Goal: Transaction & Acquisition: Purchase product/service

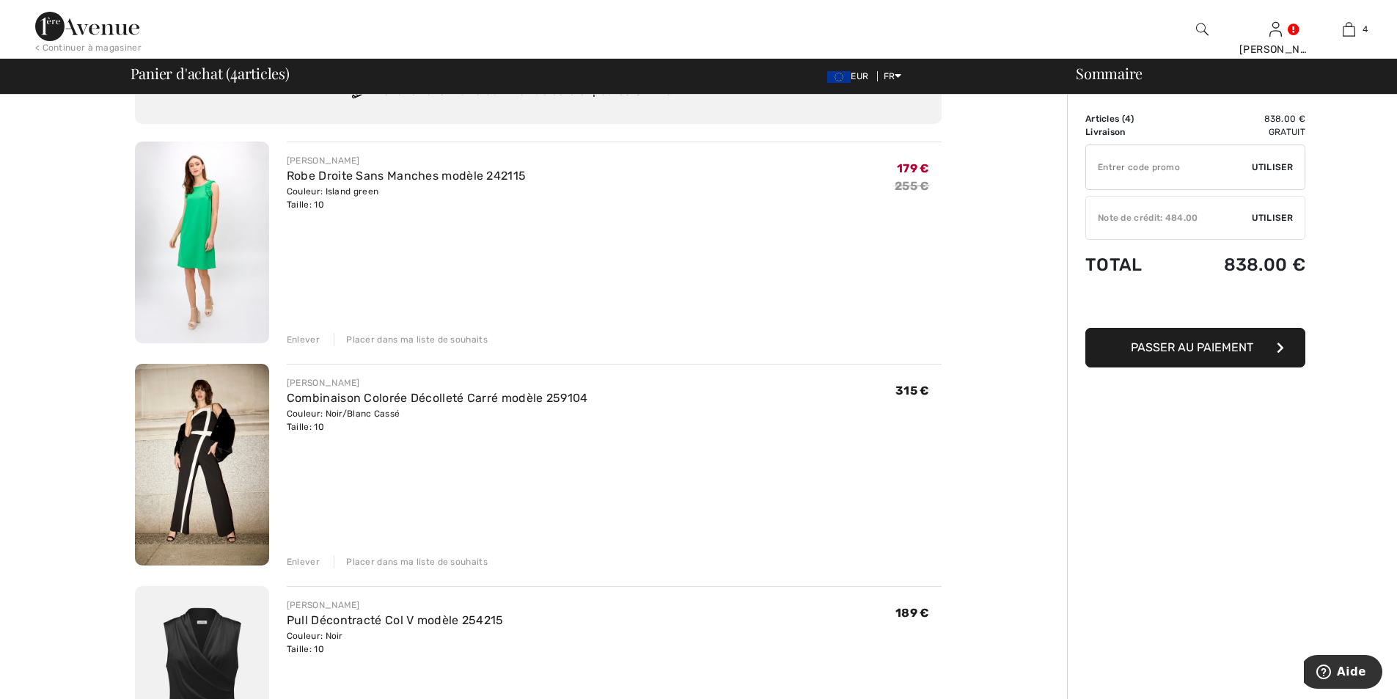
scroll to position [147, 0]
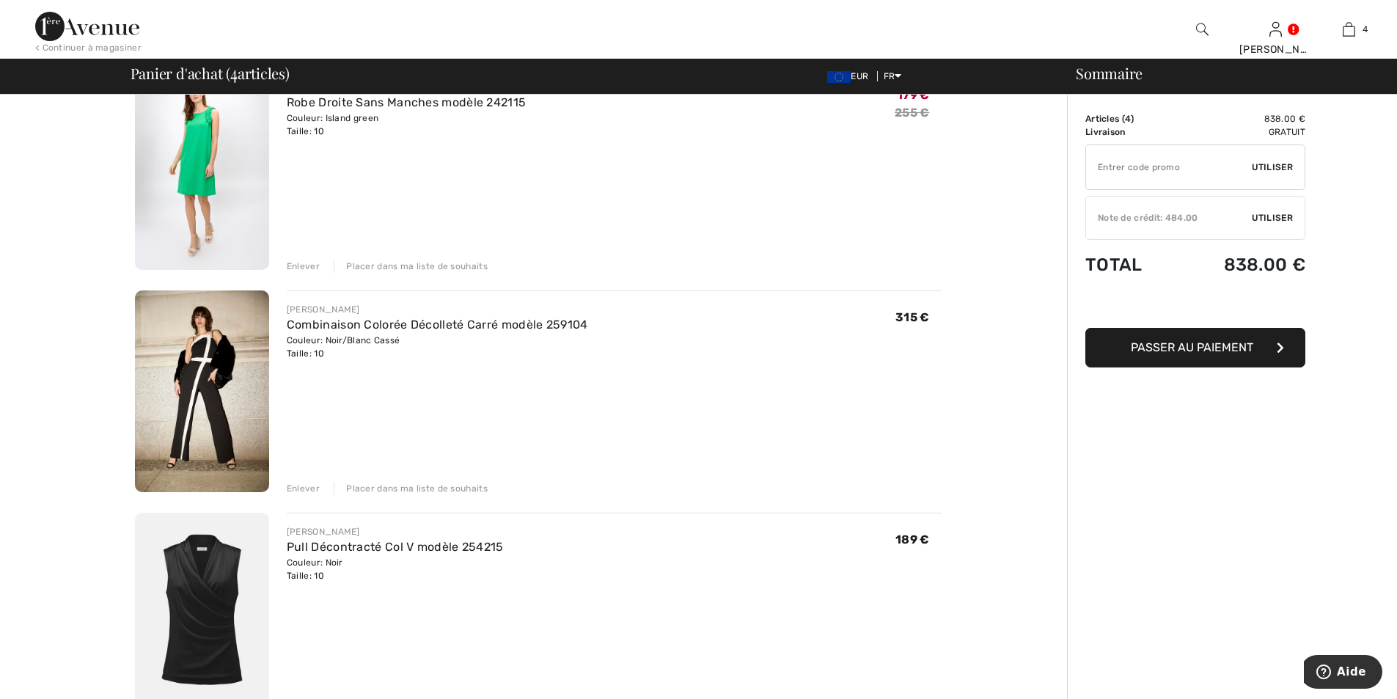
click at [306, 268] on div "Enlever" at bounding box center [303, 266] width 33 height 13
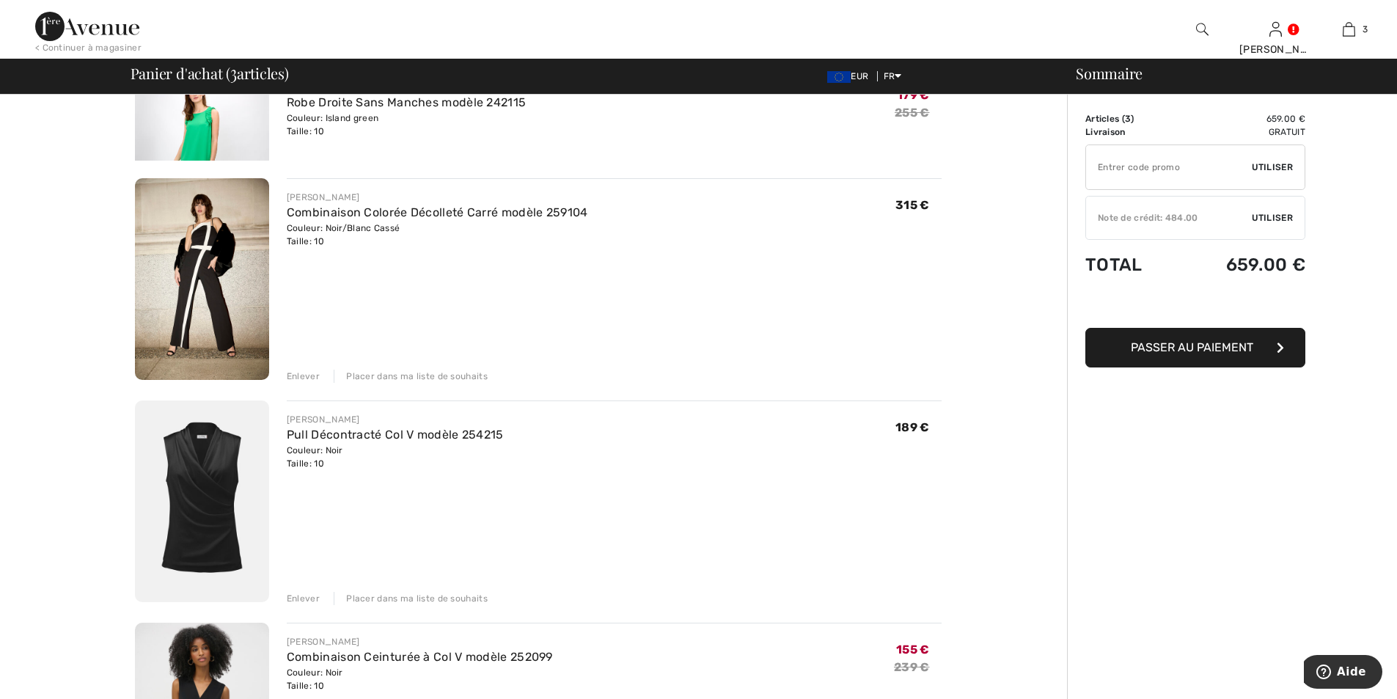
scroll to position [128, 0]
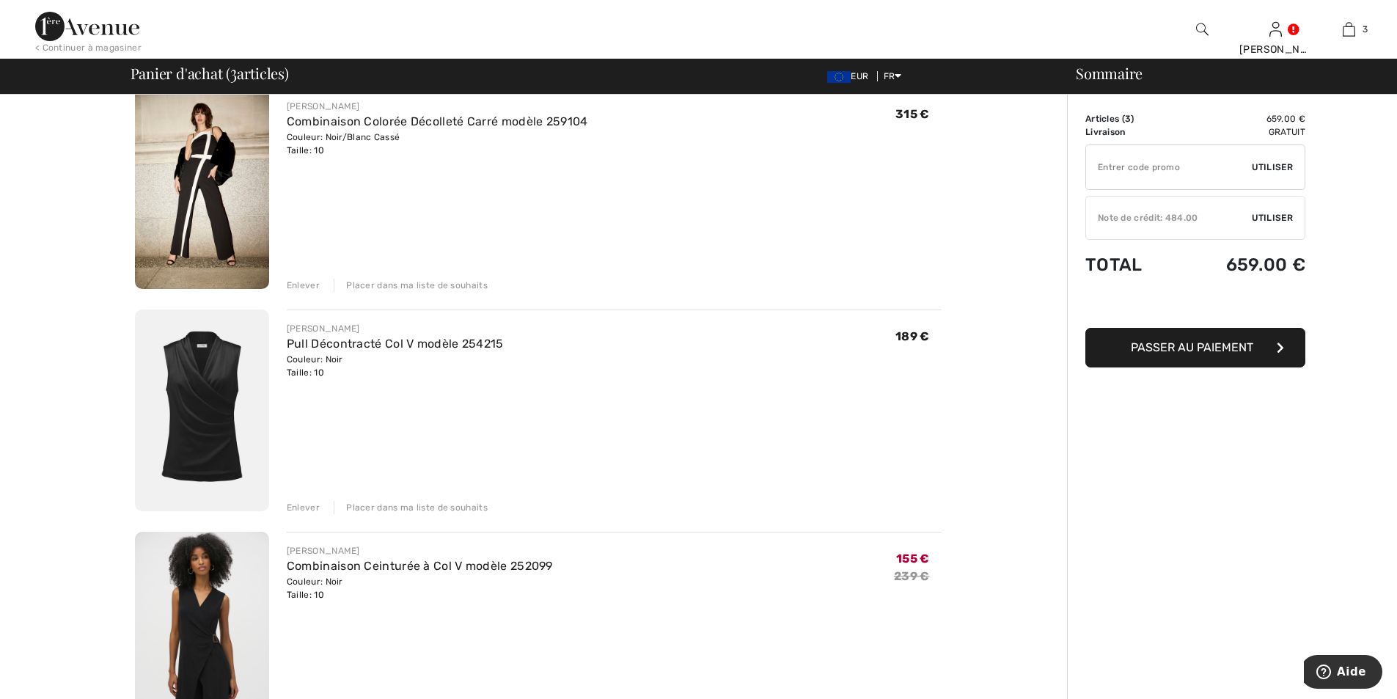
click at [303, 285] on div "Enlever" at bounding box center [303, 285] width 33 height 13
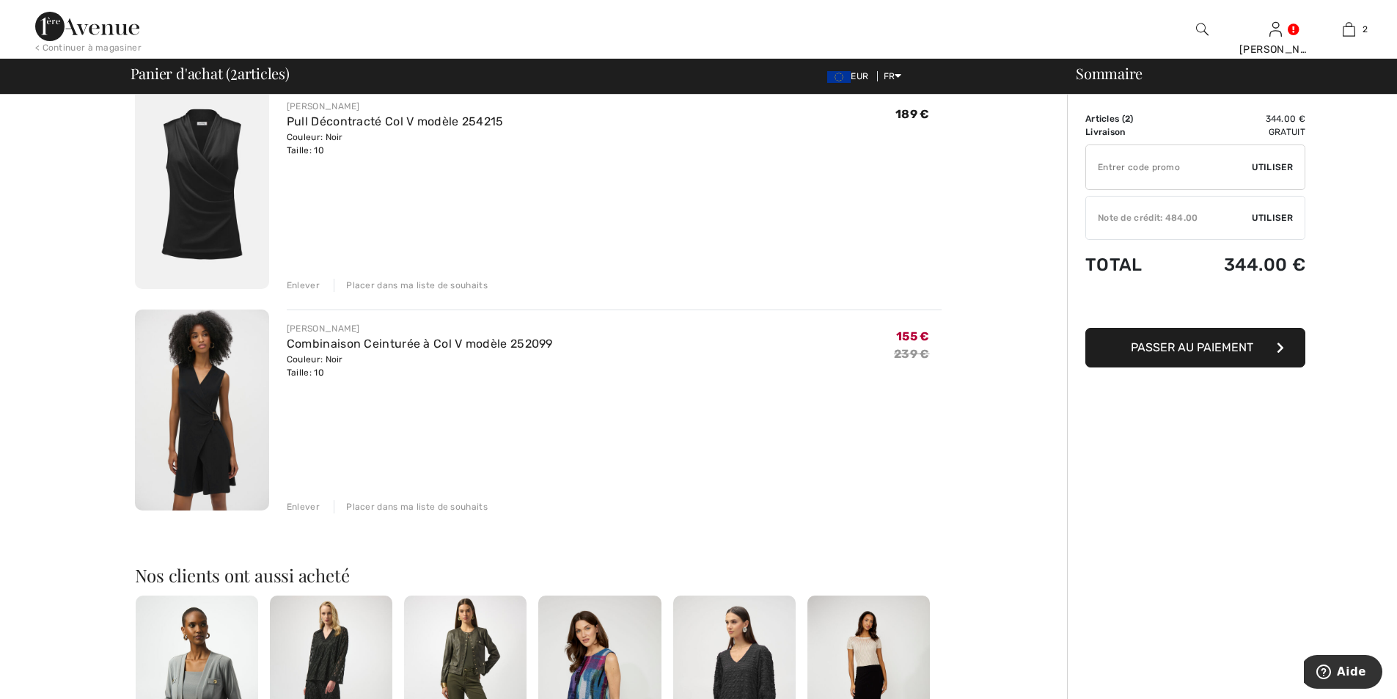
click at [303, 285] on div "Enlever" at bounding box center [303, 285] width 33 height 13
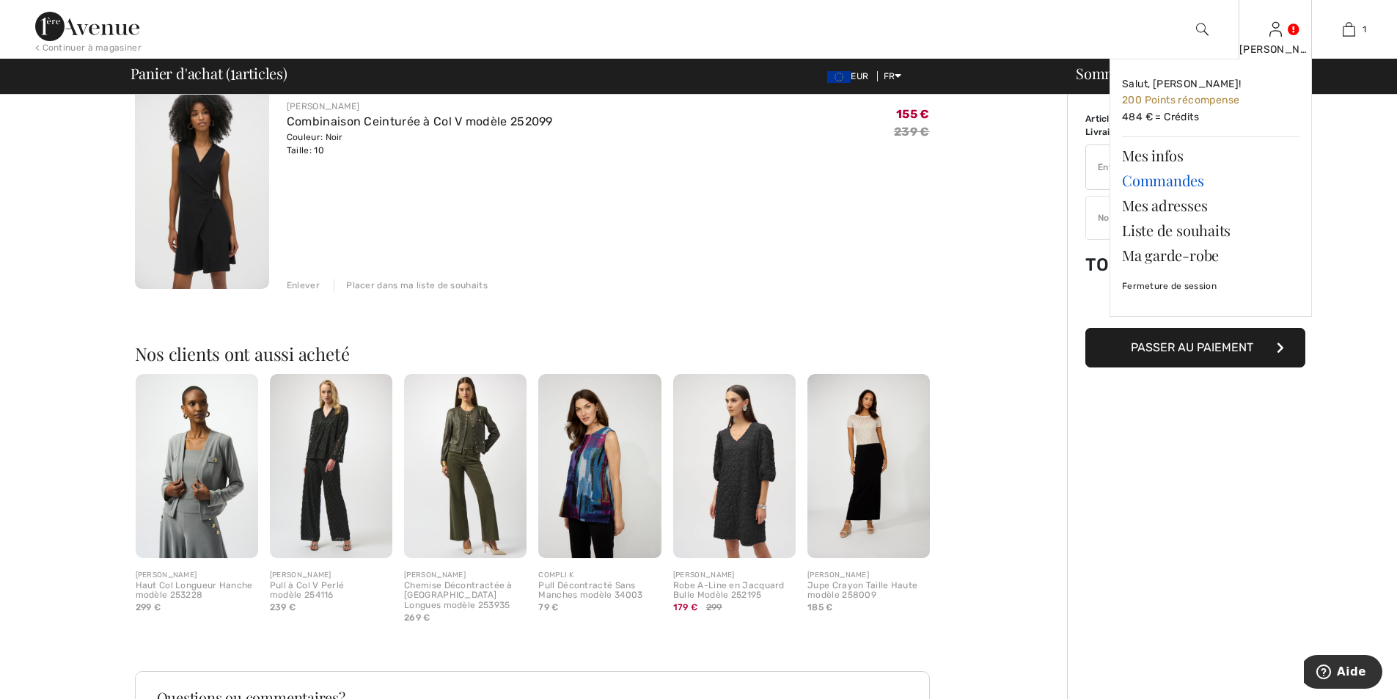
click at [1174, 180] on link "Commandes" at bounding box center [1211, 180] width 178 height 25
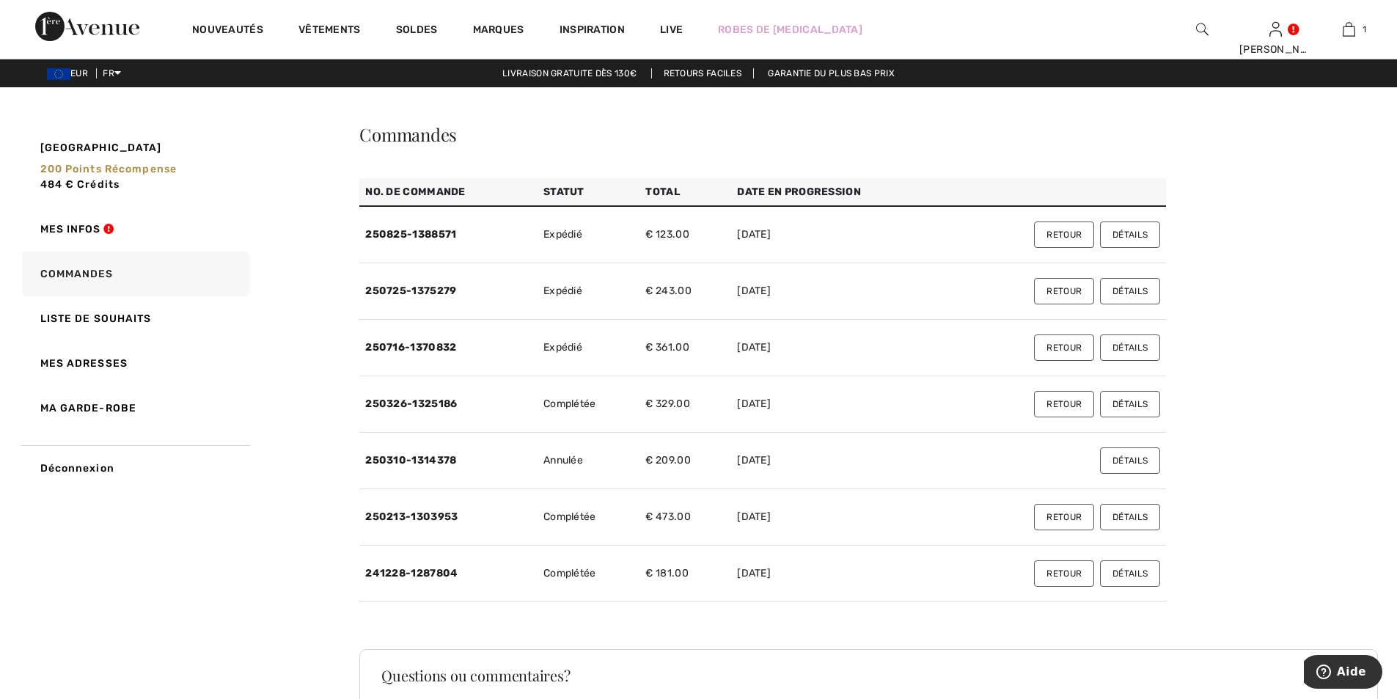
click at [1141, 233] on button "Détails" at bounding box center [1130, 235] width 60 height 26
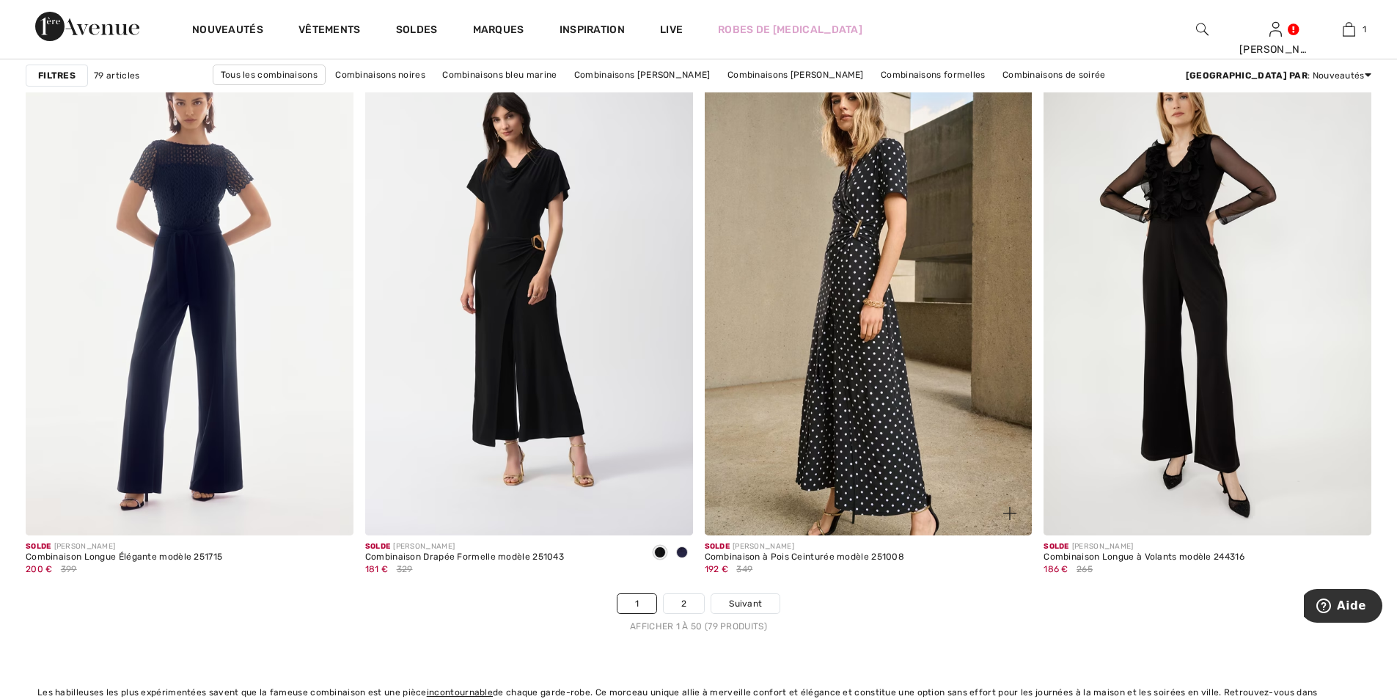
scroll to position [8362, 0]
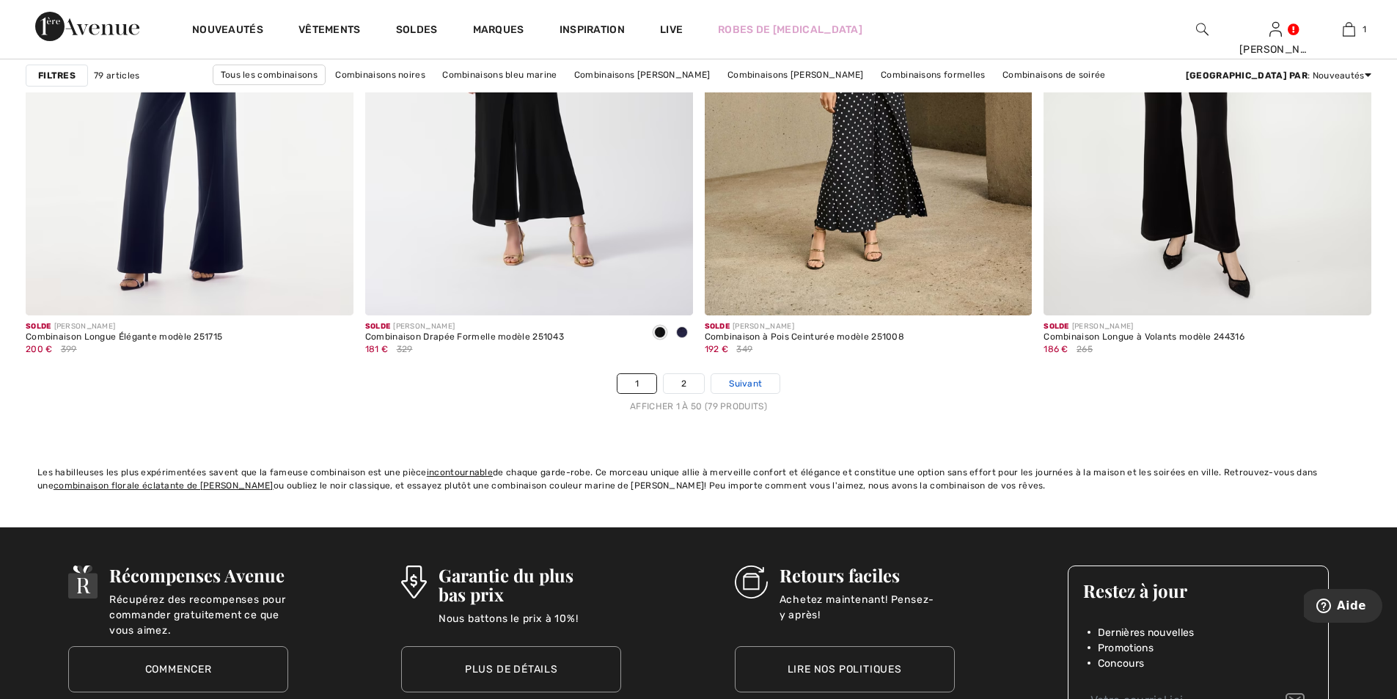
click at [742, 383] on span "Suivant" at bounding box center [745, 383] width 33 height 13
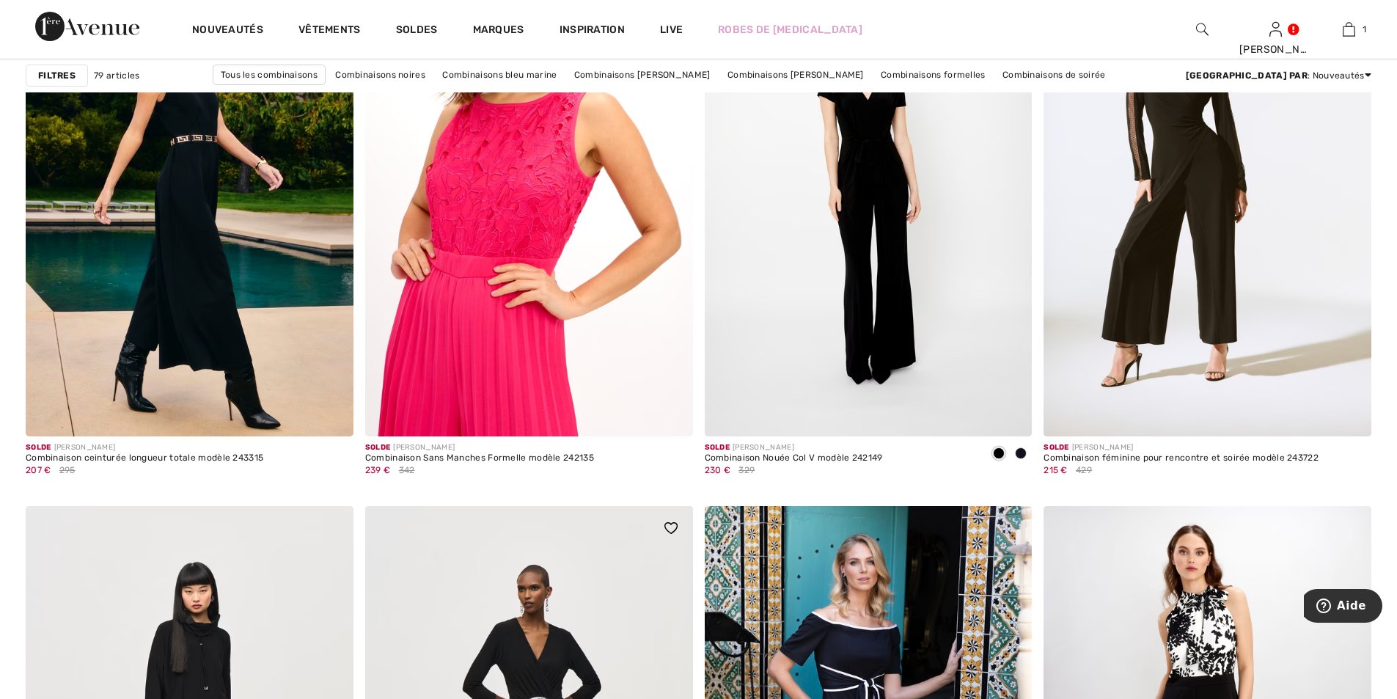
scroll to position [1247, 0]
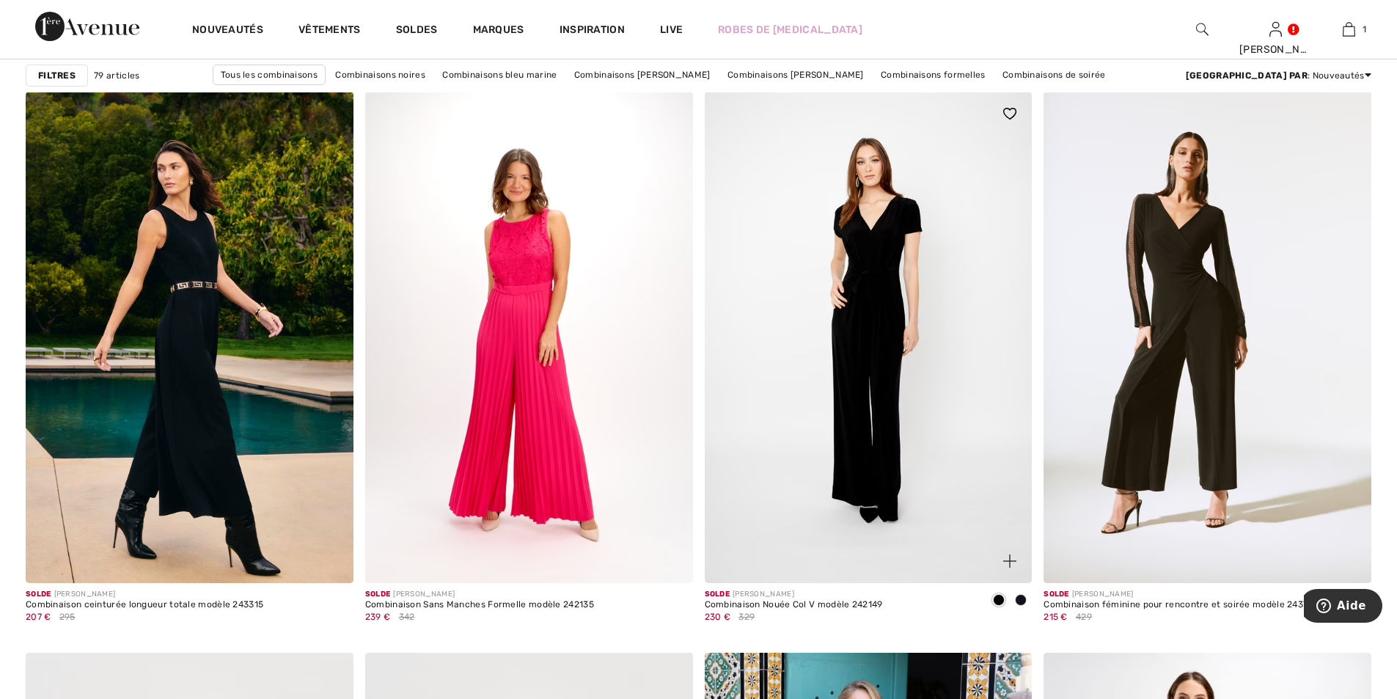
click at [898, 279] on img at bounding box center [869, 337] width 328 height 491
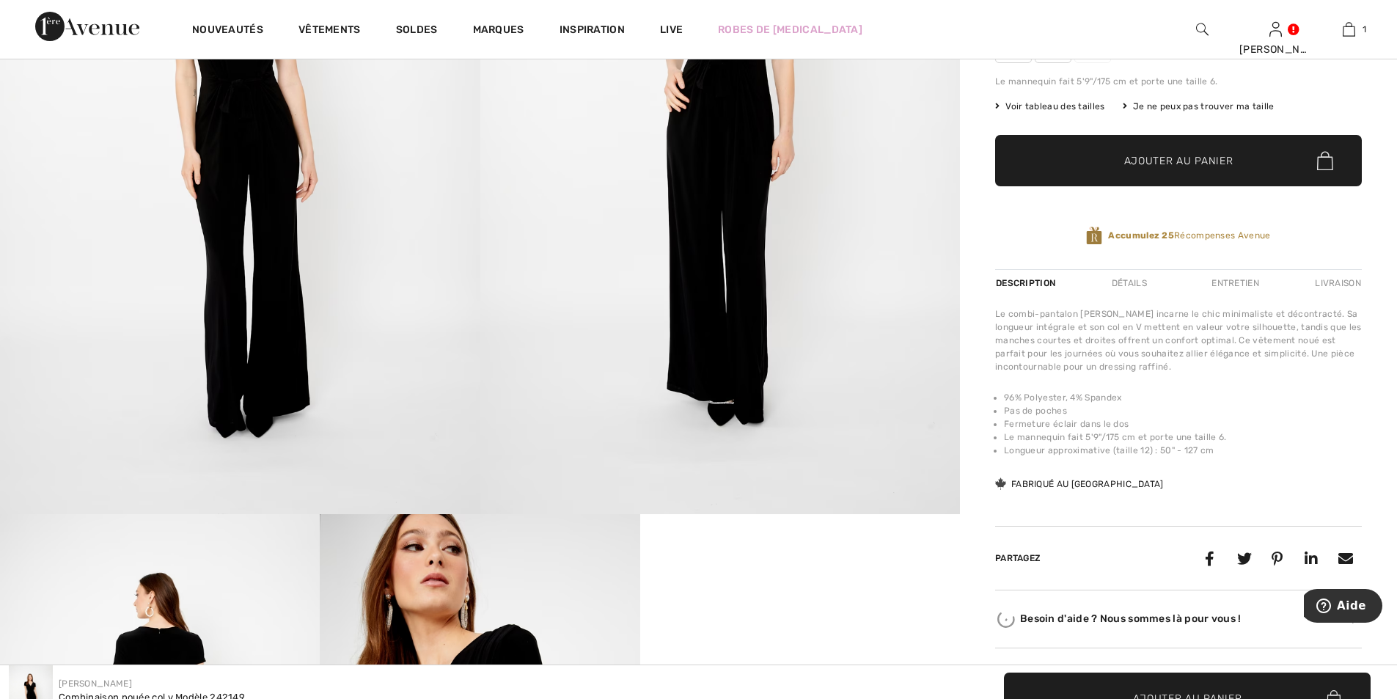
scroll to position [587, 0]
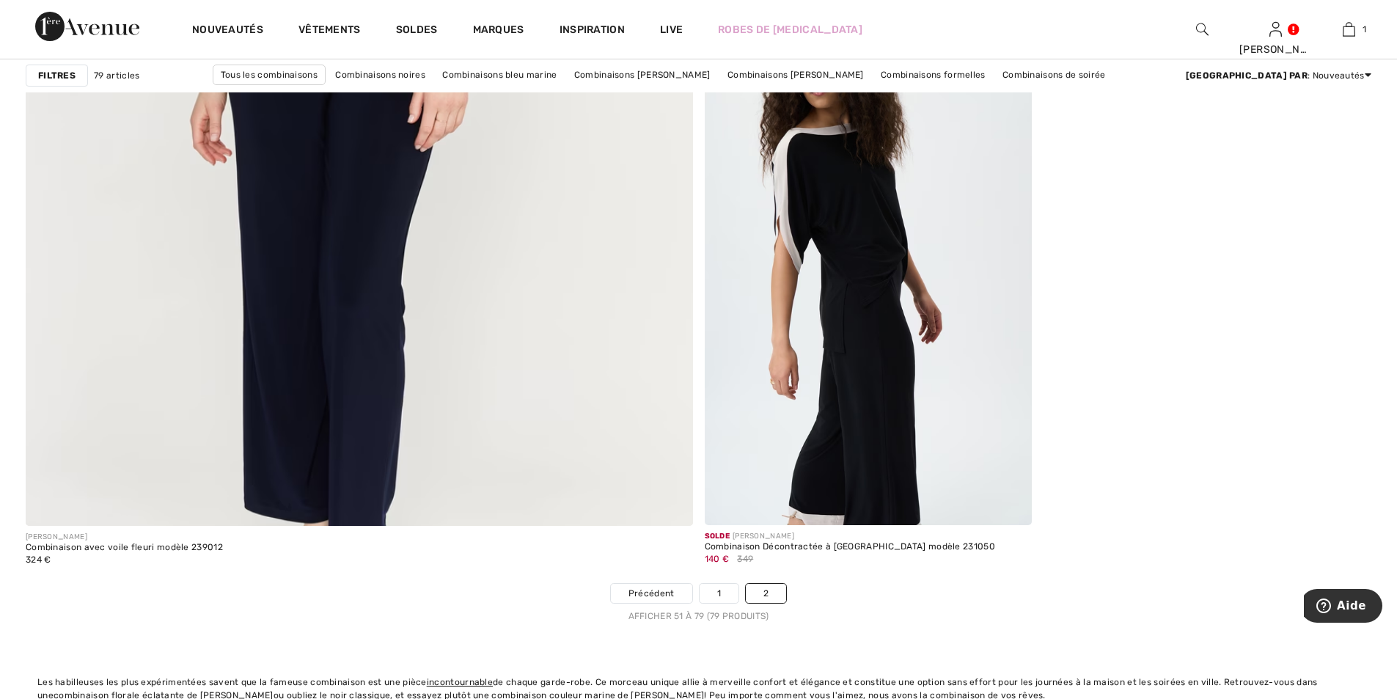
scroll to position [5355, 0]
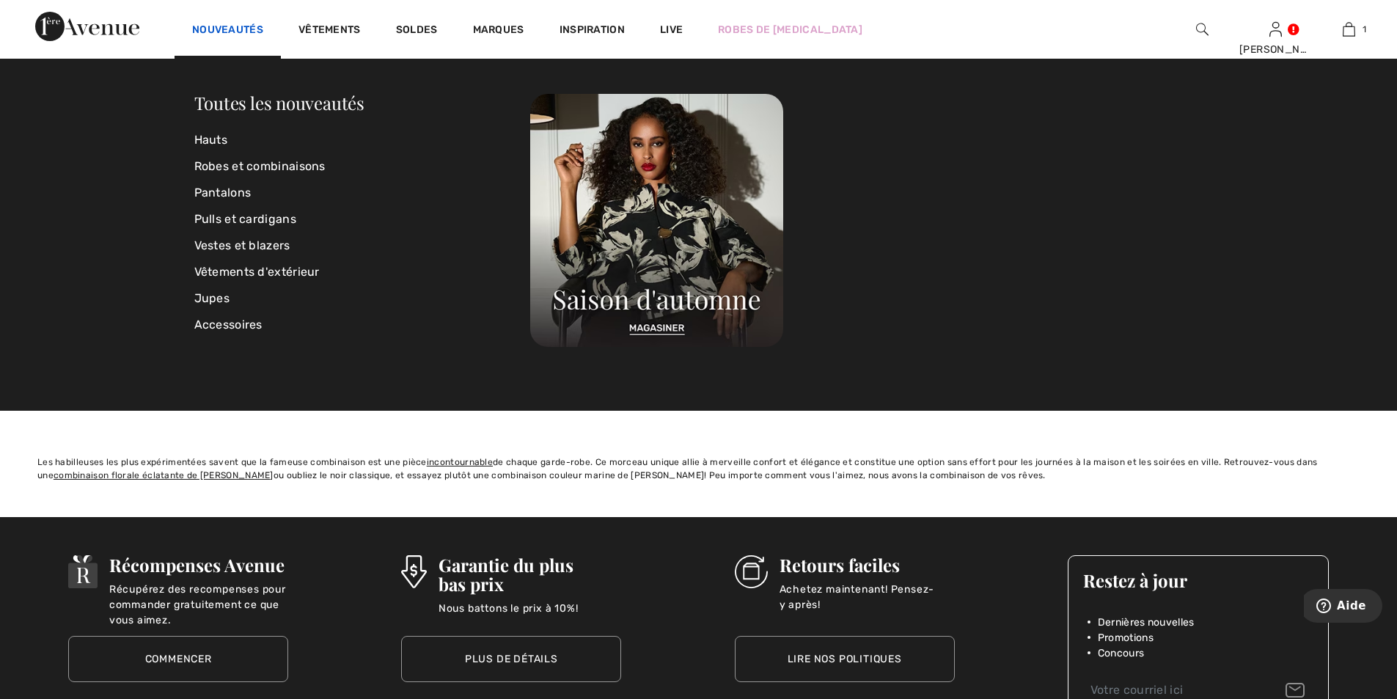
click at [223, 26] on link "Nouveautés" at bounding box center [227, 30] width 71 height 15
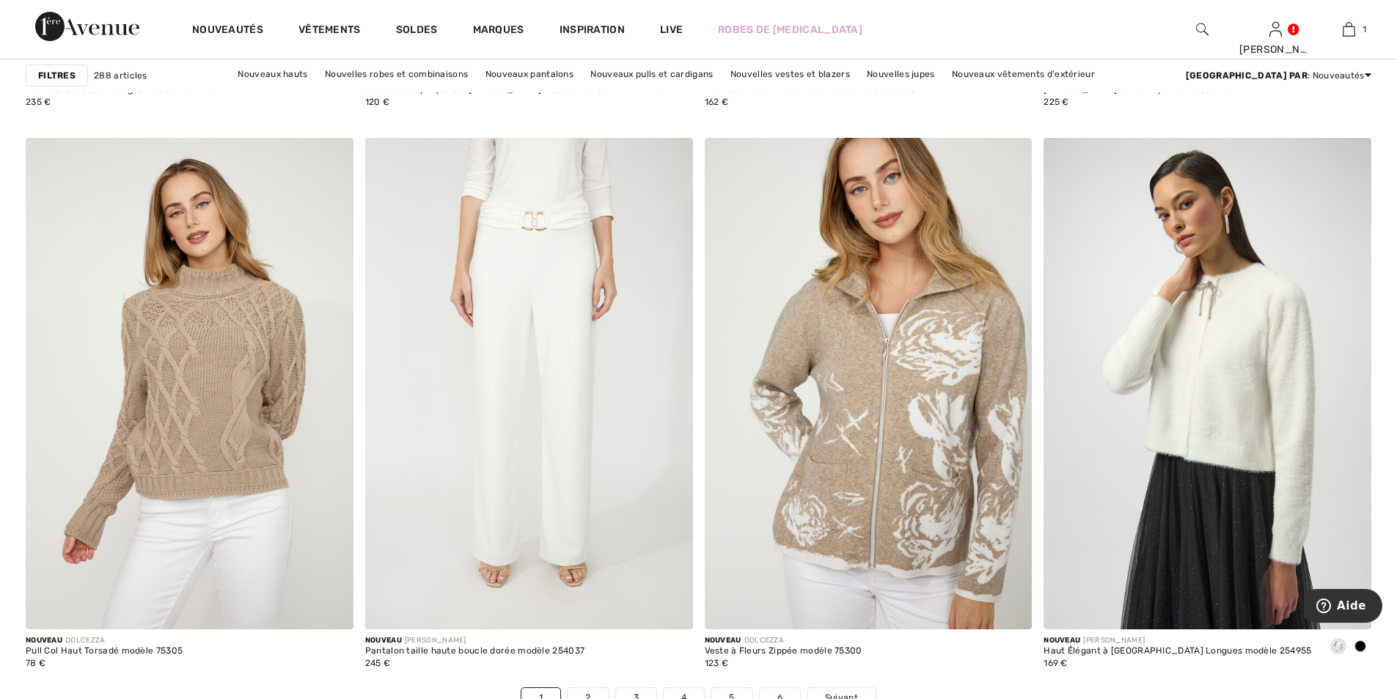
scroll to position [8288, 0]
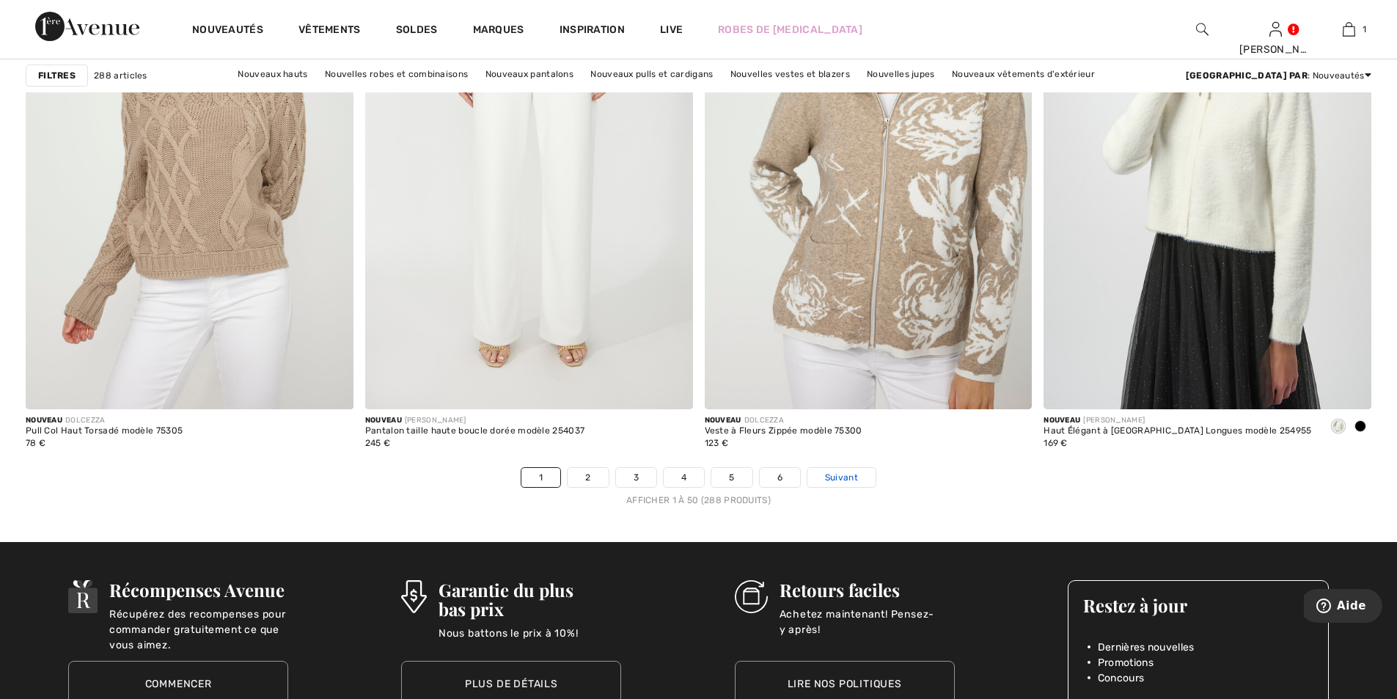
click at [848, 476] on span "Suivant" at bounding box center [841, 477] width 33 height 13
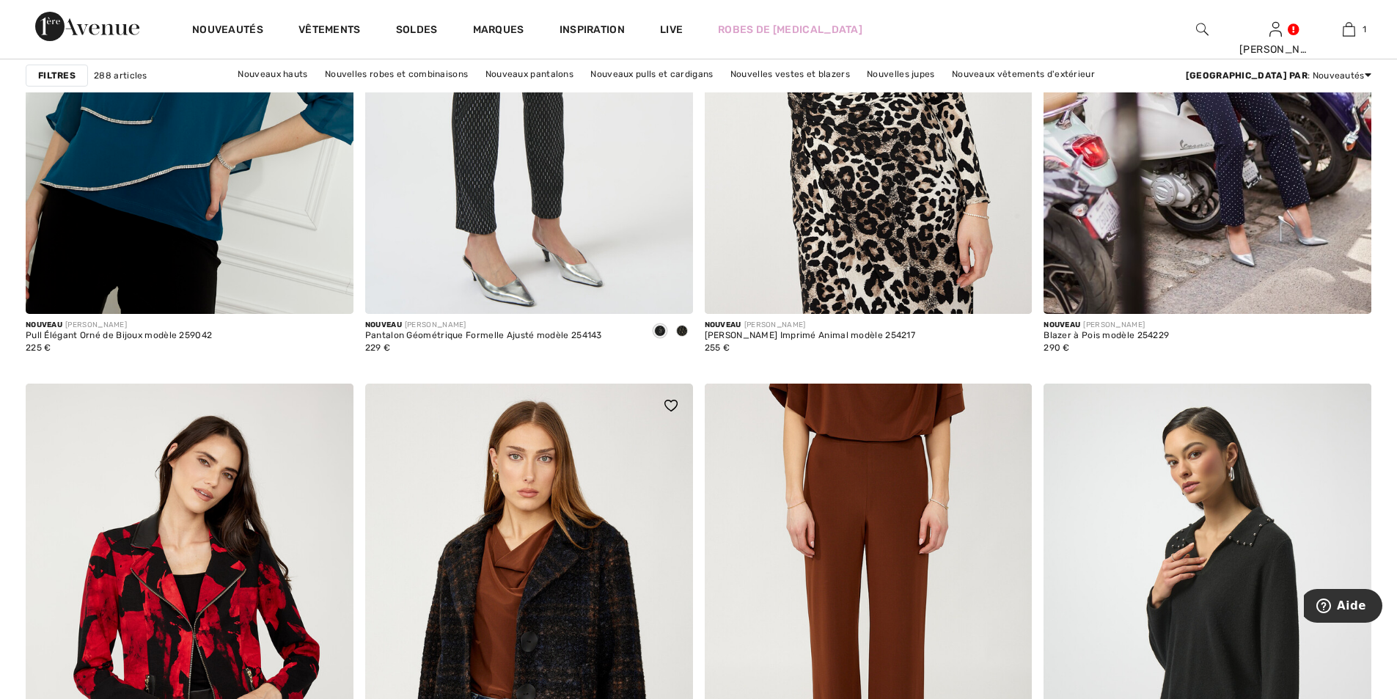
scroll to position [7628, 0]
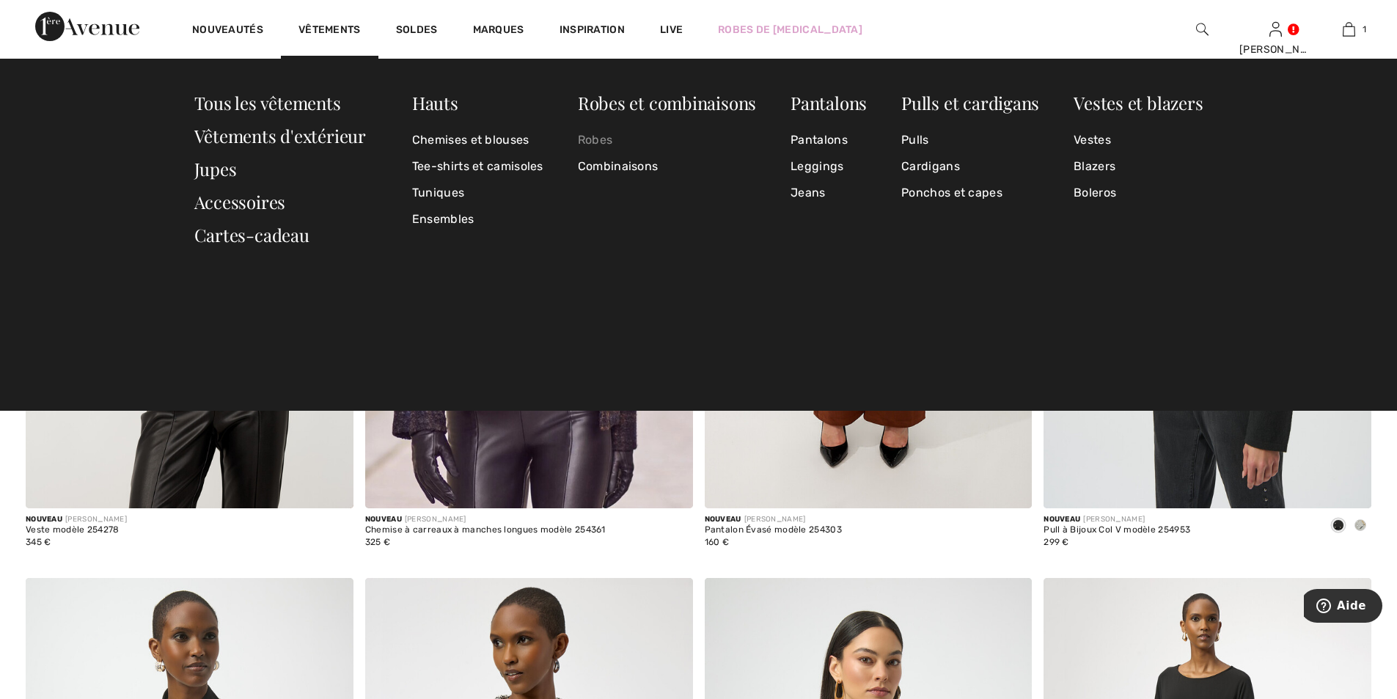
click at [612, 142] on link "Robes" at bounding box center [667, 140] width 178 height 26
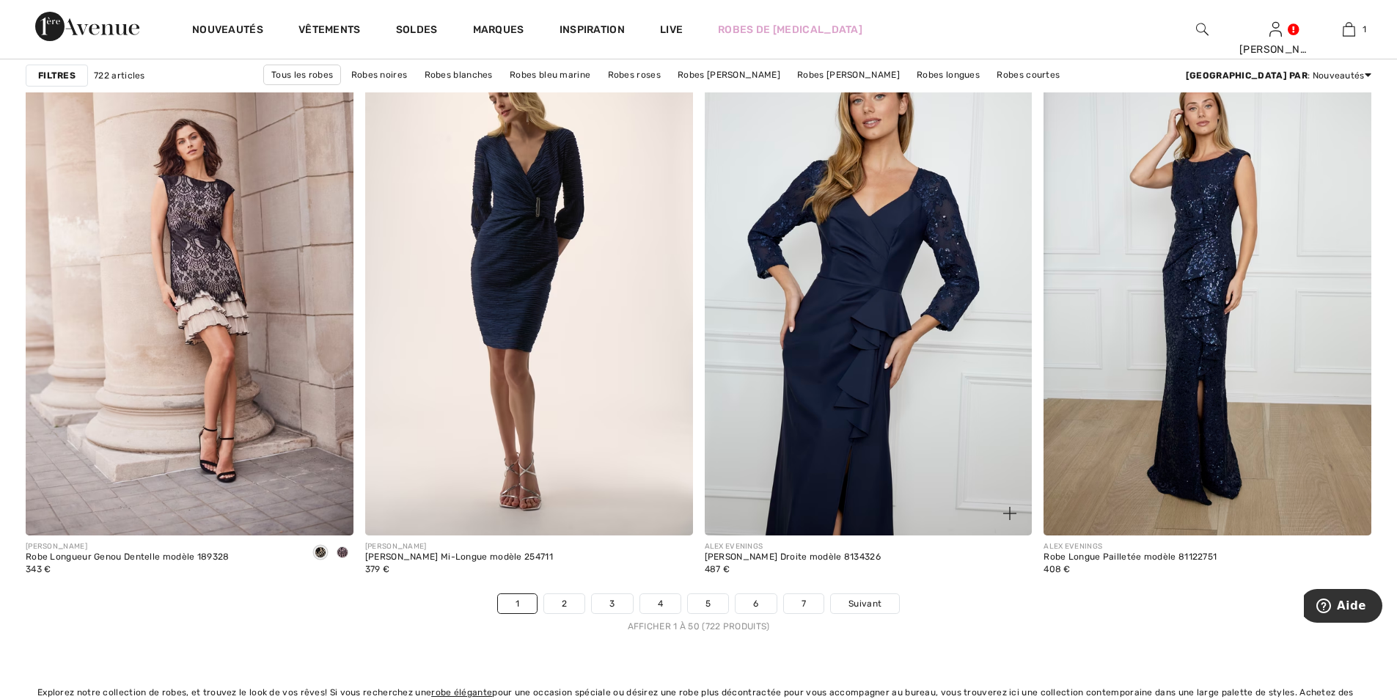
scroll to position [8435, 0]
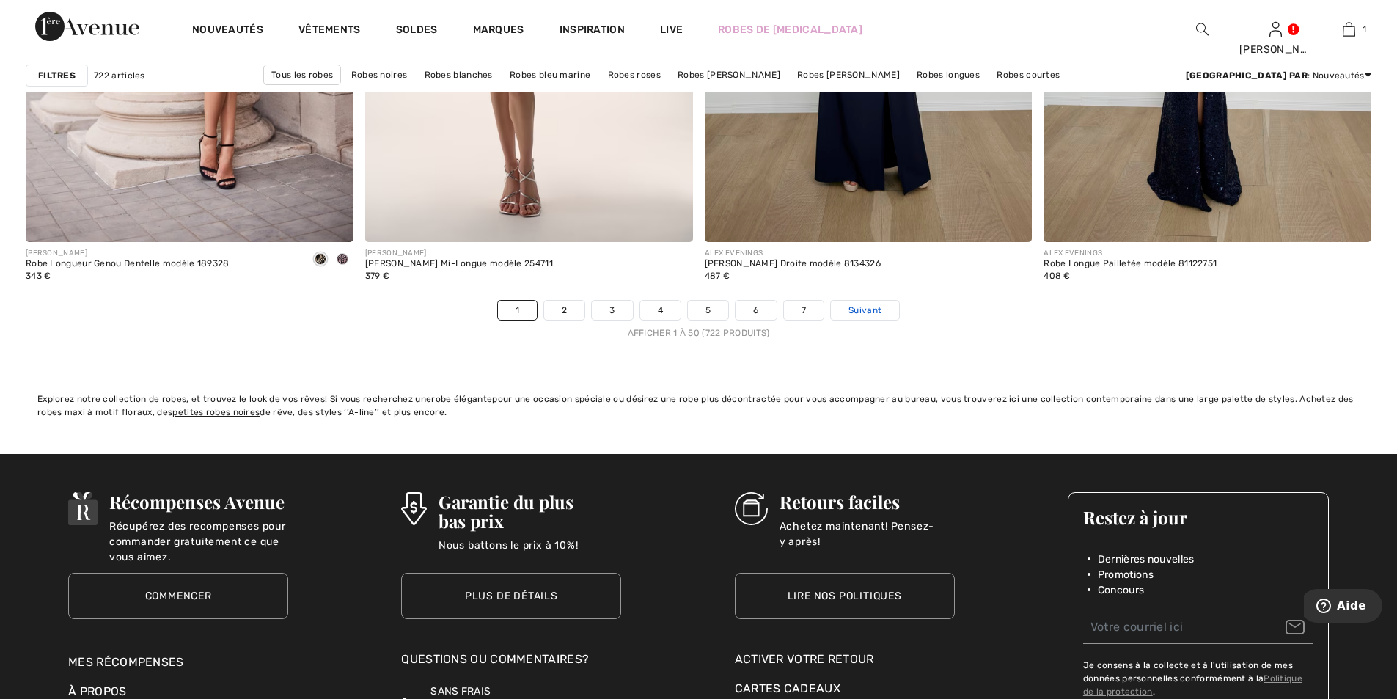
click at [858, 307] on span "Suivant" at bounding box center [865, 310] width 33 height 13
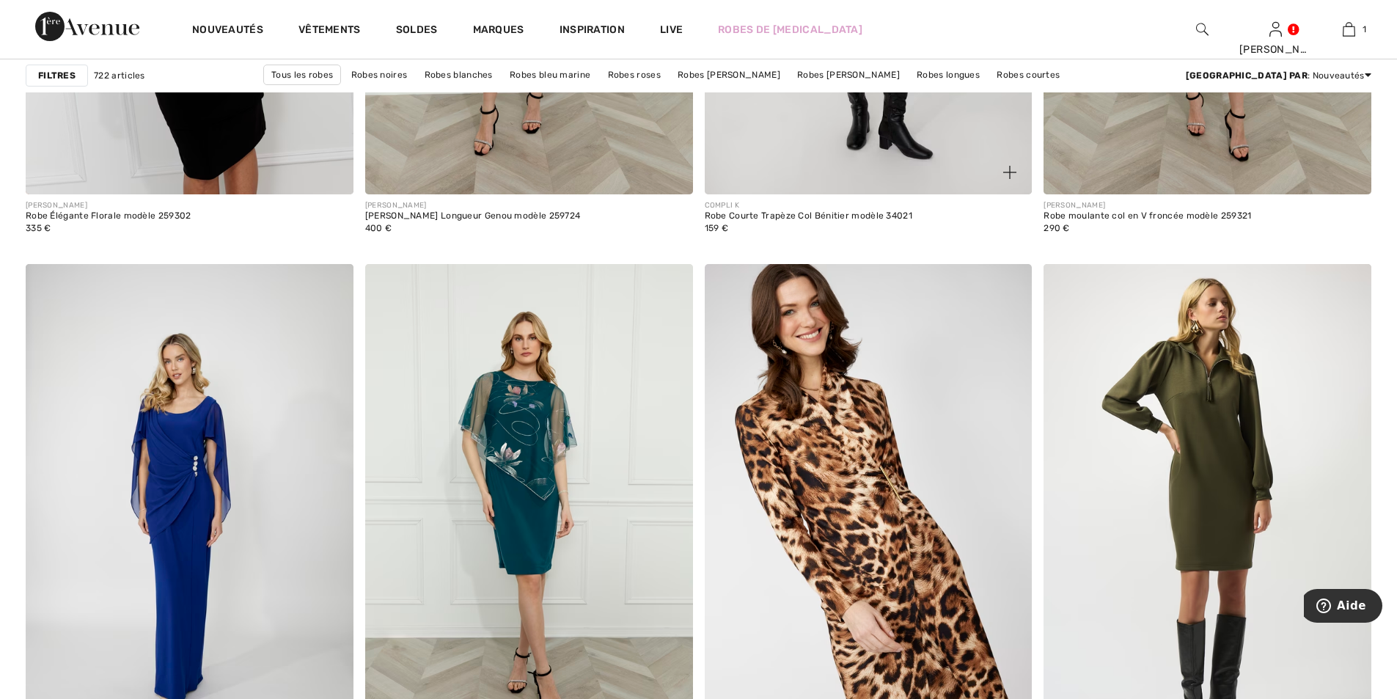
scroll to position [8215, 0]
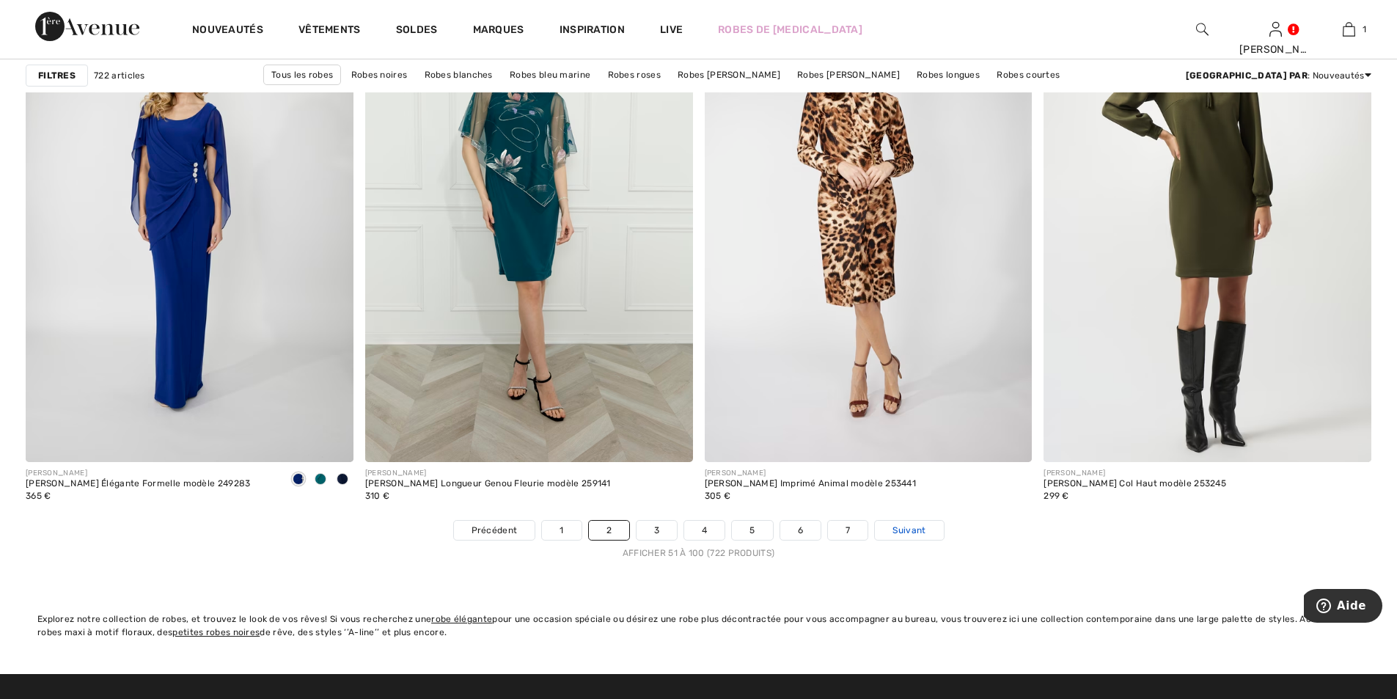
click at [912, 527] on span "Suivant" at bounding box center [909, 530] width 33 height 13
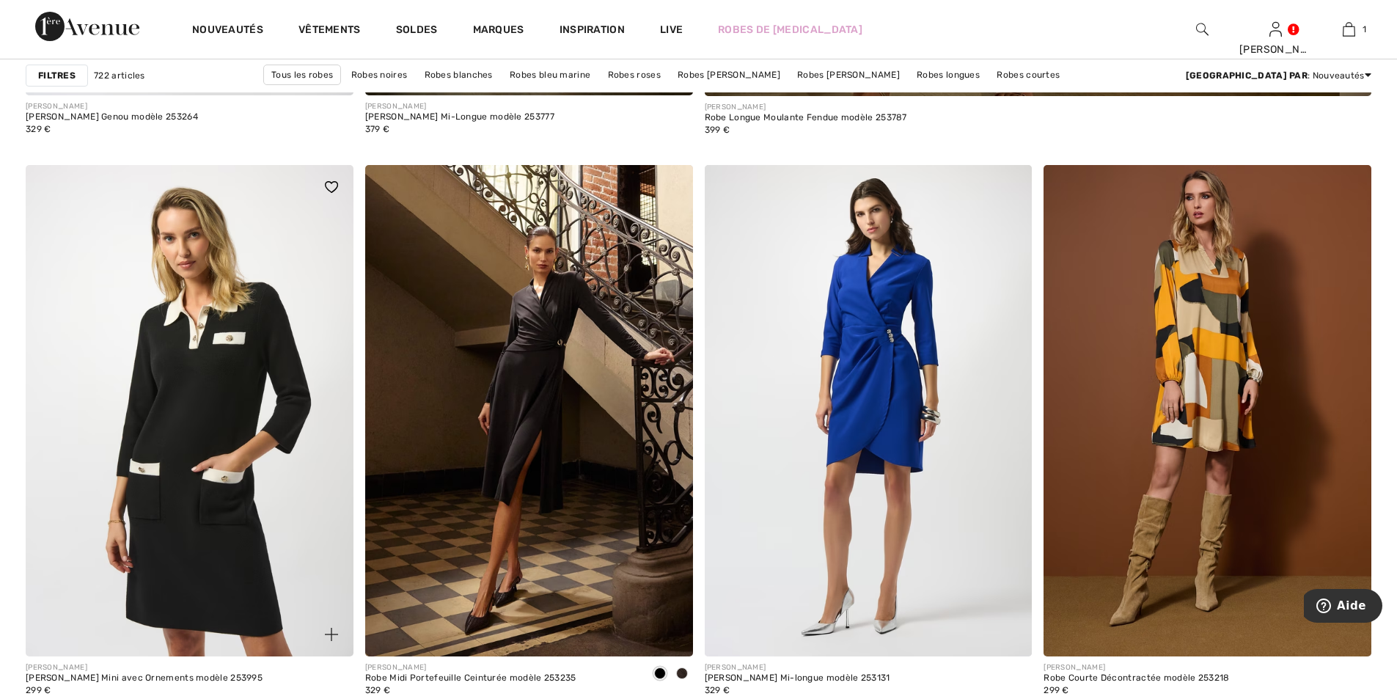
scroll to position [1320, 0]
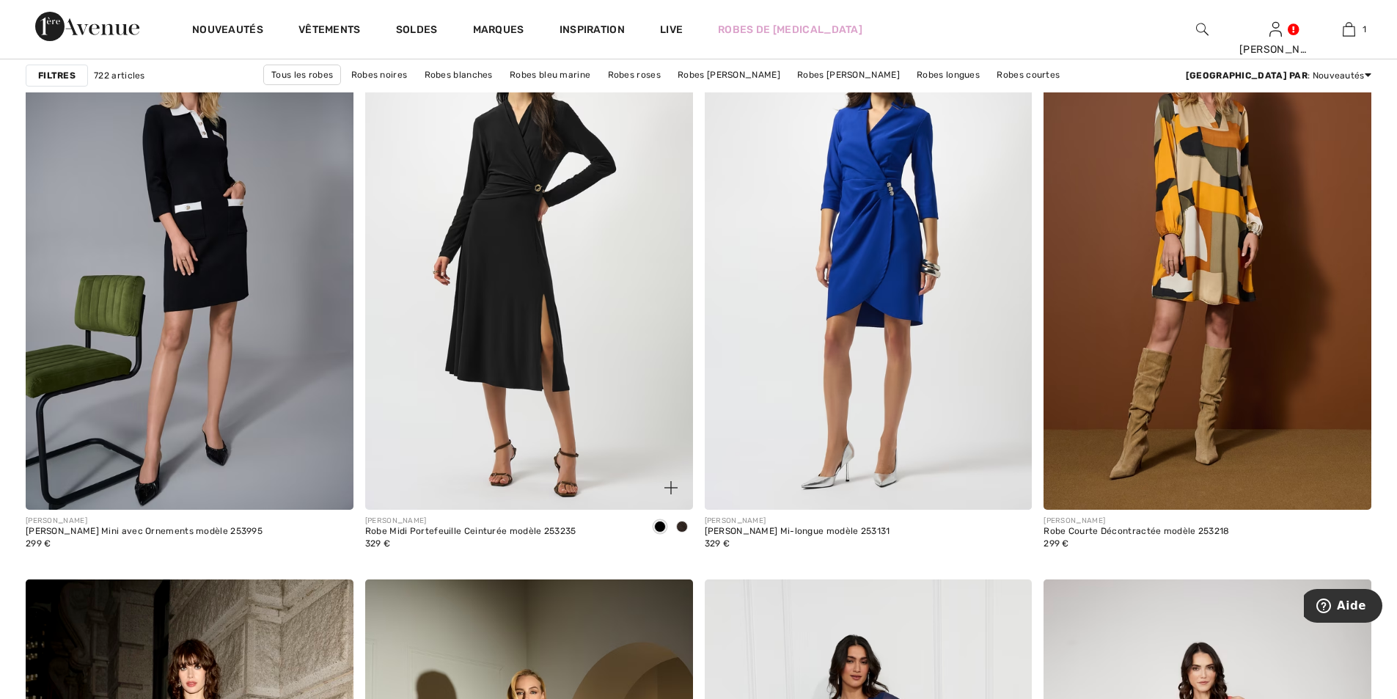
click at [525, 279] on img at bounding box center [529, 263] width 328 height 491
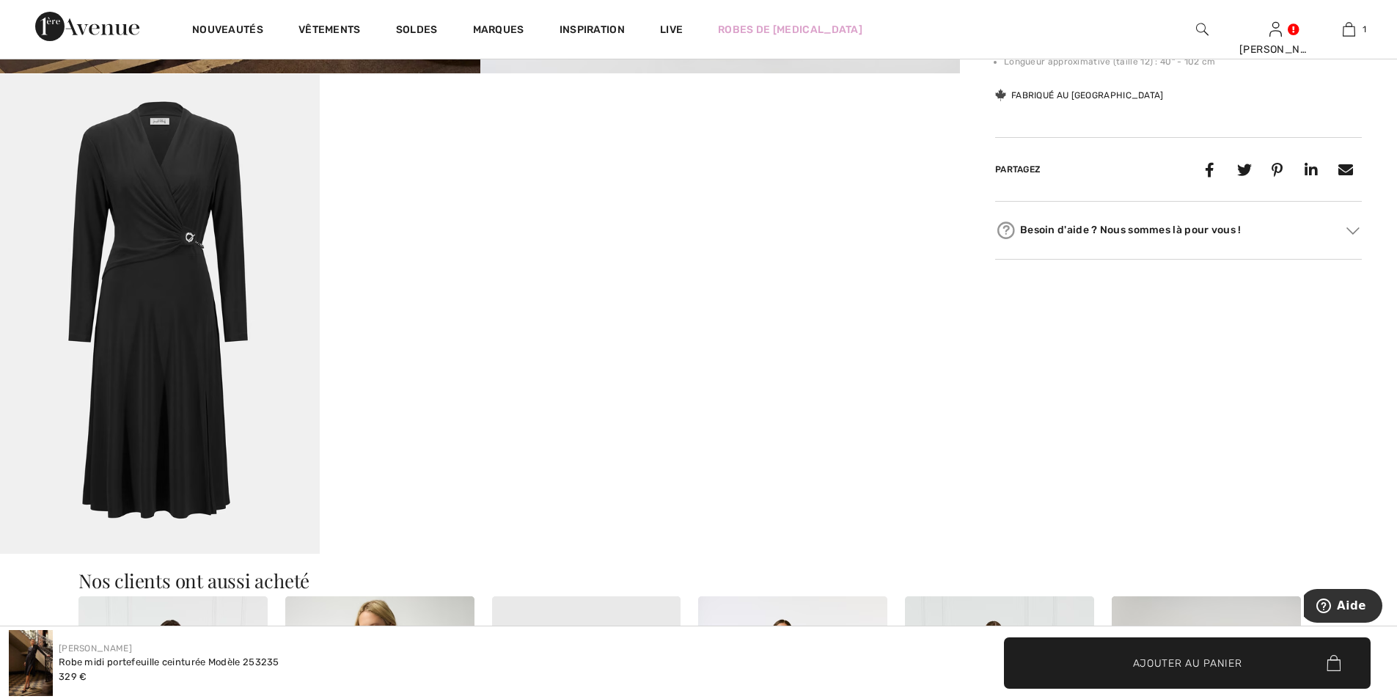
scroll to position [807, 0]
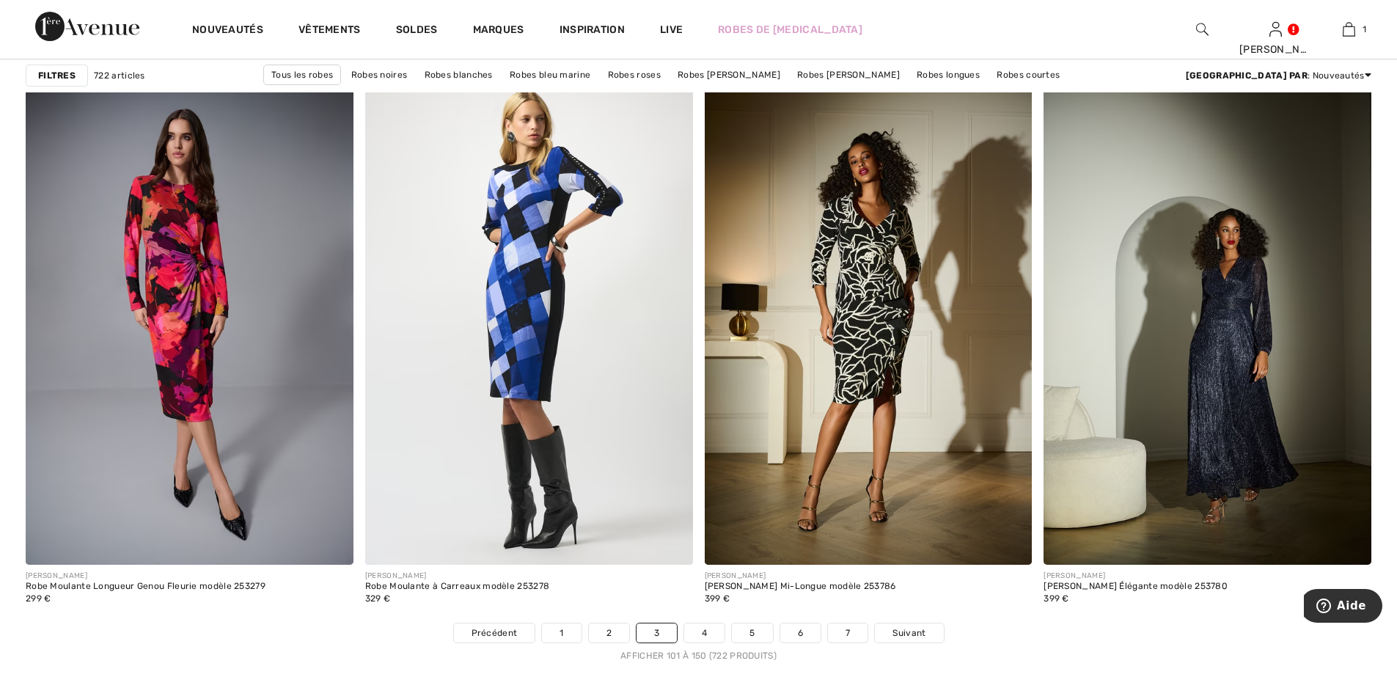
scroll to position [8406, 0]
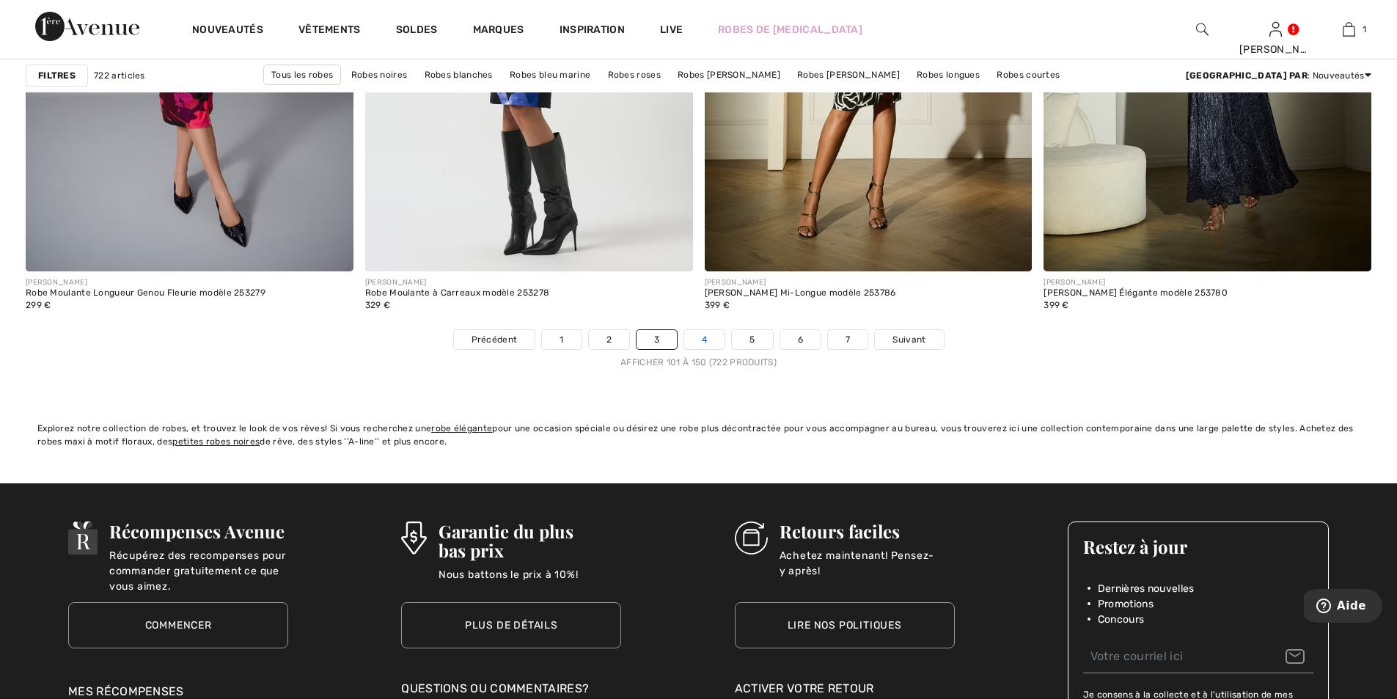
click at [698, 340] on link "4" at bounding box center [704, 339] width 40 height 19
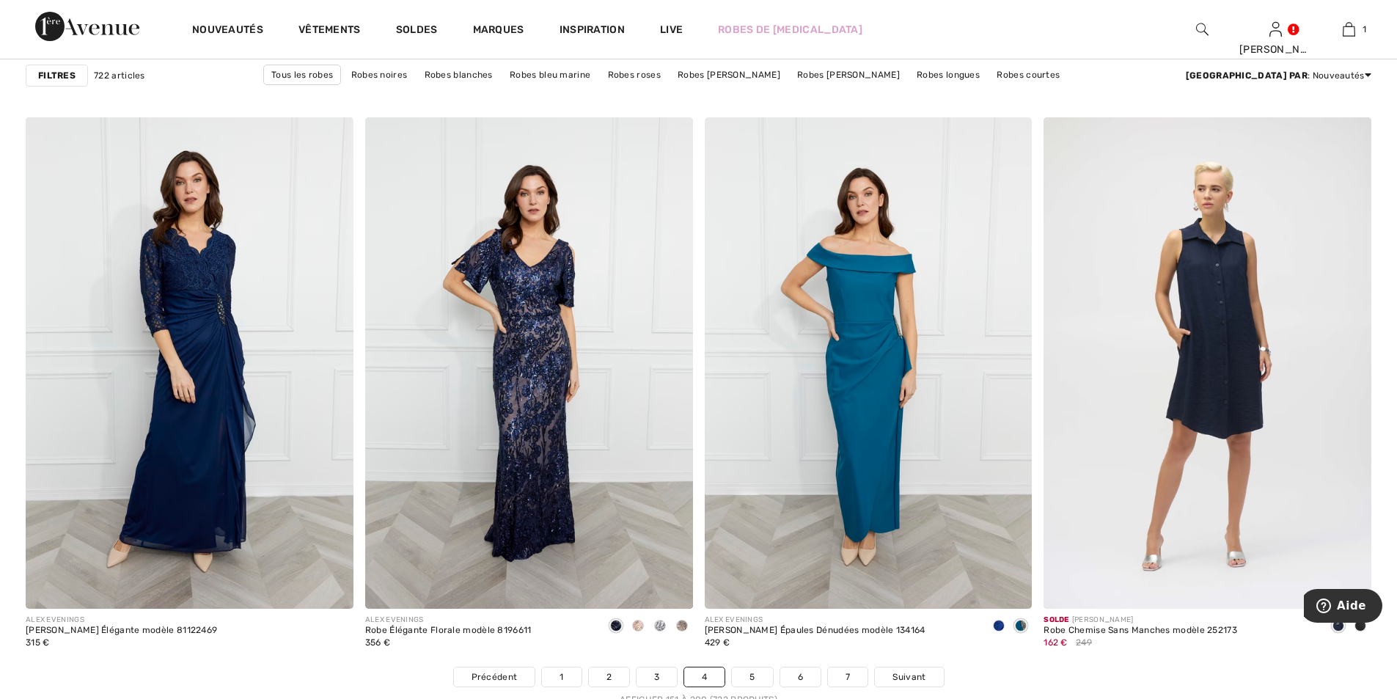
scroll to position [8362, 0]
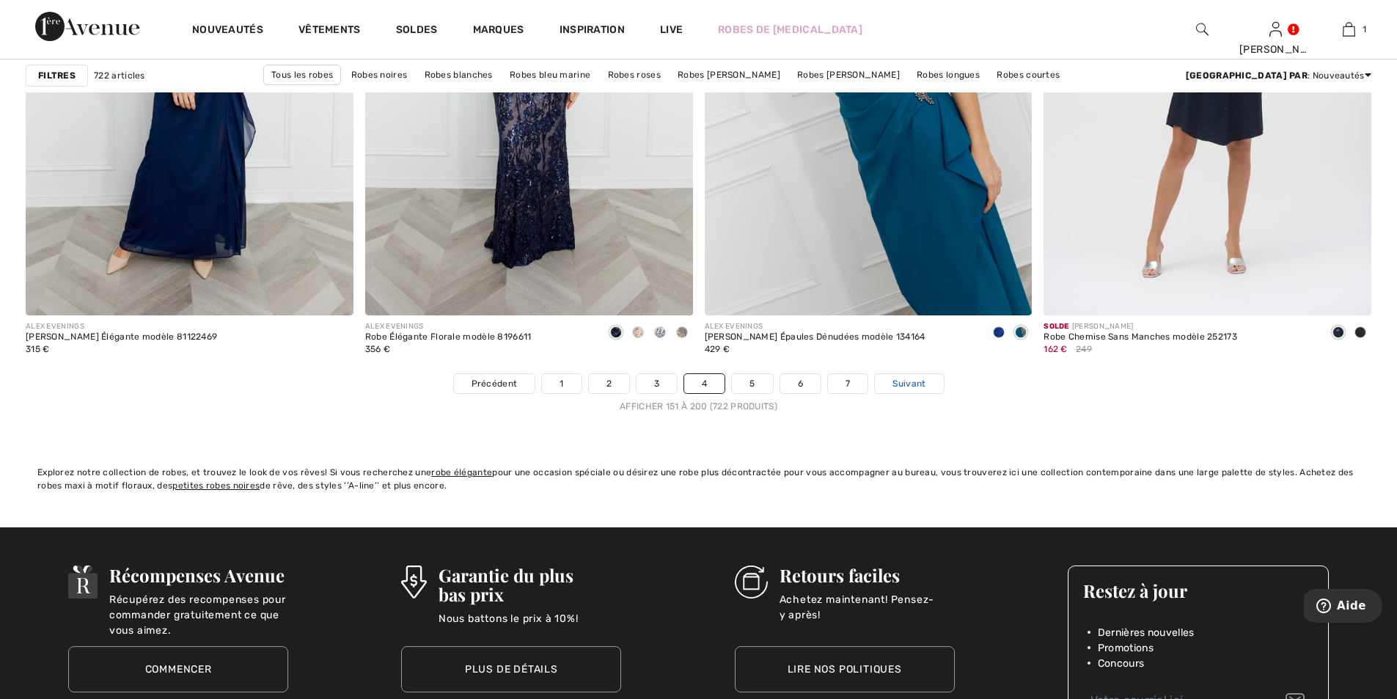
click at [907, 383] on span "Suivant" at bounding box center [909, 383] width 33 height 13
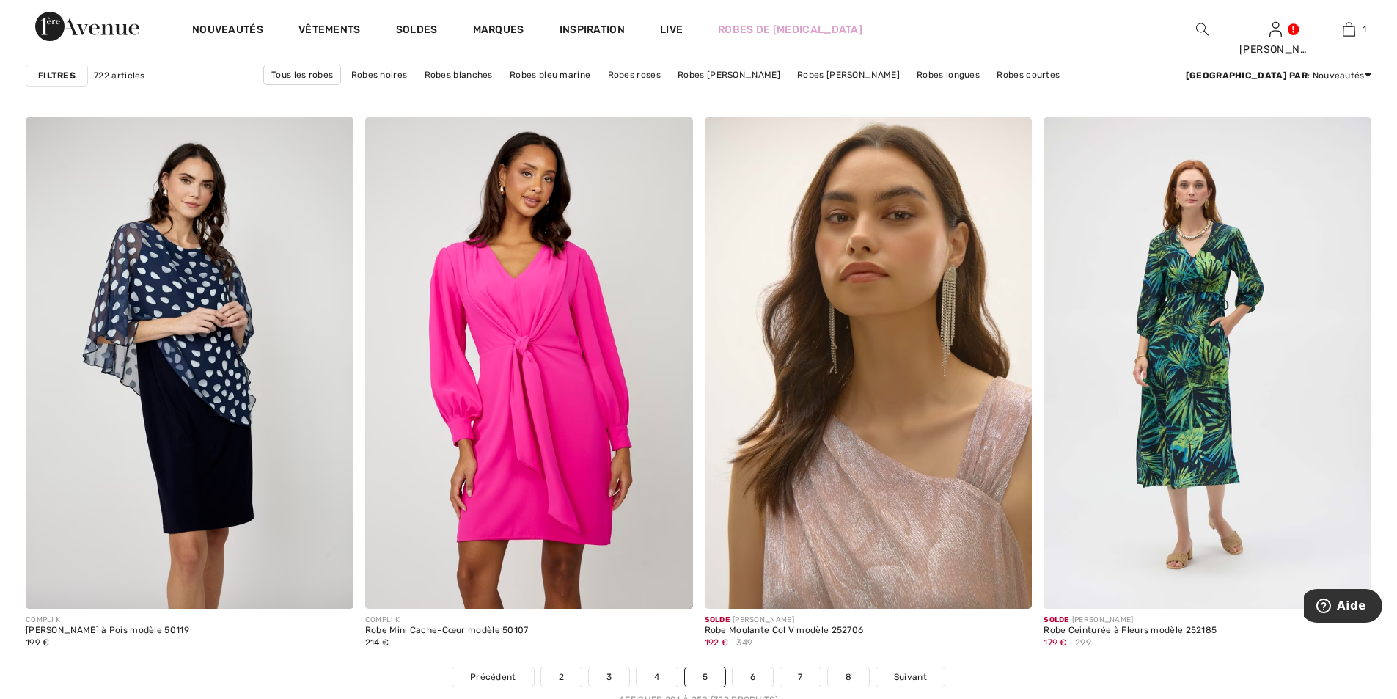
scroll to position [8362, 0]
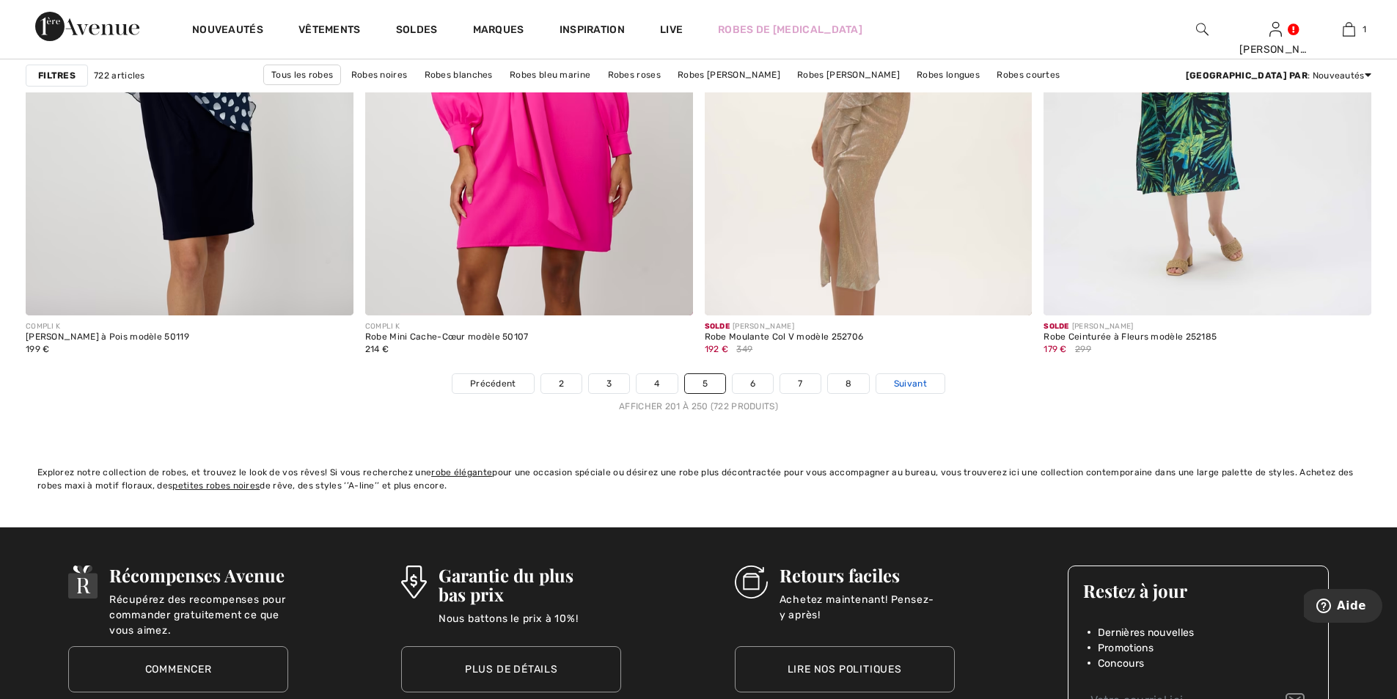
click at [917, 386] on span "Suivant" at bounding box center [910, 383] width 33 height 13
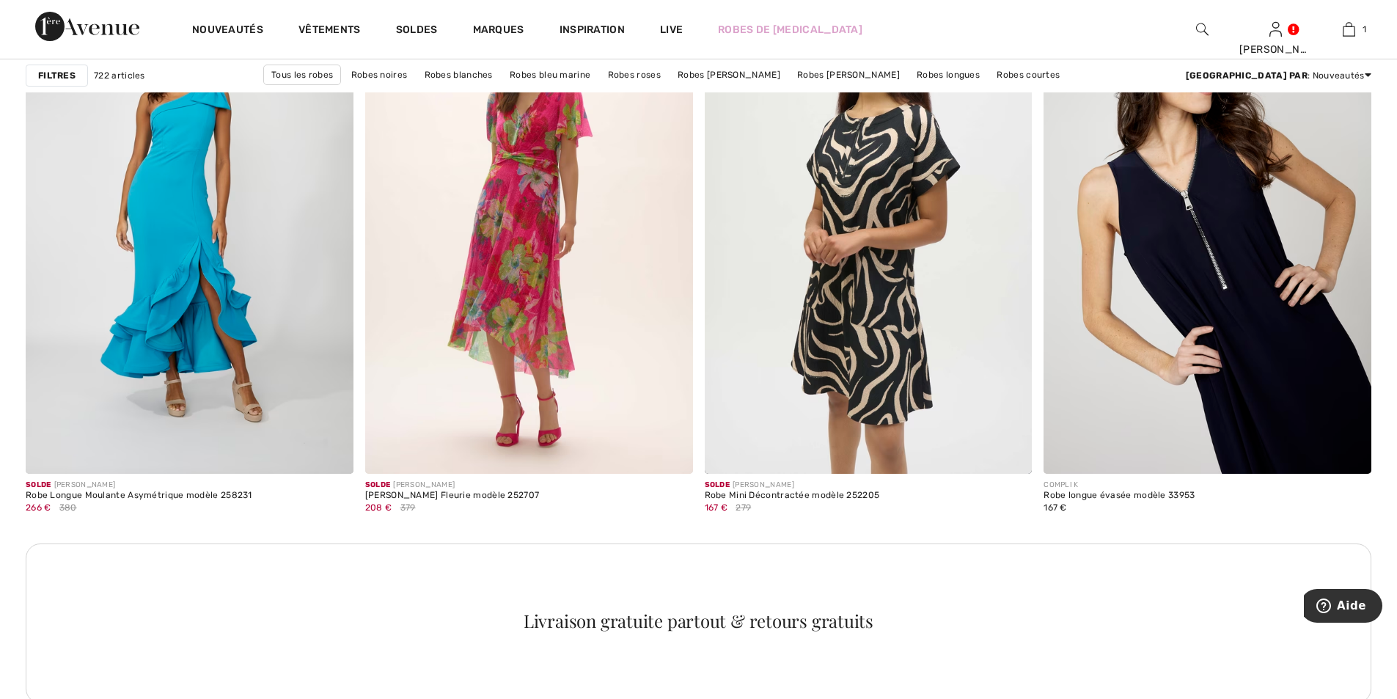
scroll to position [6235, 0]
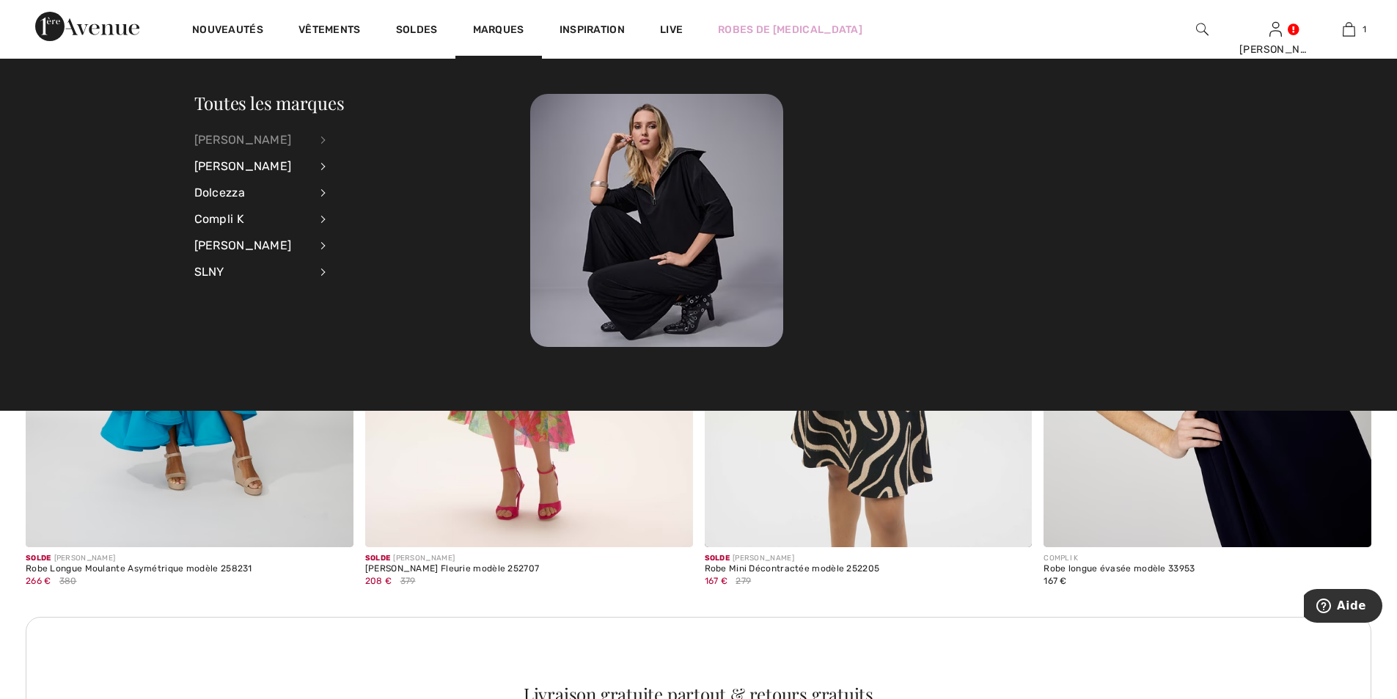
click at [255, 139] on div "[PERSON_NAME]" at bounding box center [251, 140] width 115 height 26
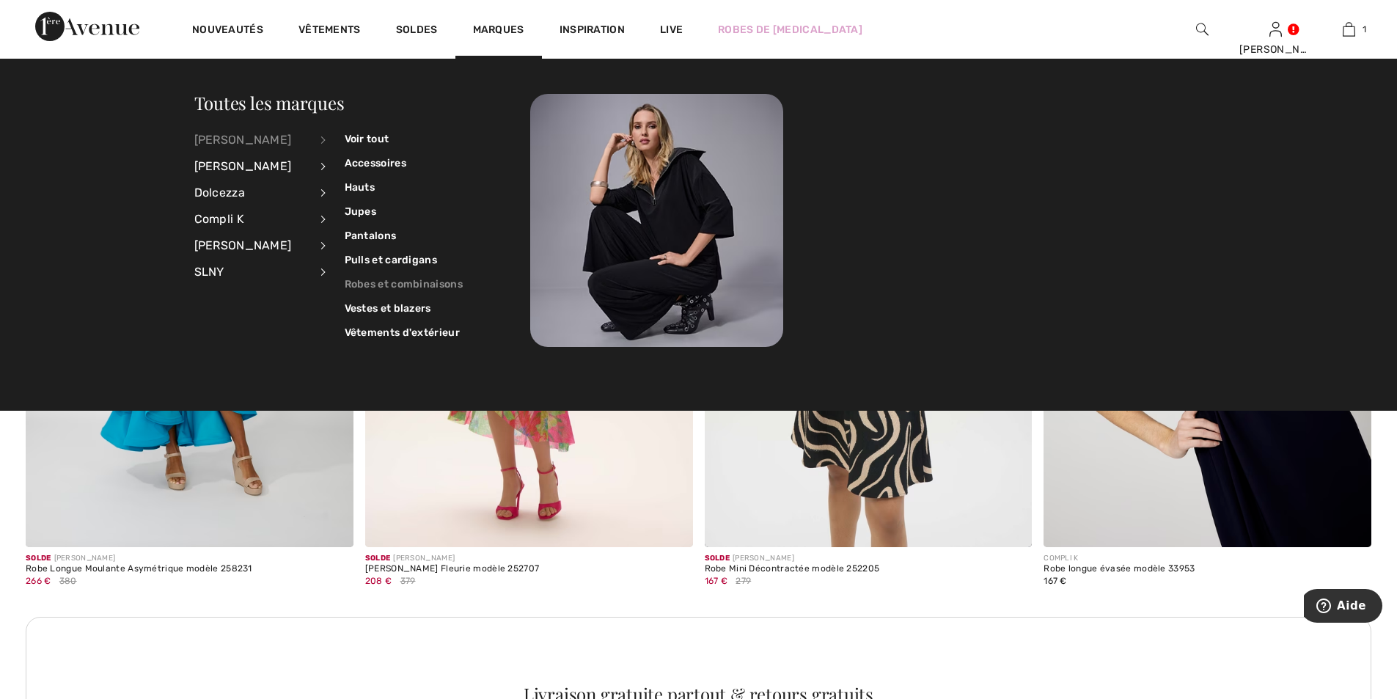
click at [389, 284] on link "Robes et combinaisons" at bounding box center [404, 284] width 118 height 24
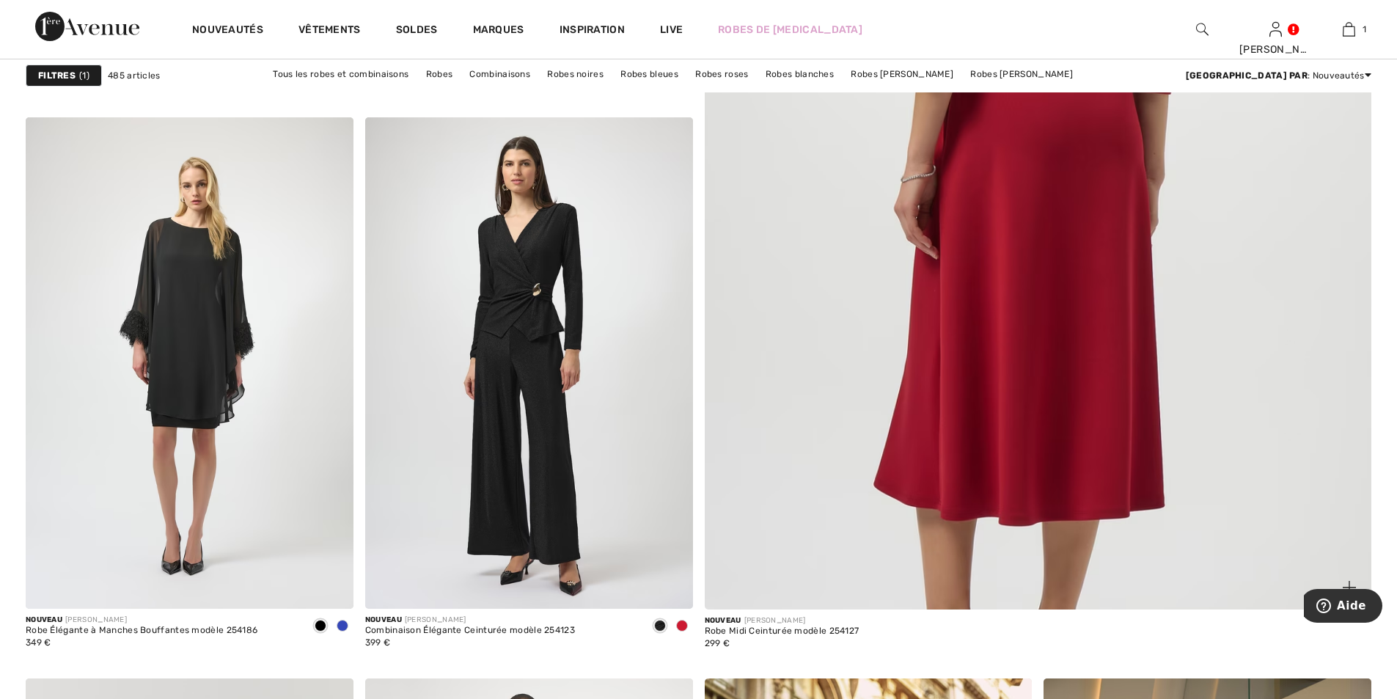
scroll to position [733, 0]
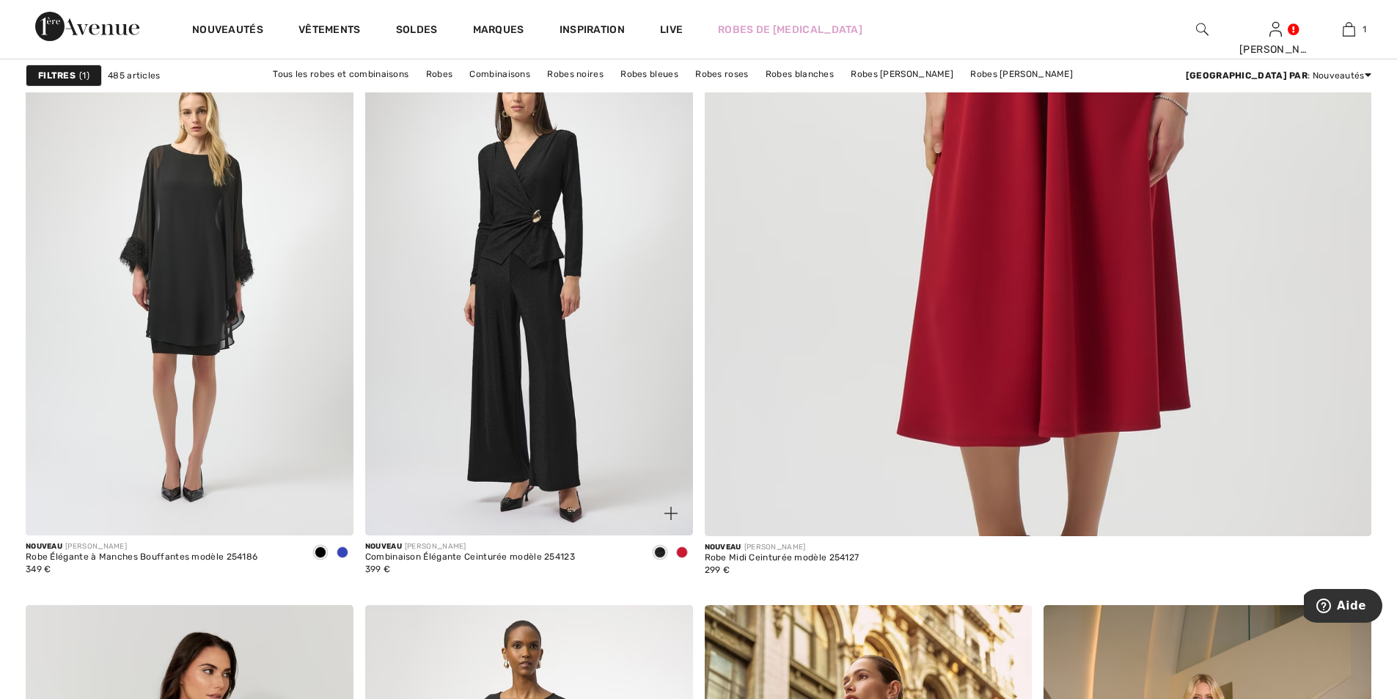
click at [684, 553] on span at bounding box center [682, 552] width 12 height 12
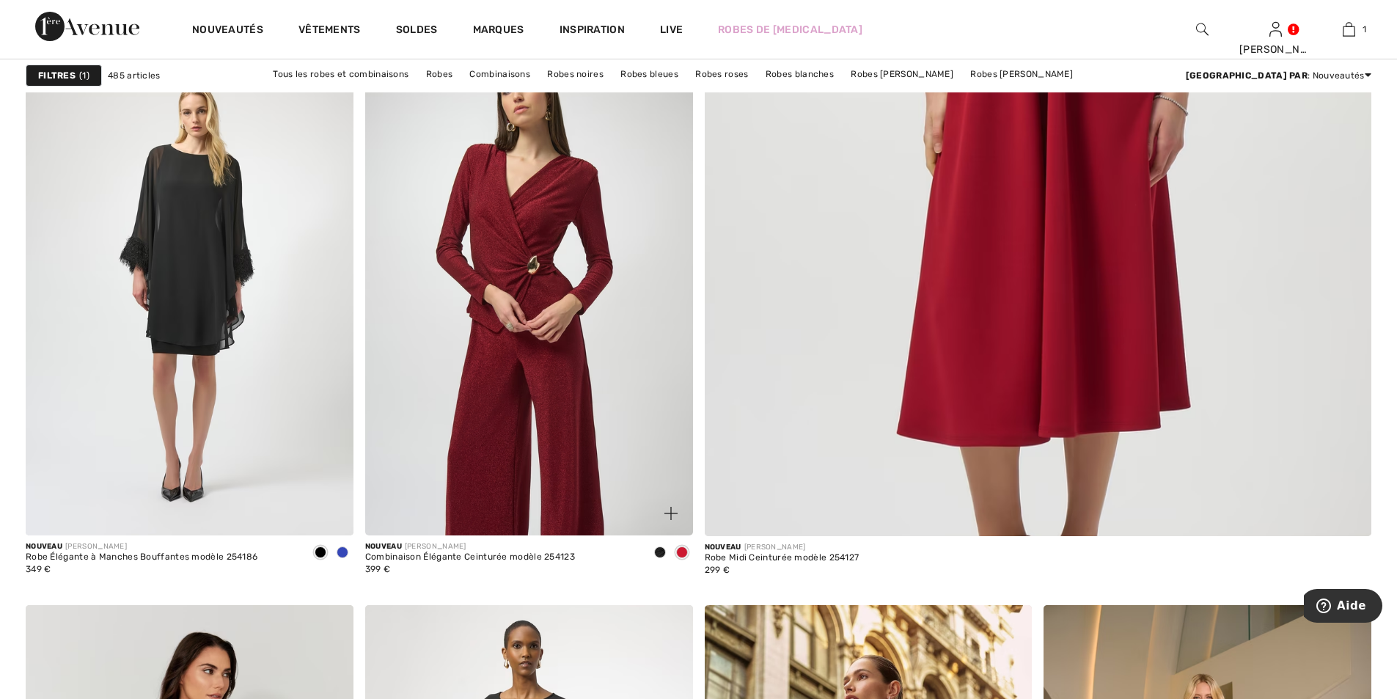
click at [564, 362] on img at bounding box center [529, 289] width 328 height 491
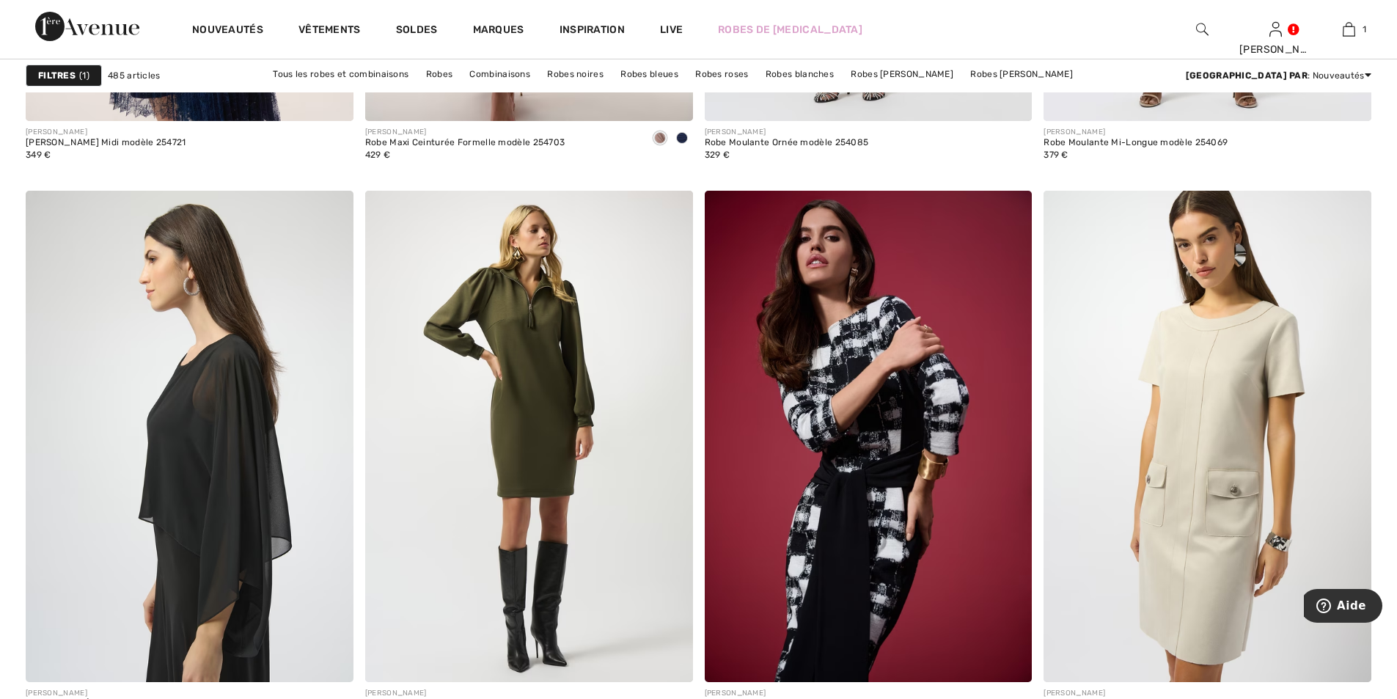
scroll to position [8288, 0]
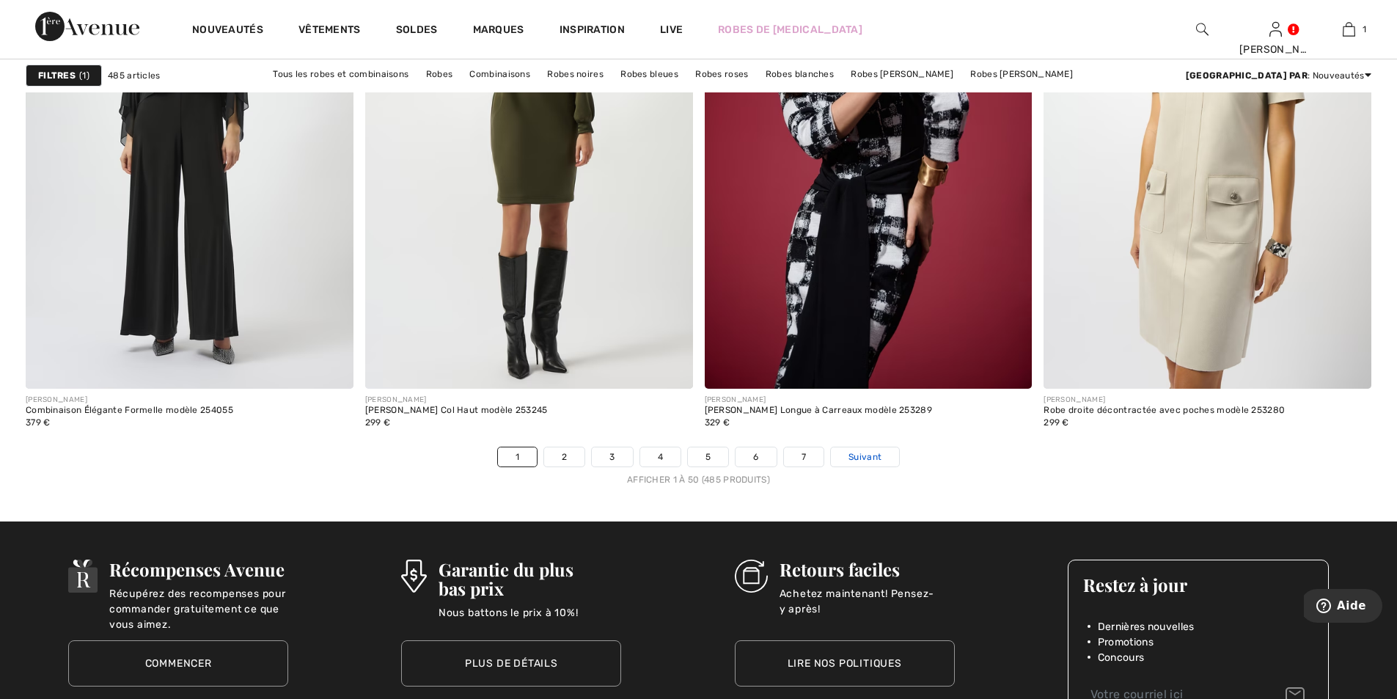
click at [847, 456] on link "Suivant" at bounding box center [865, 456] width 68 height 19
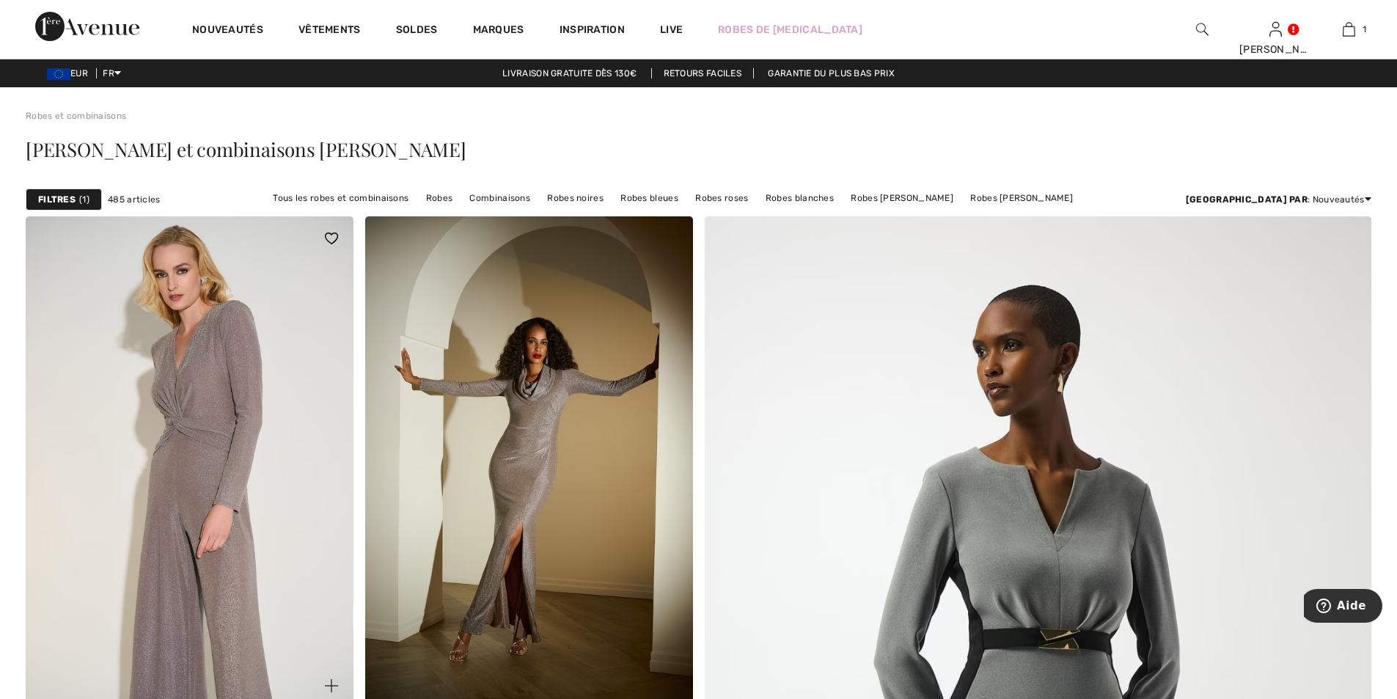
click at [174, 496] on img at bounding box center [190, 461] width 328 height 491
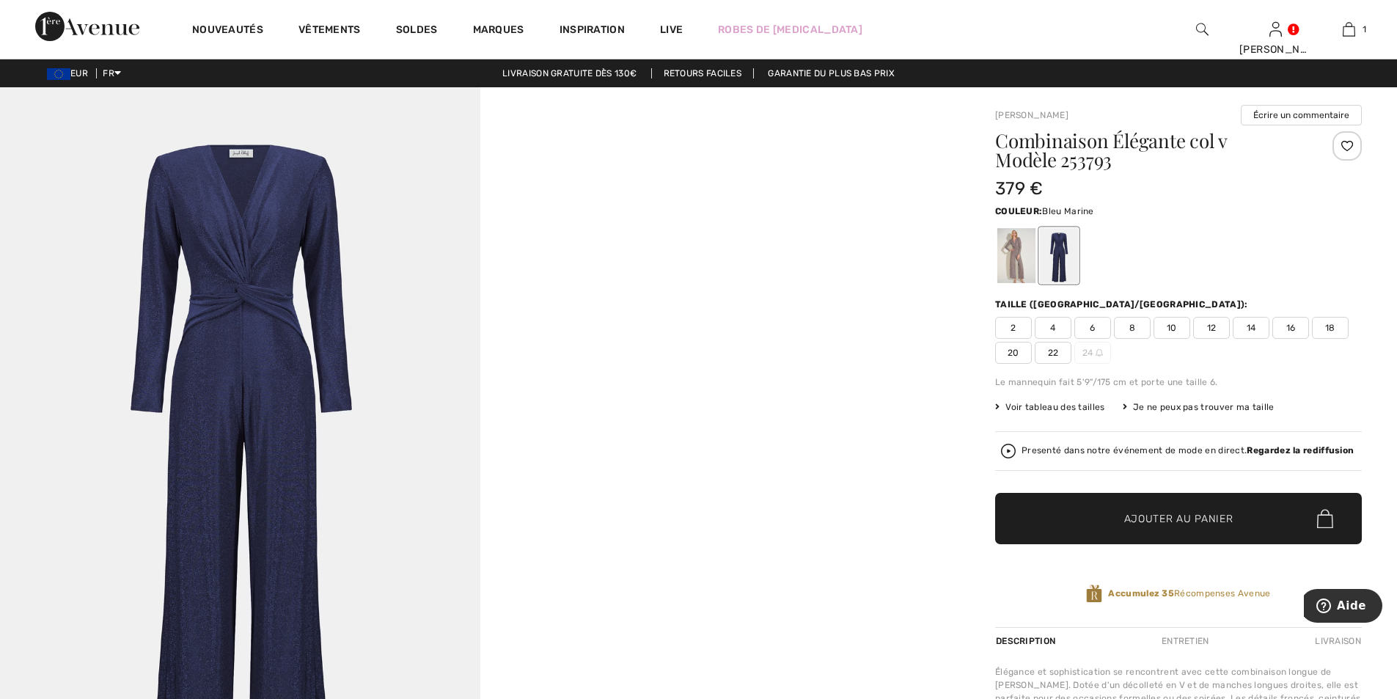
click at [281, 442] on img at bounding box center [240, 447] width 480 height 720
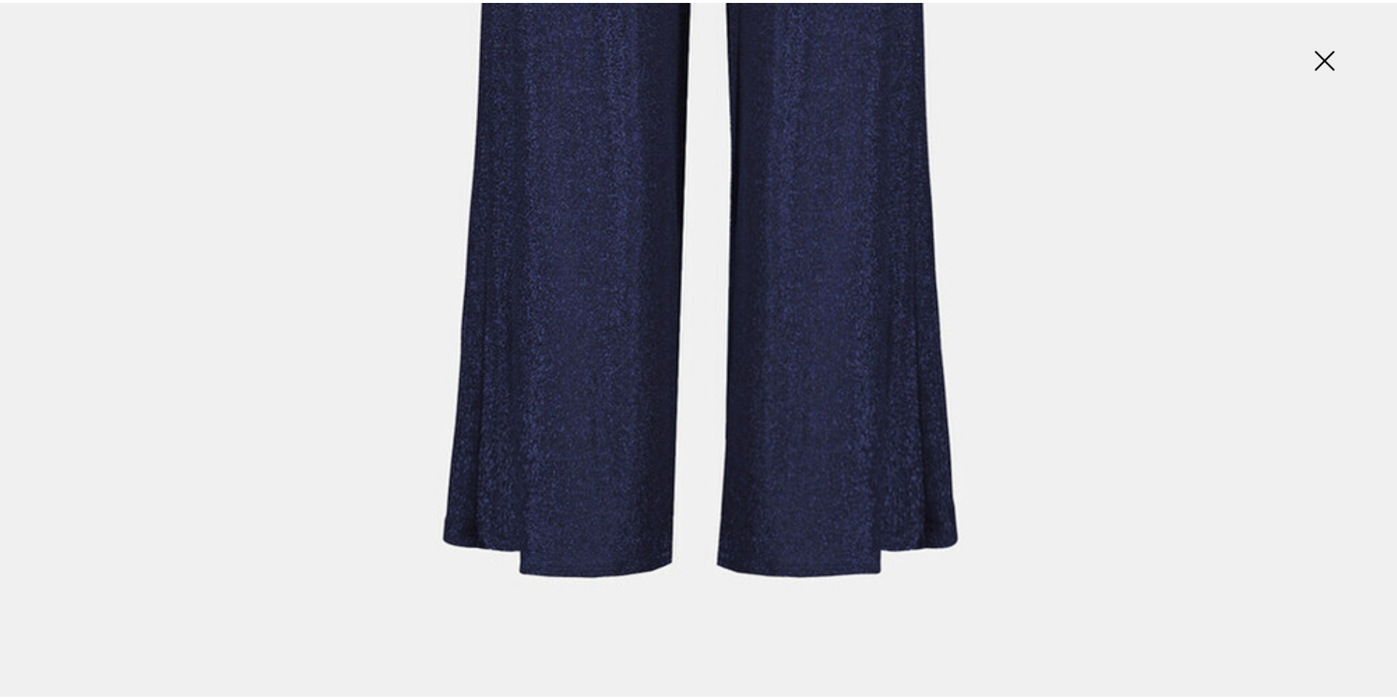
scroll to position [1028, 0]
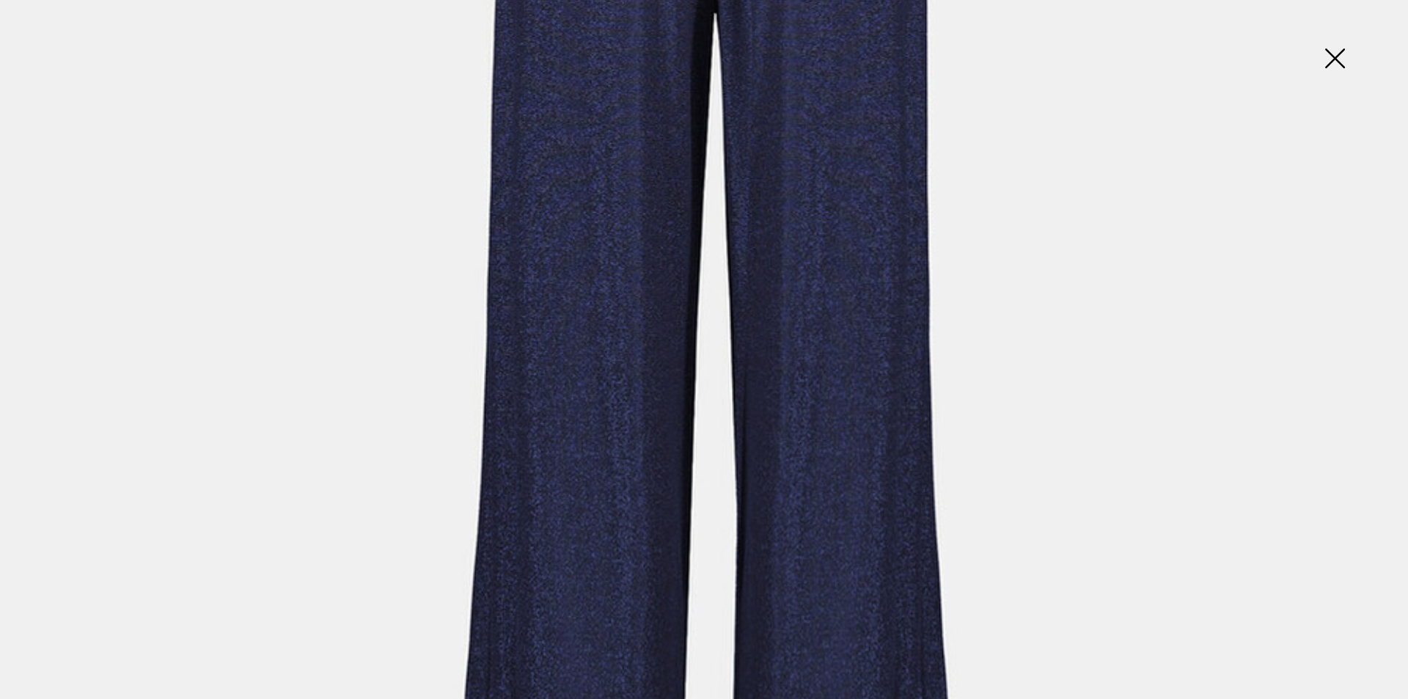
click at [1335, 59] on img at bounding box center [1334, 60] width 73 height 76
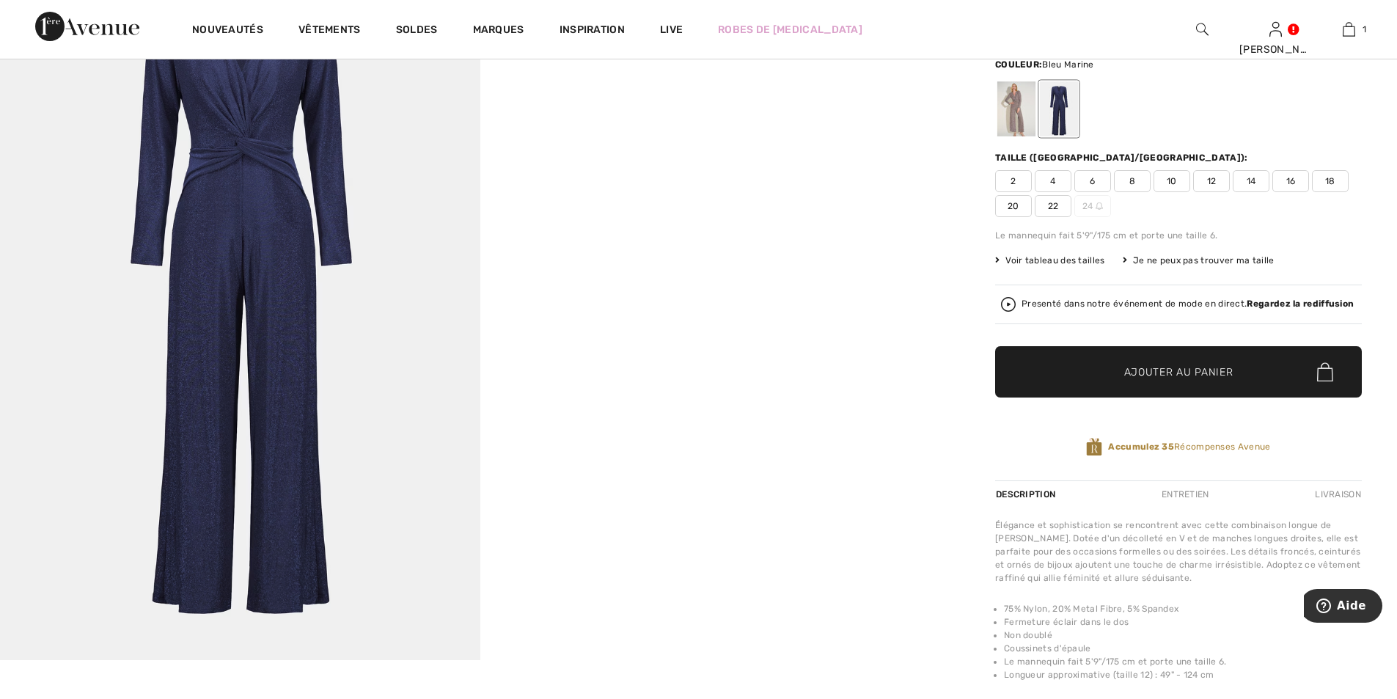
scroll to position [220, 0]
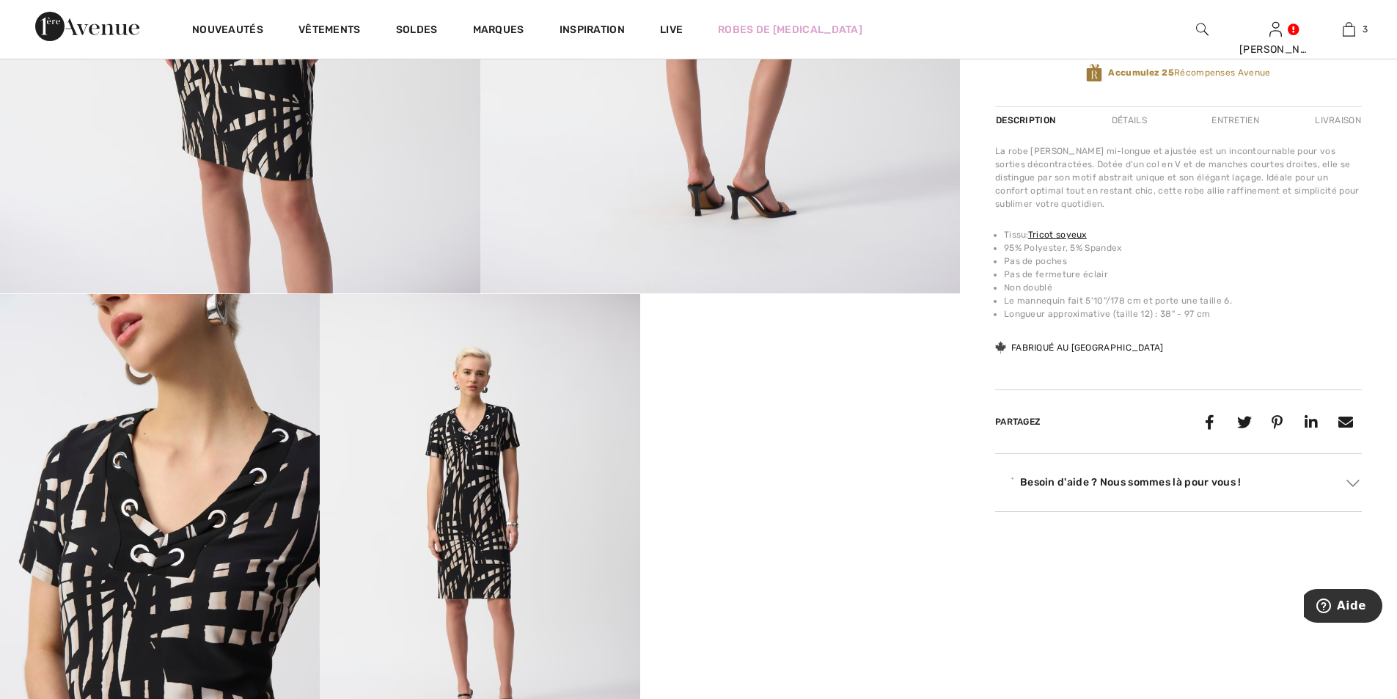
scroll to position [660, 0]
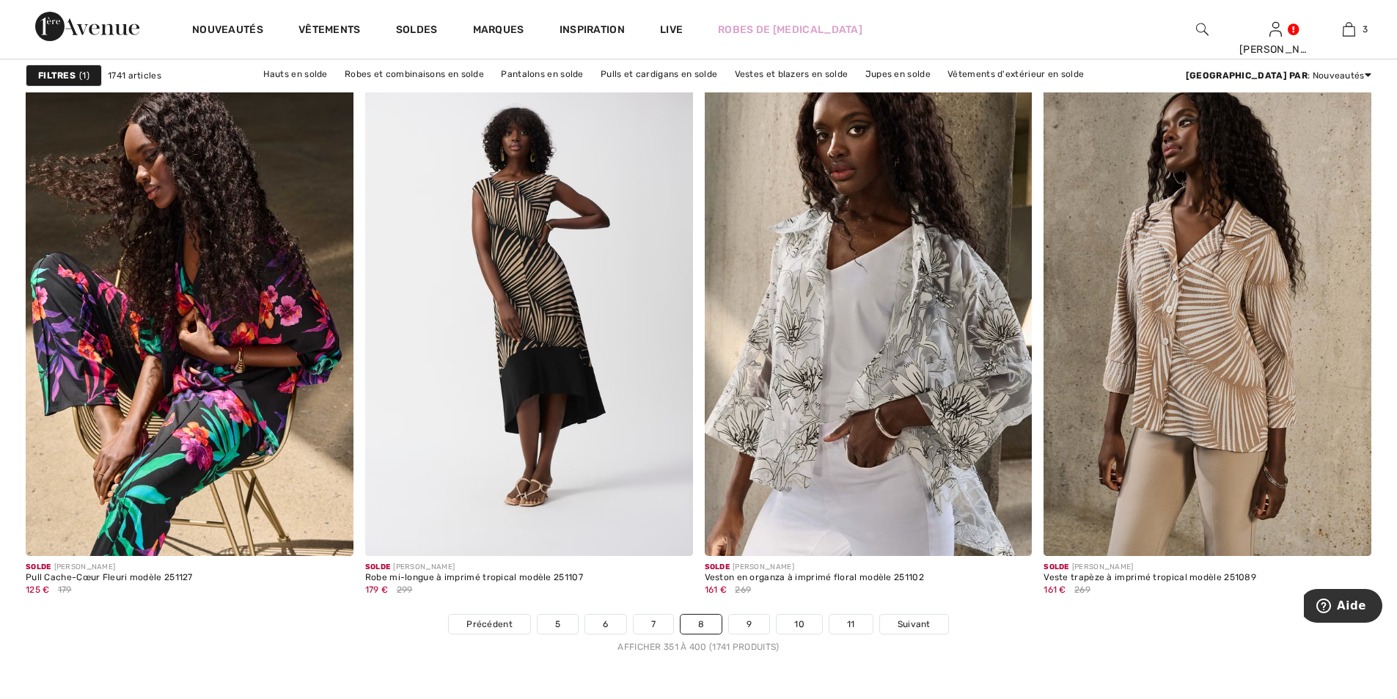
scroll to position [8435, 0]
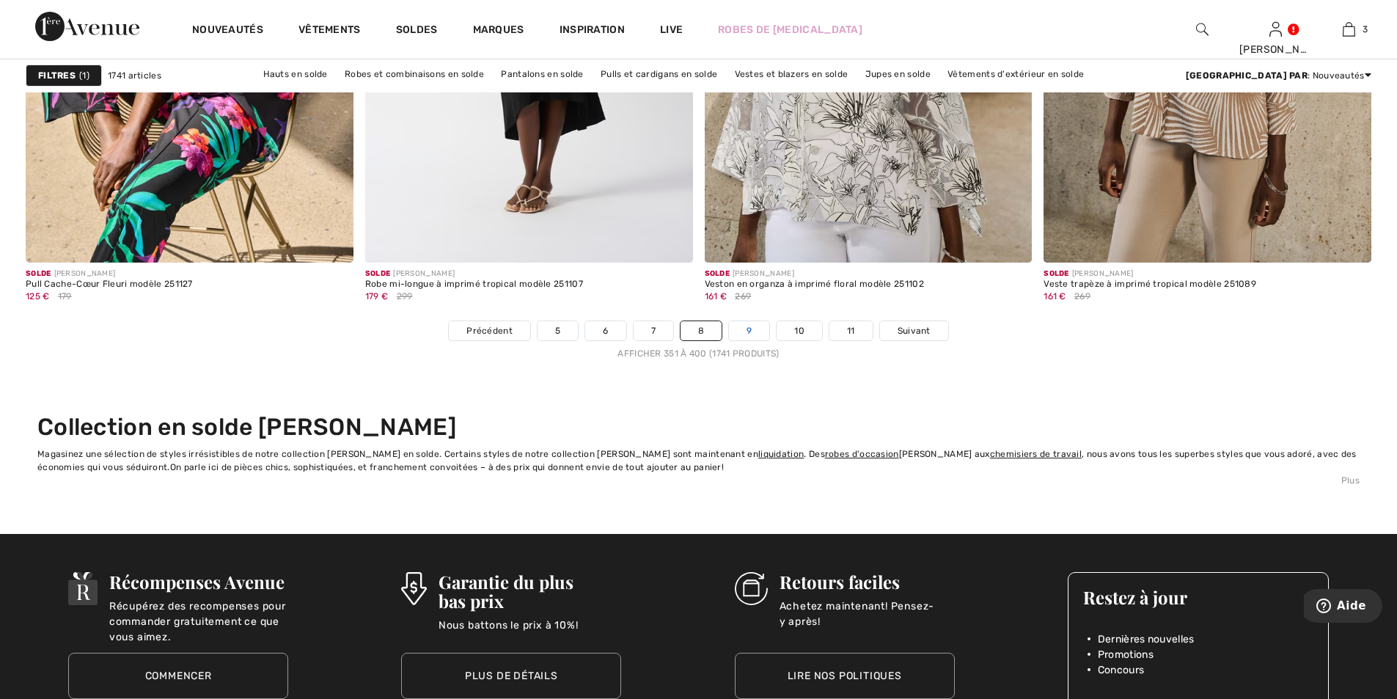
click at [744, 333] on link "9" at bounding box center [749, 330] width 40 height 19
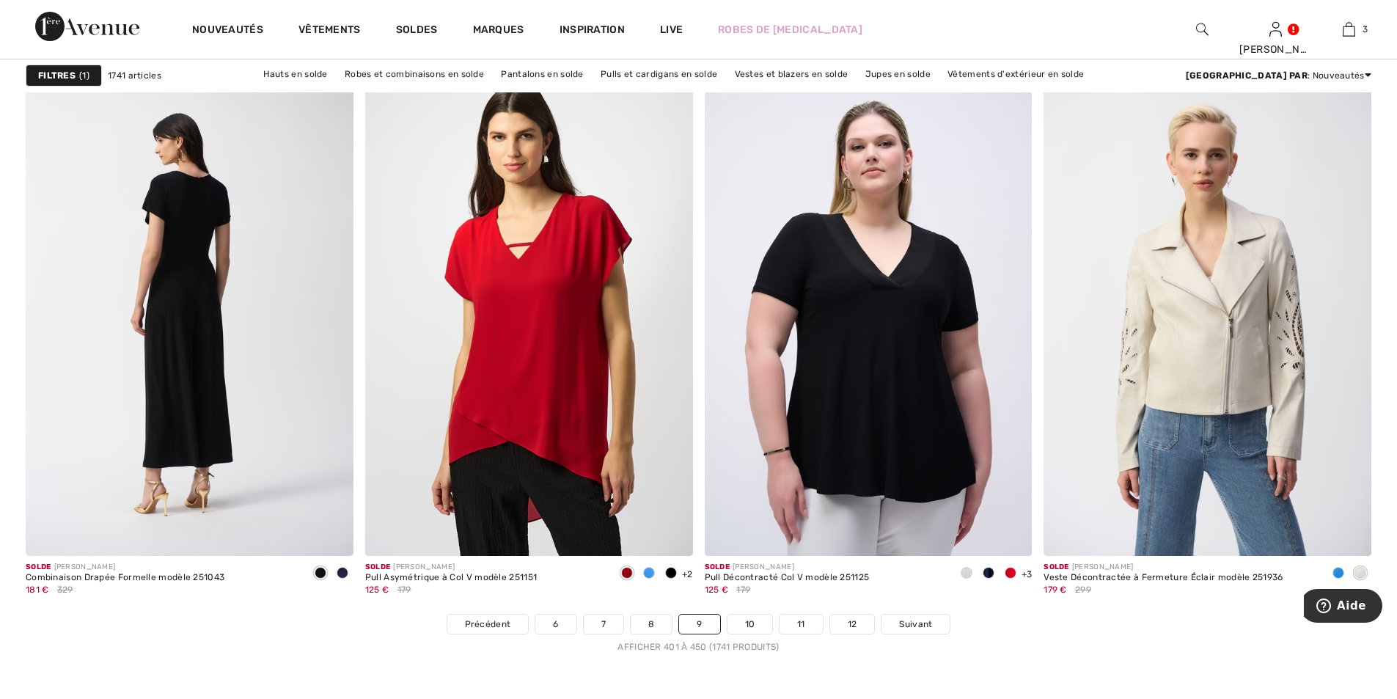
scroll to position [8435, 0]
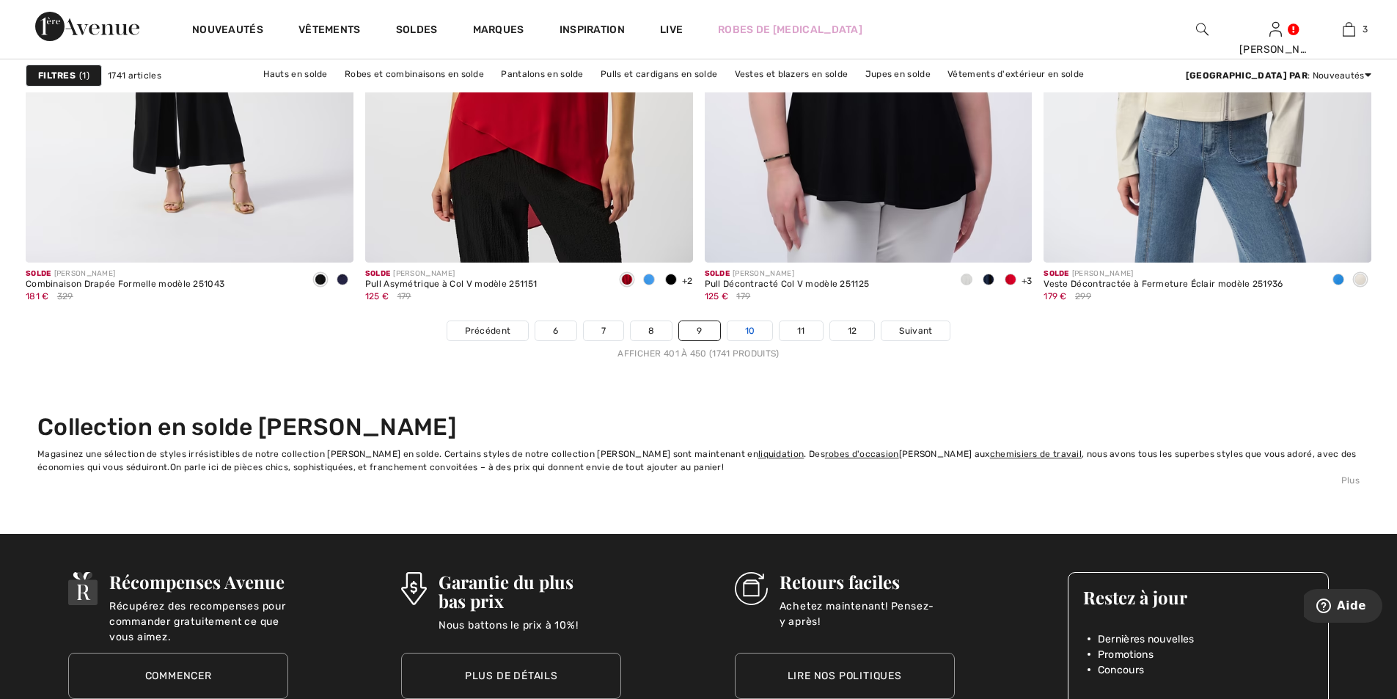
click at [755, 333] on link "10" at bounding box center [750, 330] width 45 height 19
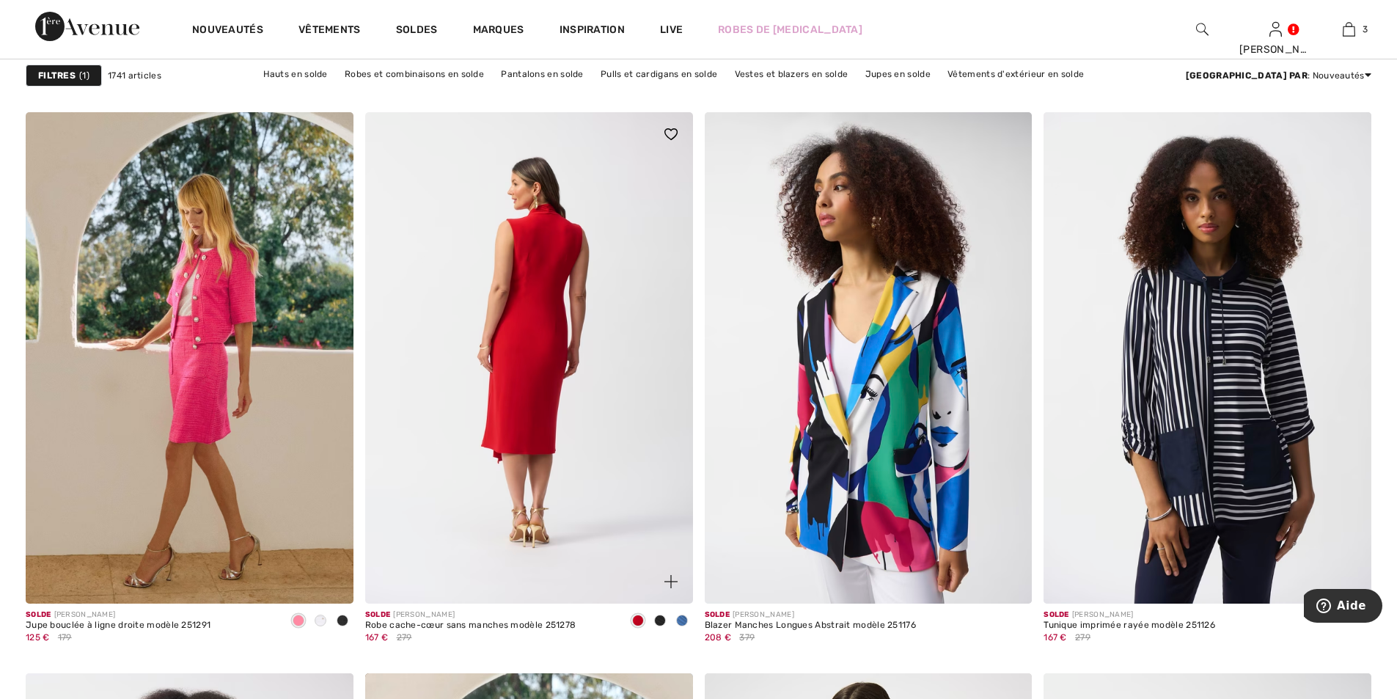
scroll to position [1320, 0]
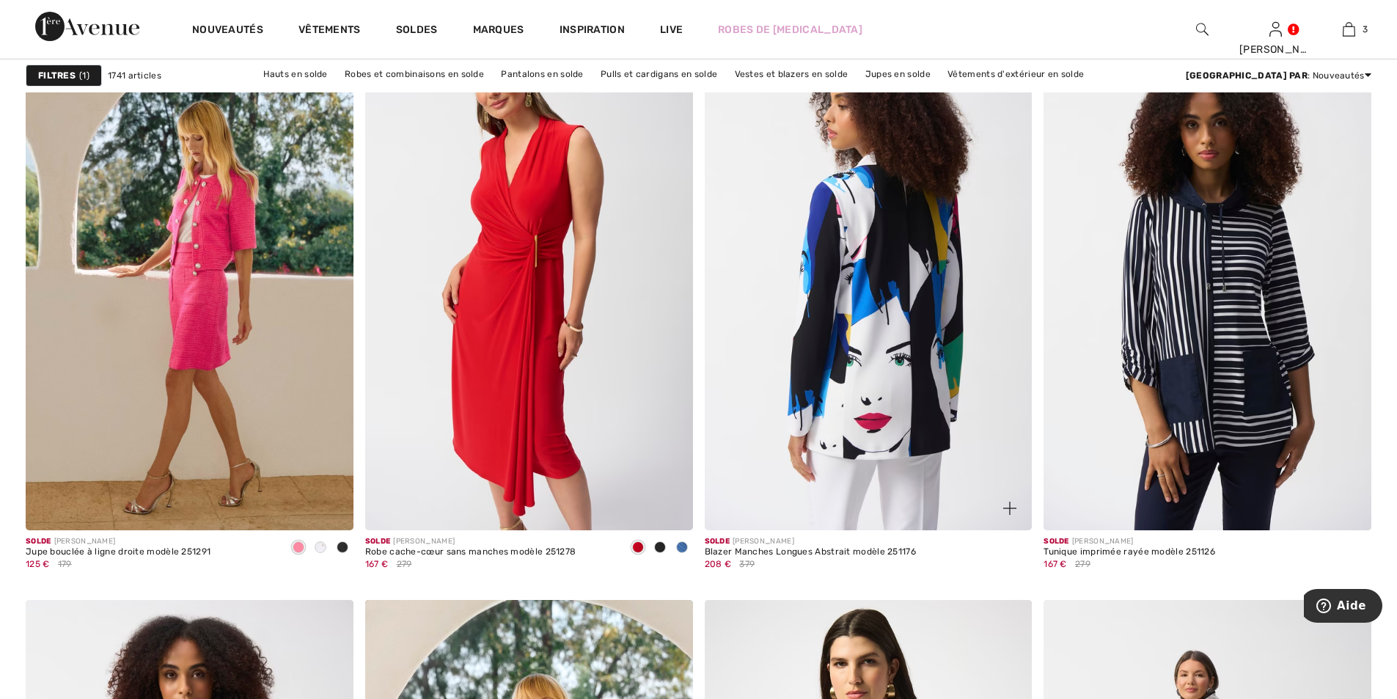
click at [907, 312] on img at bounding box center [869, 284] width 328 height 491
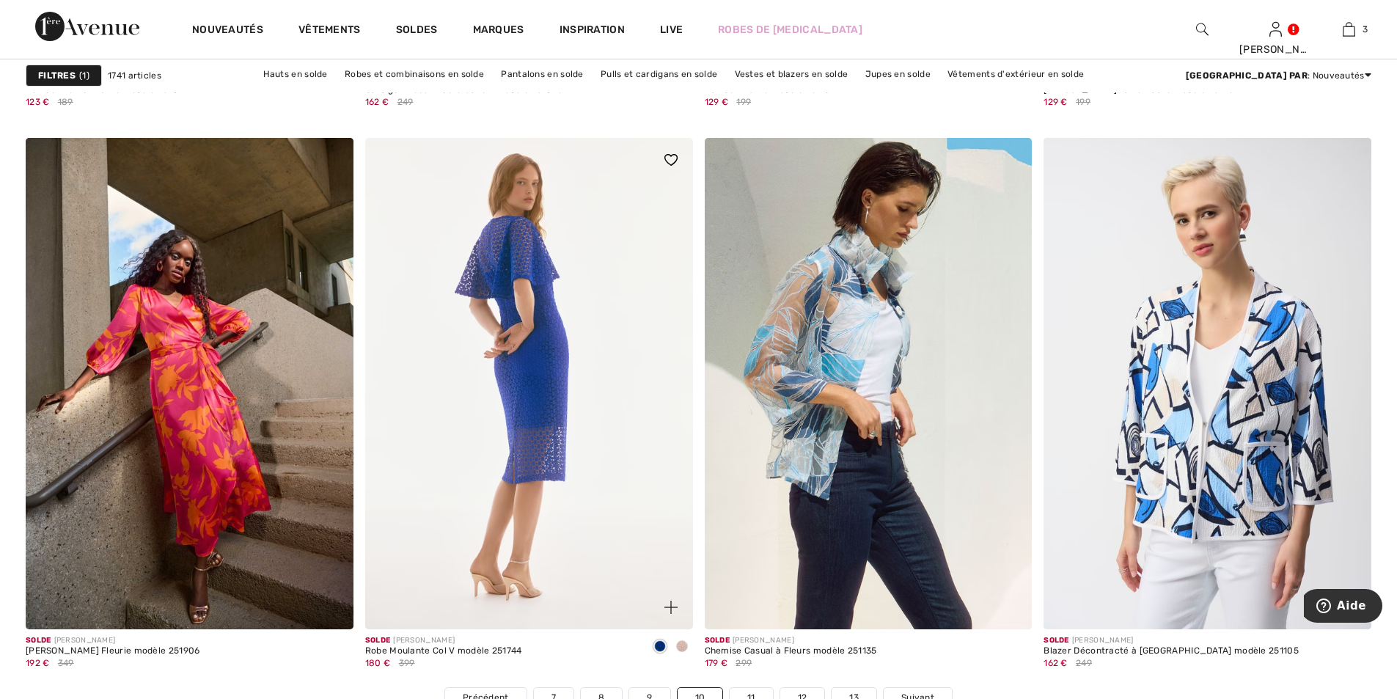
scroll to position [8362, 0]
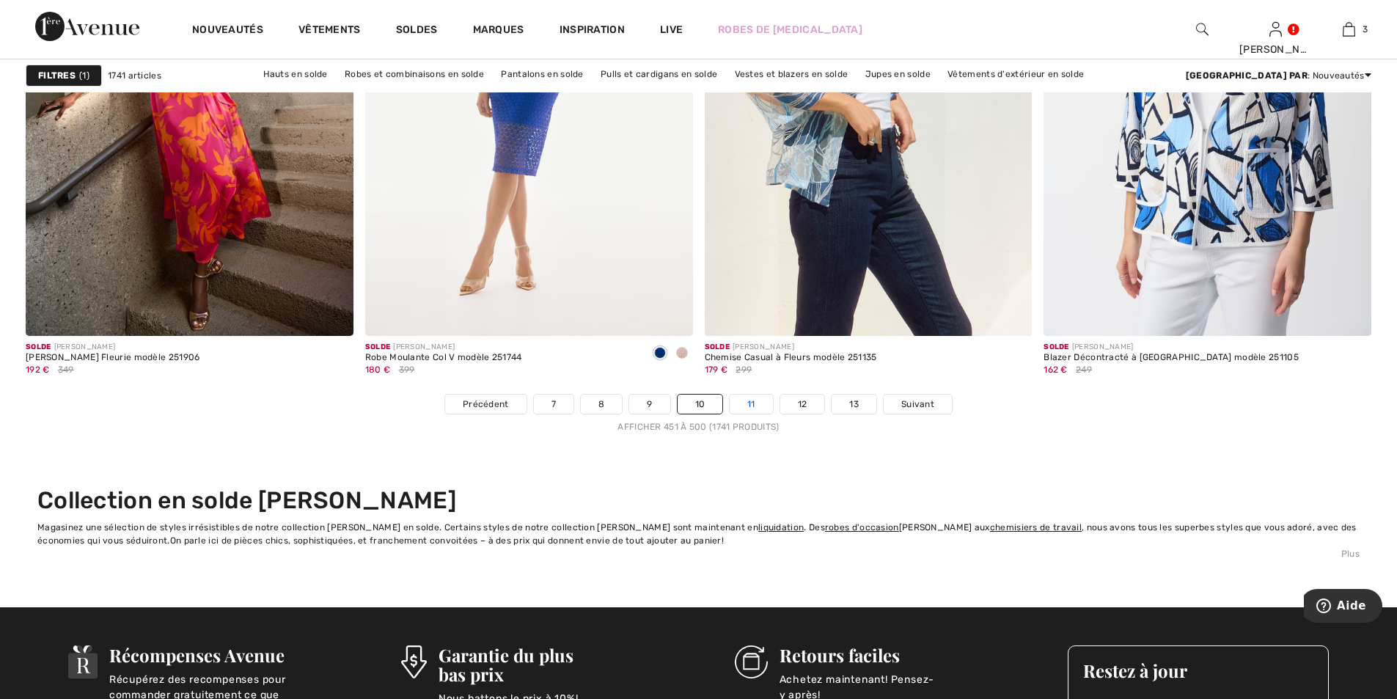
click at [763, 403] on link "11" at bounding box center [751, 404] width 43 height 19
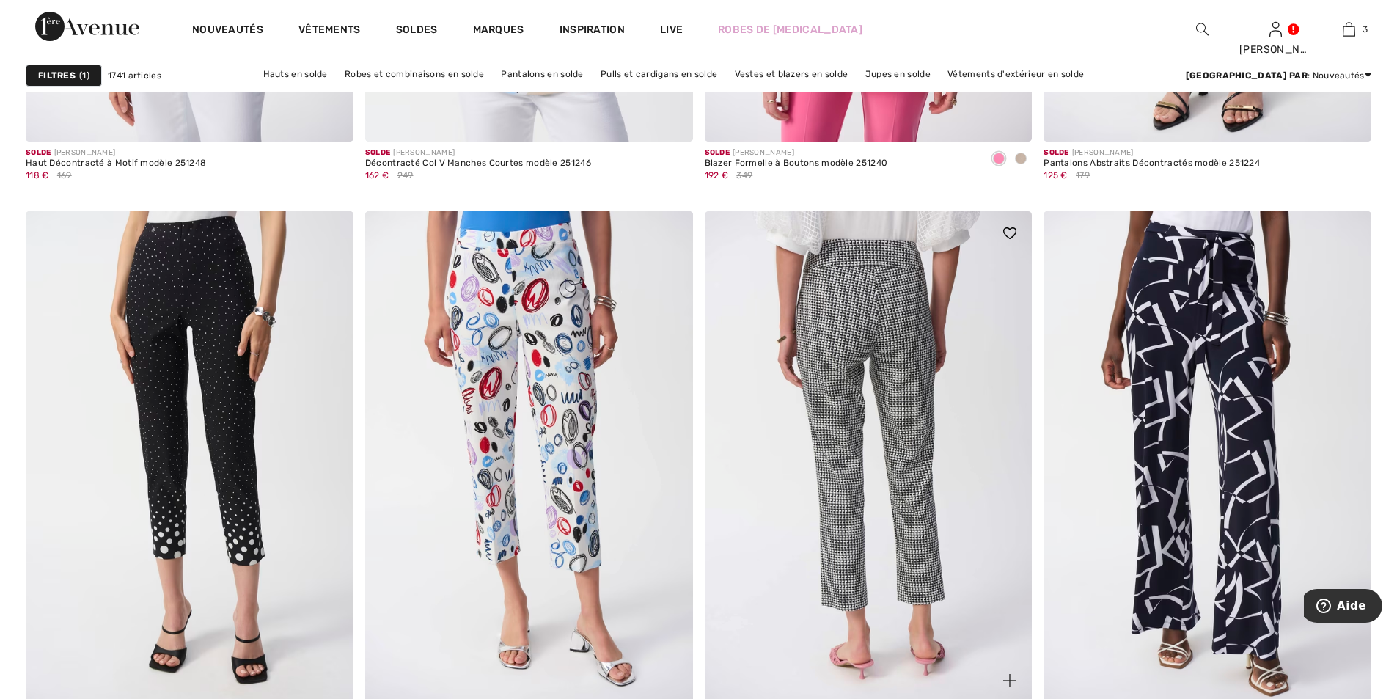
scroll to position [8362, 0]
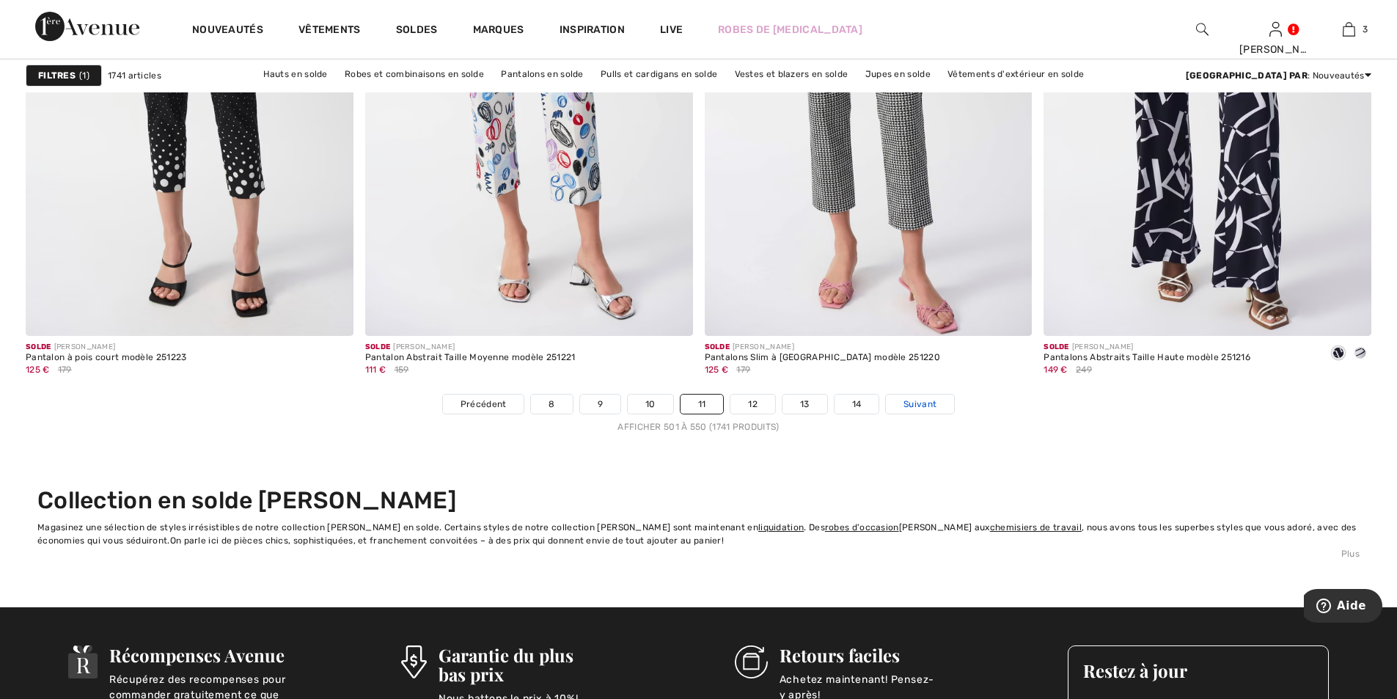
click at [916, 406] on span "Suivant" at bounding box center [920, 404] width 33 height 13
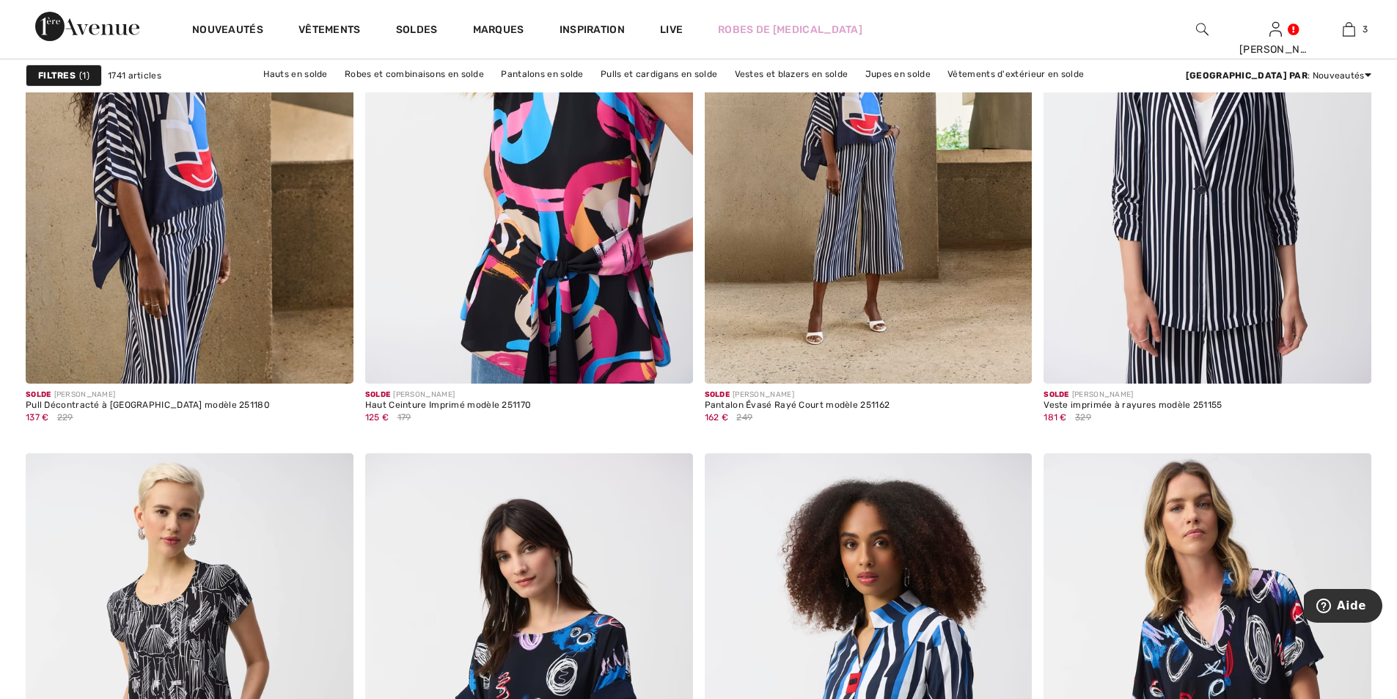
scroll to position [1834, 0]
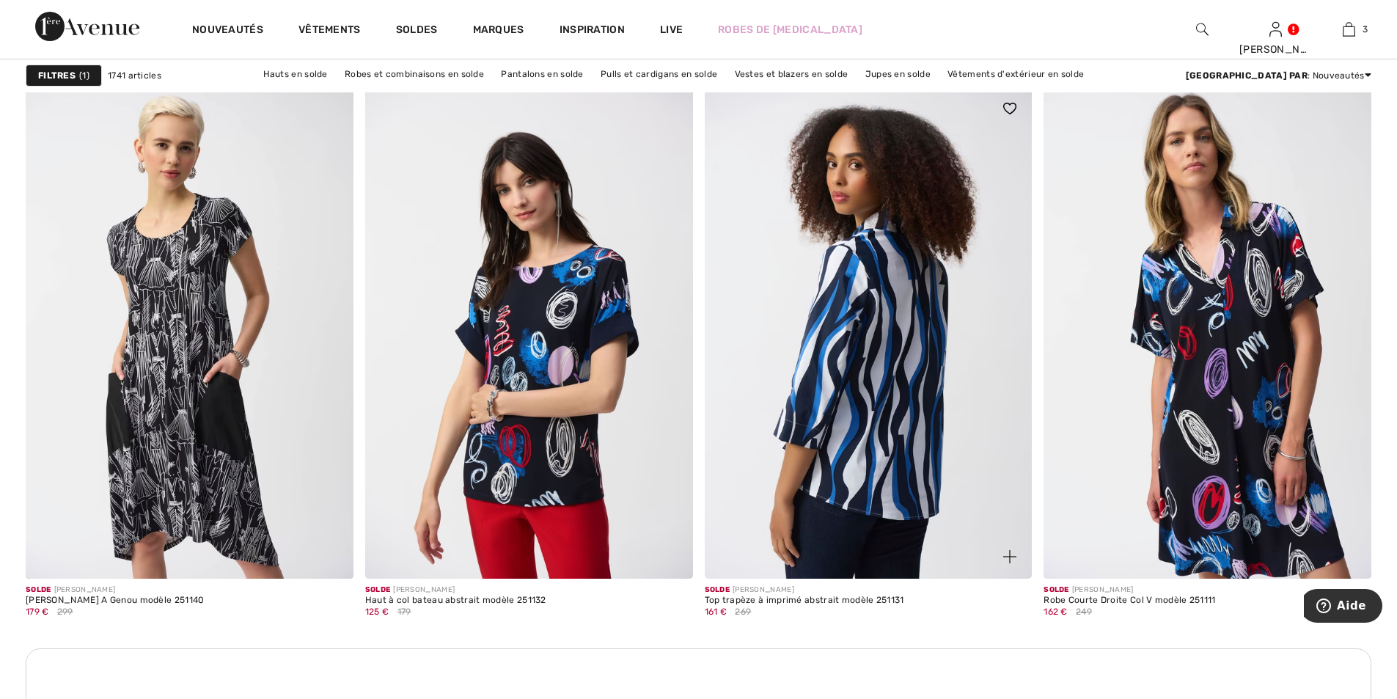
click at [859, 365] on img at bounding box center [869, 332] width 328 height 491
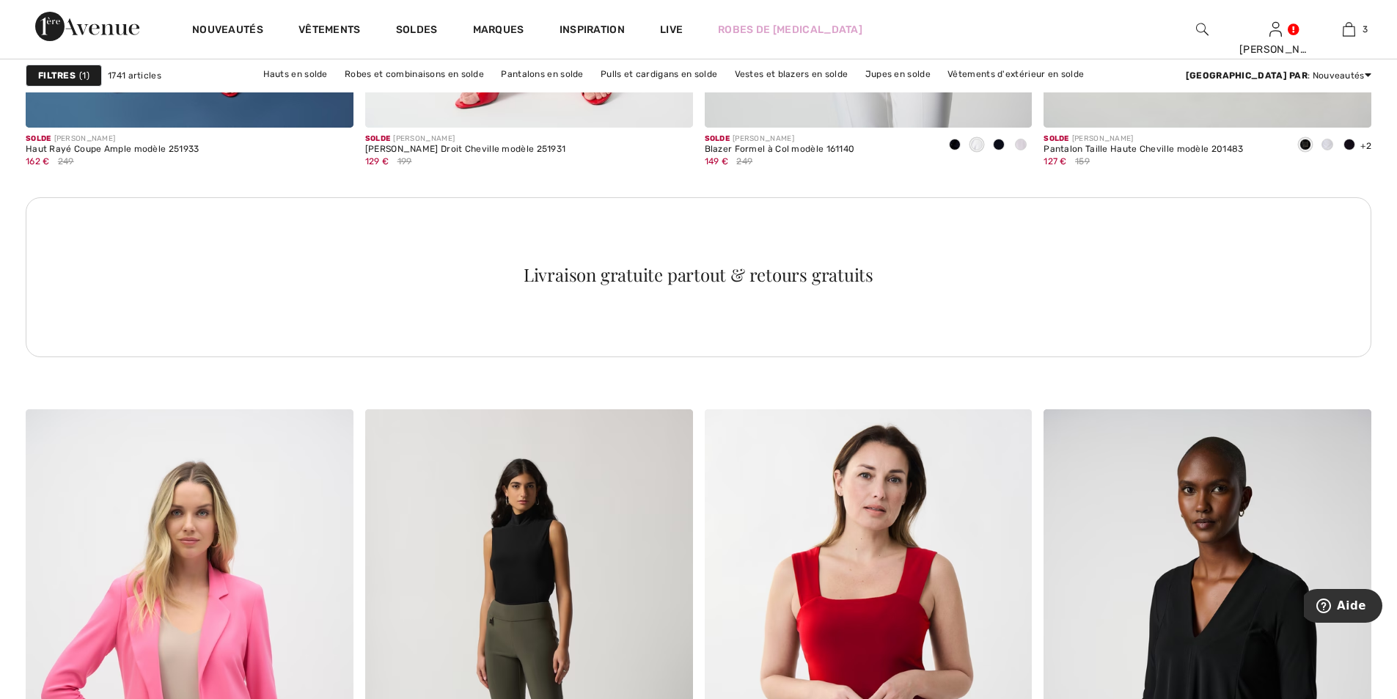
scroll to position [6968, 0]
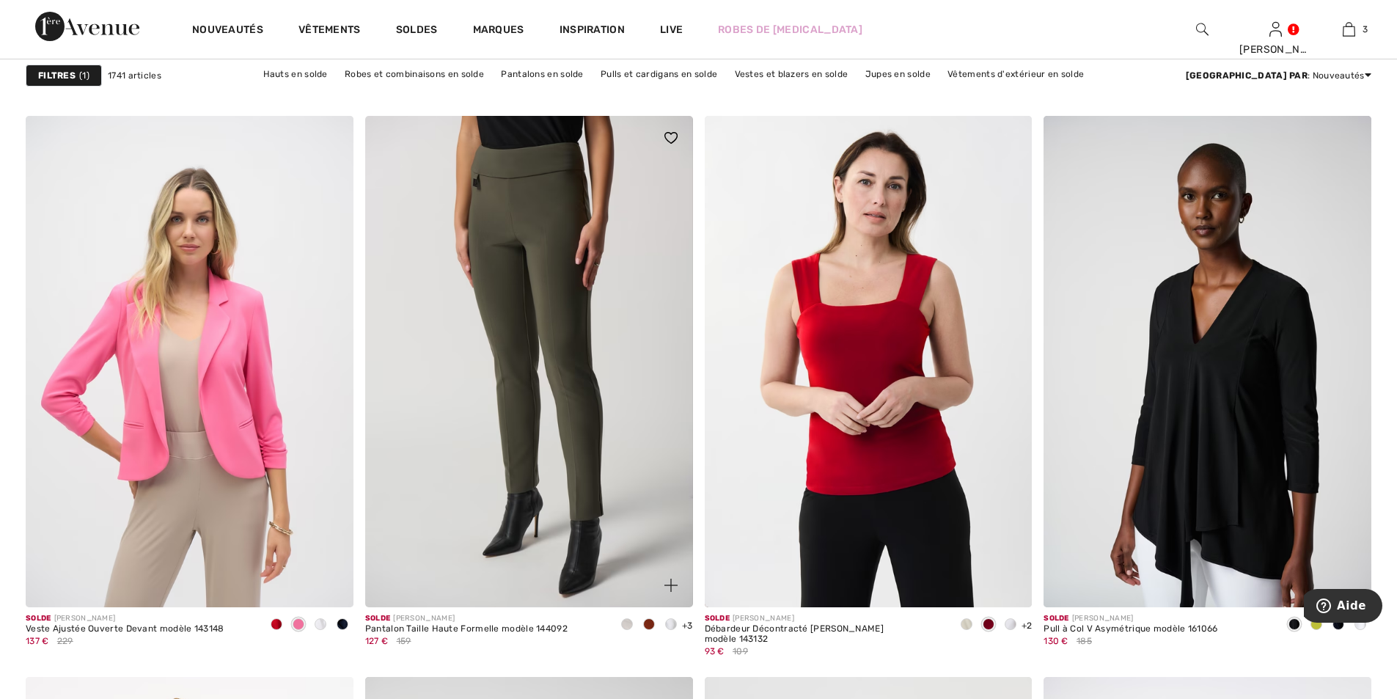
click at [574, 281] on img at bounding box center [529, 361] width 328 height 491
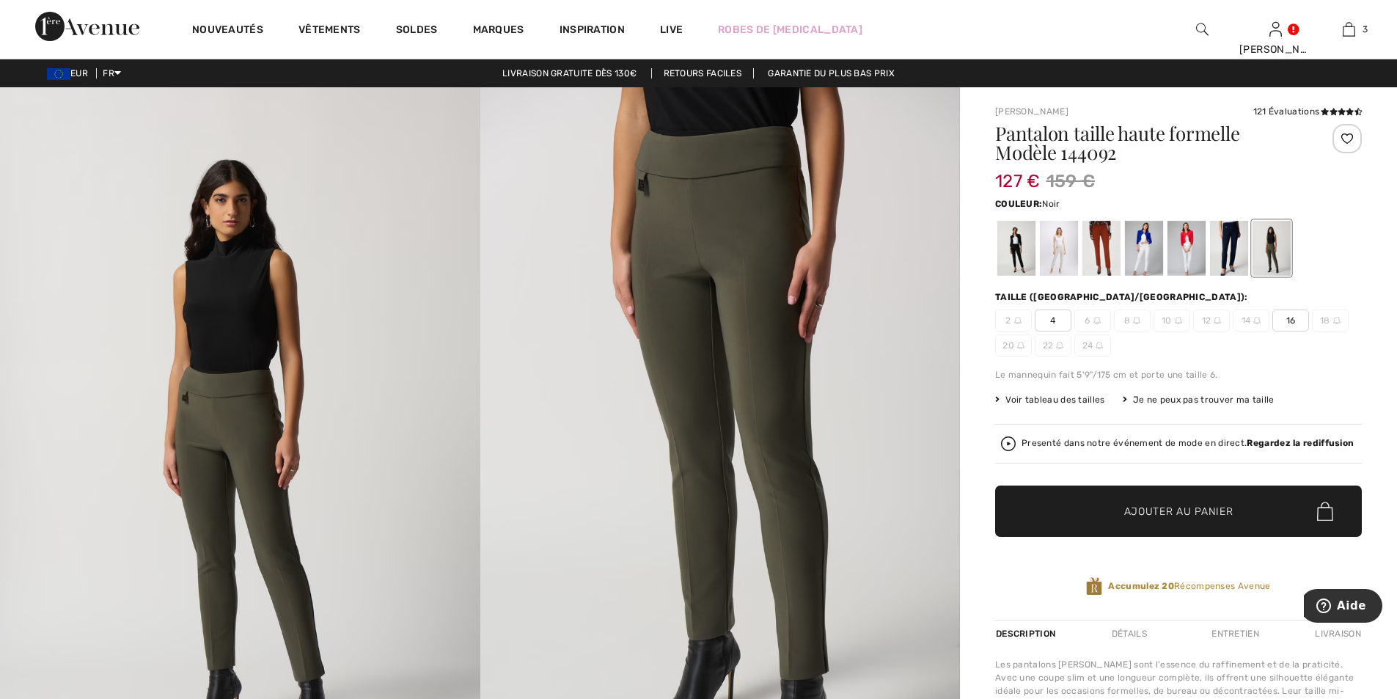
click at [1023, 245] on div at bounding box center [1017, 248] width 38 height 55
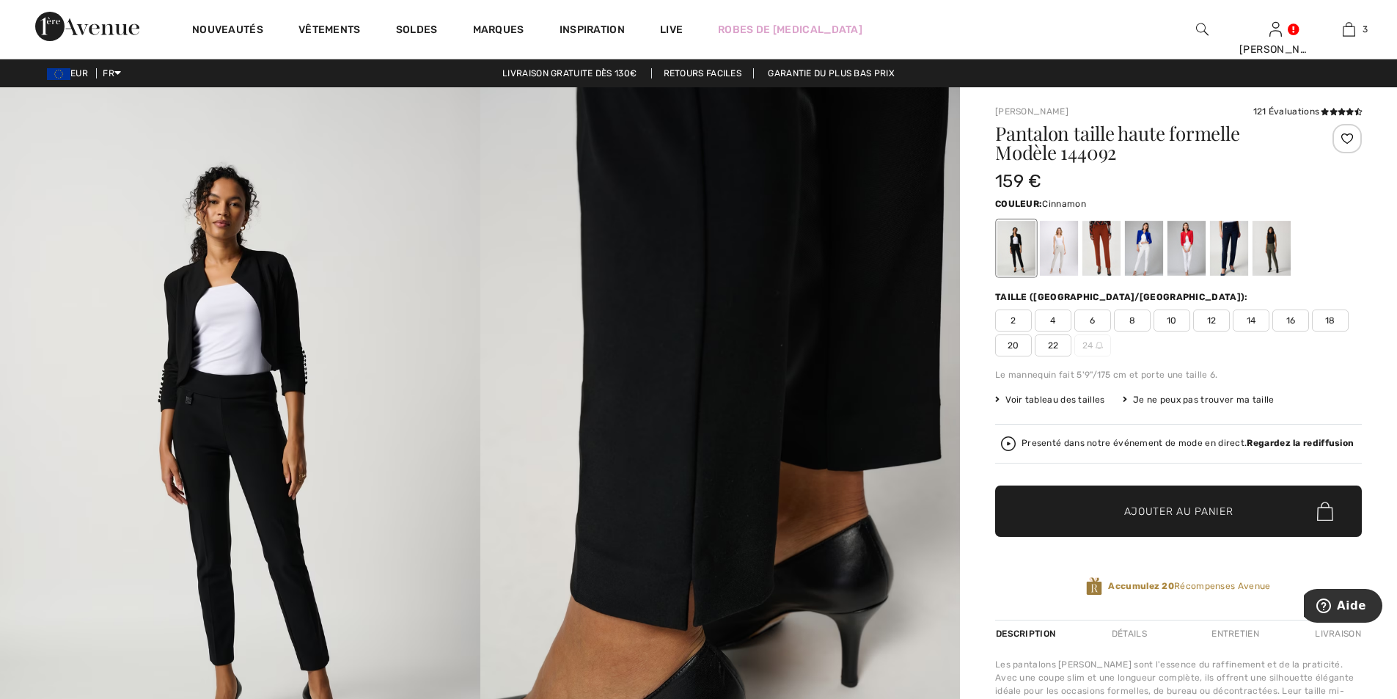
click at [1098, 244] on div at bounding box center [1102, 248] width 38 height 55
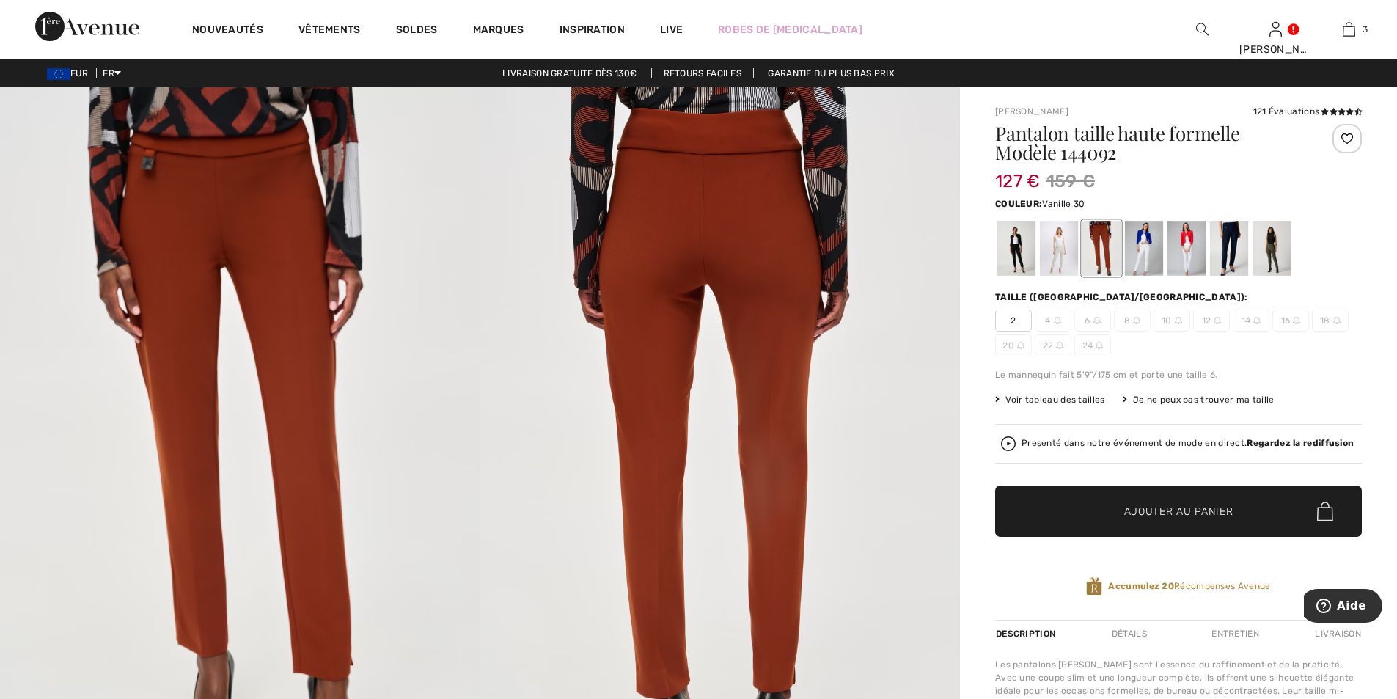
click at [1151, 252] on div at bounding box center [1144, 248] width 38 height 55
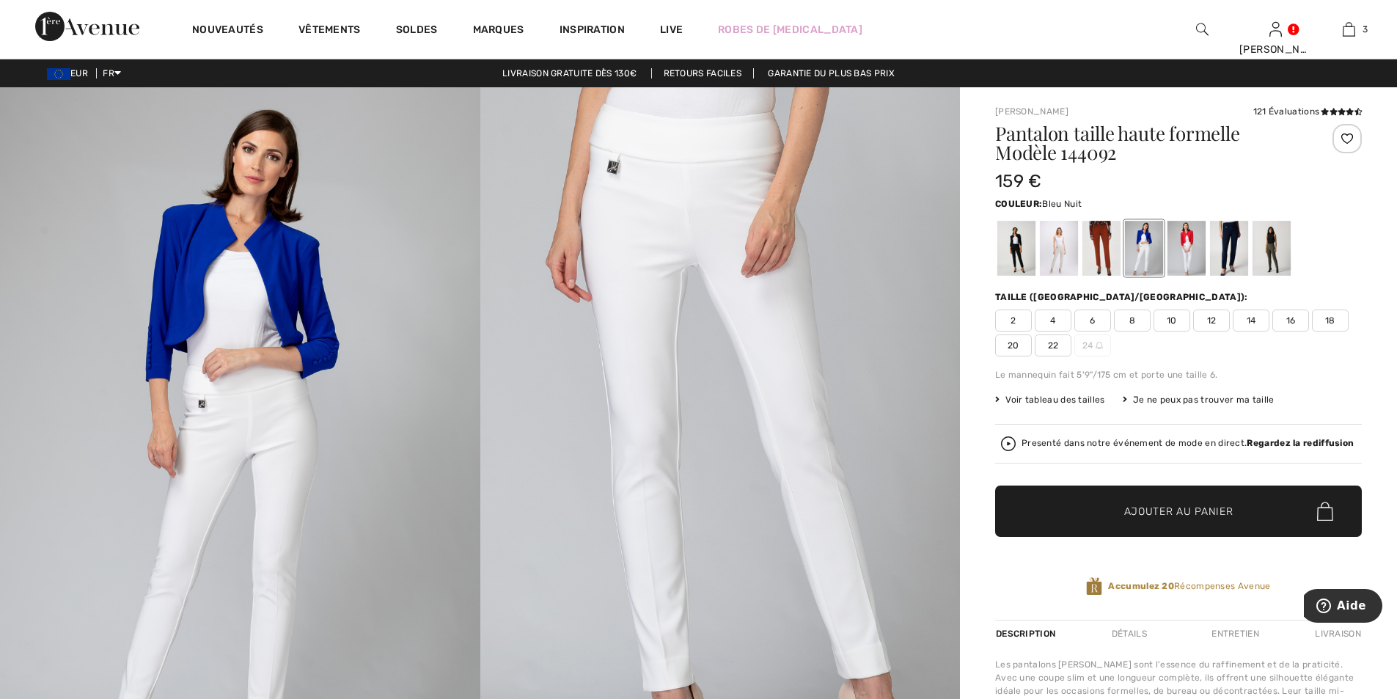
click at [1227, 248] on div at bounding box center [1229, 248] width 38 height 55
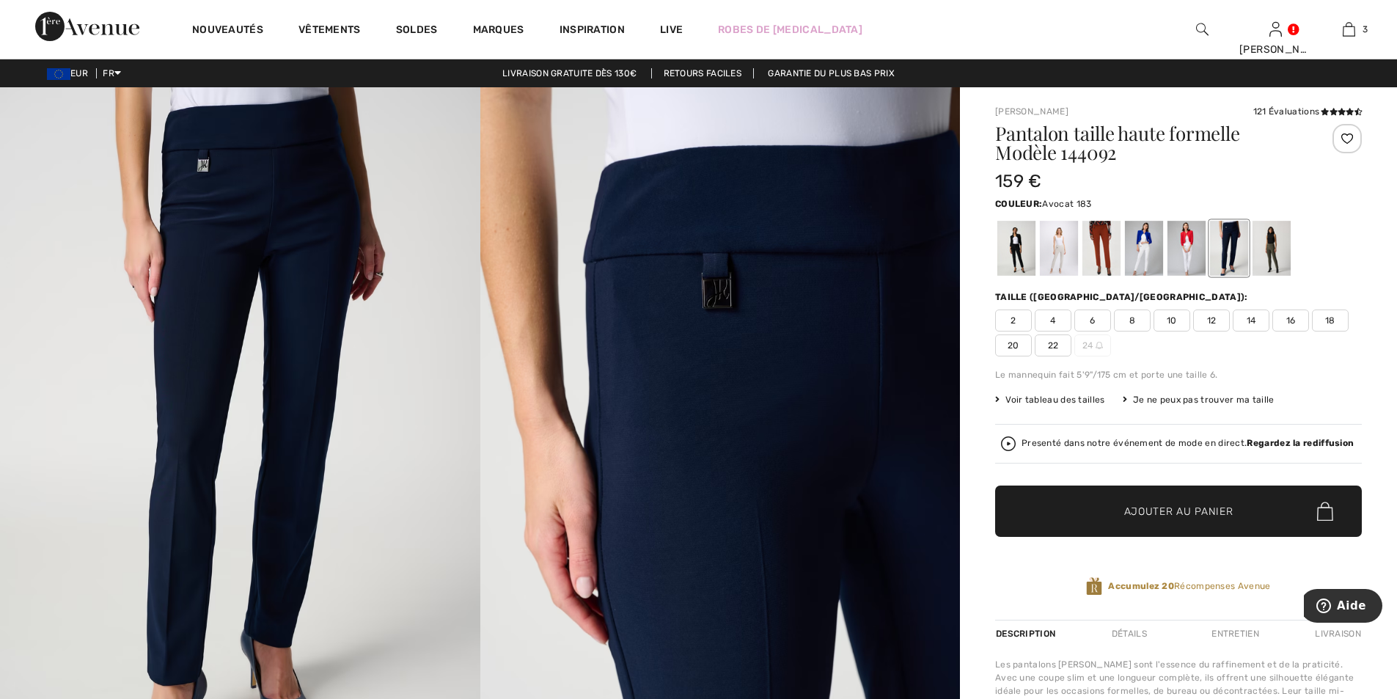
click at [1275, 245] on div at bounding box center [1272, 248] width 38 height 55
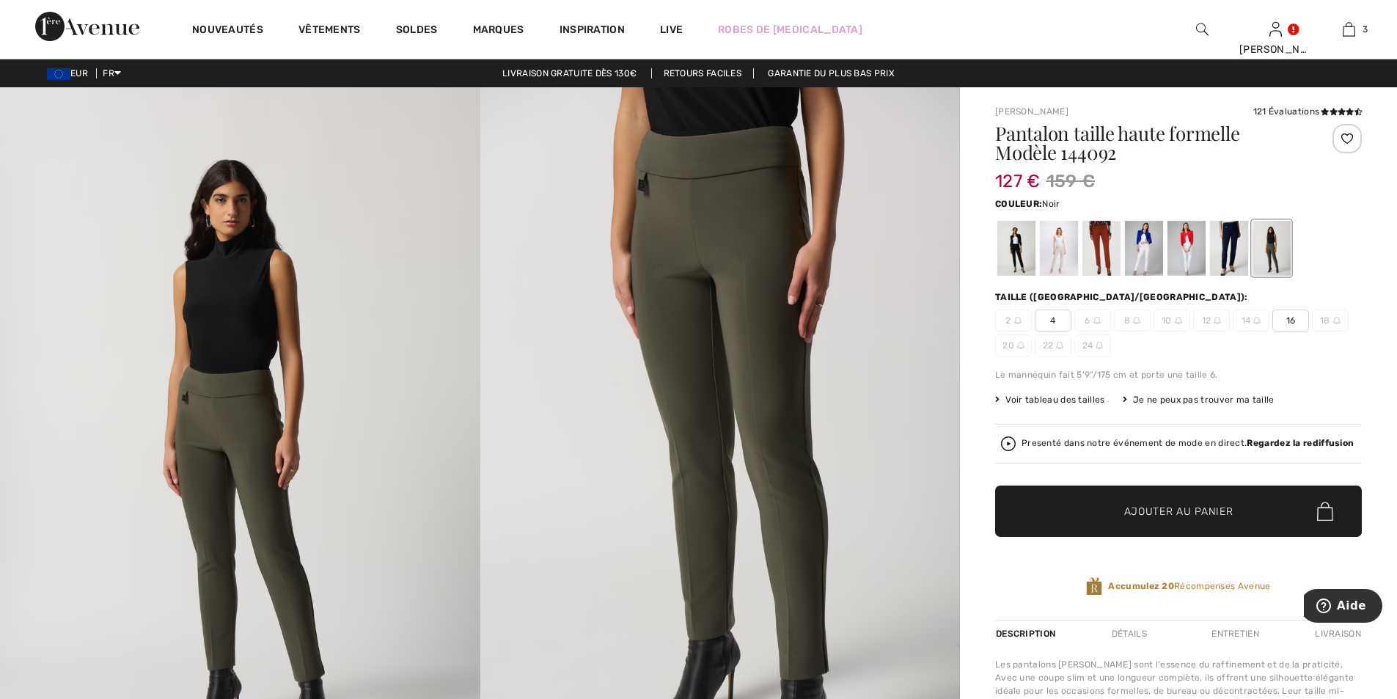
click at [1014, 239] on div at bounding box center [1017, 248] width 38 height 55
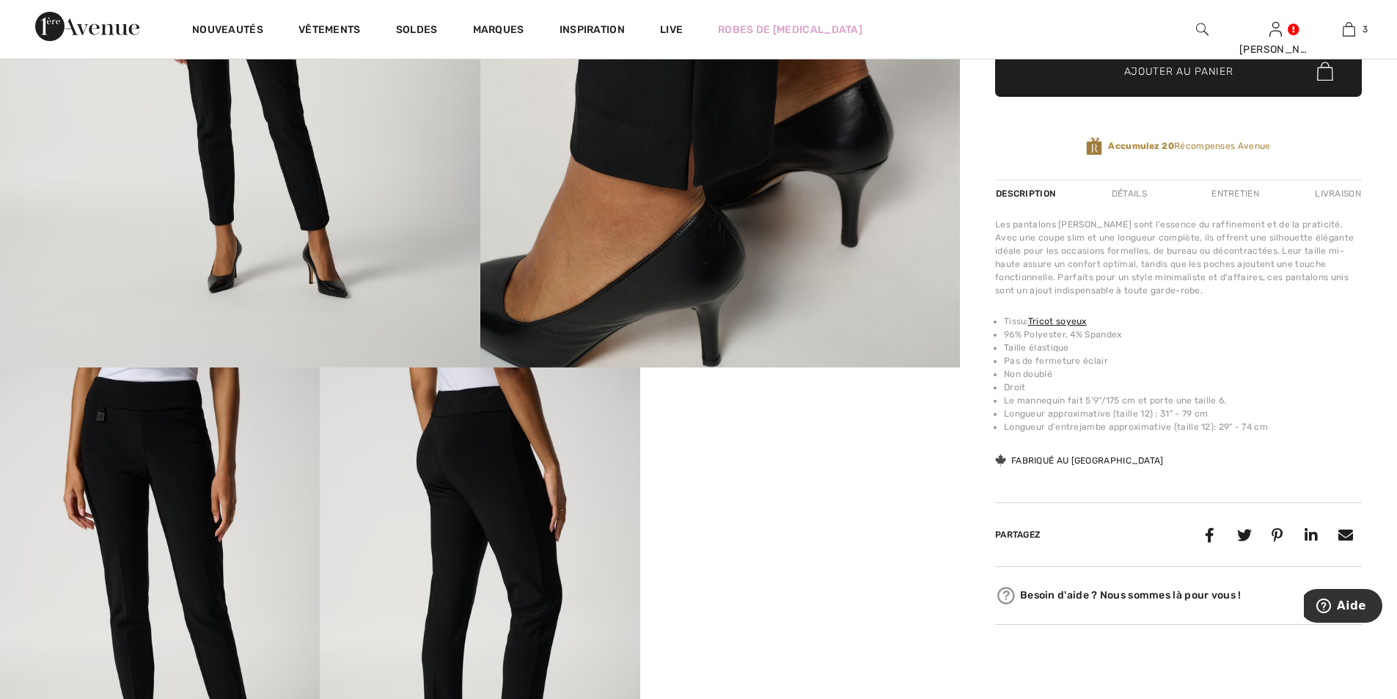
scroll to position [73, 0]
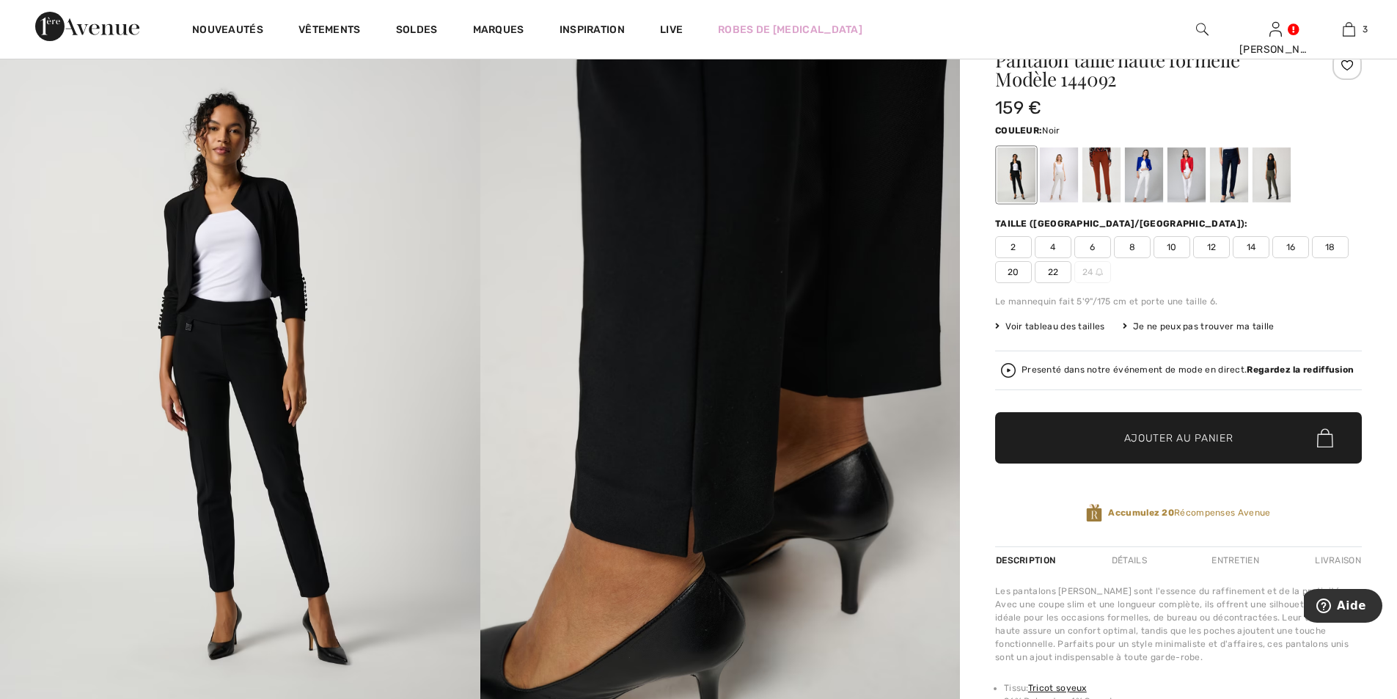
click at [1092, 248] on span "6" at bounding box center [1093, 247] width 37 height 22
click at [1106, 438] on span "✔ Ajouté au panier" at bounding box center [1157, 438] width 115 height 15
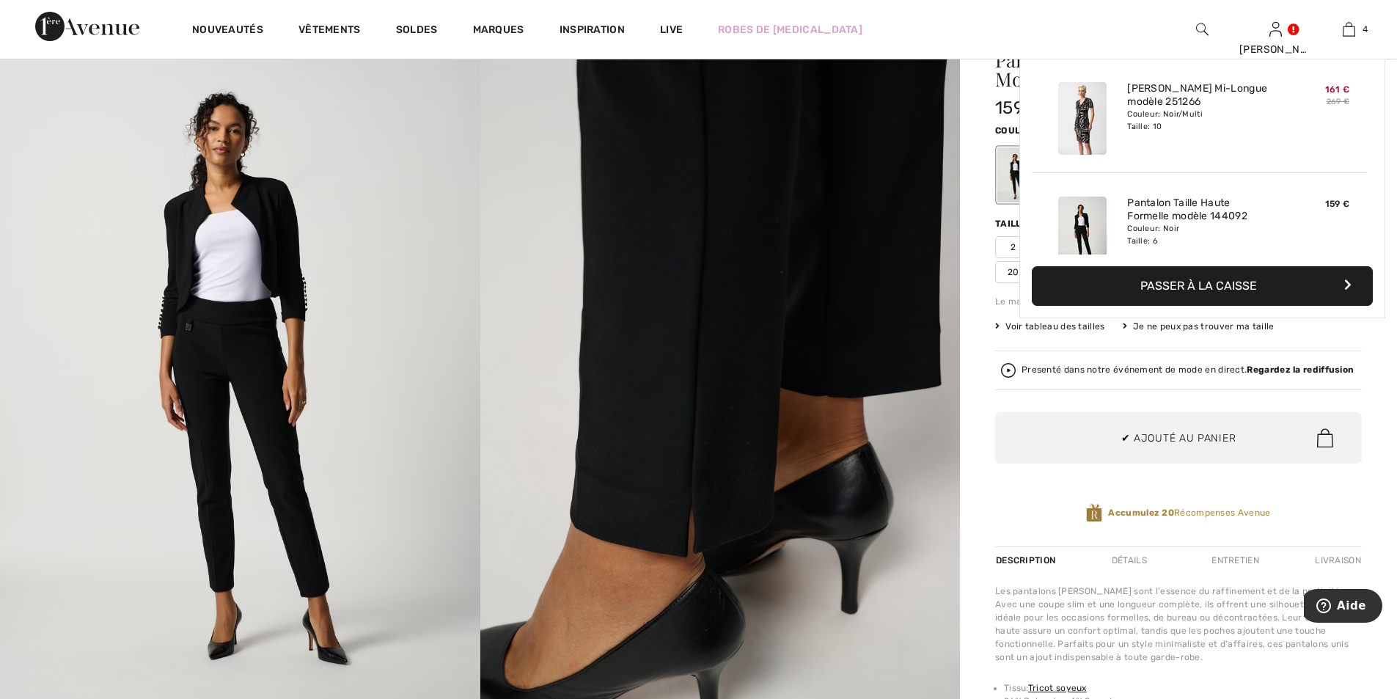
scroll to position [274, 0]
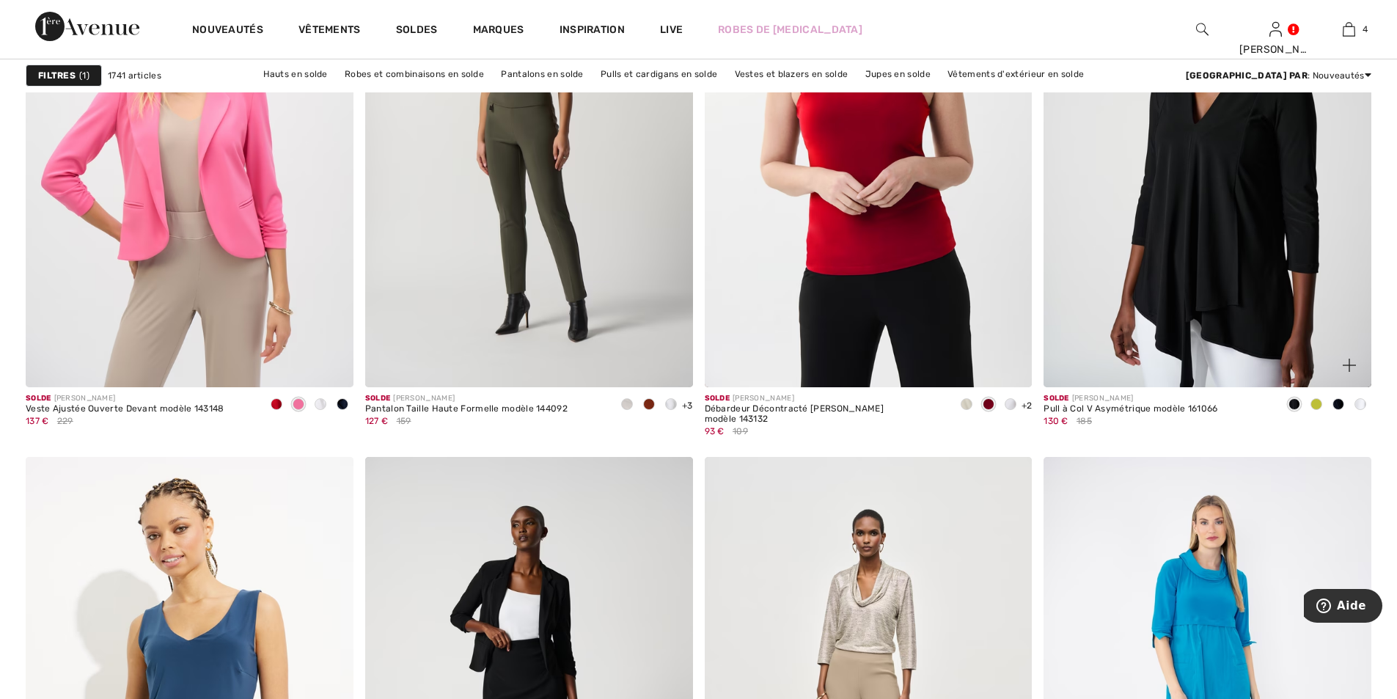
scroll to position [6895, 0]
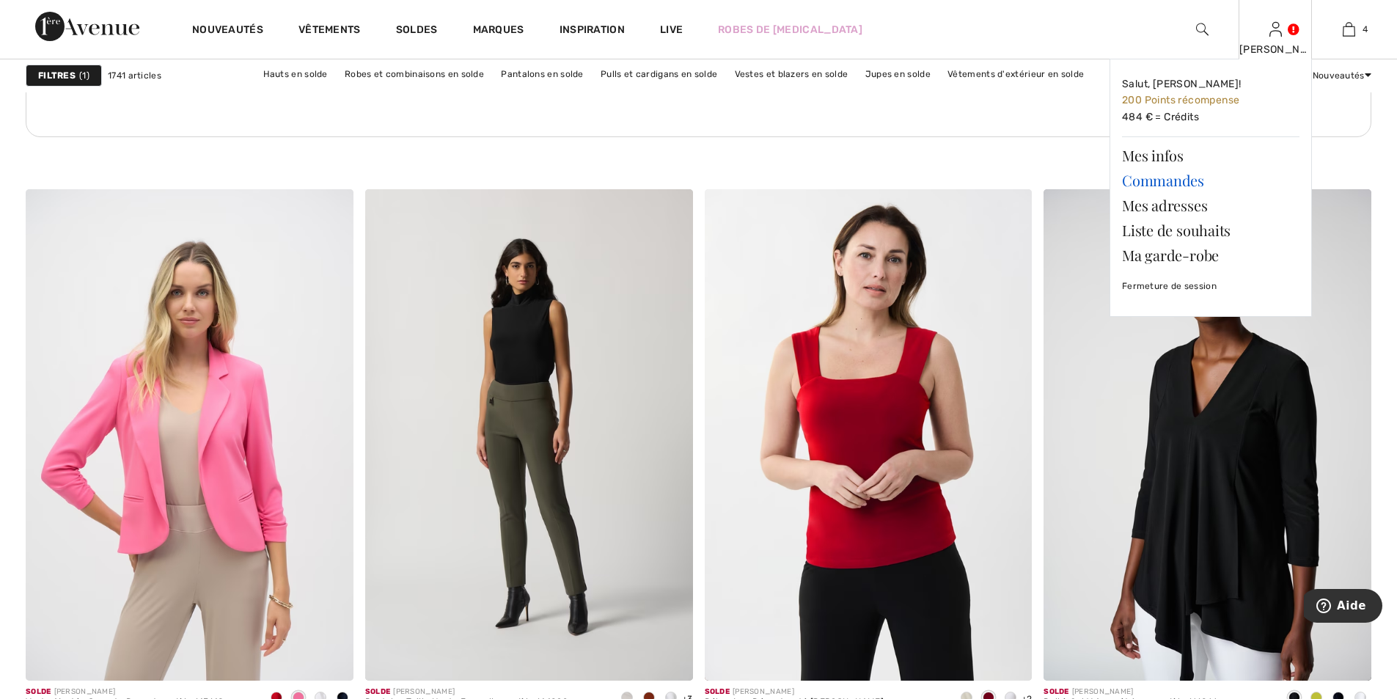
click at [1165, 182] on link "Commandes" at bounding box center [1211, 180] width 178 height 25
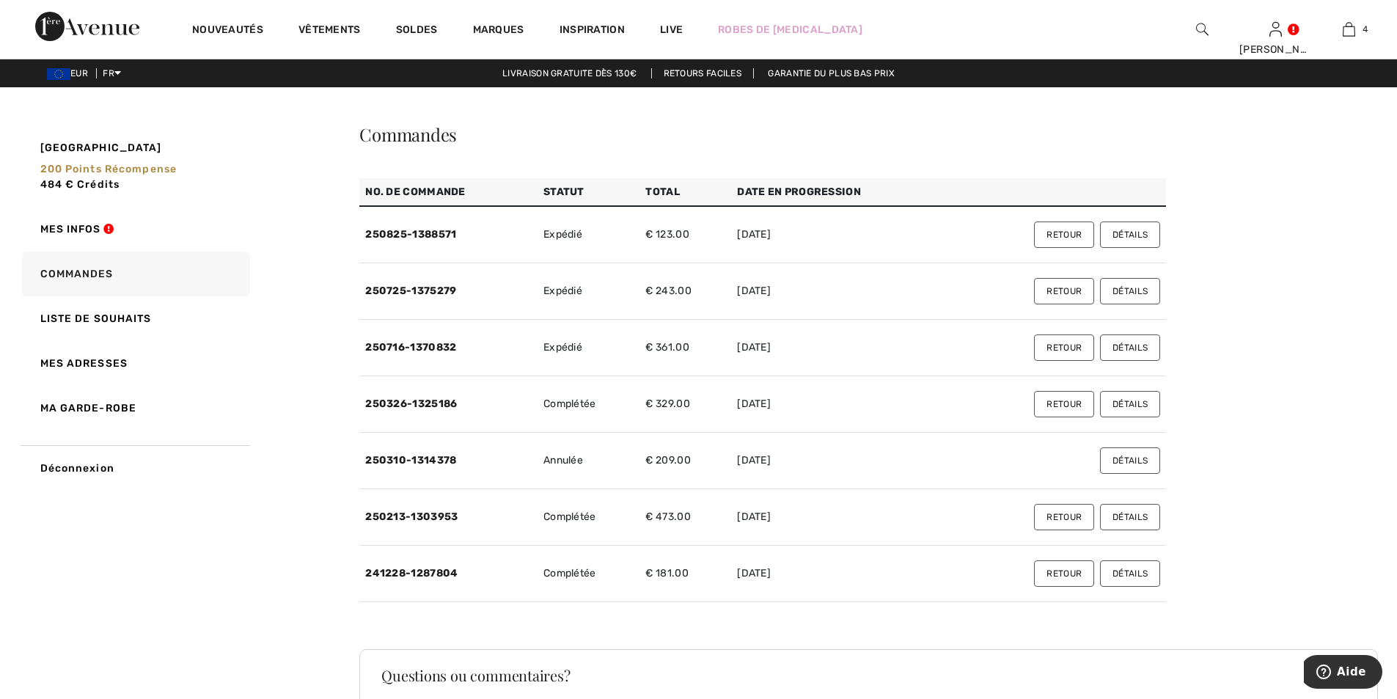
click at [1138, 520] on button "Détails" at bounding box center [1130, 517] width 60 height 26
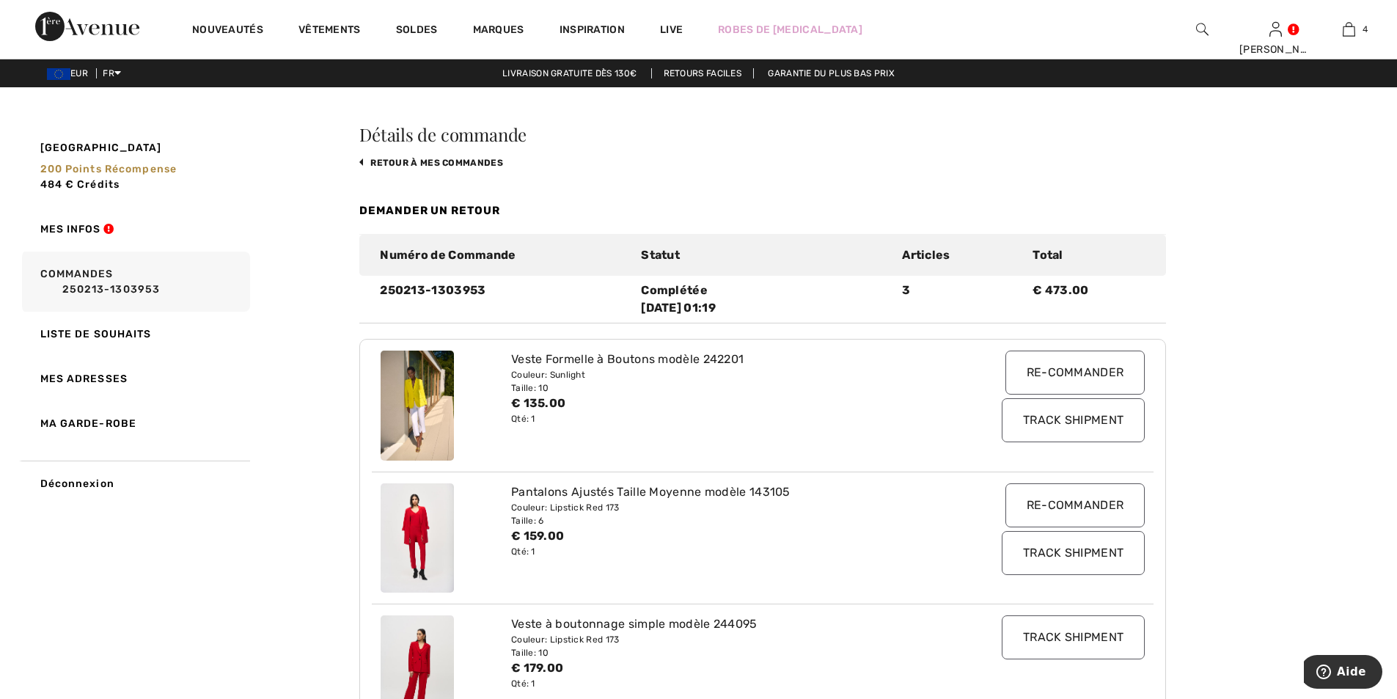
scroll to position [147, 0]
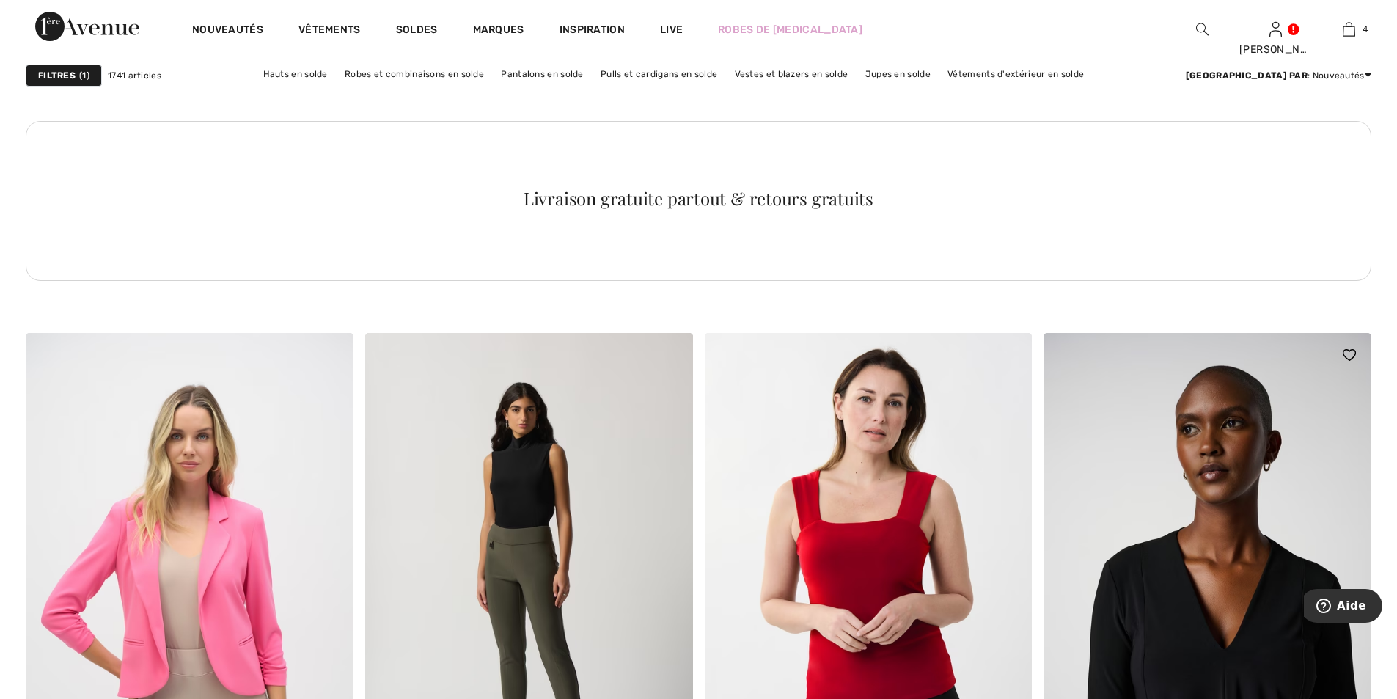
scroll to position [6678, 0]
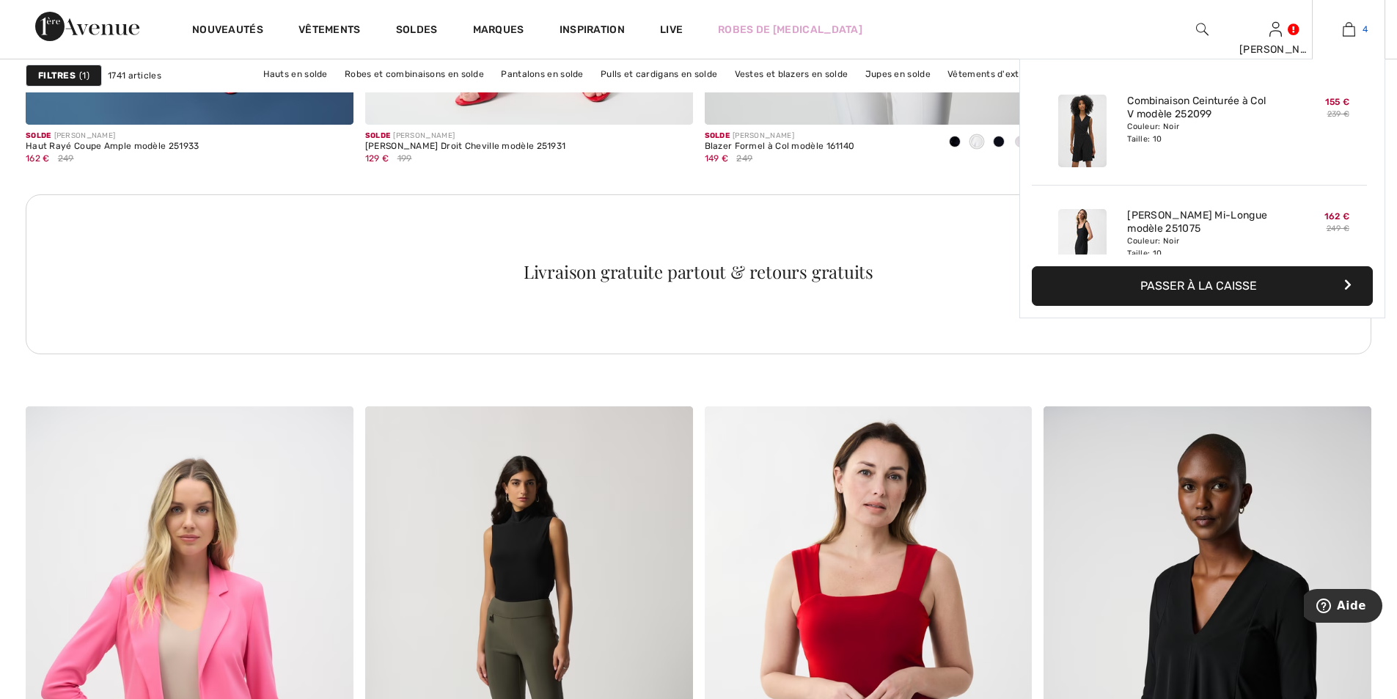
click at [1355, 29] on link "4" at bounding box center [1349, 30] width 72 height 18
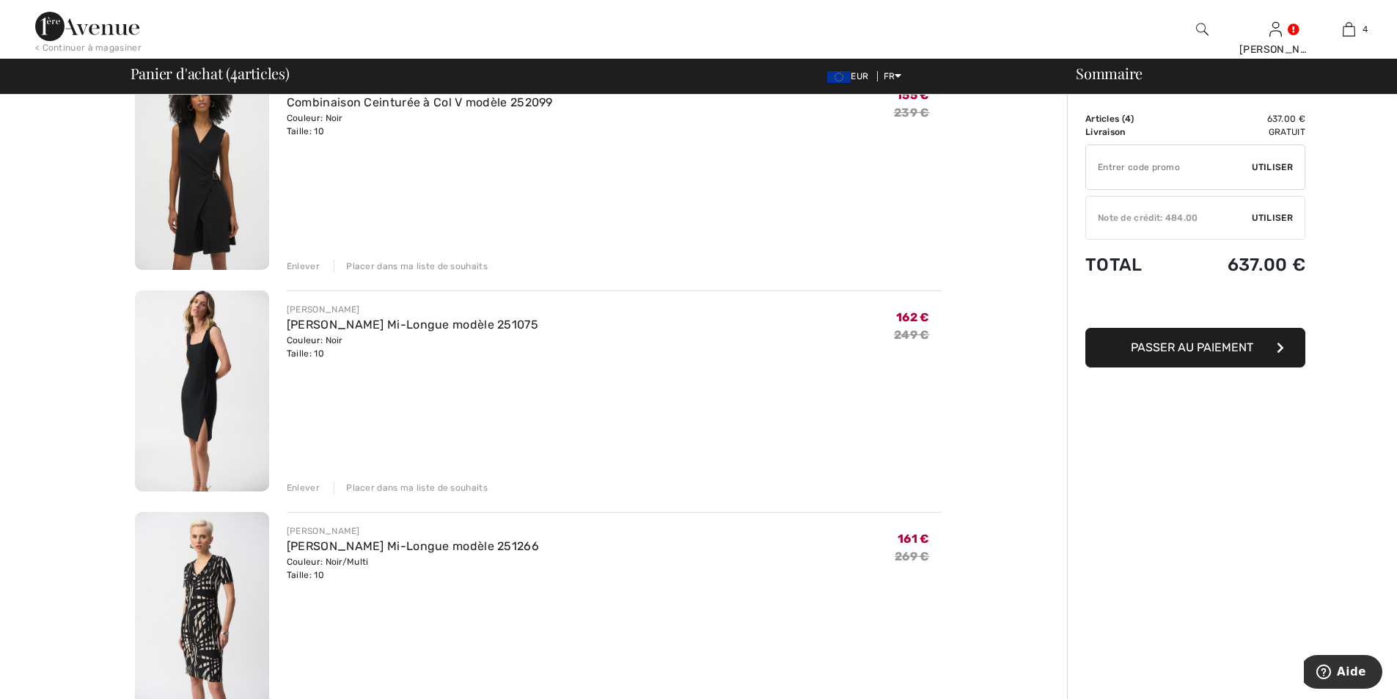
scroll to position [293, 0]
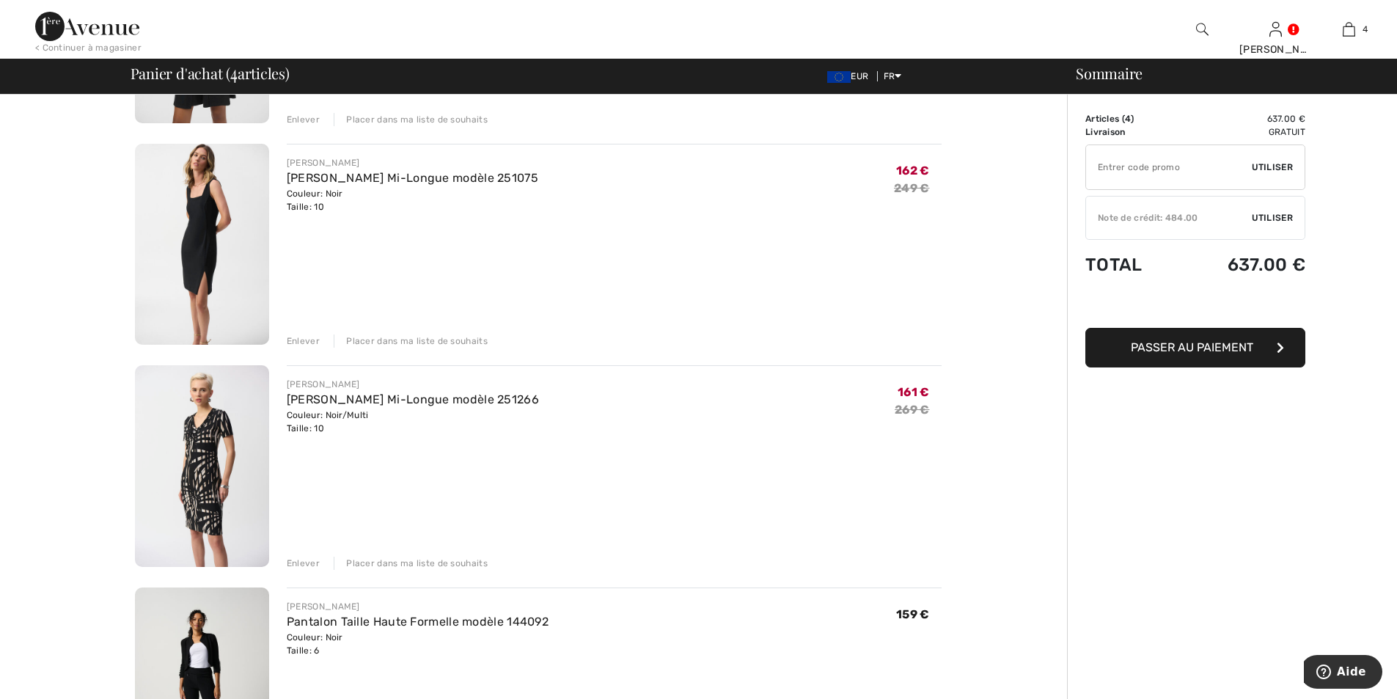
click at [311, 563] on div "Enlever" at bounding box center [303, 563] width 33 height 13
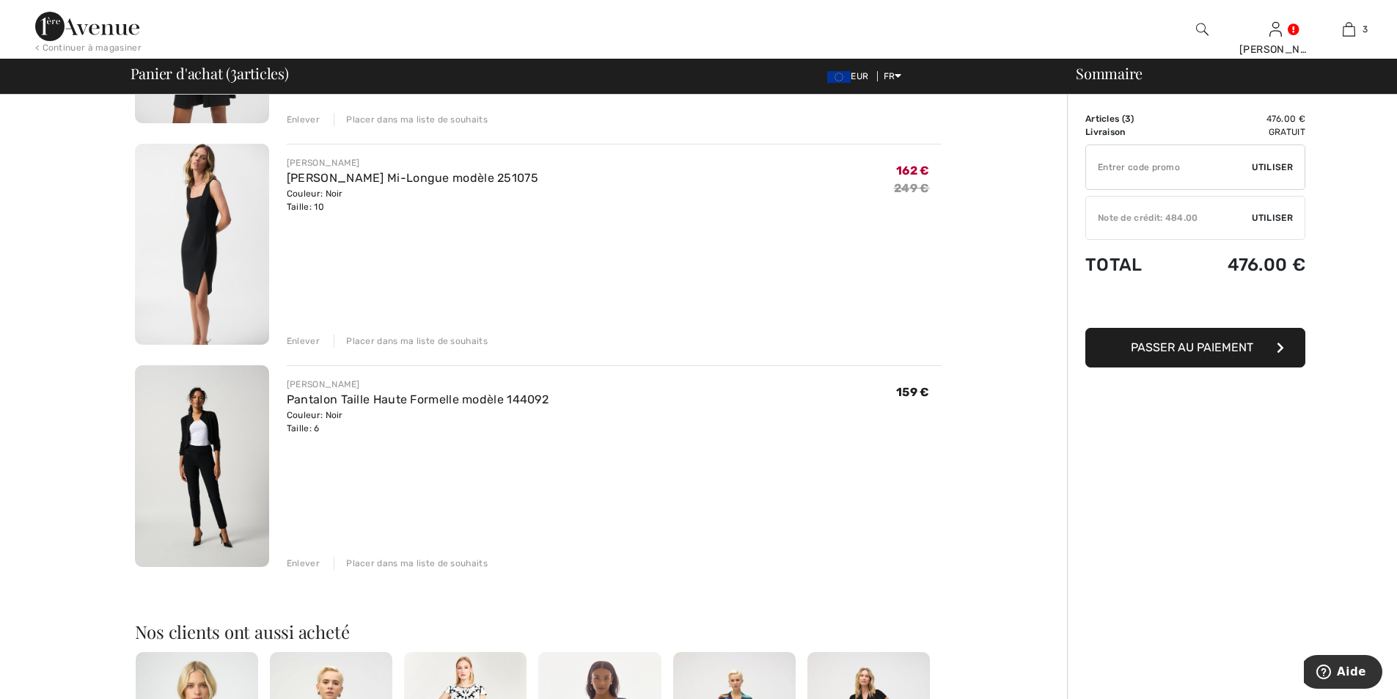
scroll to position [73, 0]
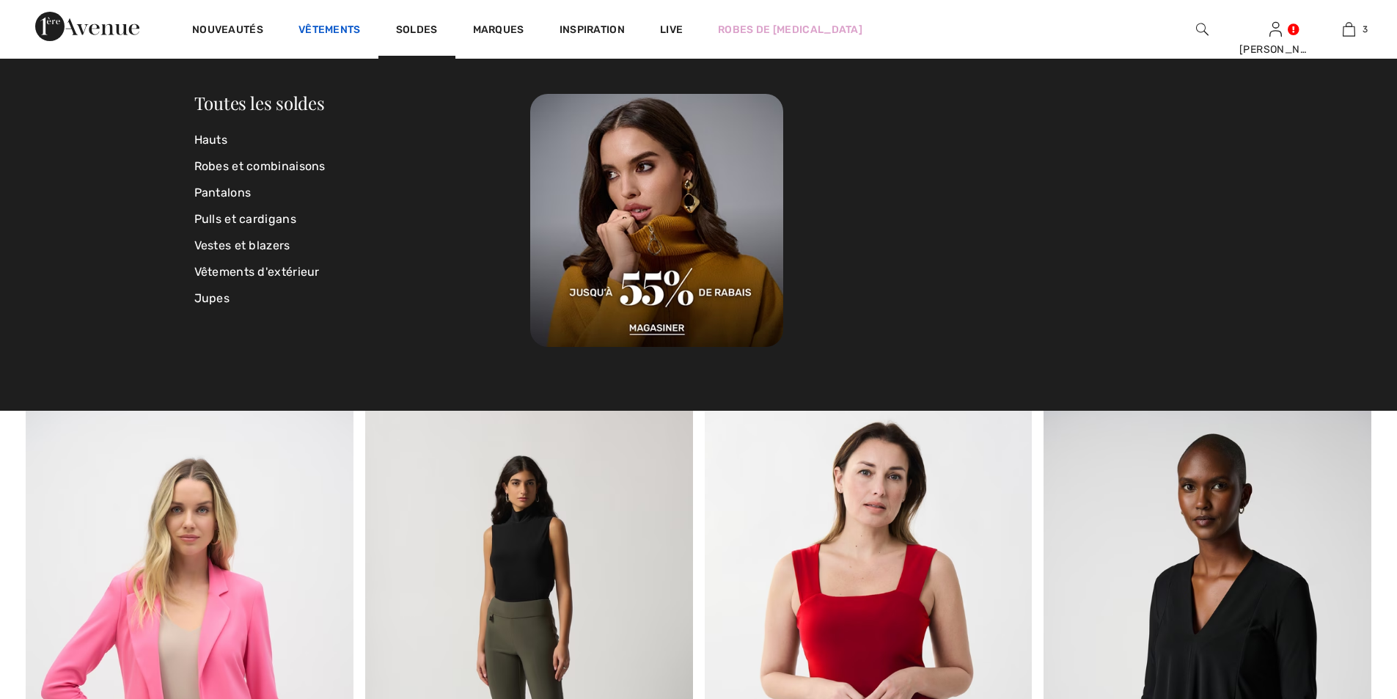
scroll to position [6678, 0]
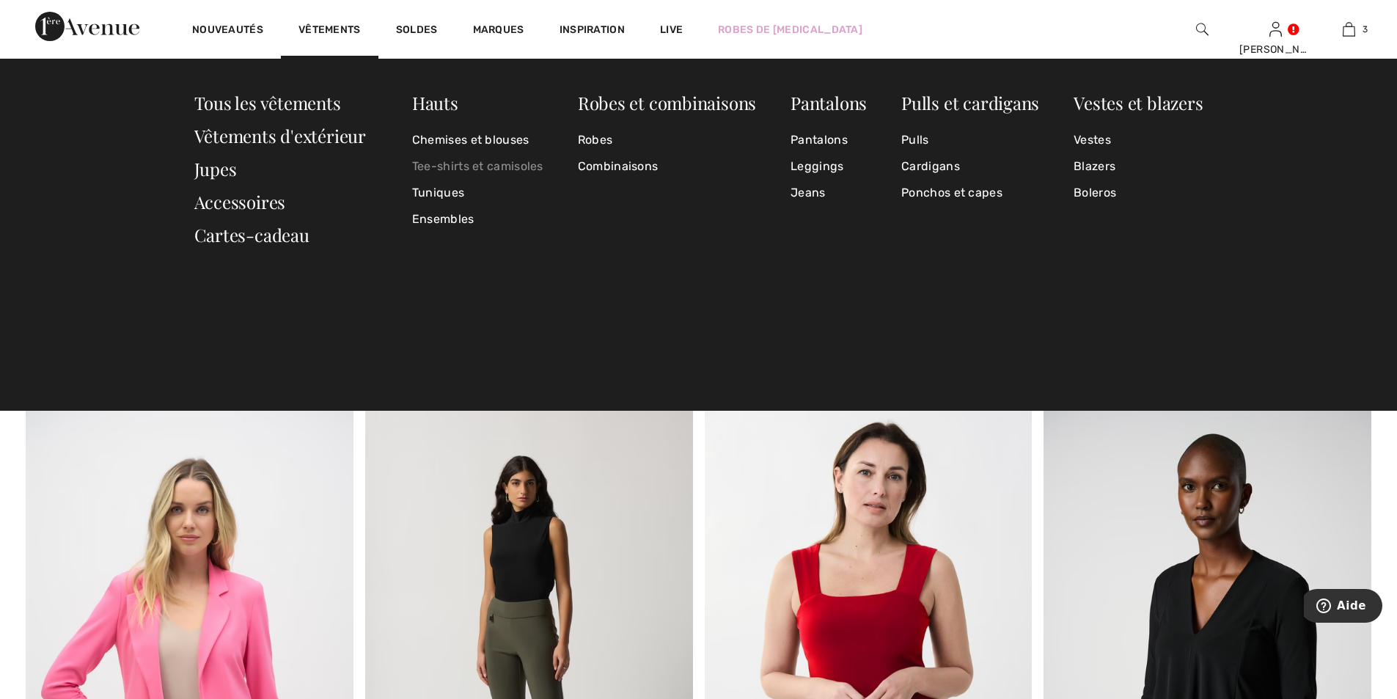
click at [469, 162] on link "Tee-shirts et camisoles" at bounding box center [477, 166] width 131 height 26
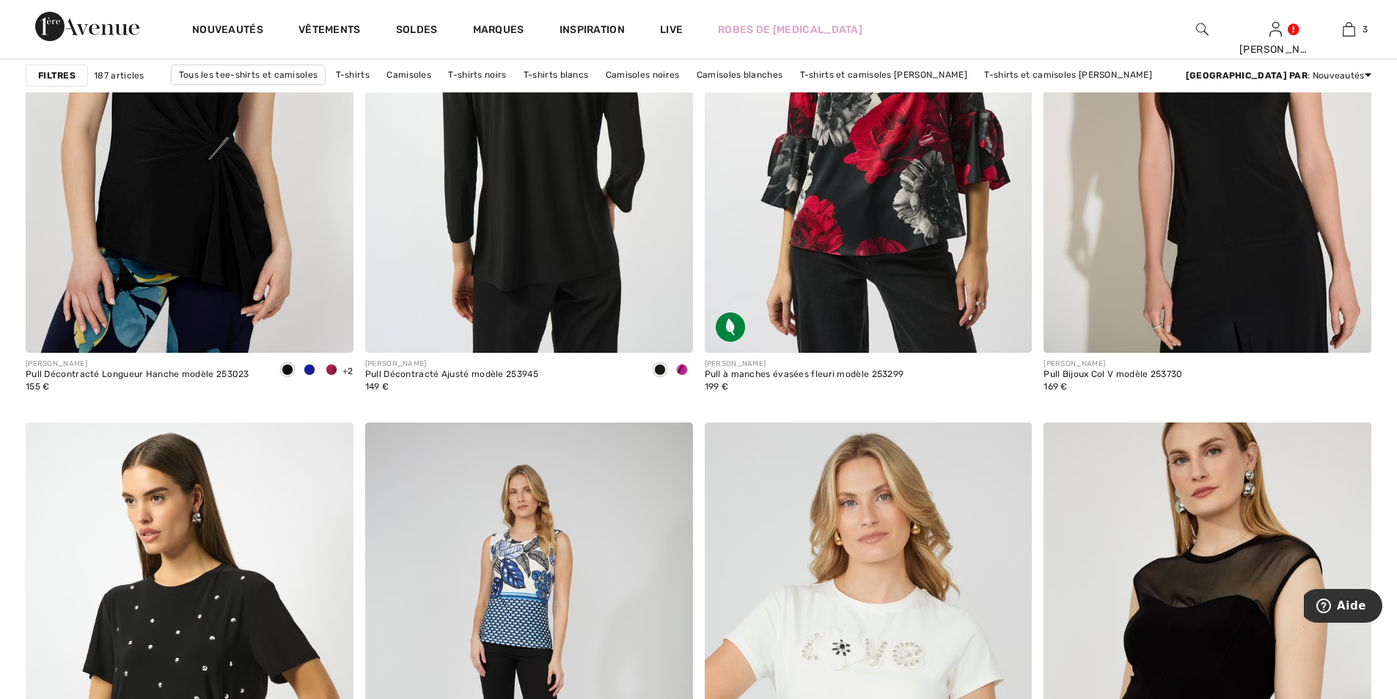
scroll to position [5648, 0]
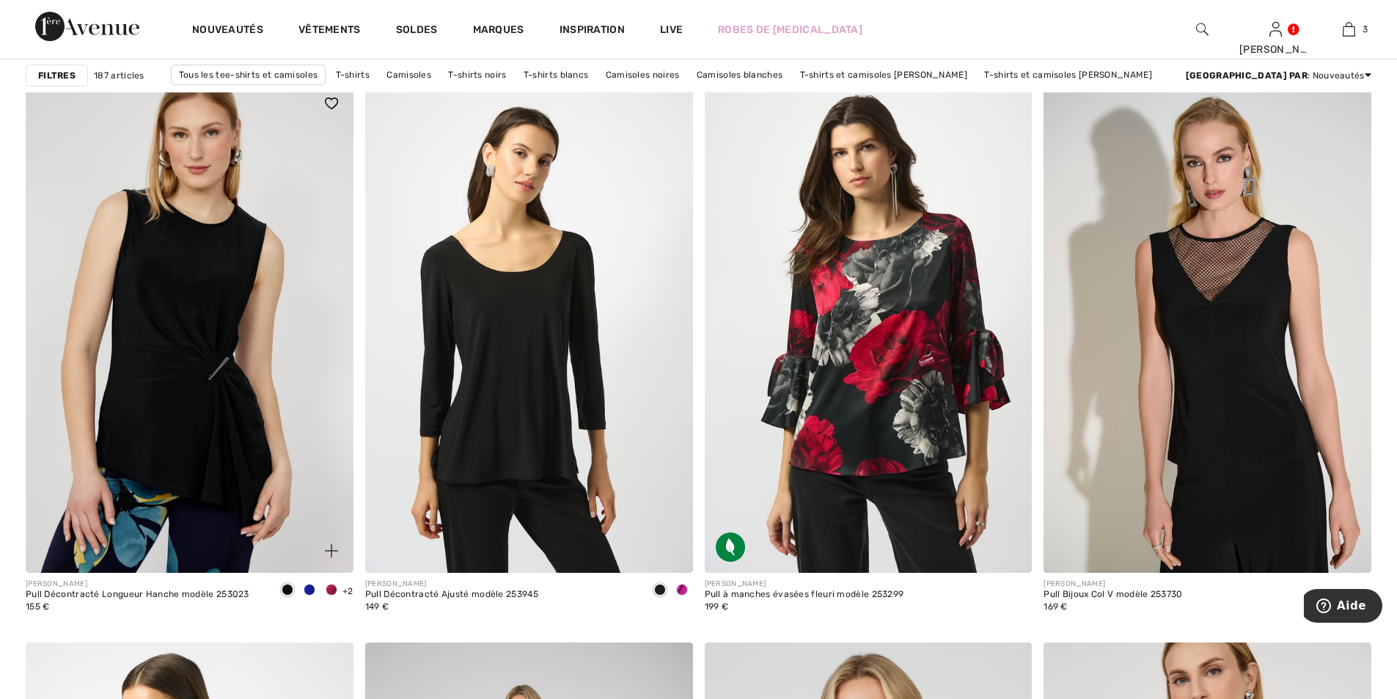
click at [233, 254] on img at bounding box center [190, 326] width 328 height 491
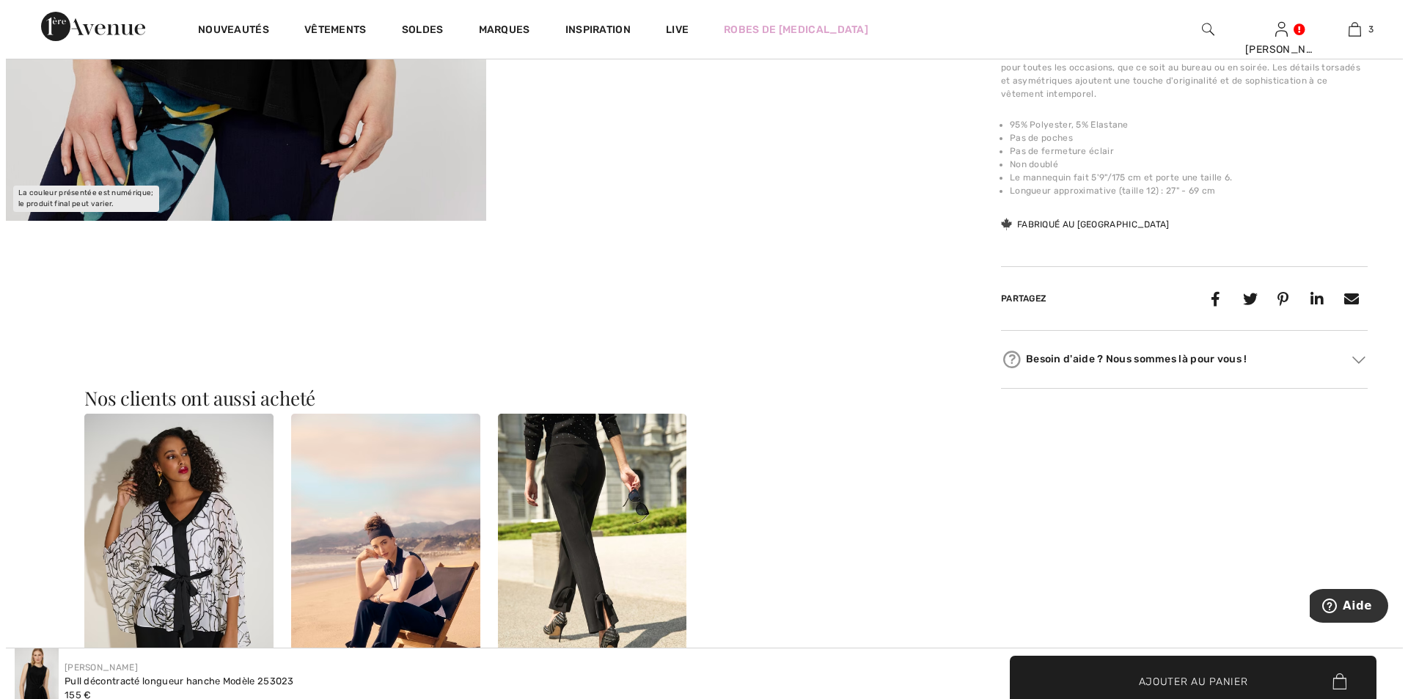
scroll to position [220, 0]
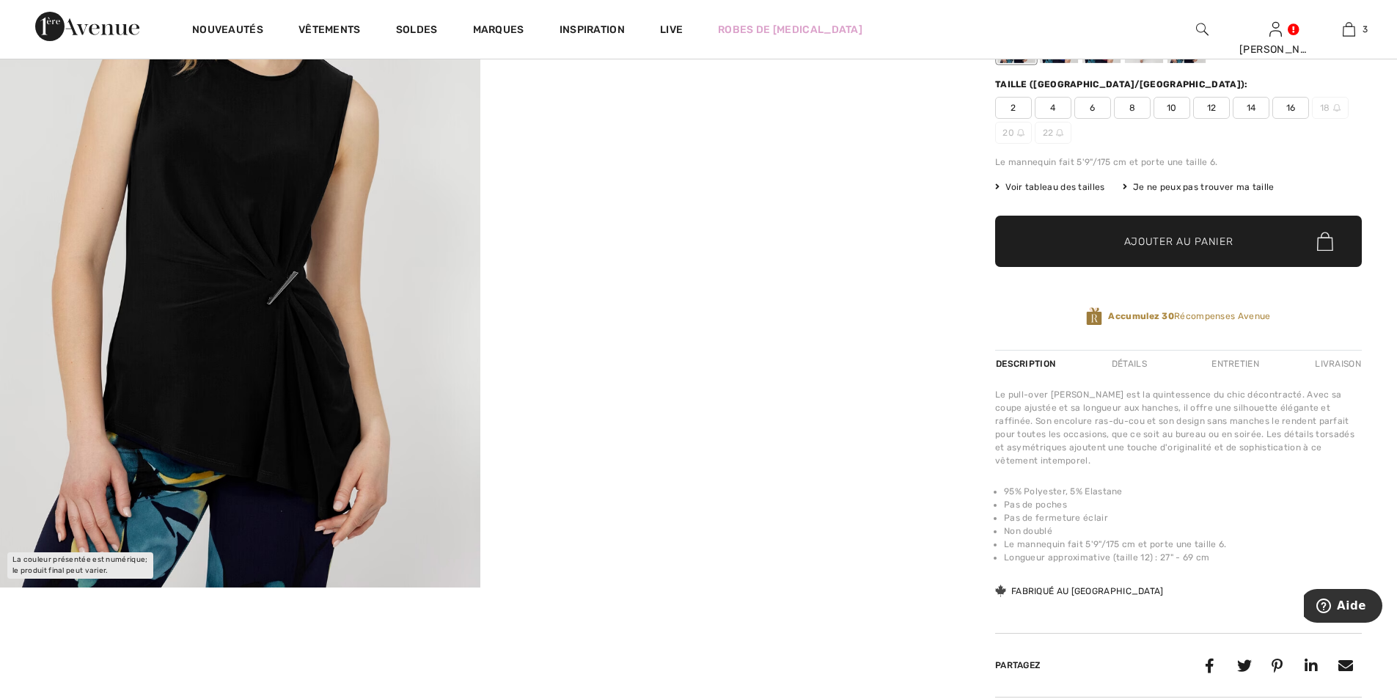
click at [272, 433] on img at bounding box center [240, 227] width 480 height 720
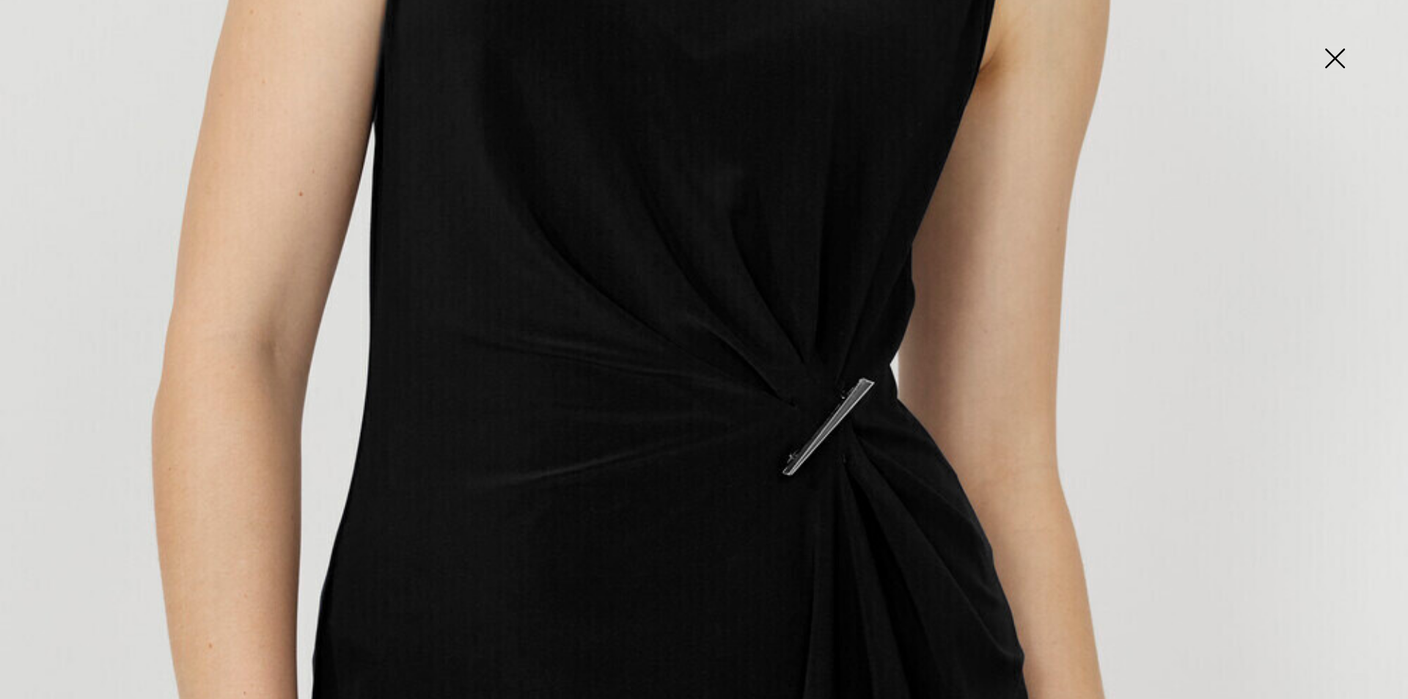
scroll to position [440, 0]
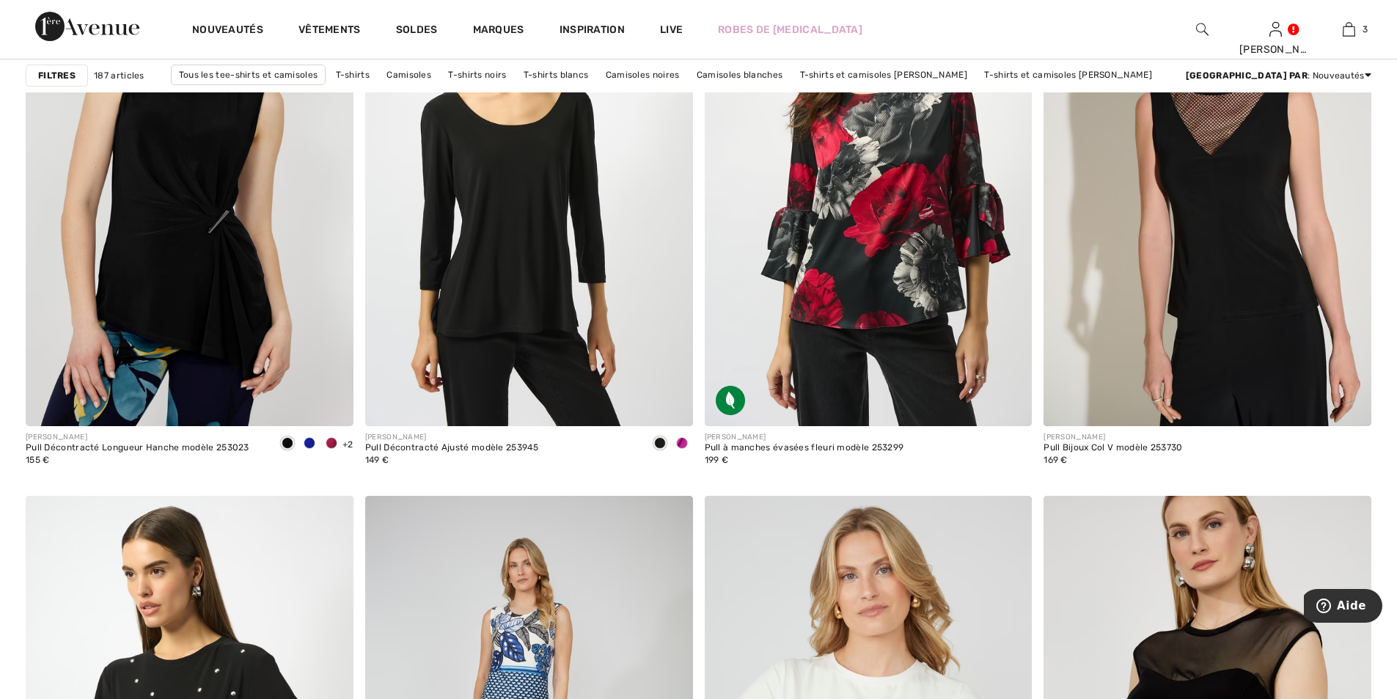
scroll to position [5575, 0]
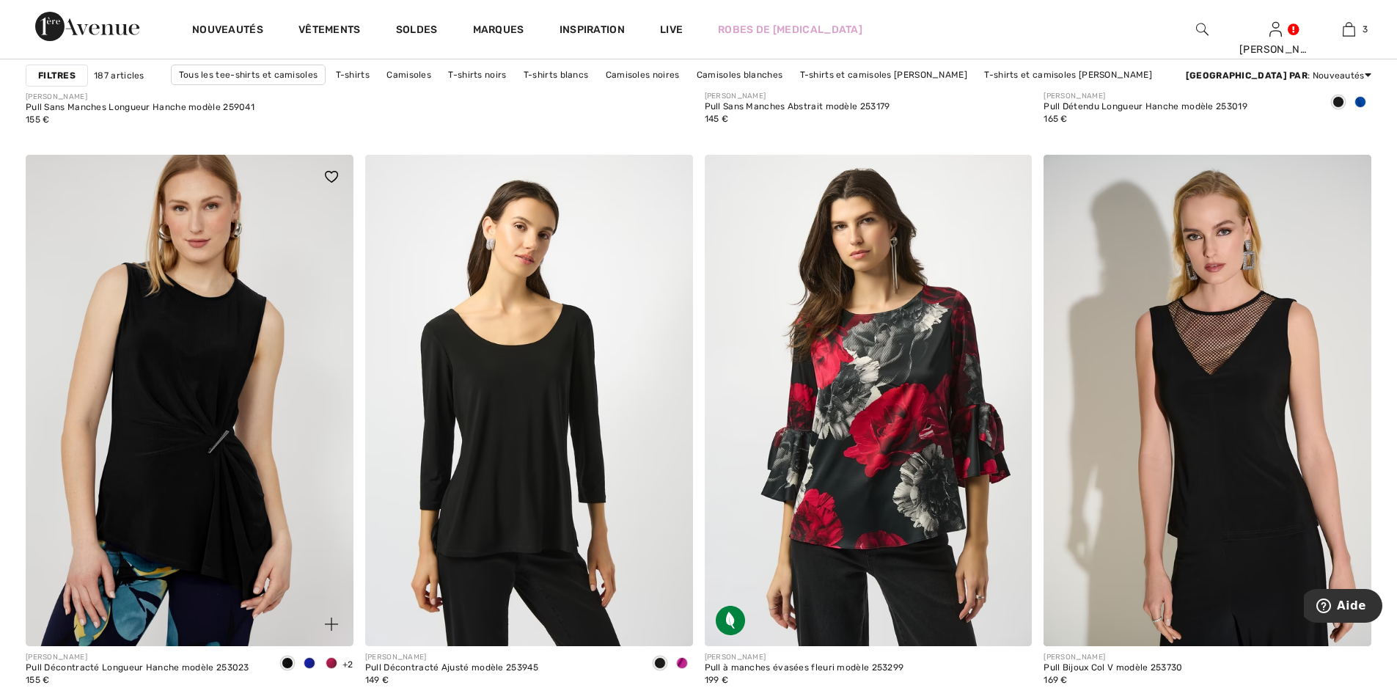
click at [268, 444] on img at bounding box center [190, 400] width 328 height 491
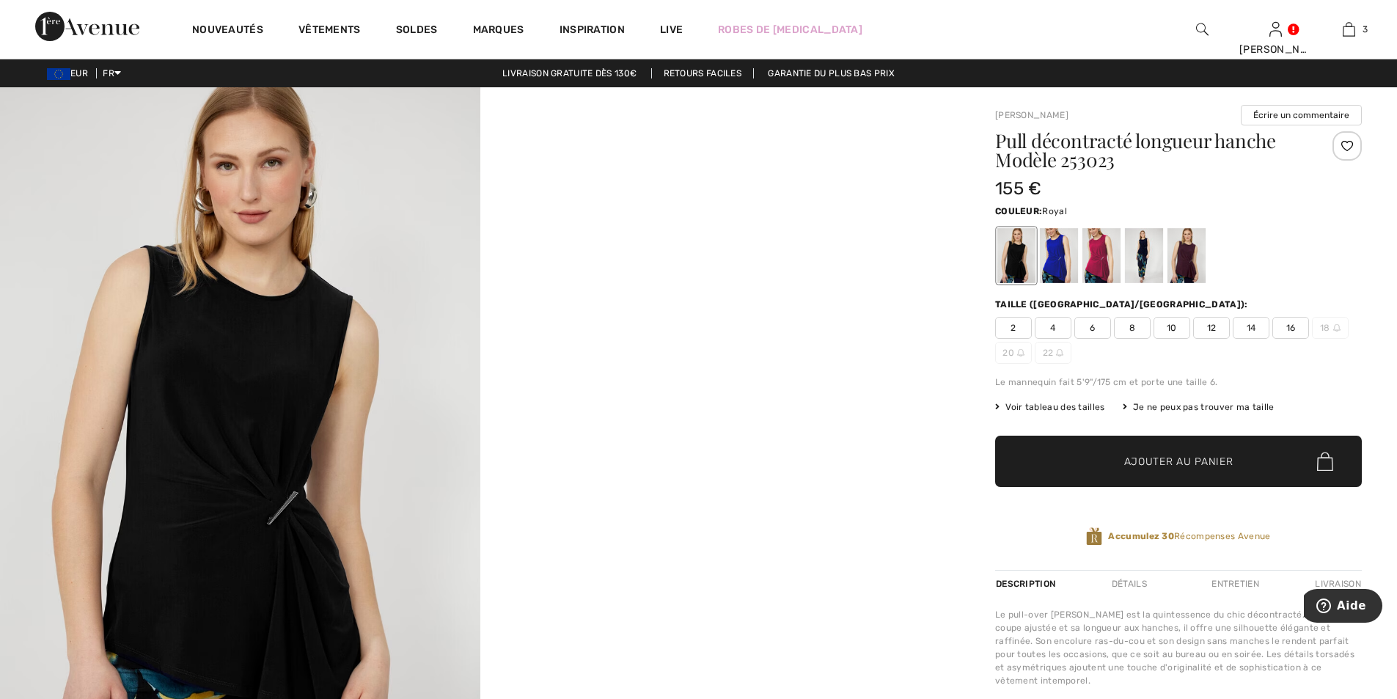
click at [1059, 260] on div at bounding box center [1059, 255] width 38 height 55
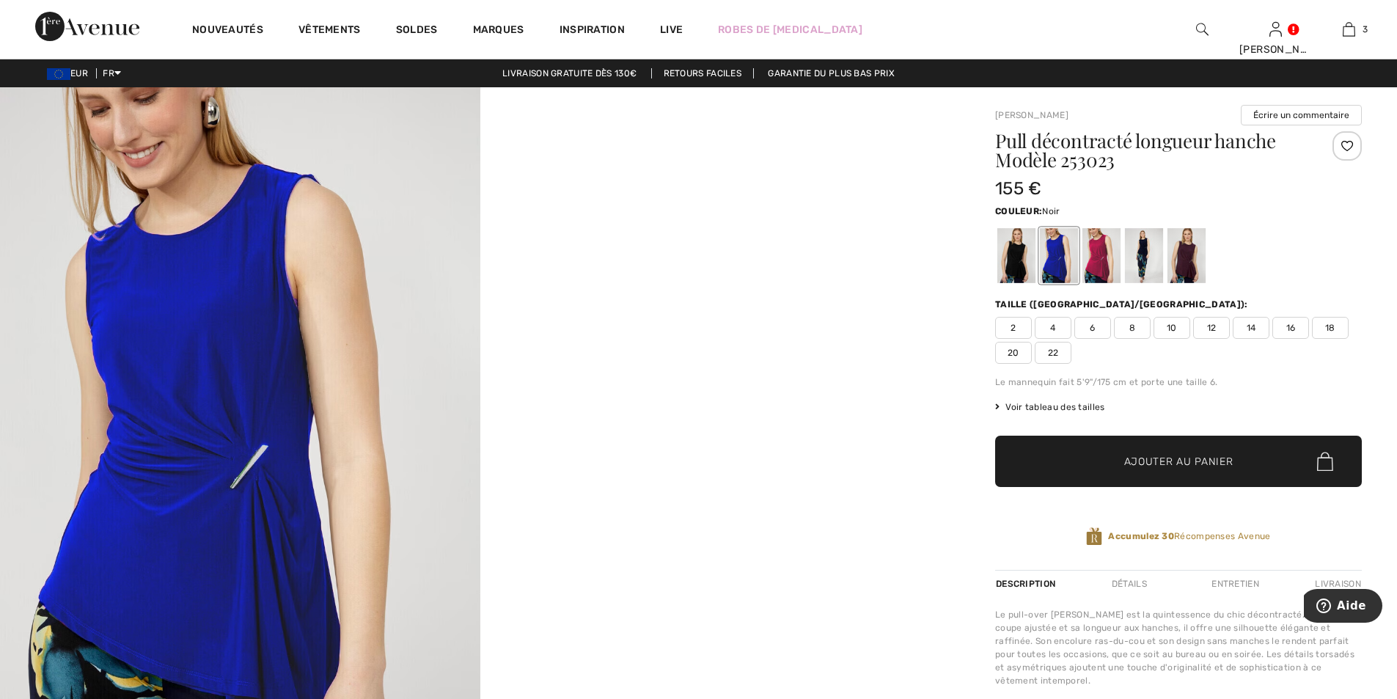
click at [1020, 263] on div at bounding box center [1017, 255] width 38 height 55
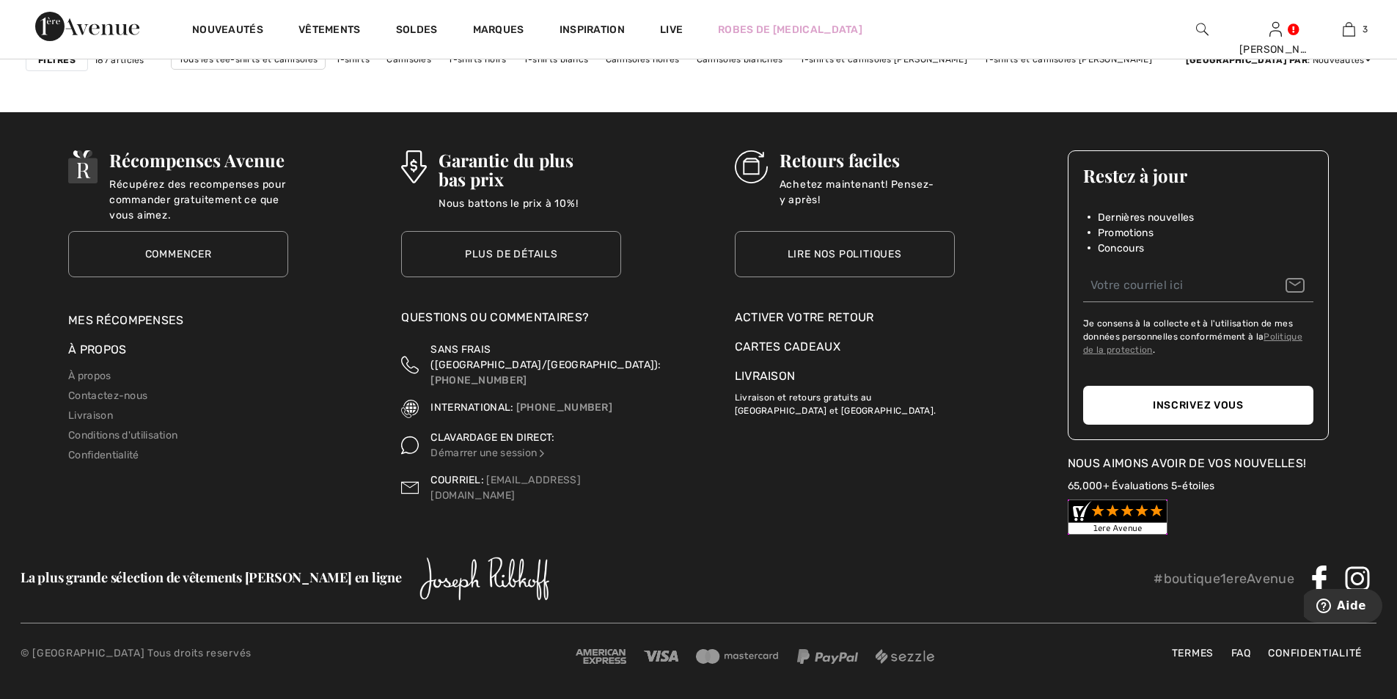
scroll to position [8470, 0]
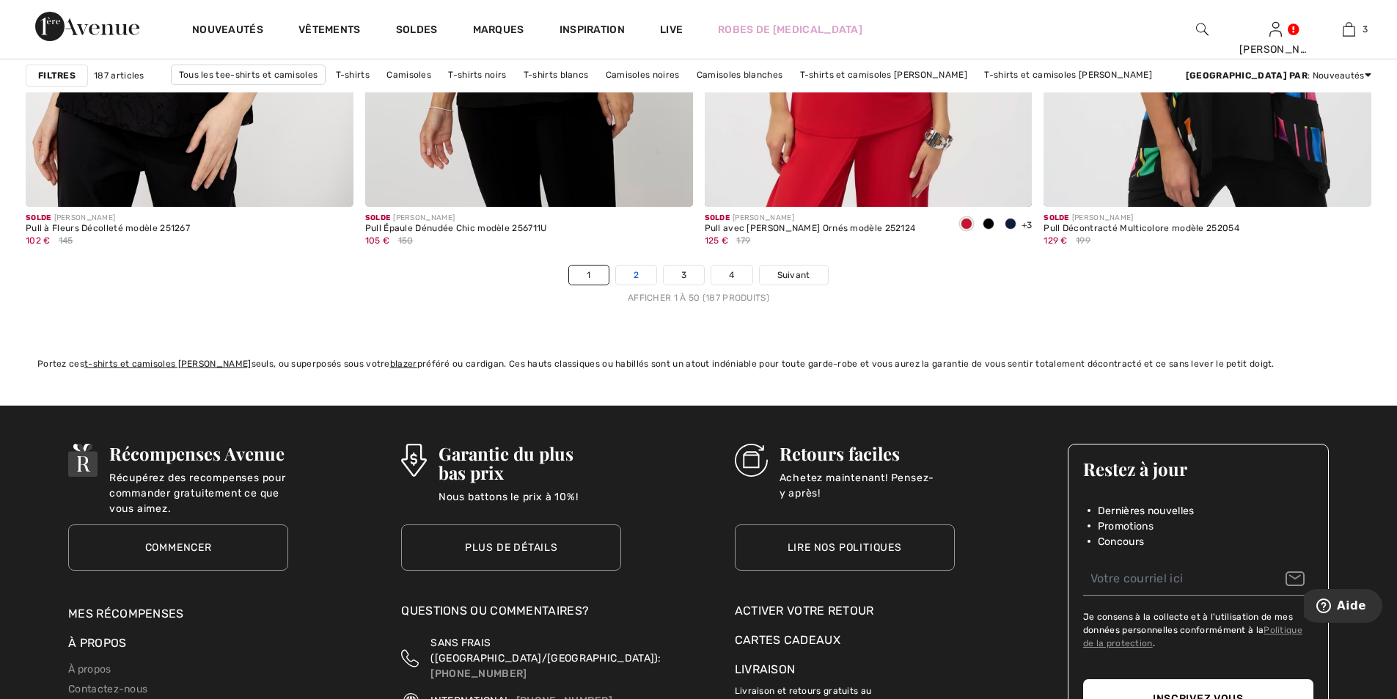
click at [624, 278] on link "2" at bounding box center [636, 275] width 40 height 19
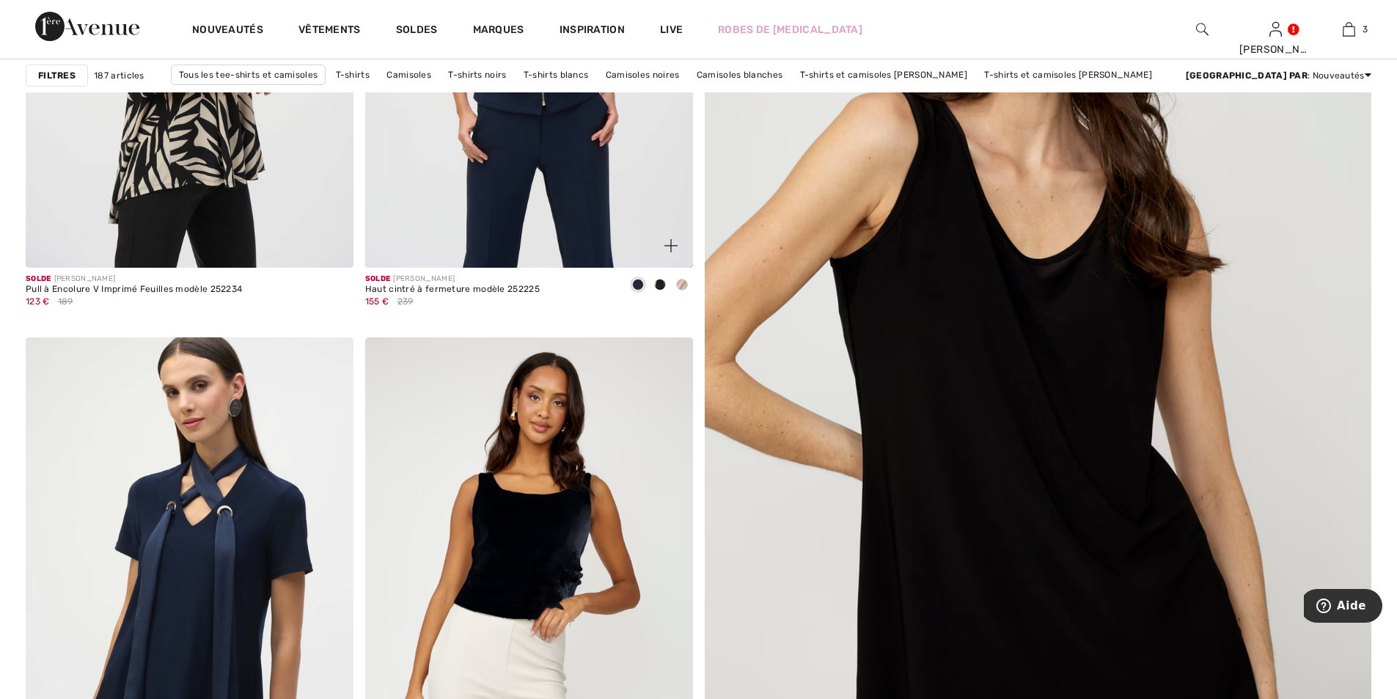
scroll to position [367, 0]
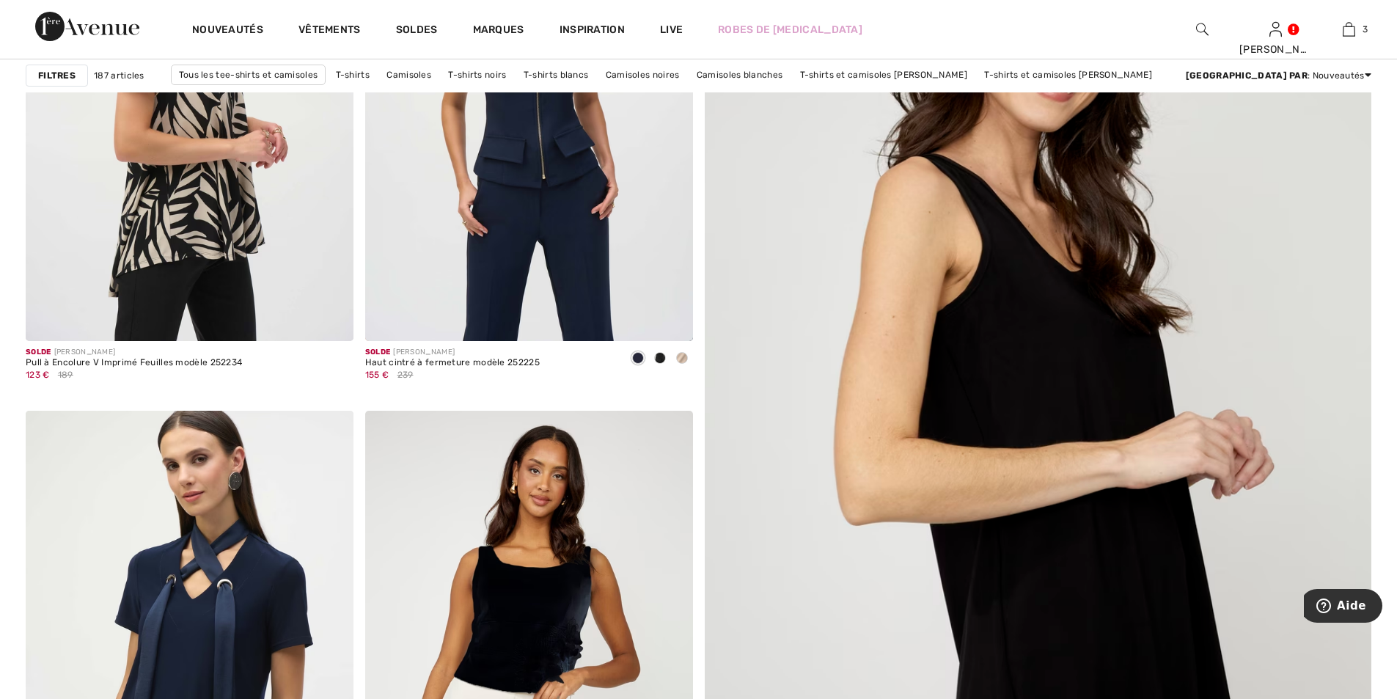
click at [1062, 391] on img at bounding box center [1038, 450] width 800 height 1201
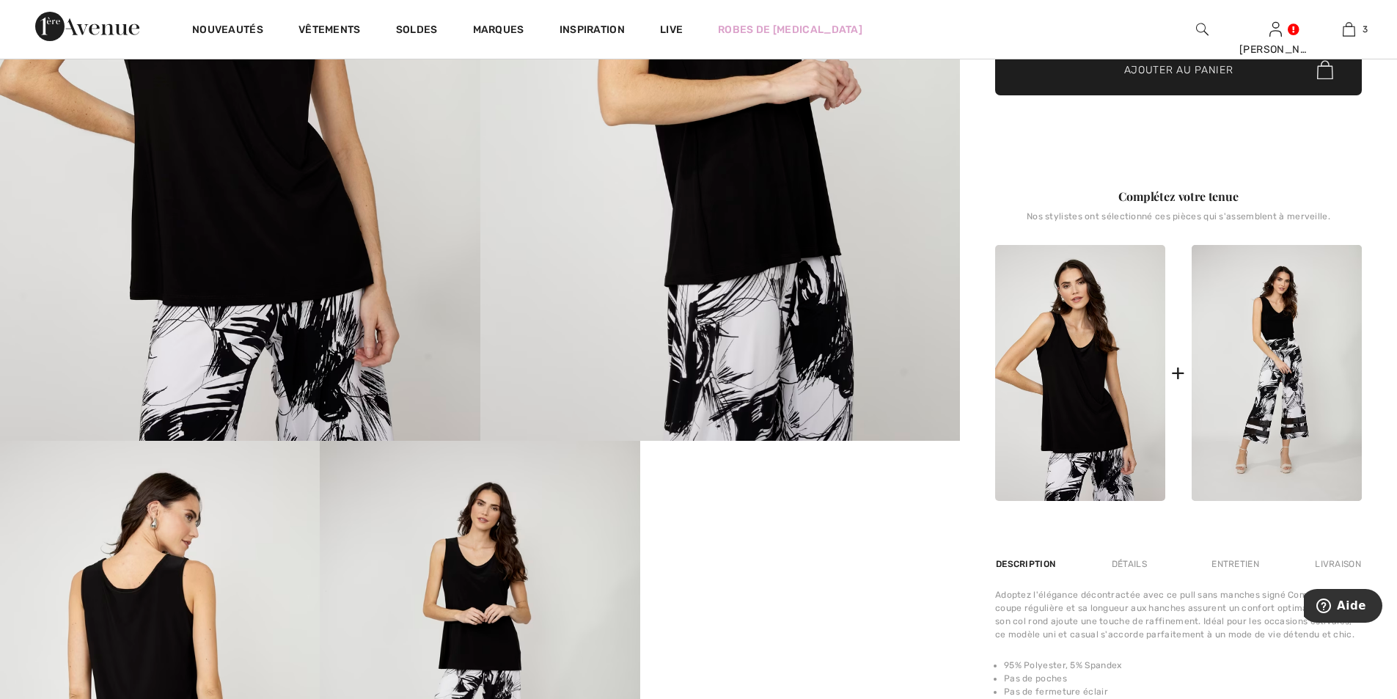
scroll to position [147, 0]
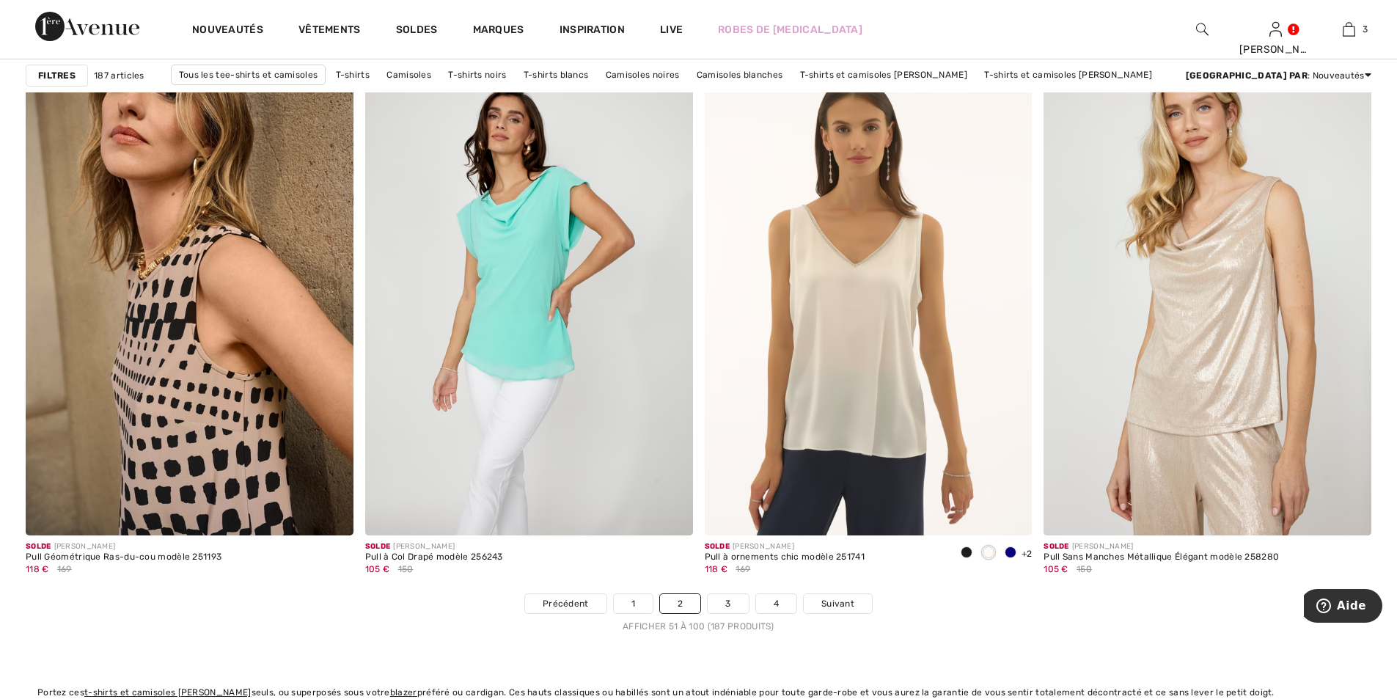
scroll to position [8362, 0]
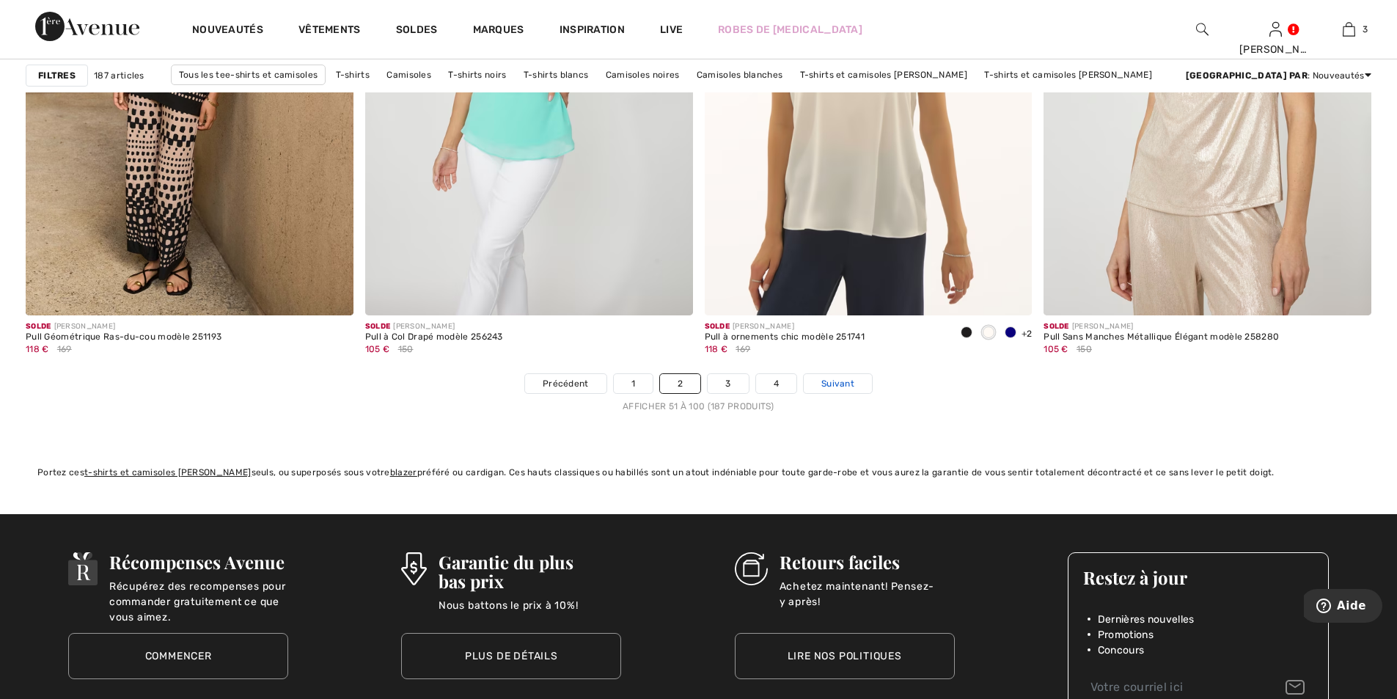
click at [835, 383] on span "Suivant" at bounding box center [838, 383] width 33 height 13
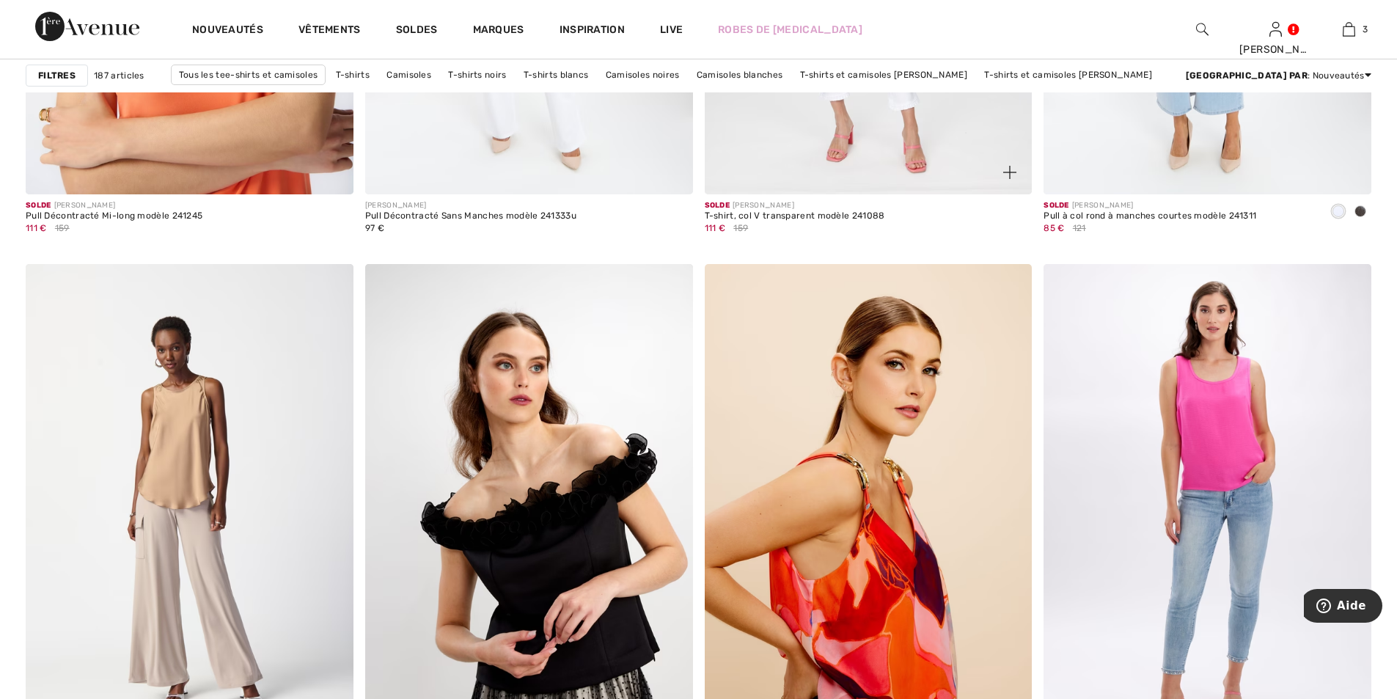
scroll to position [8288, 0]
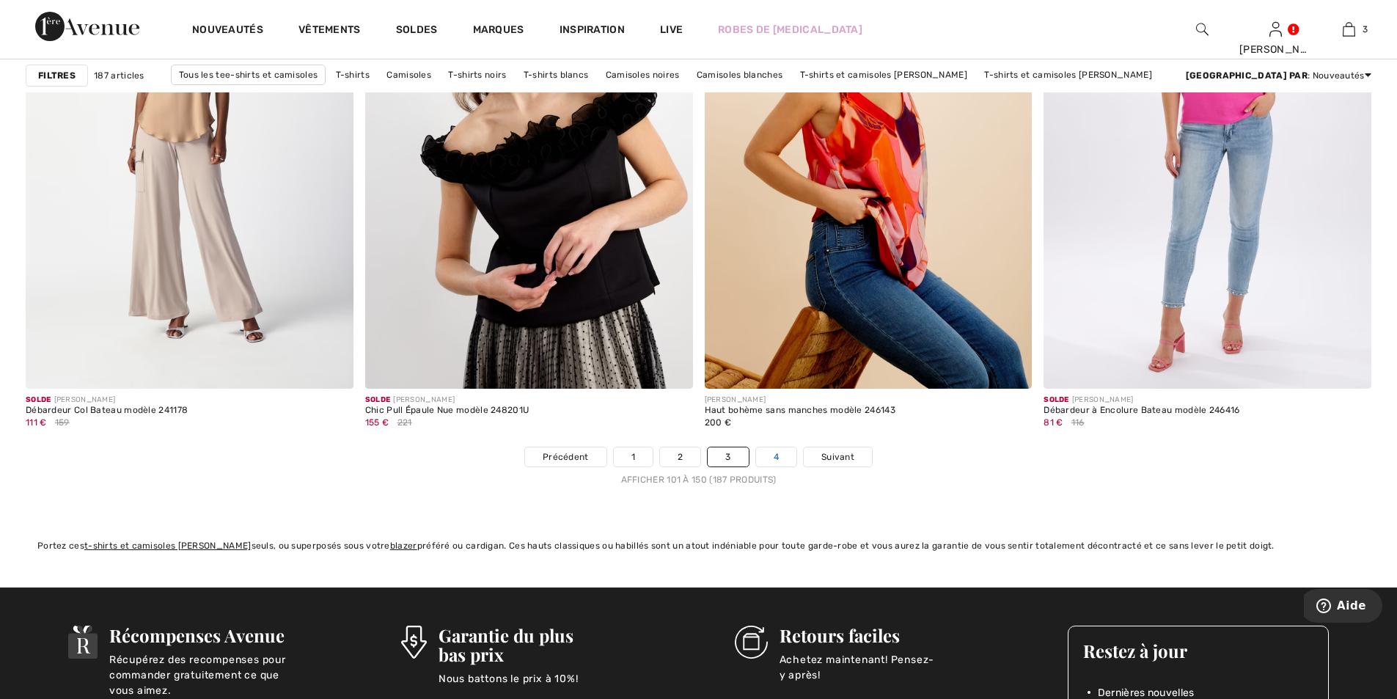
click at [780, 460] on link "4" at bounding box center [776, 456] width 40 height 19
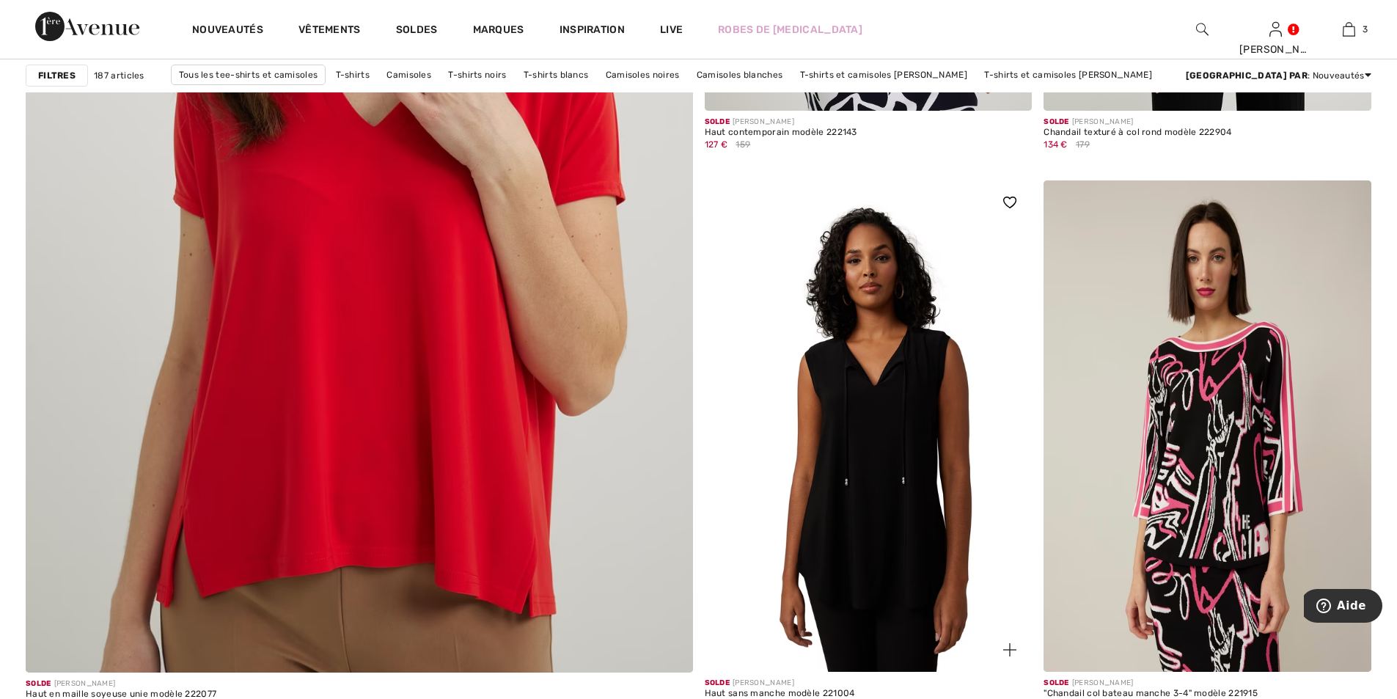
scroll to position [5134, 0]
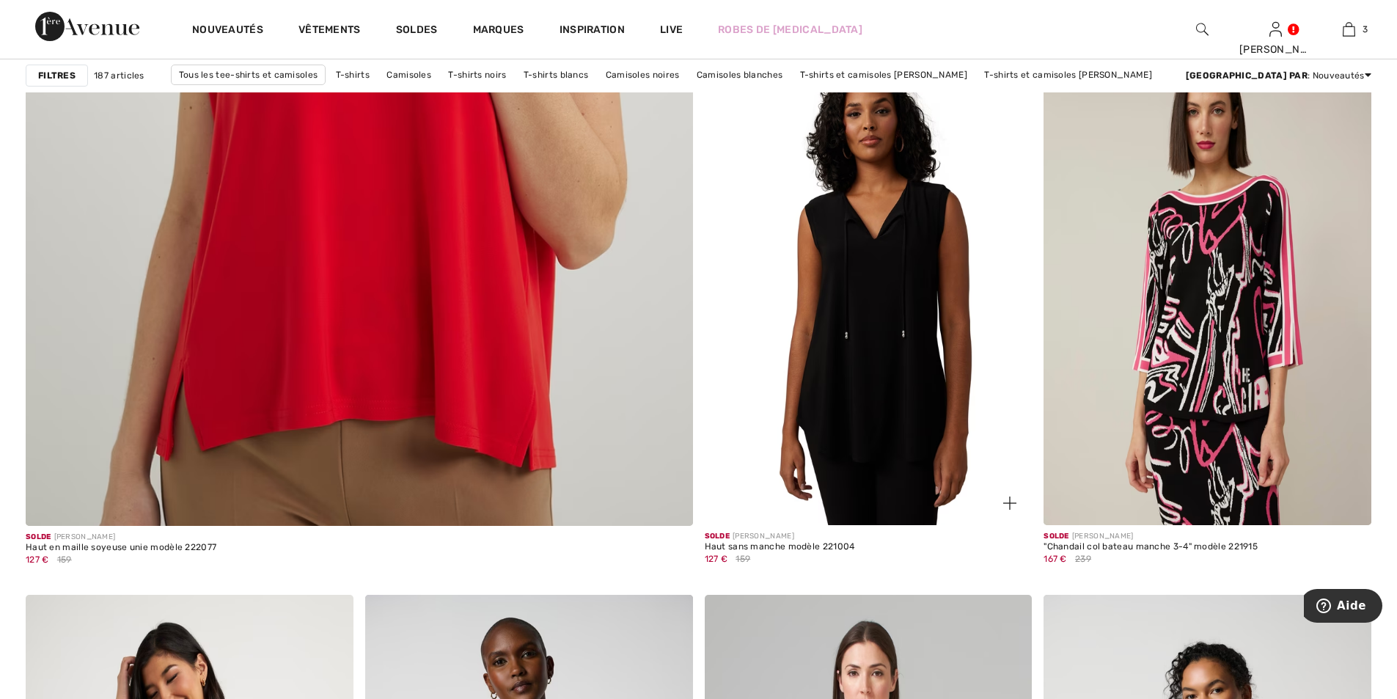
click at [869, 389] on img at bounding box center [869, 279] width 328 height 491
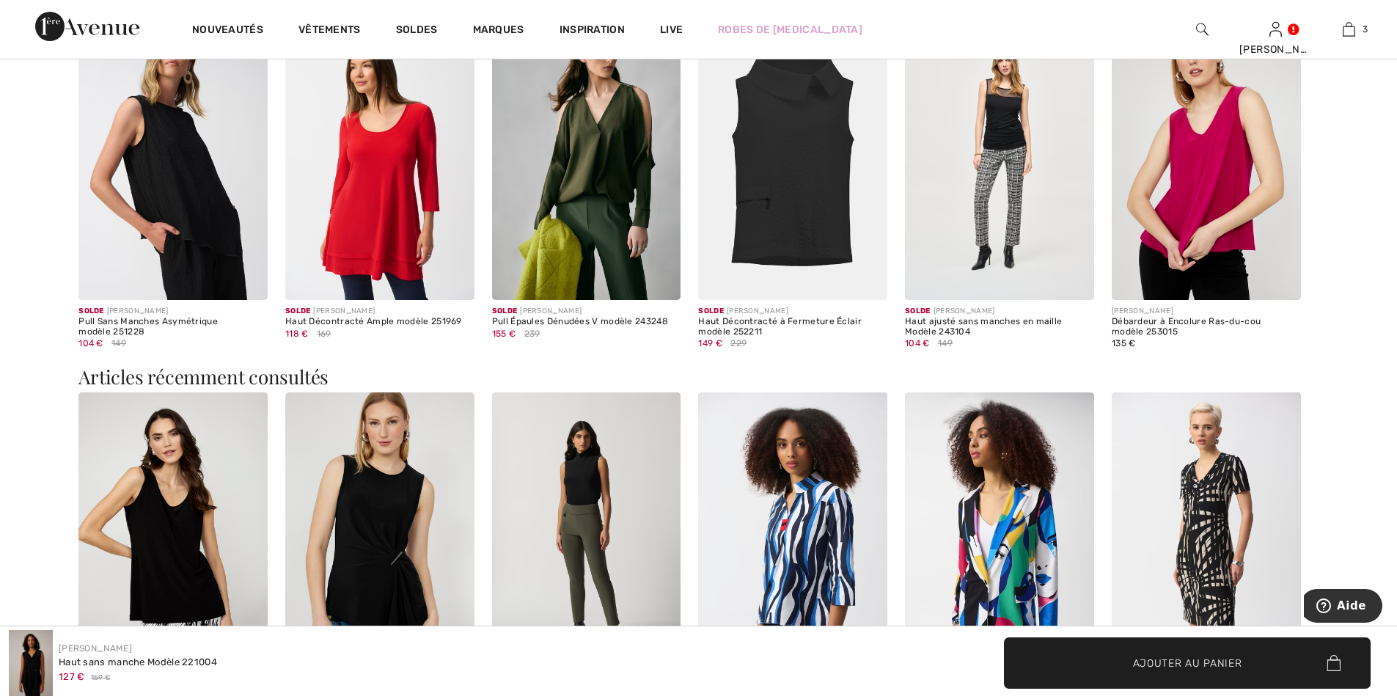
scroll to position [2567, 0]
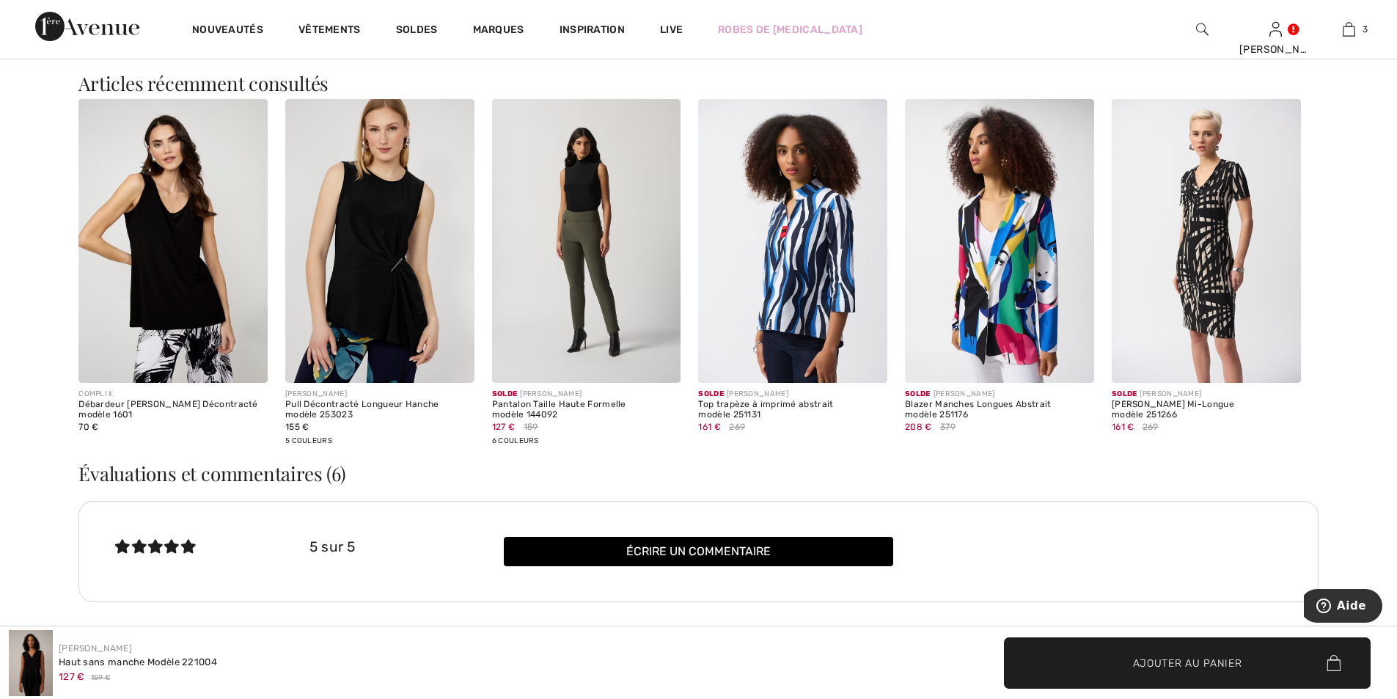
click at [816, 291] on img at bounding box center [792, 241] width 189 height 284
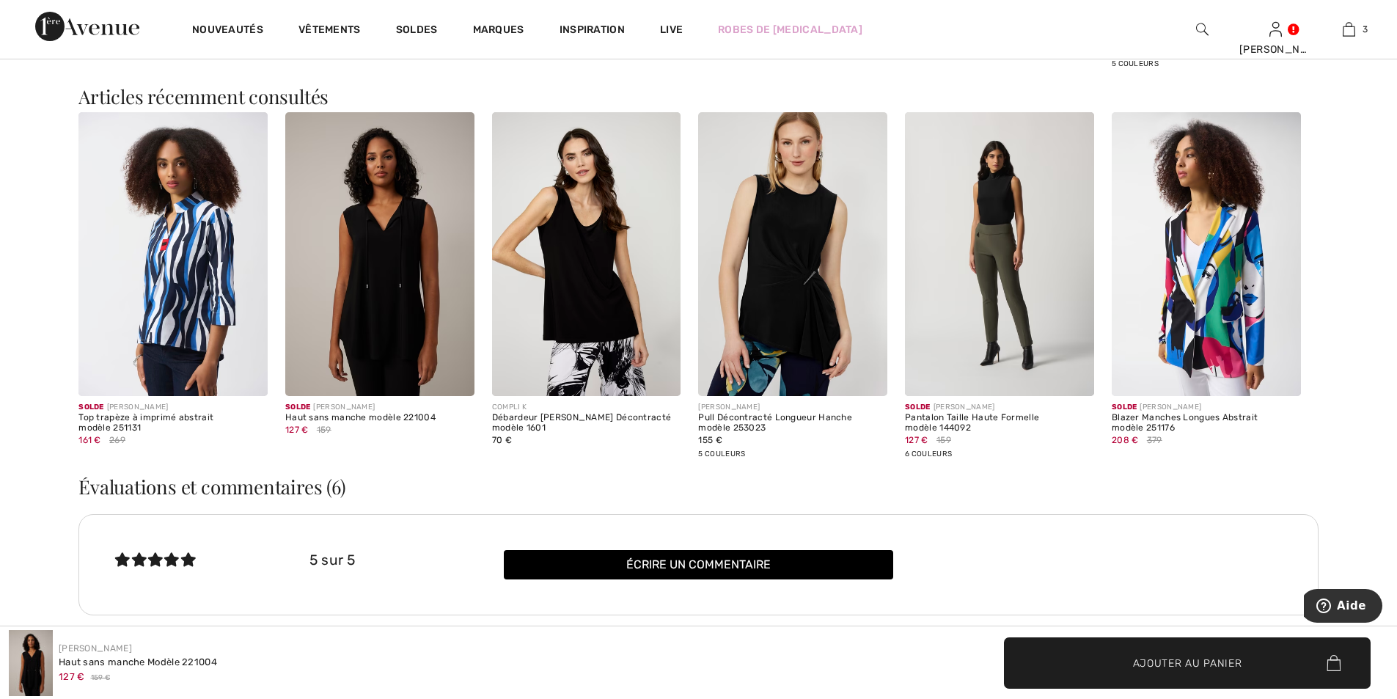
click at [1011, 279] on img at bounding box center [999, 254] width 189 height 284
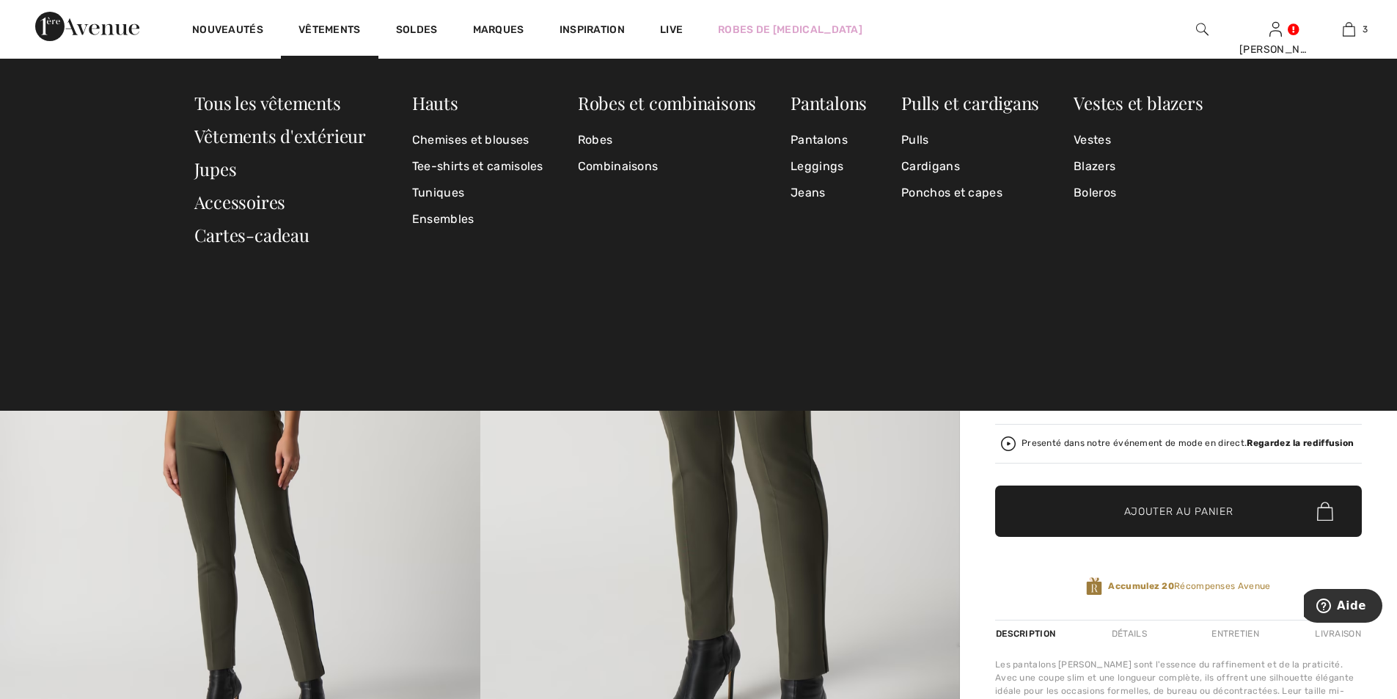
click at [1020, 32] on div "Nouveautés Vêtements Soldes Marques Inspiration Live Robes de bal Marie Salut, …" at bounding box center [698, 29] width 1397 height 59
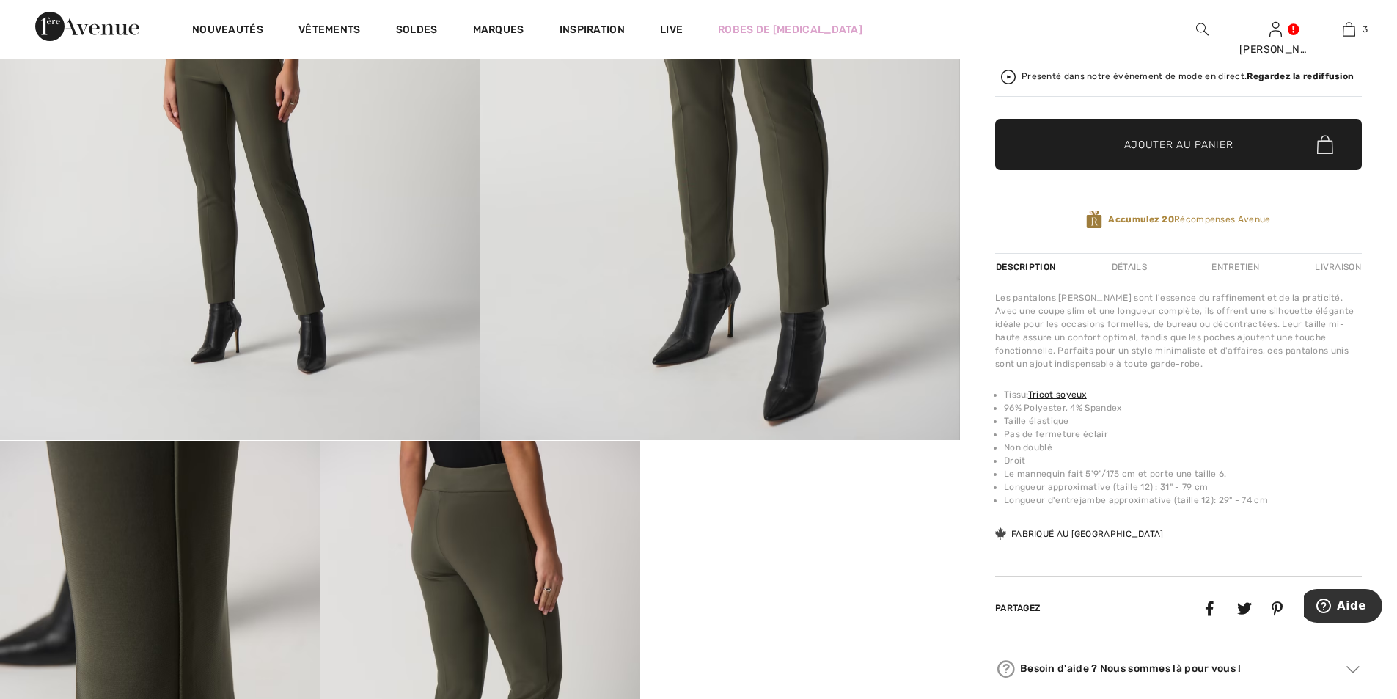
scroll to position [73, 0]
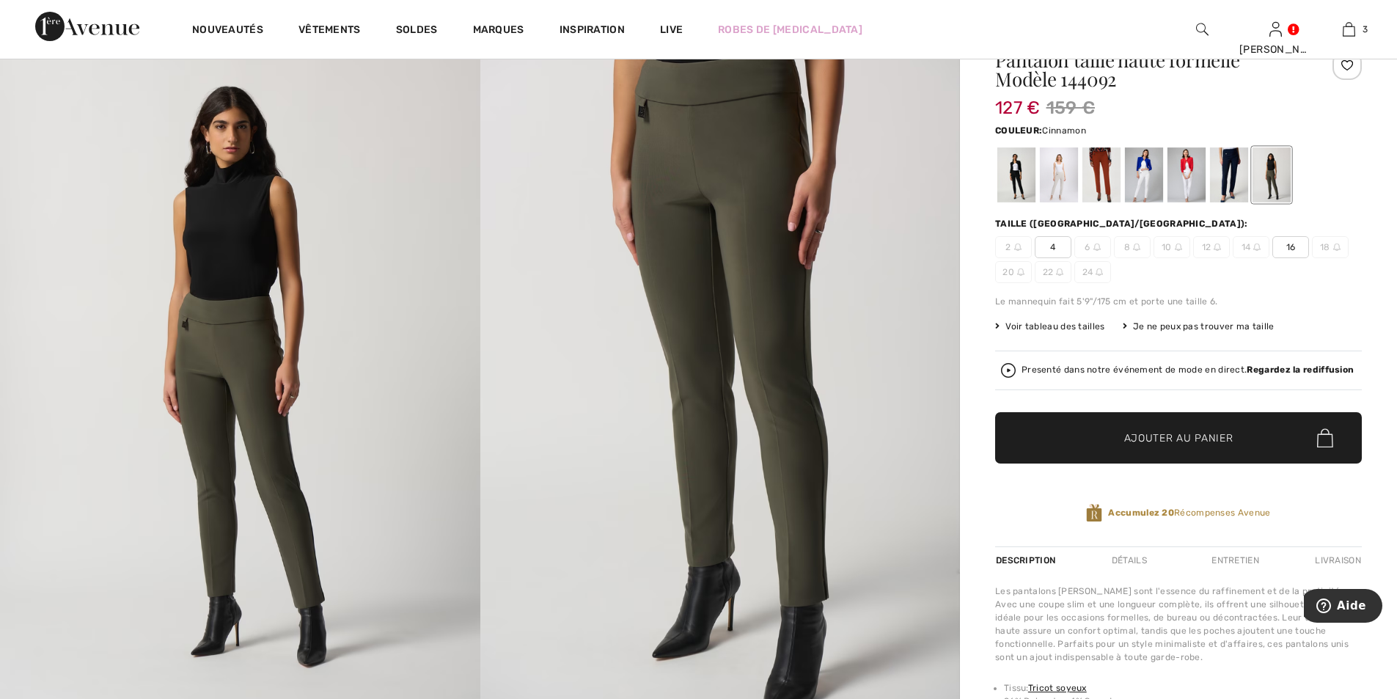
click at [1106, 171] on div at bounding box center [1102, 174] width 38 height 55
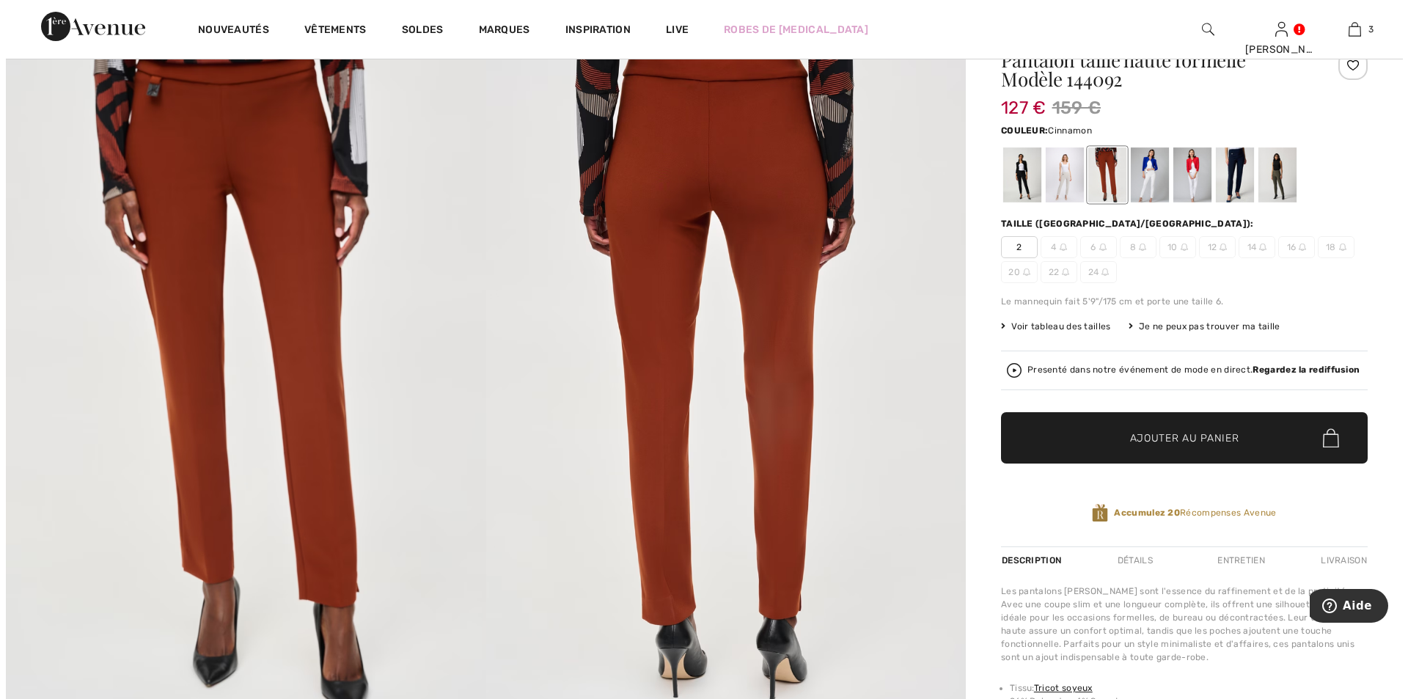
scroll to position [0, 0]
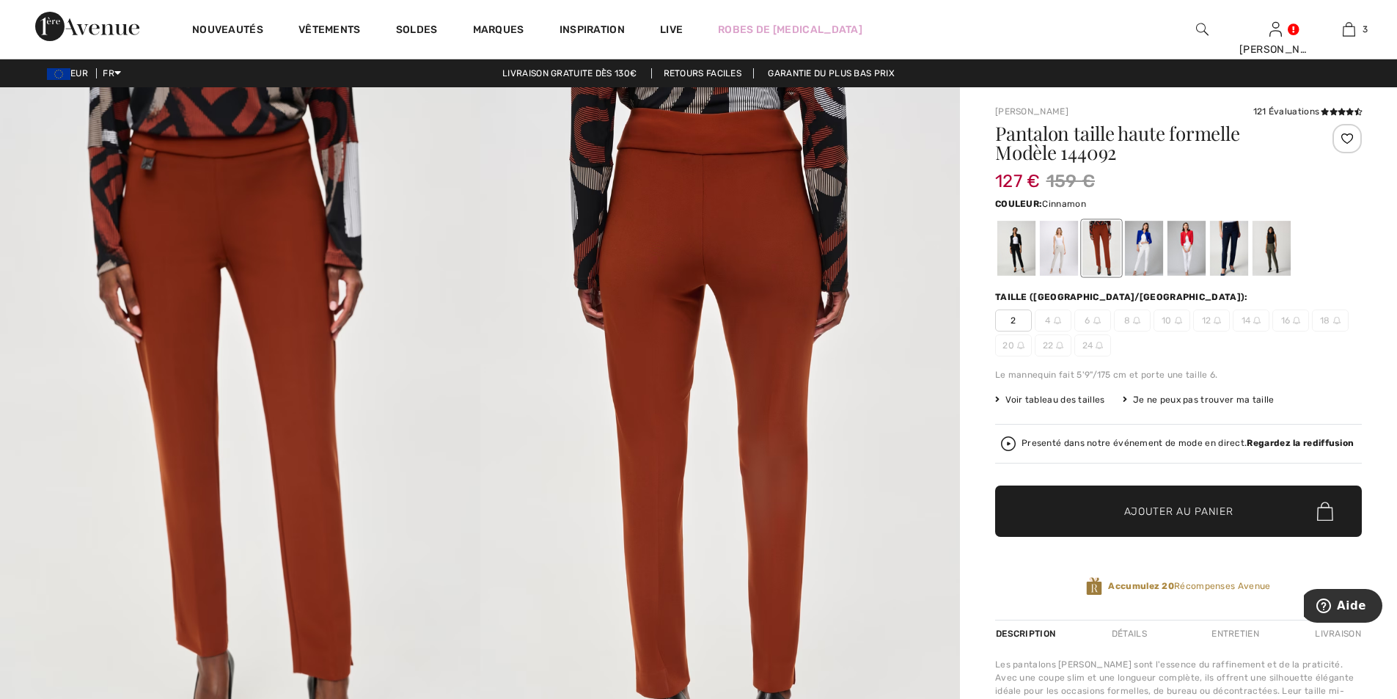
click at [1197, 26] on img at bounding box center [1202, 30] width 12 height 18
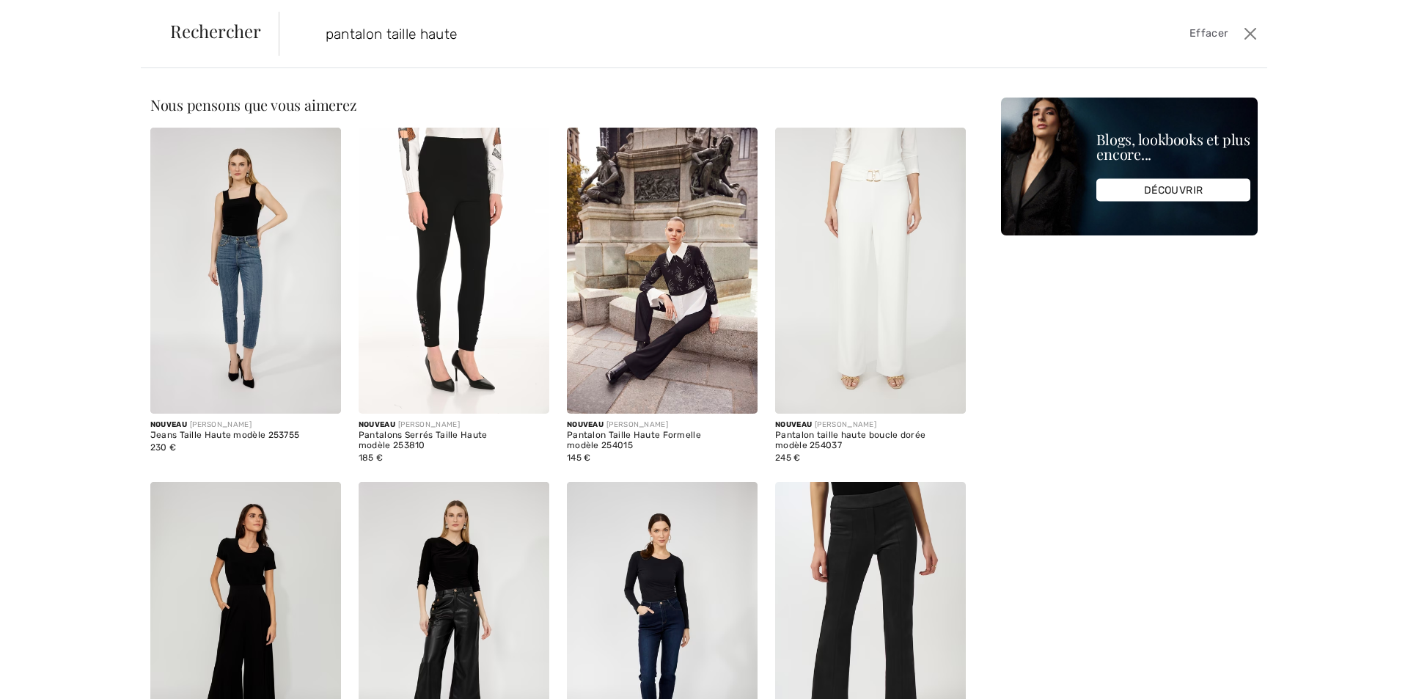
type input "pantalon taille haute"
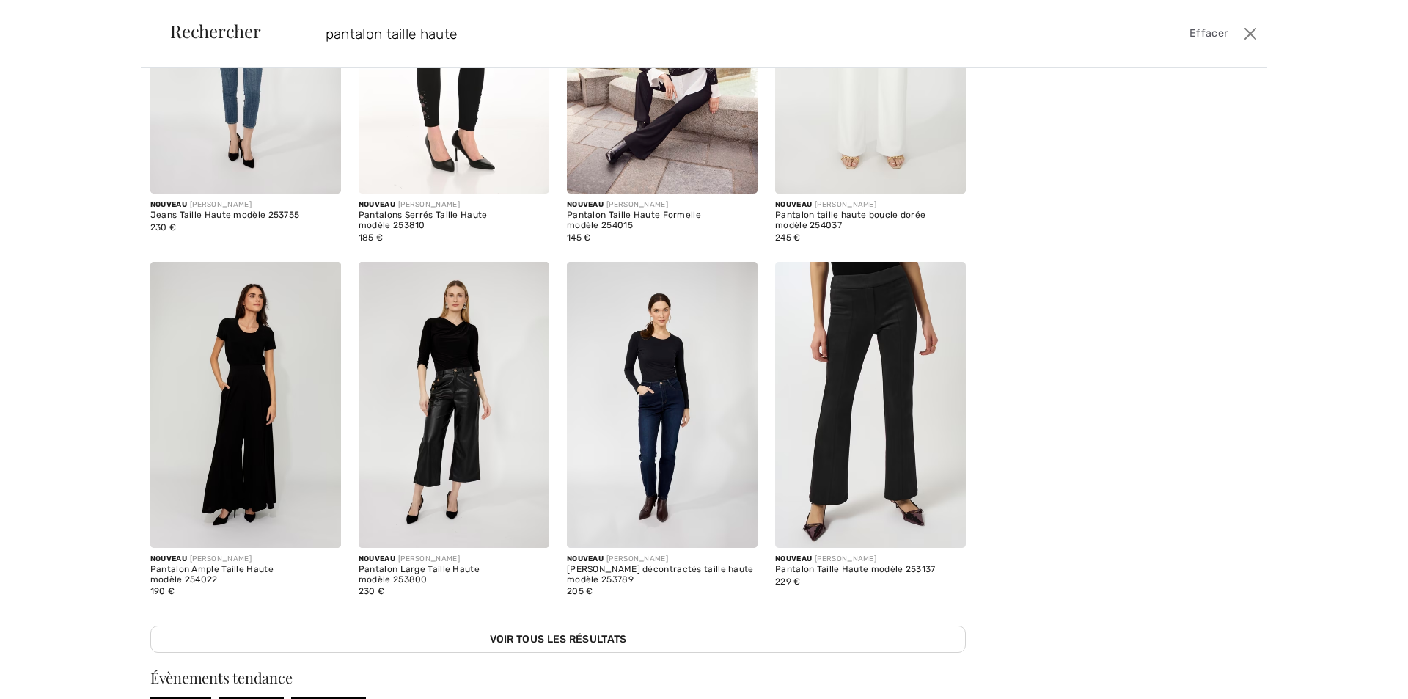
scroll to position [440, 0]
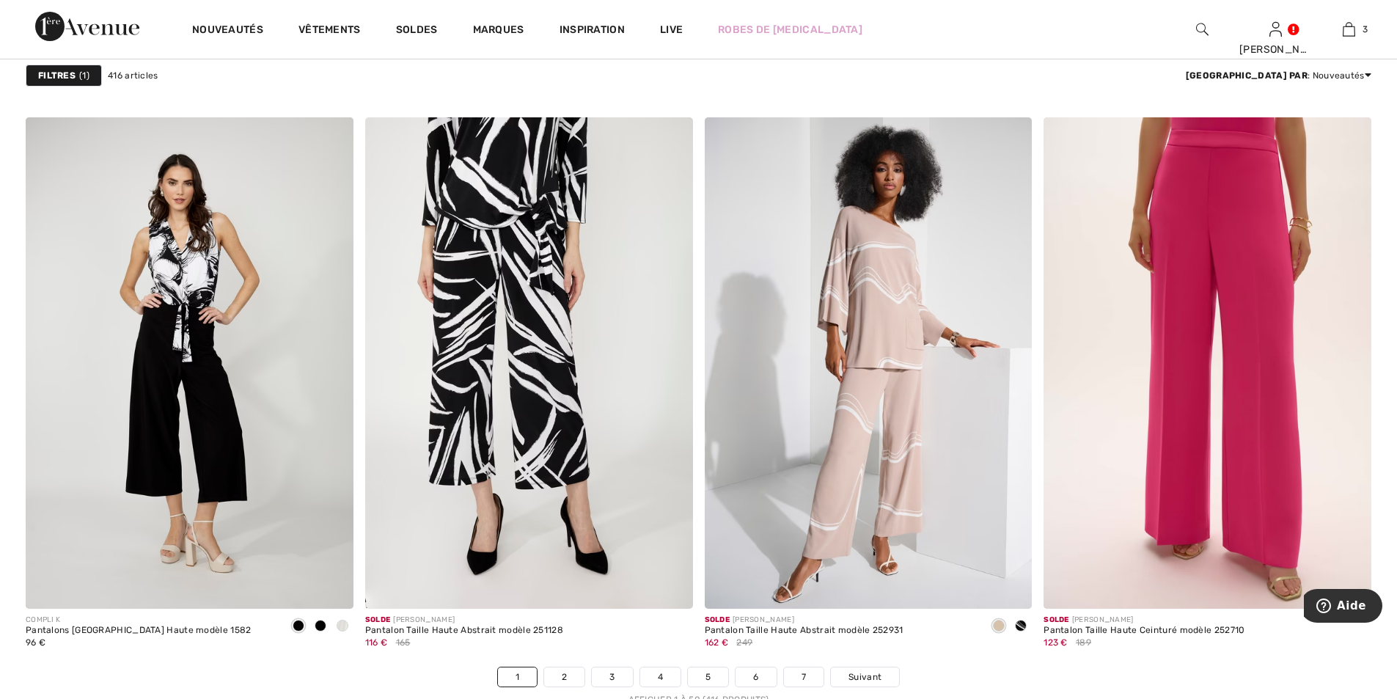
scroll to position [8362, 0]
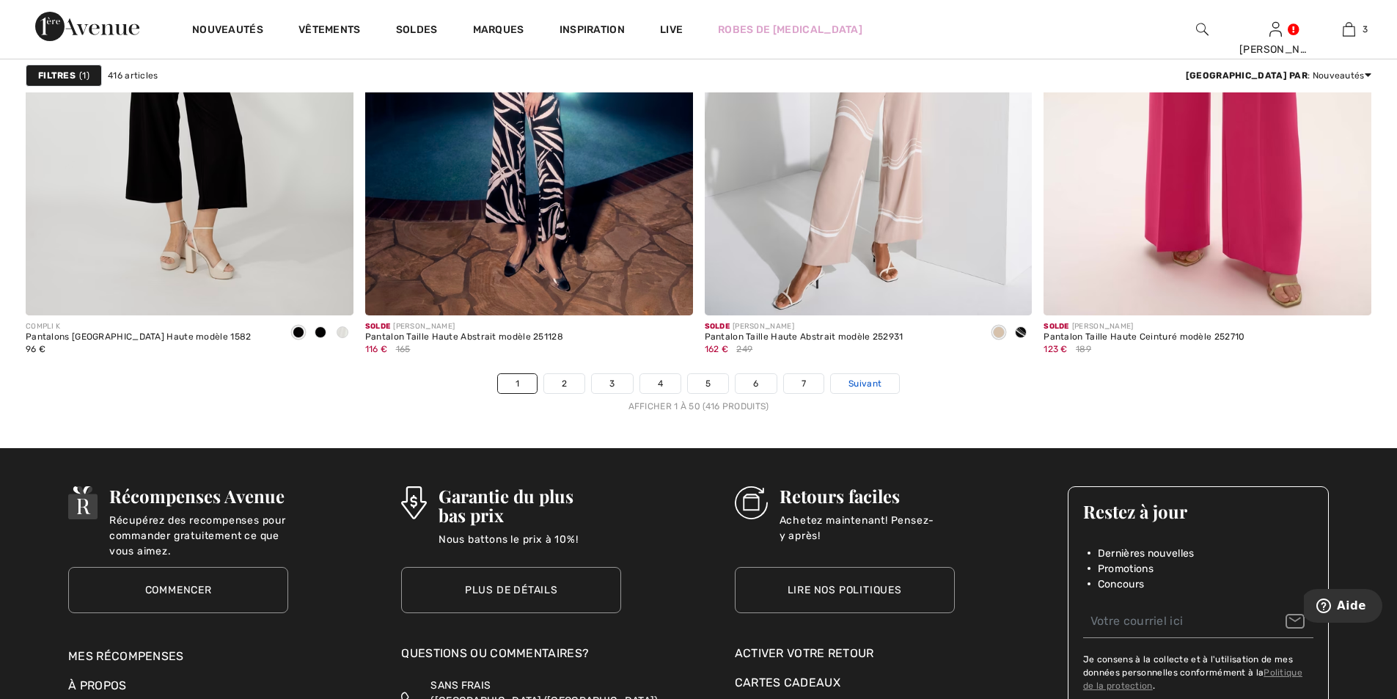
click at [875, 388] on span "Suivant" at bounding box center [865, 383] width 33 height 13
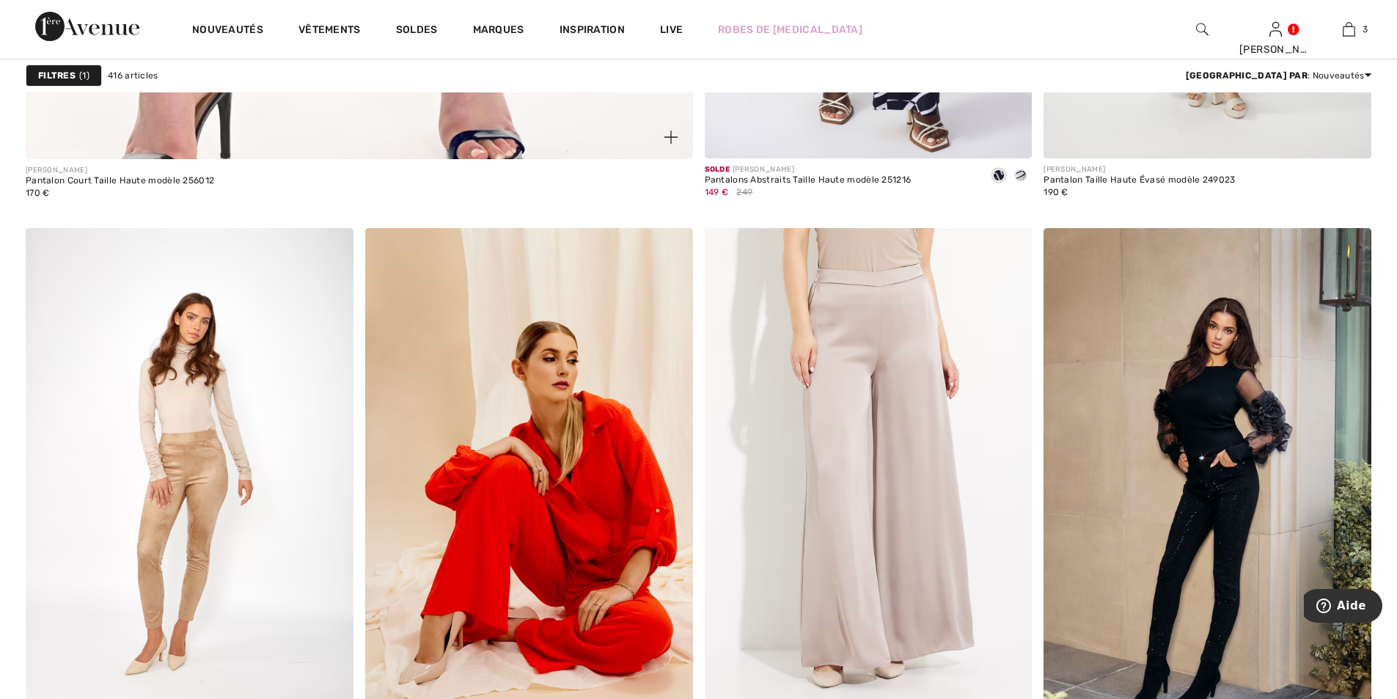
scroll to position [5281, 0]
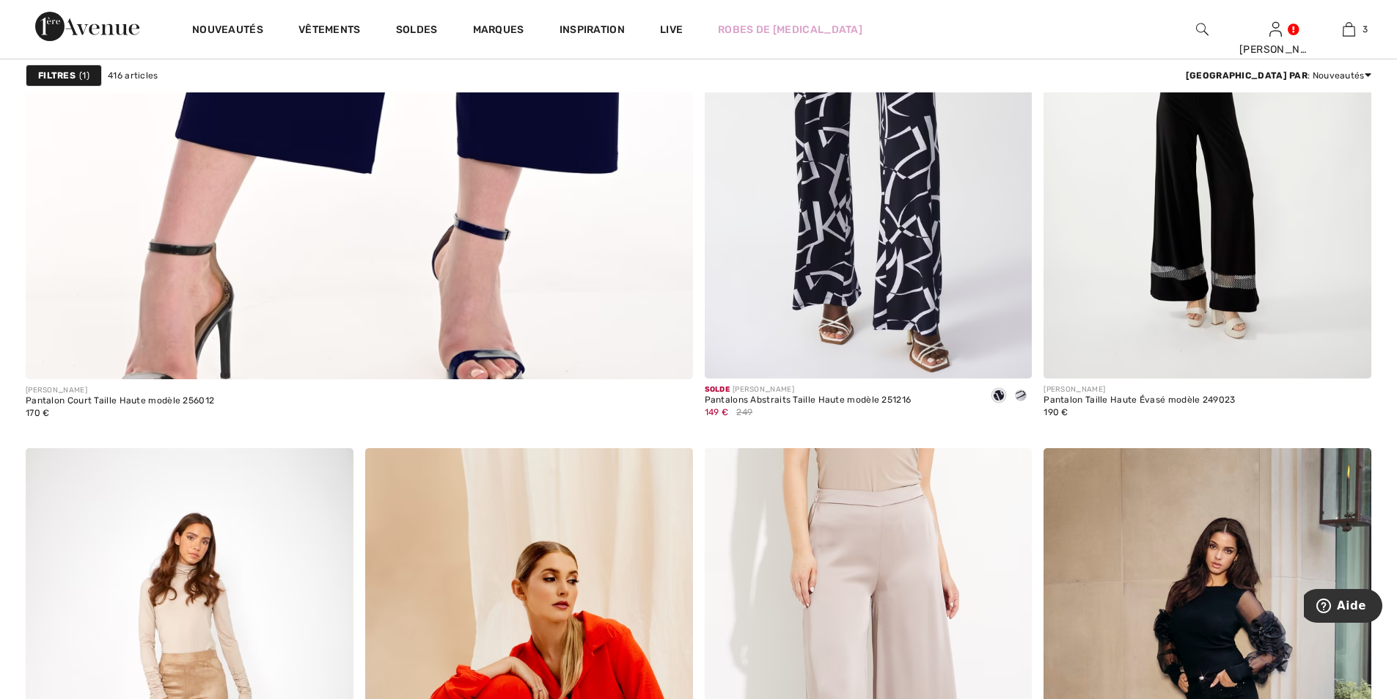
click at [1197, 30] on img at bounding box center [1202, 30] width 12 height 18
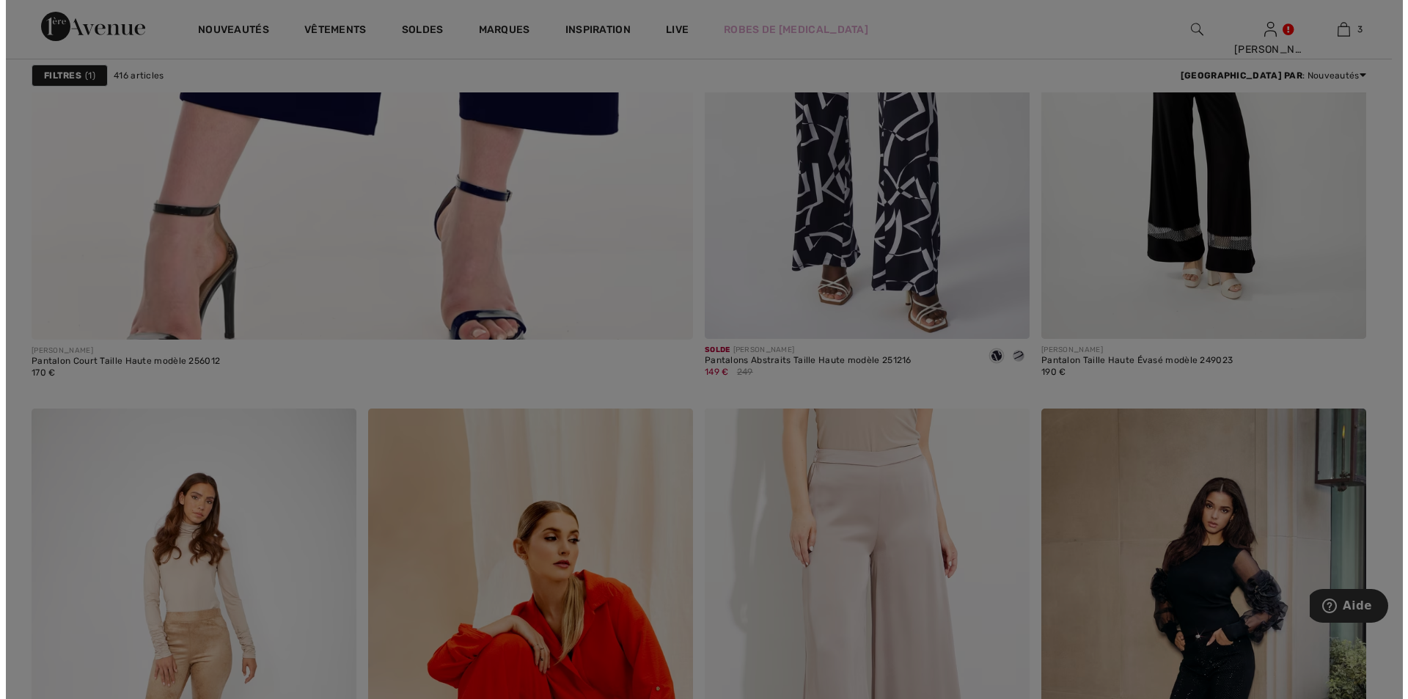
scroll to position [5313, 0]
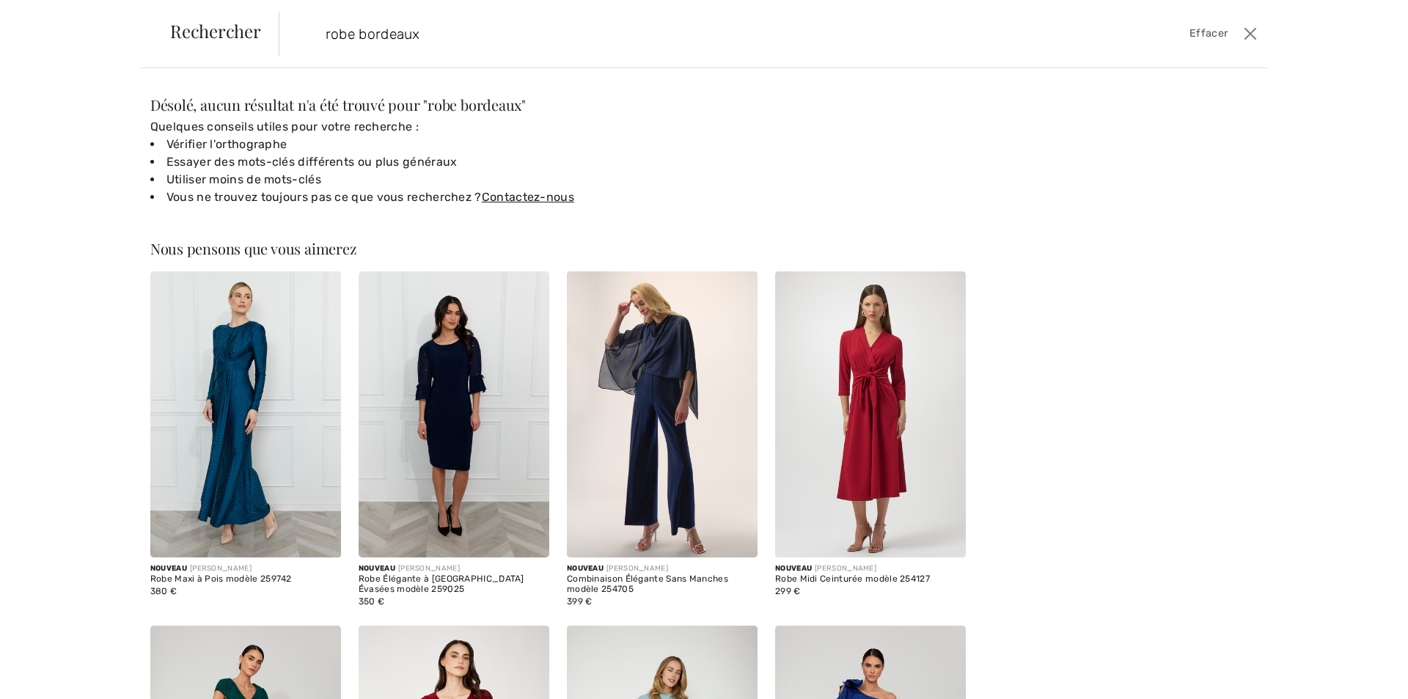
type input "robe bordeaux"
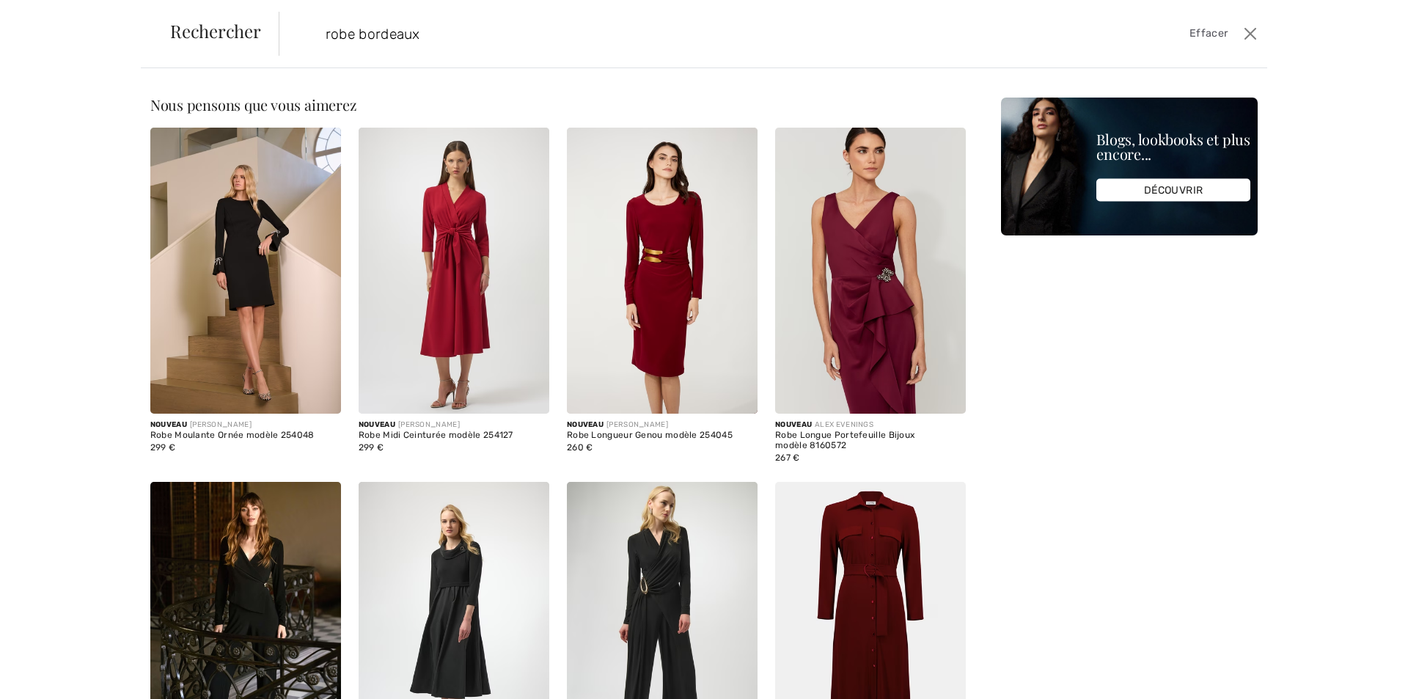
scroll to position [220, 0]
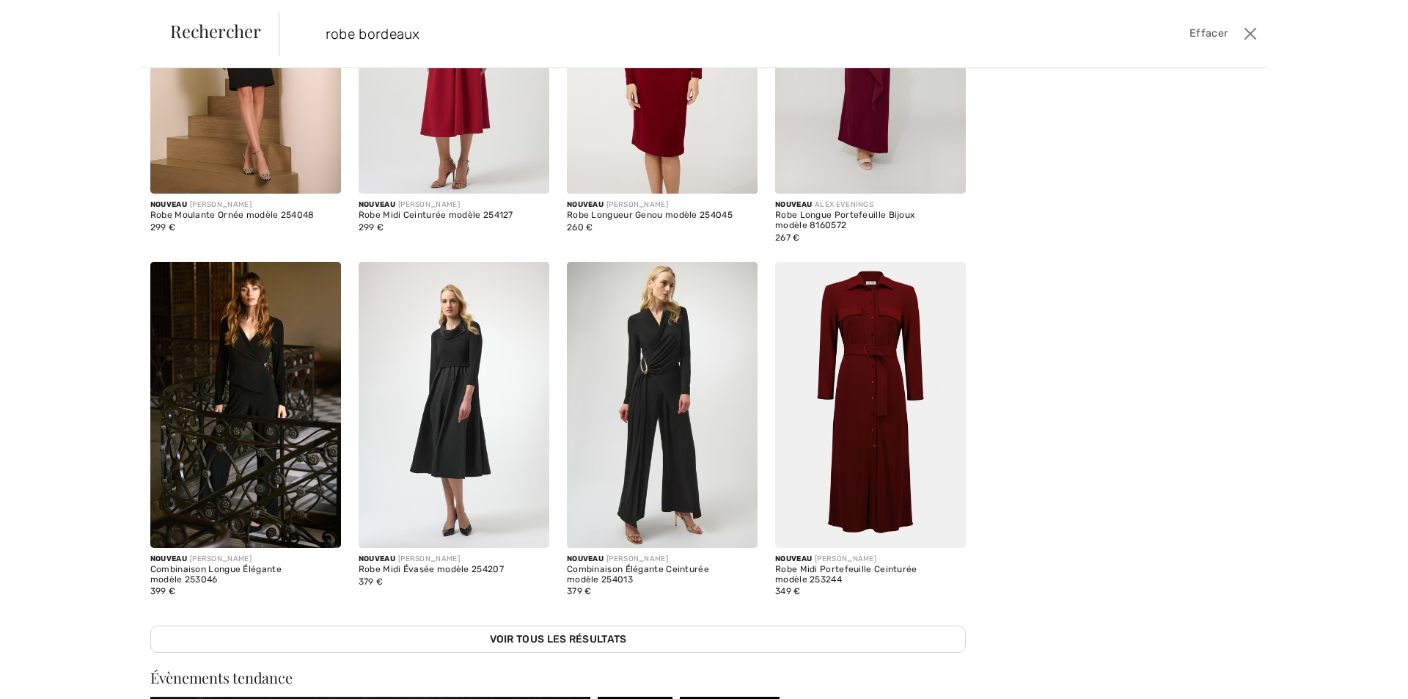
click at [869, 356] on img at bounding box center [870, 405] width 191 height 286
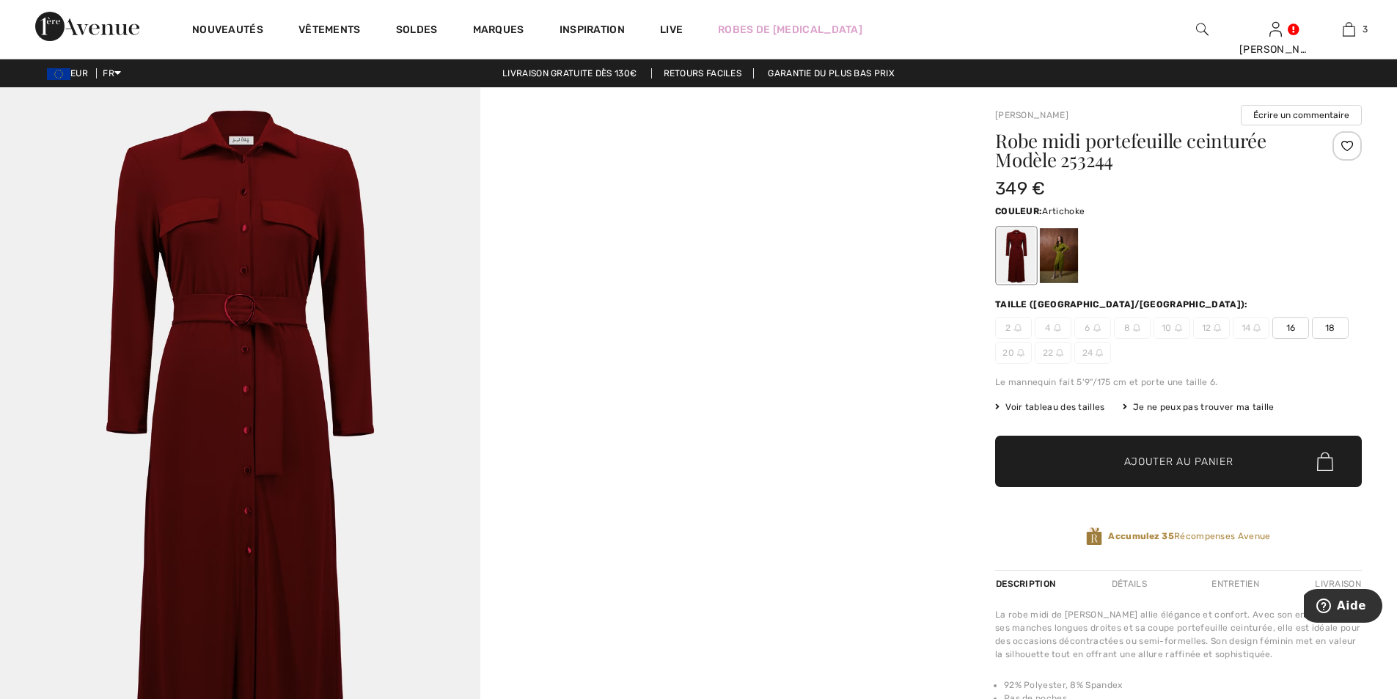
click at [1059, 239] on div at bounding box center [1059, 255] width 38 height 55
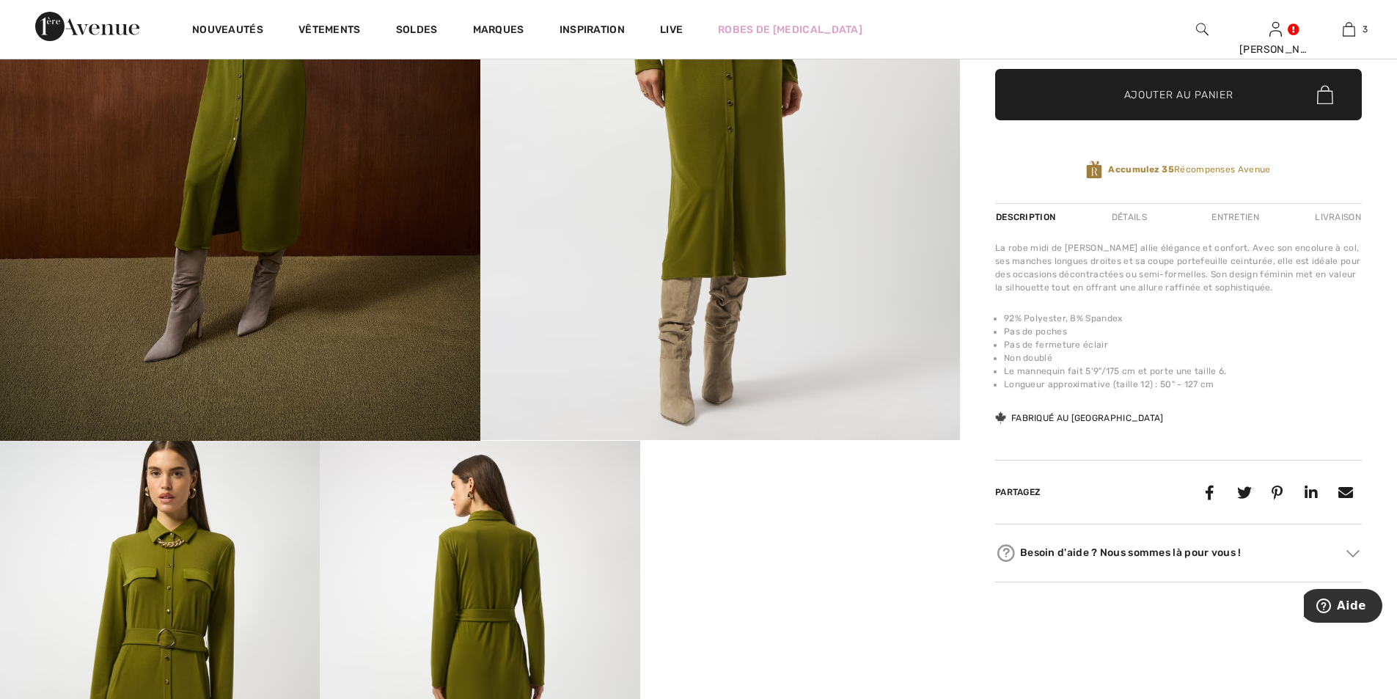
scroll to position [147, 0]
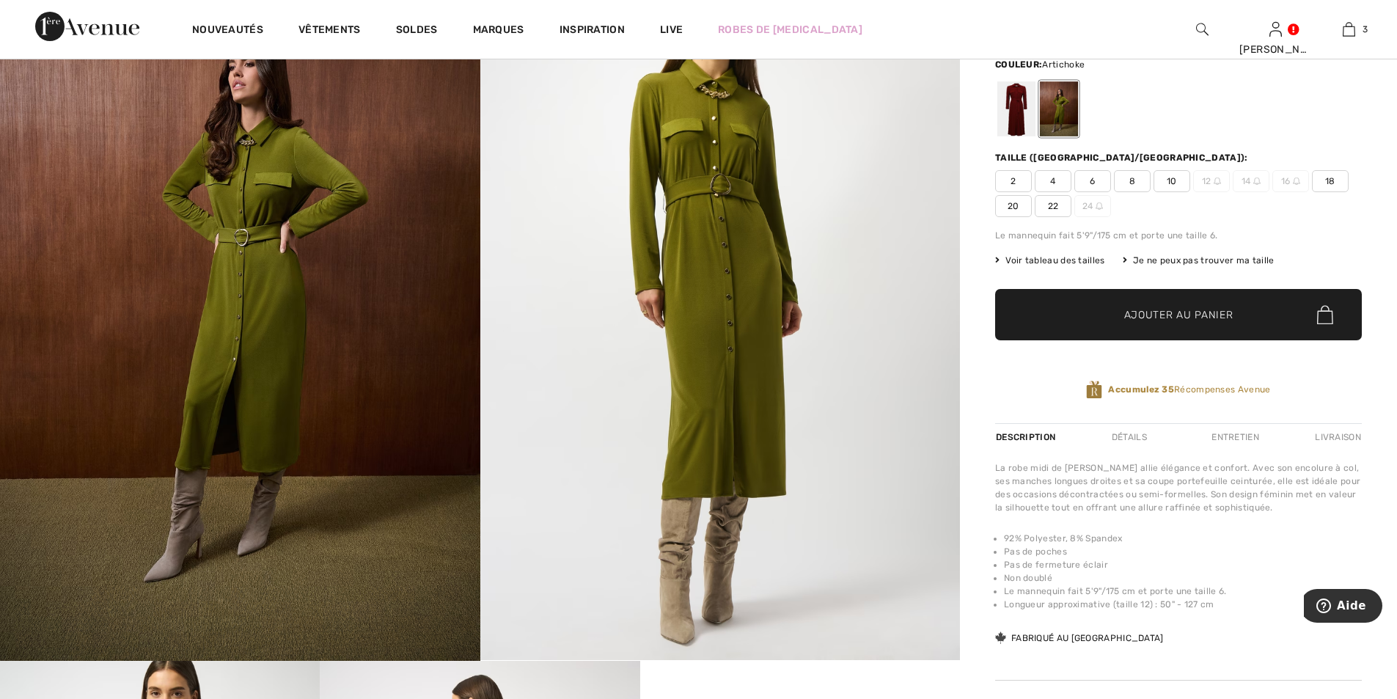
click at [1177, 185] on span "10" at bounding box center [1172, 181] width 37 height 22
click at [1075, 314] on span "✔ Ajouté au panier Ajouter au panier" at bounding box center [1178, 314] width 367 height 51
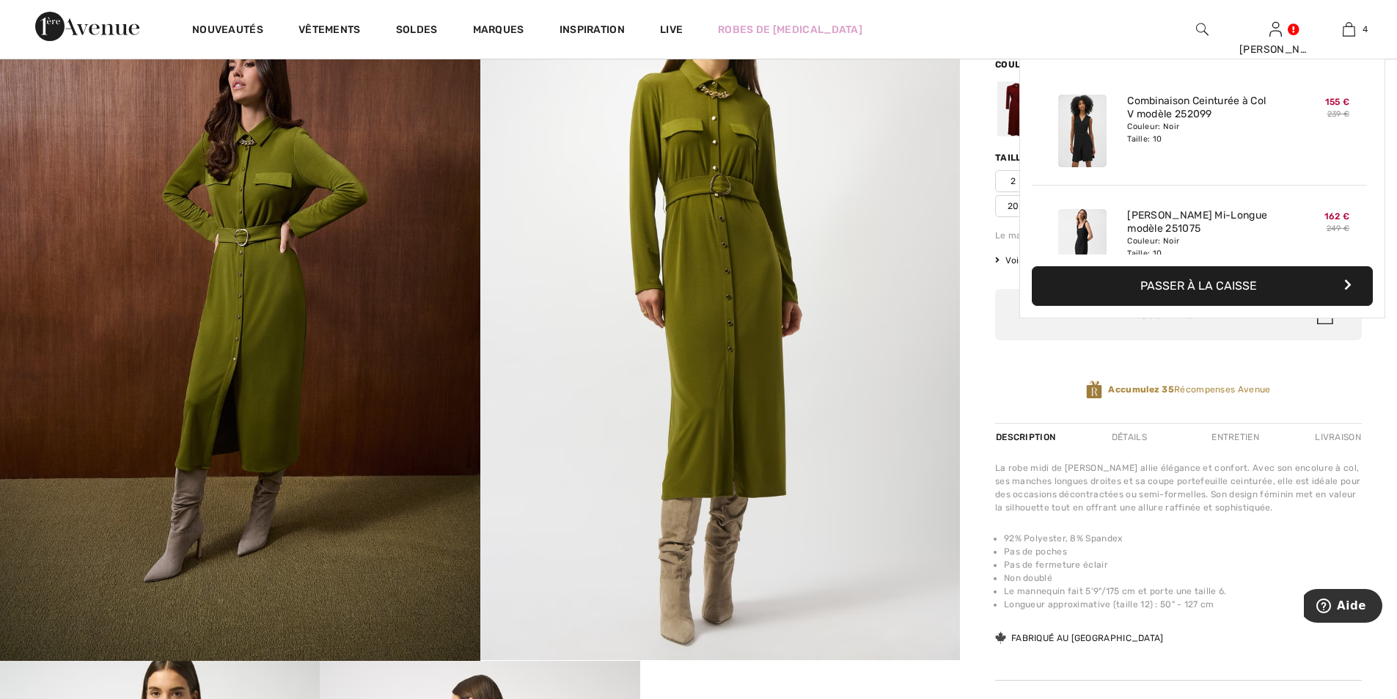
scroll to position [274, 0]
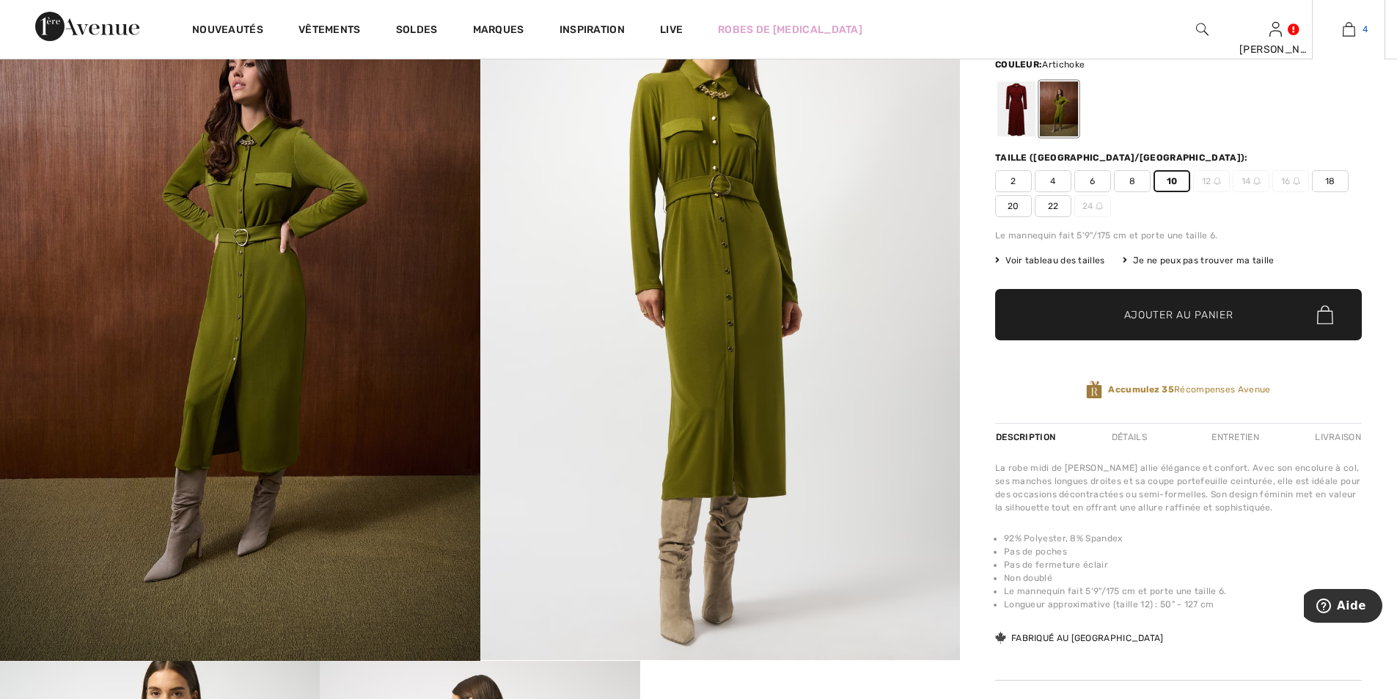
click at [1354, 33] on img at bounding box center [1349, 30] width 12 height 18
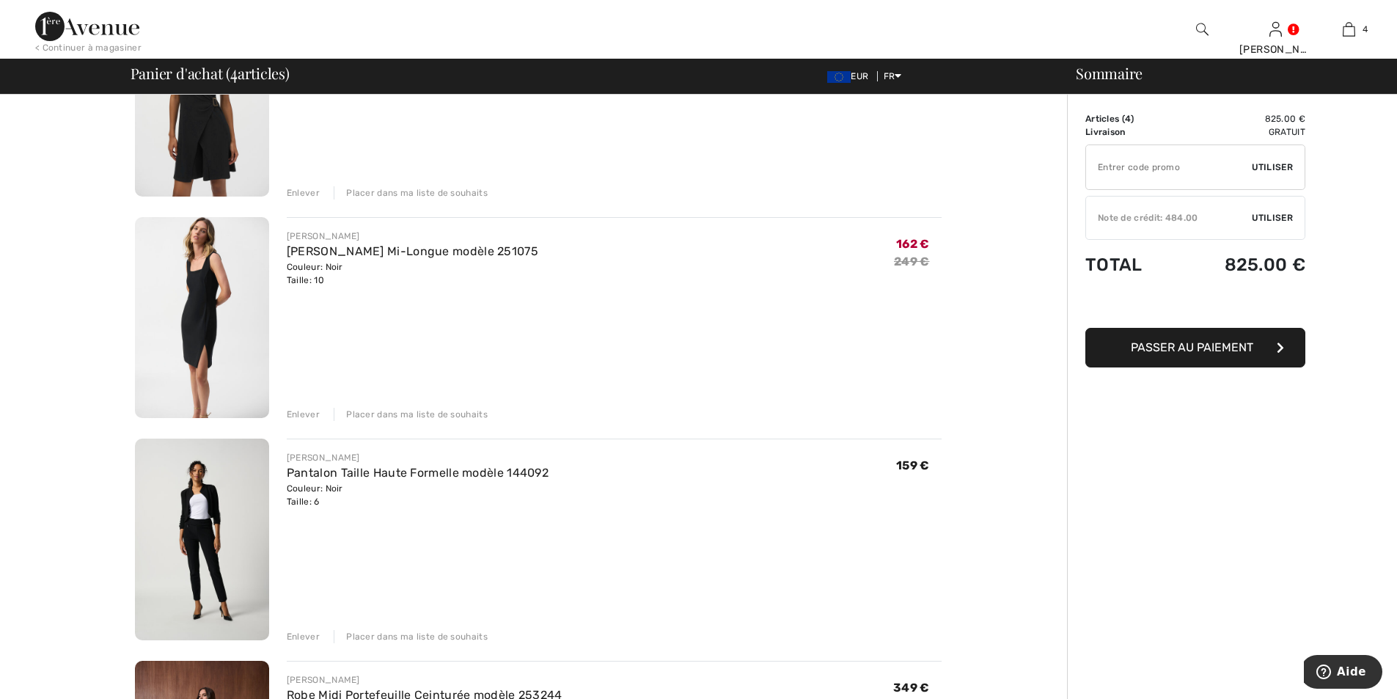
scroll to position [367, 0]
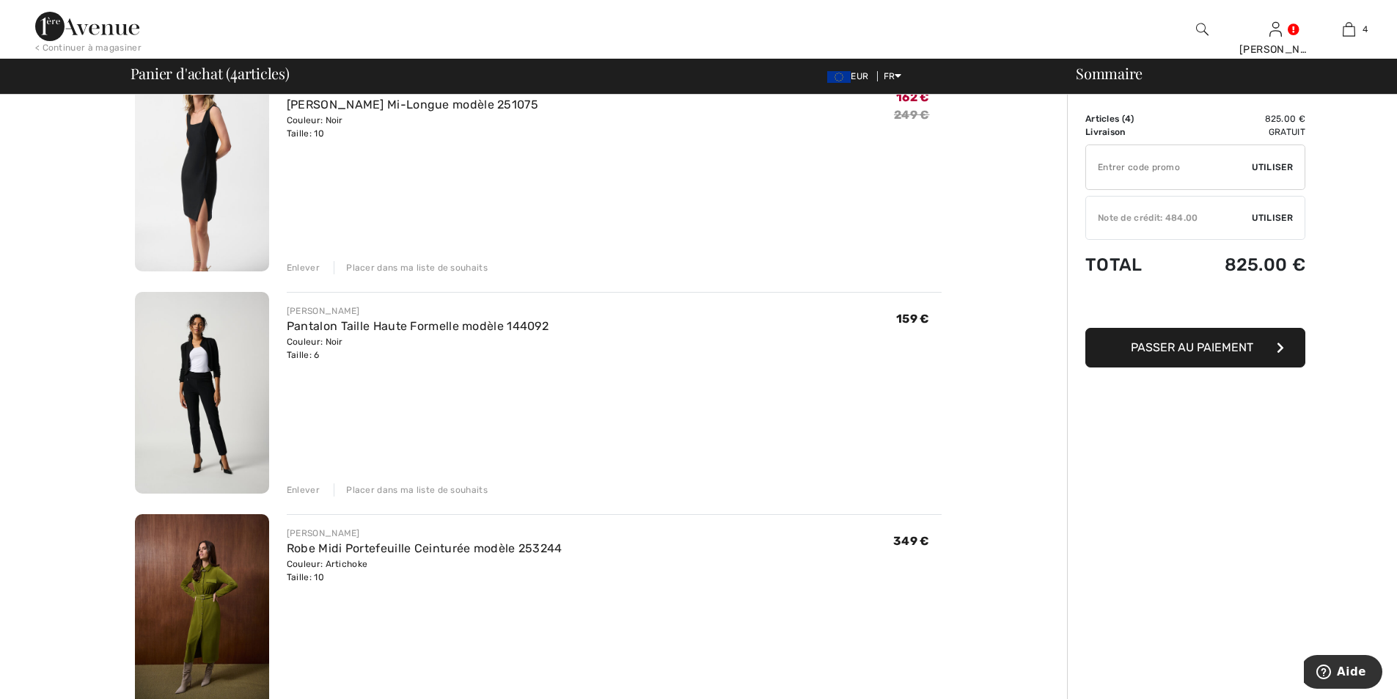
click at [305, 486] on div "Enlever" at bounding box center [303, 489] width 33 height 13
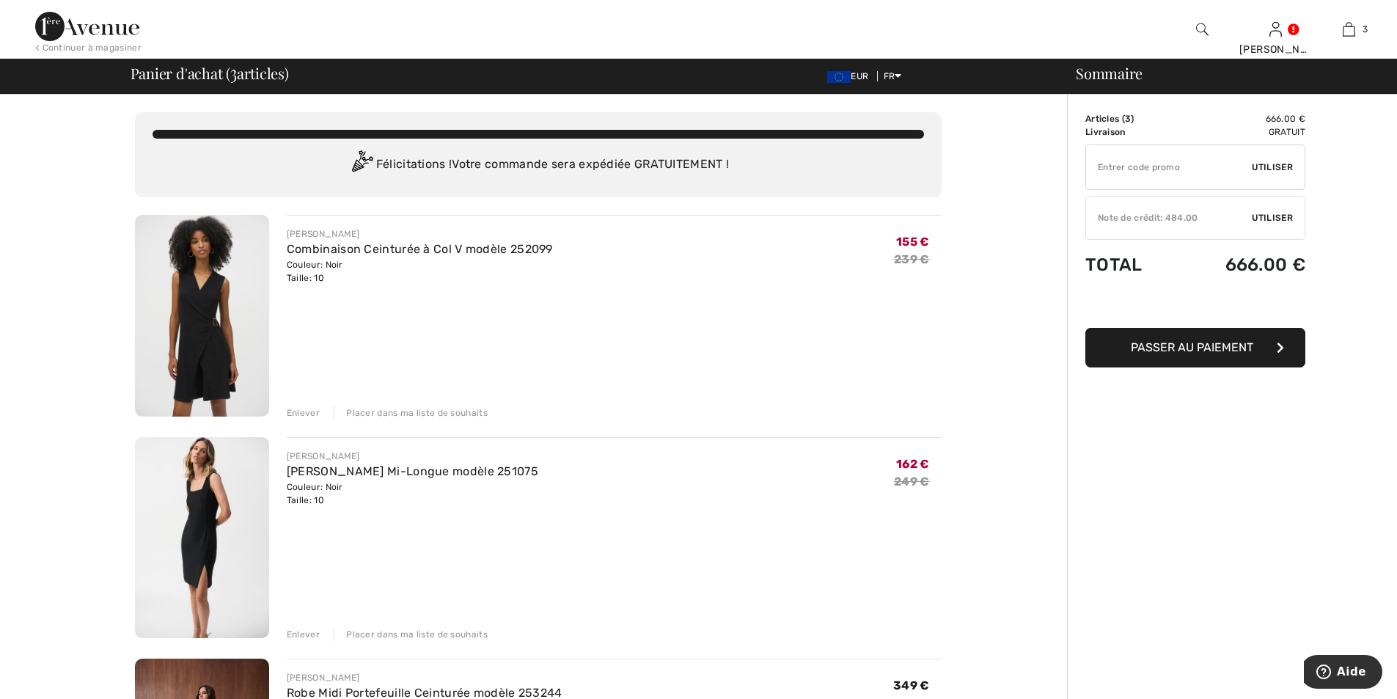
scroll to position [220, 0]
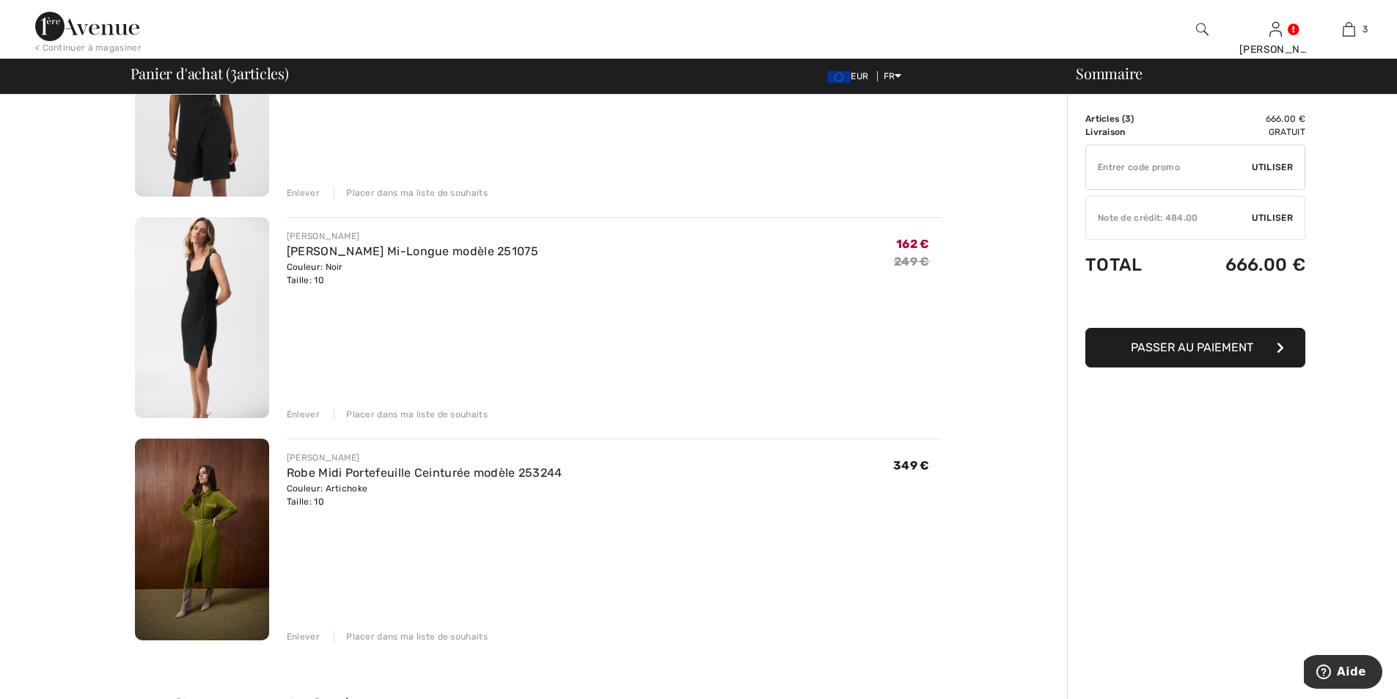
click at [211, 522] on img at bounding box center [202, 540] width 134 height 202
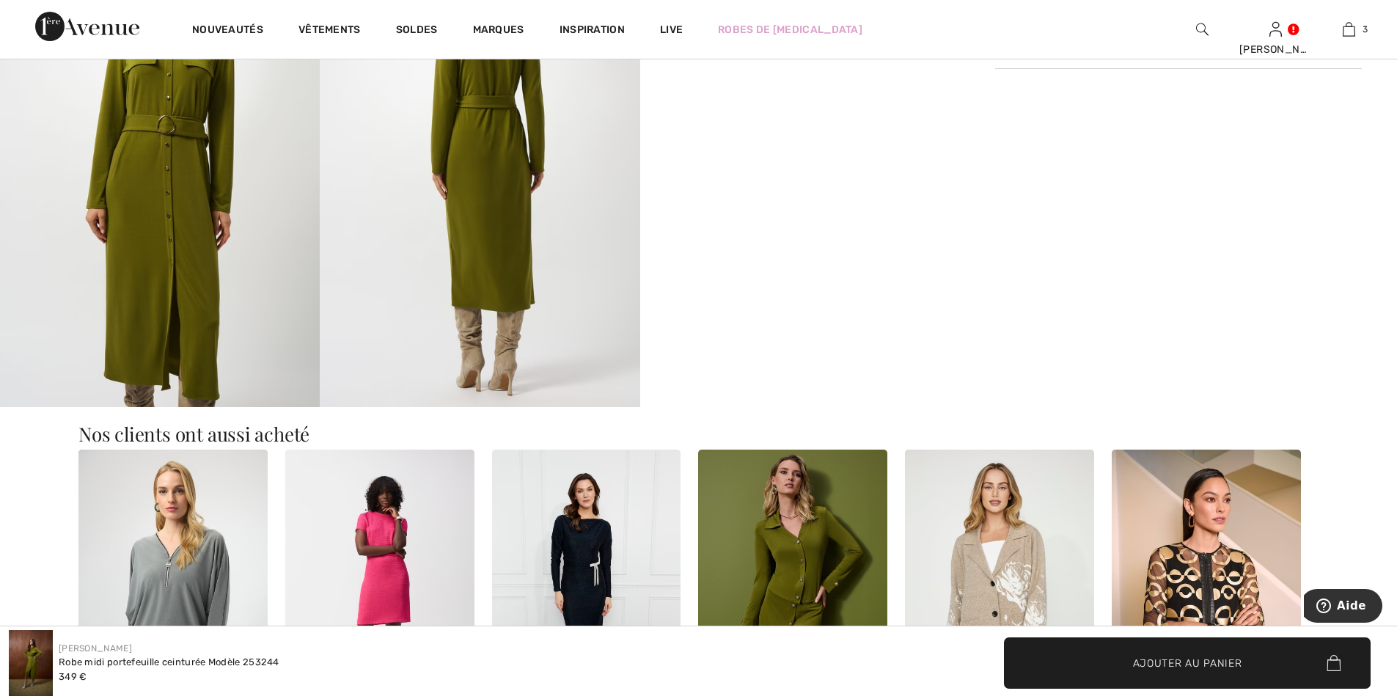
scroll to position [1174, 0]
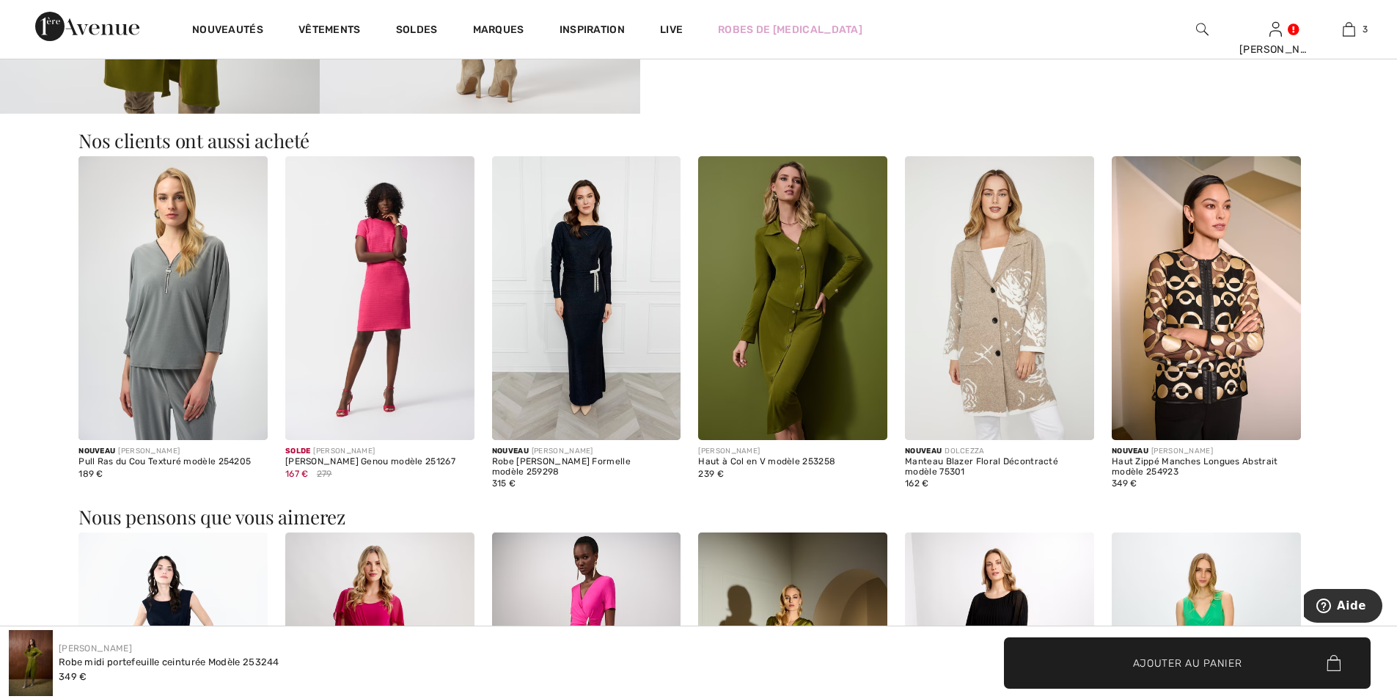
click at [774, 317] on img at bounding box center [792, 298] width 189 height 284
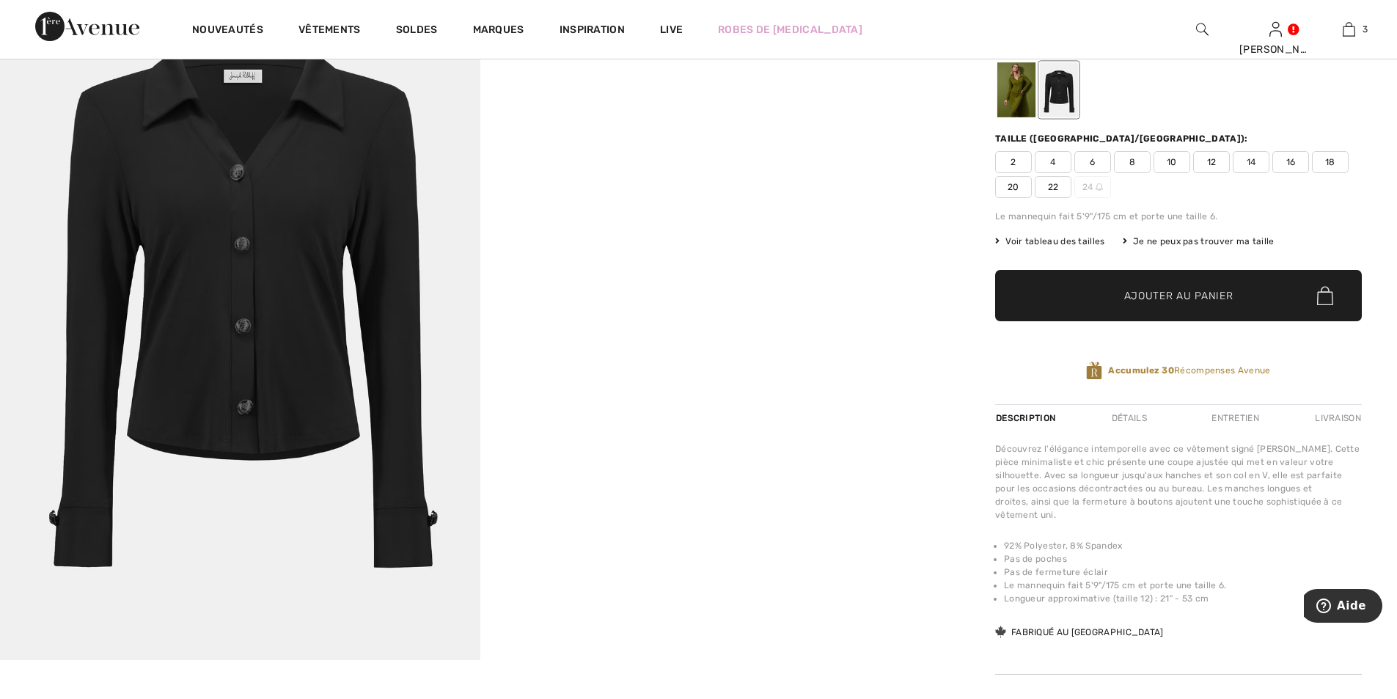
scroll to position [220, 0]
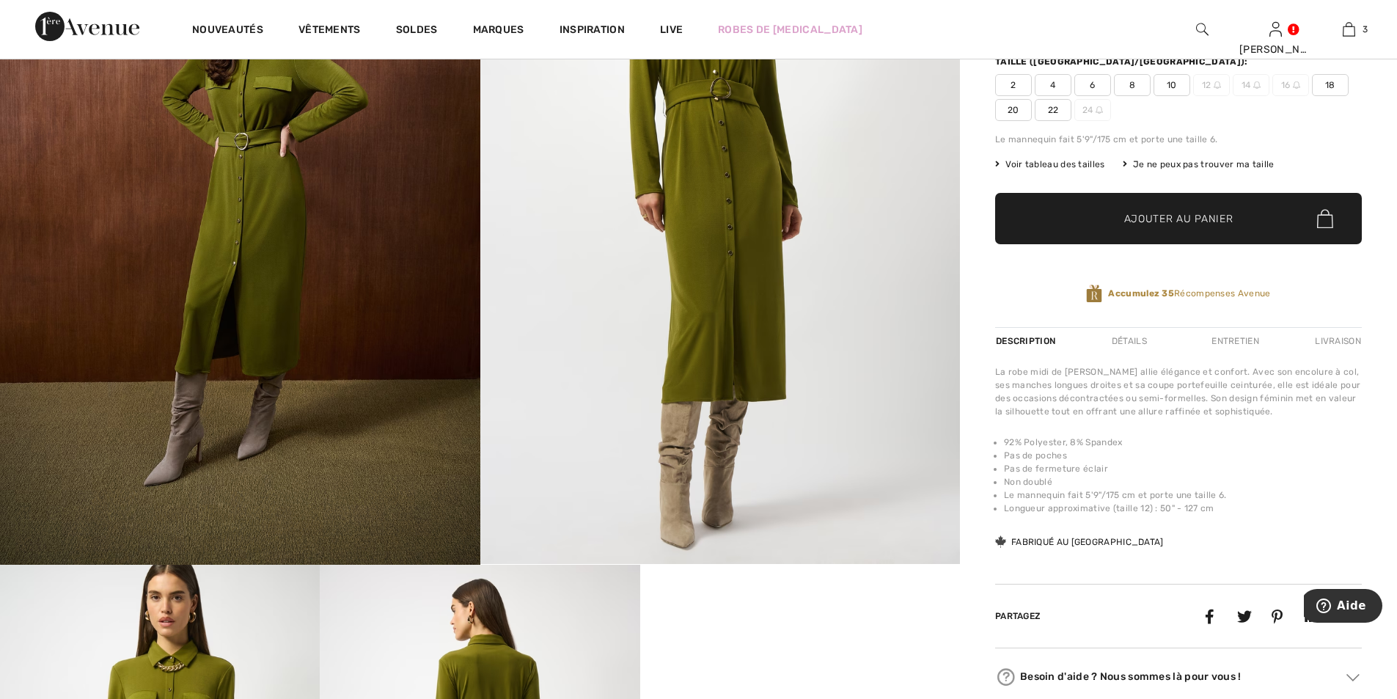
scroll to position [23, 0]
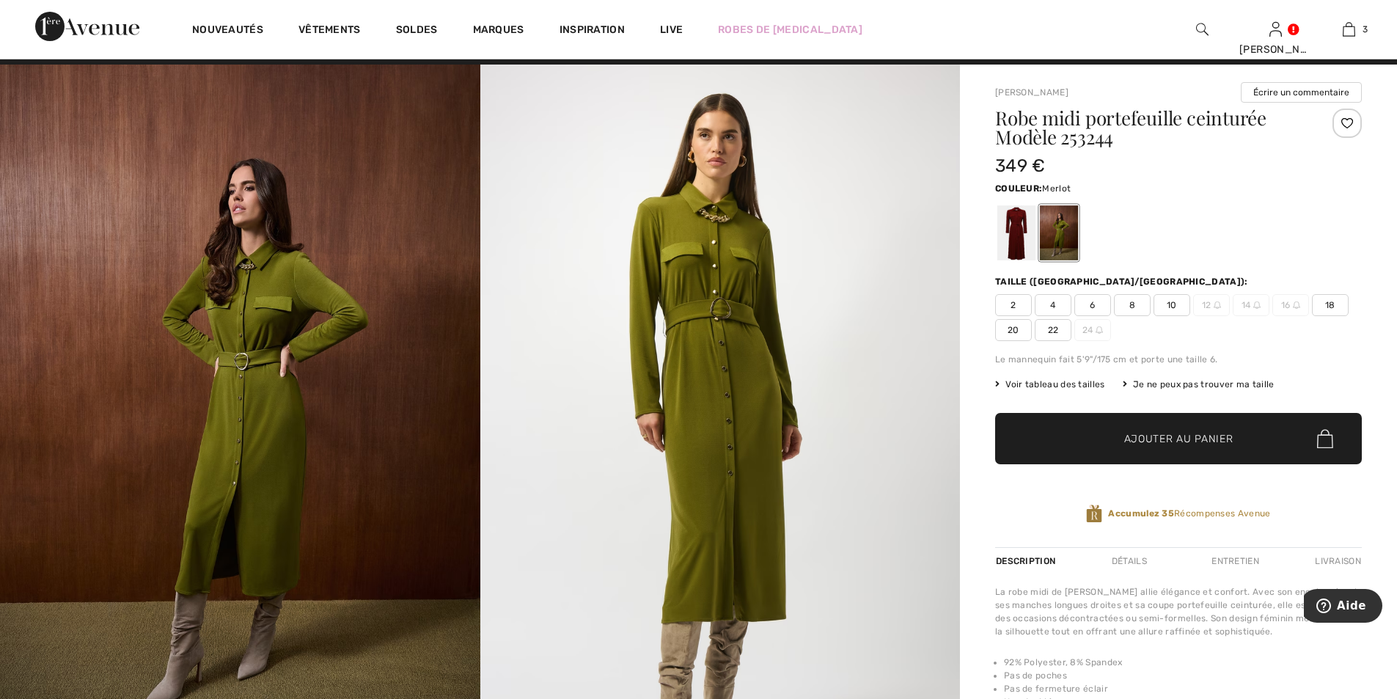
click at [1013, 223] on div at bounding box center [1017, 232] width 38 height 55
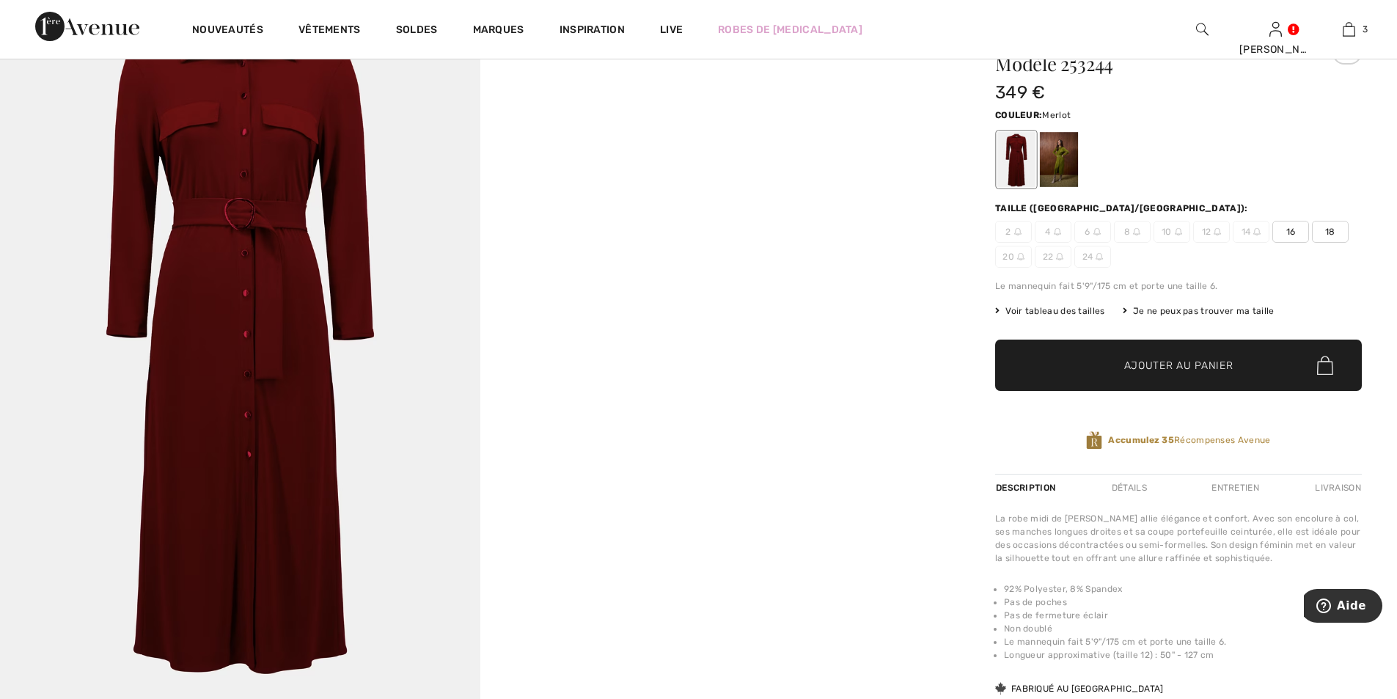
scroll to position [0, 0]
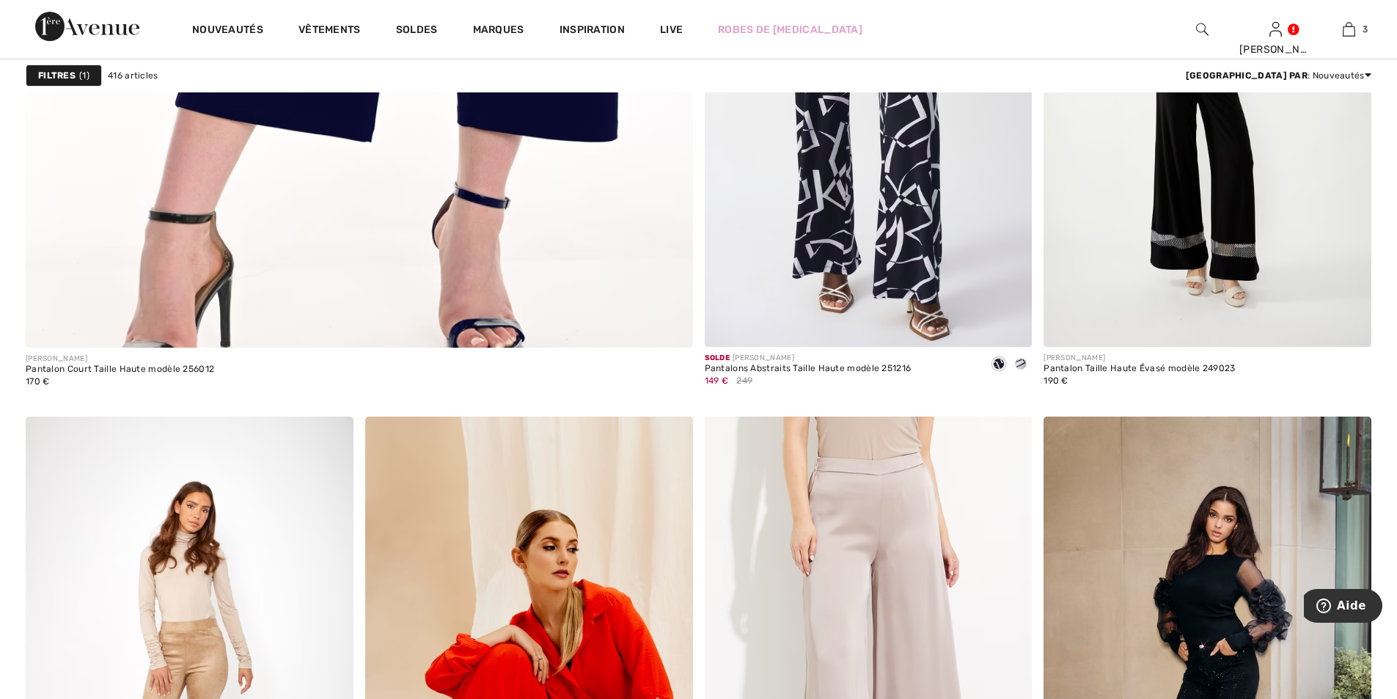
click at [1198, 32] on img at bounding box center [1202, 30] width 12 height 18
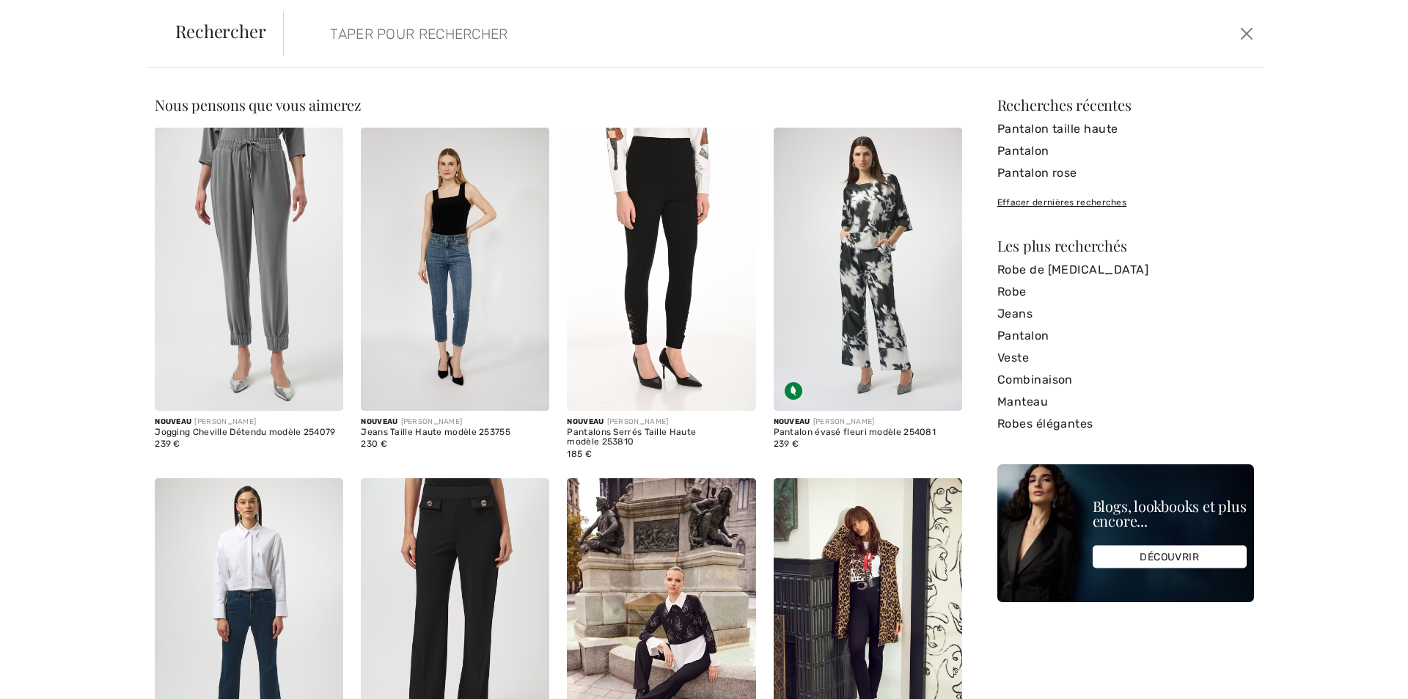
scroll to position [5344, 0]
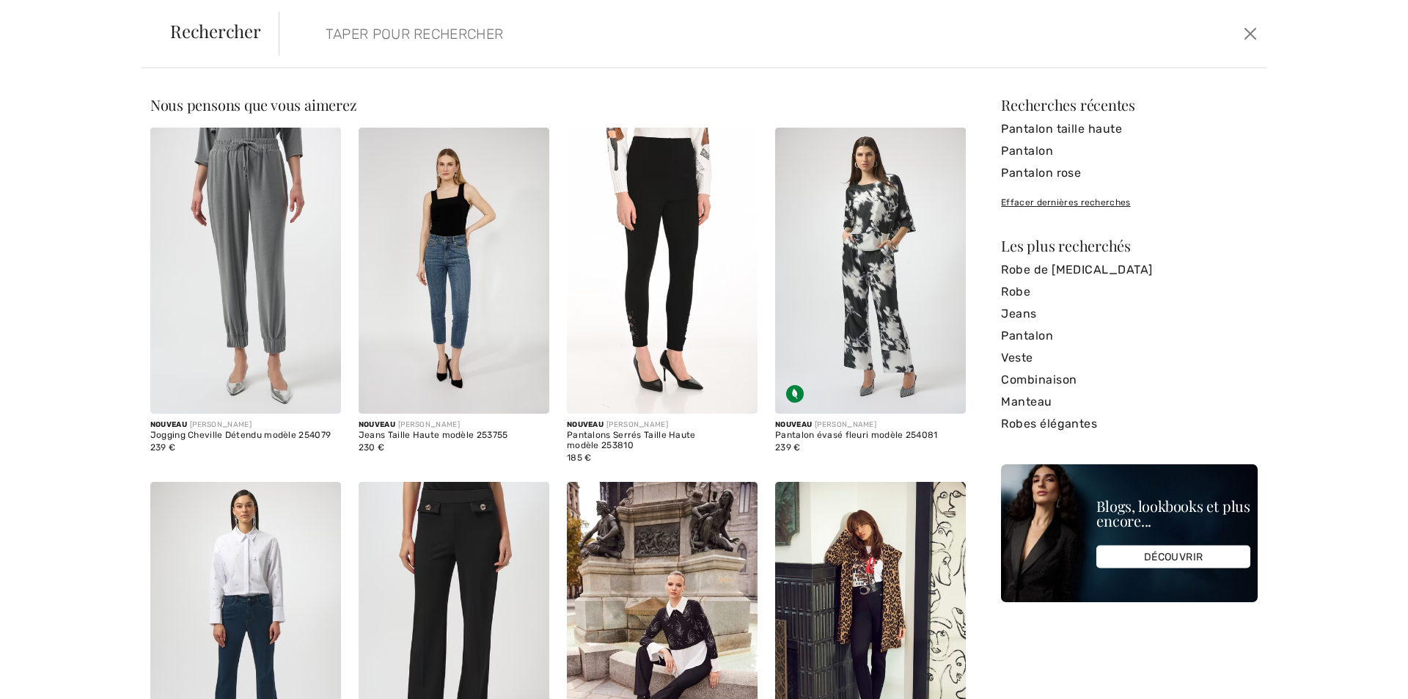
click at [512, 40] on input "search" at bounding box center [662, 34] width 694 height 44
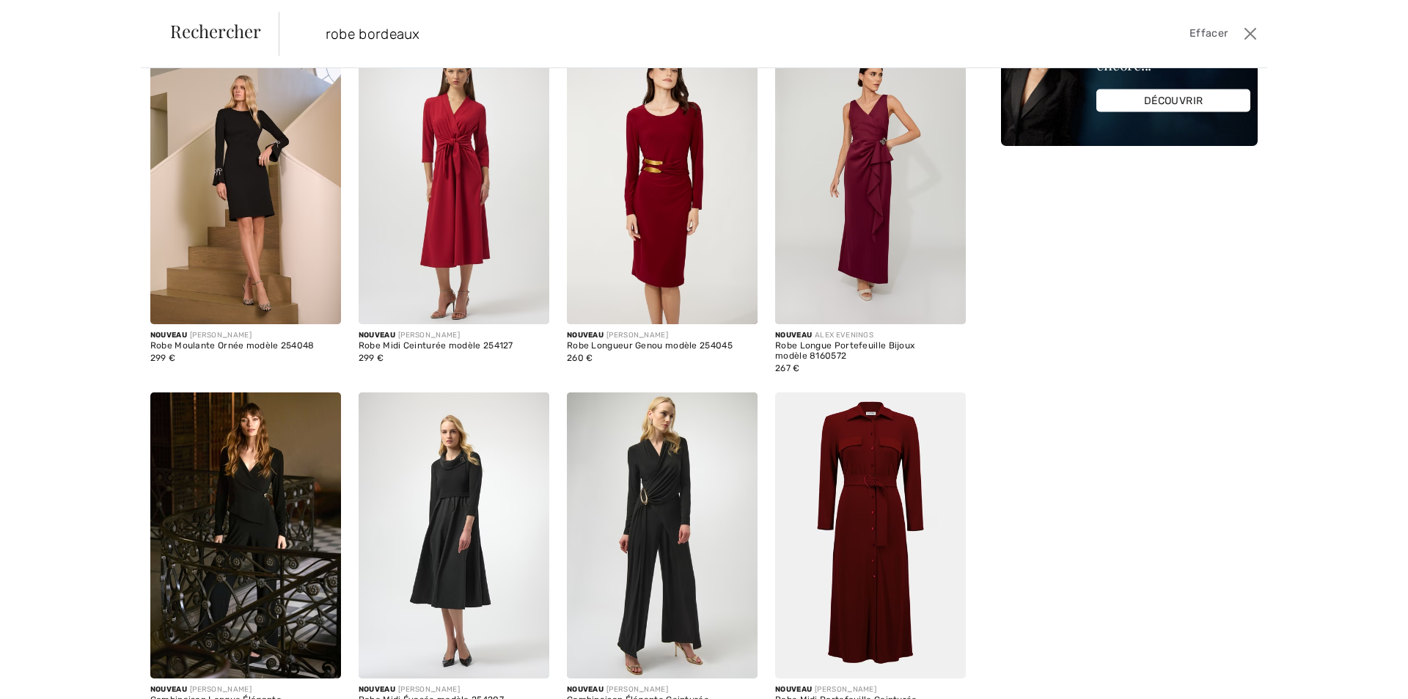
scroll to position [0, 0]
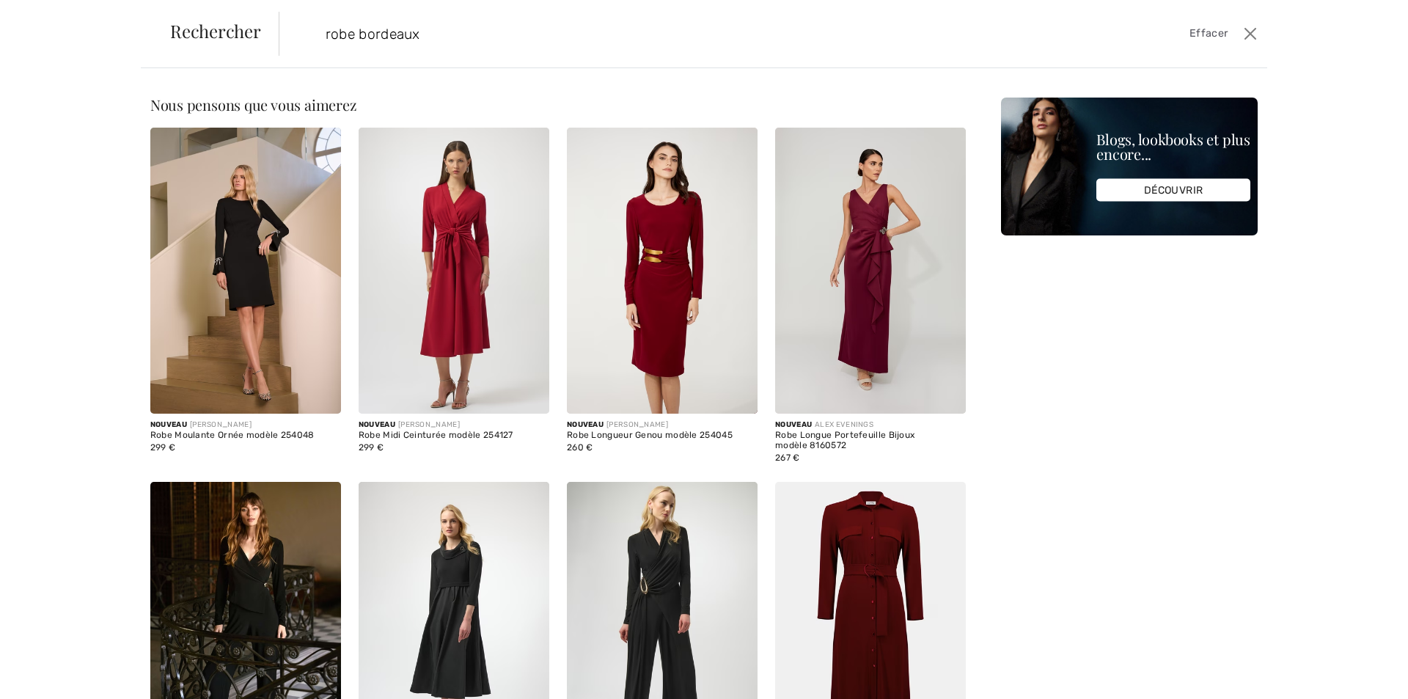
drag, startPoint x: 427, startPoint y: 37, endPoint x: 296, endPoint y: 42, distance: 130.7
click at [296, 42] on form "robe bordeaux Effacer" at bounding box center [759, 34] width 961 height 44
type input "e"
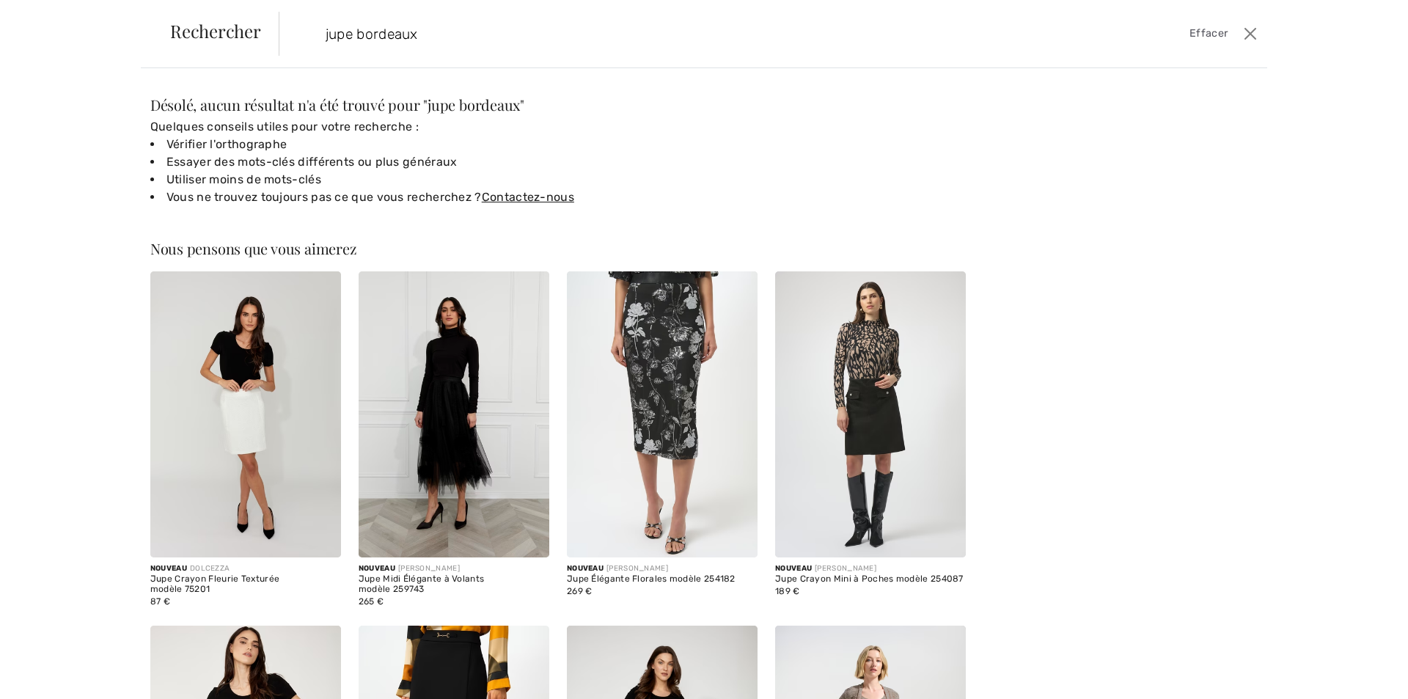
type input "jupe bordeaux"
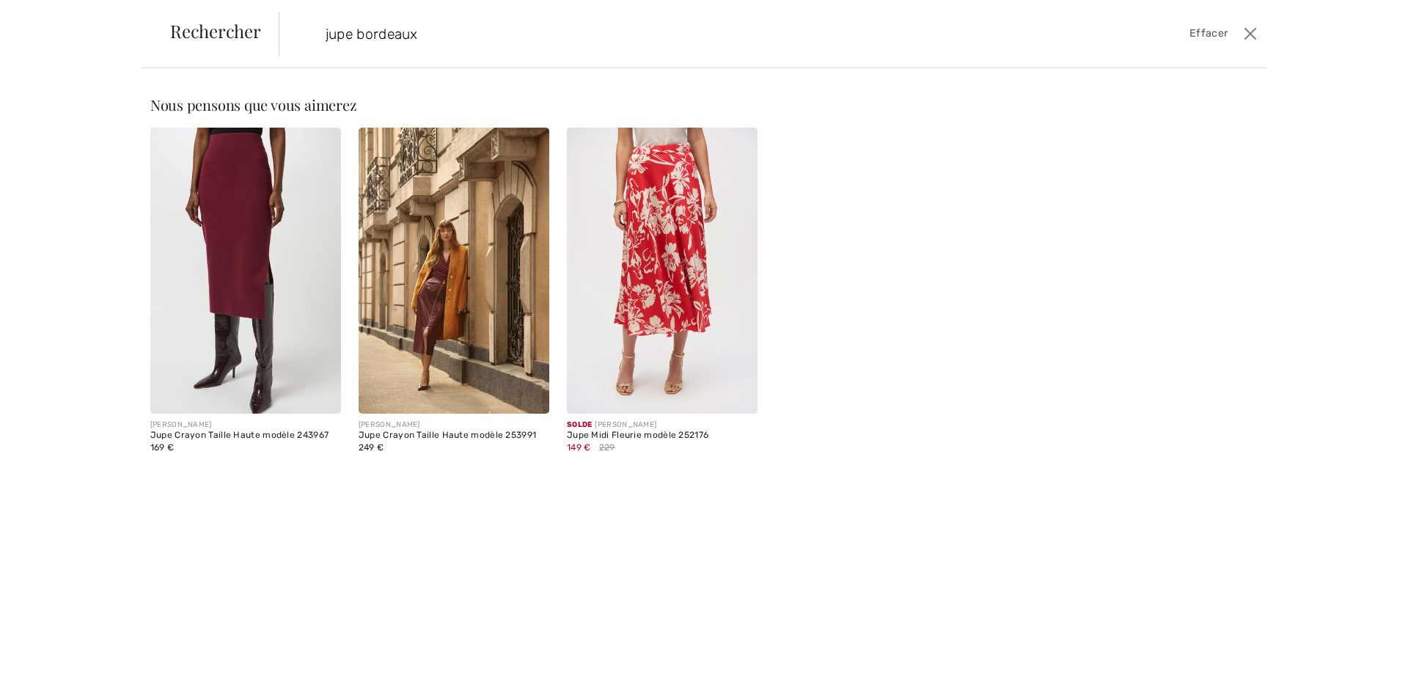
click at [315, 273] on img at bounding box center [245, 271] width 191 height 286
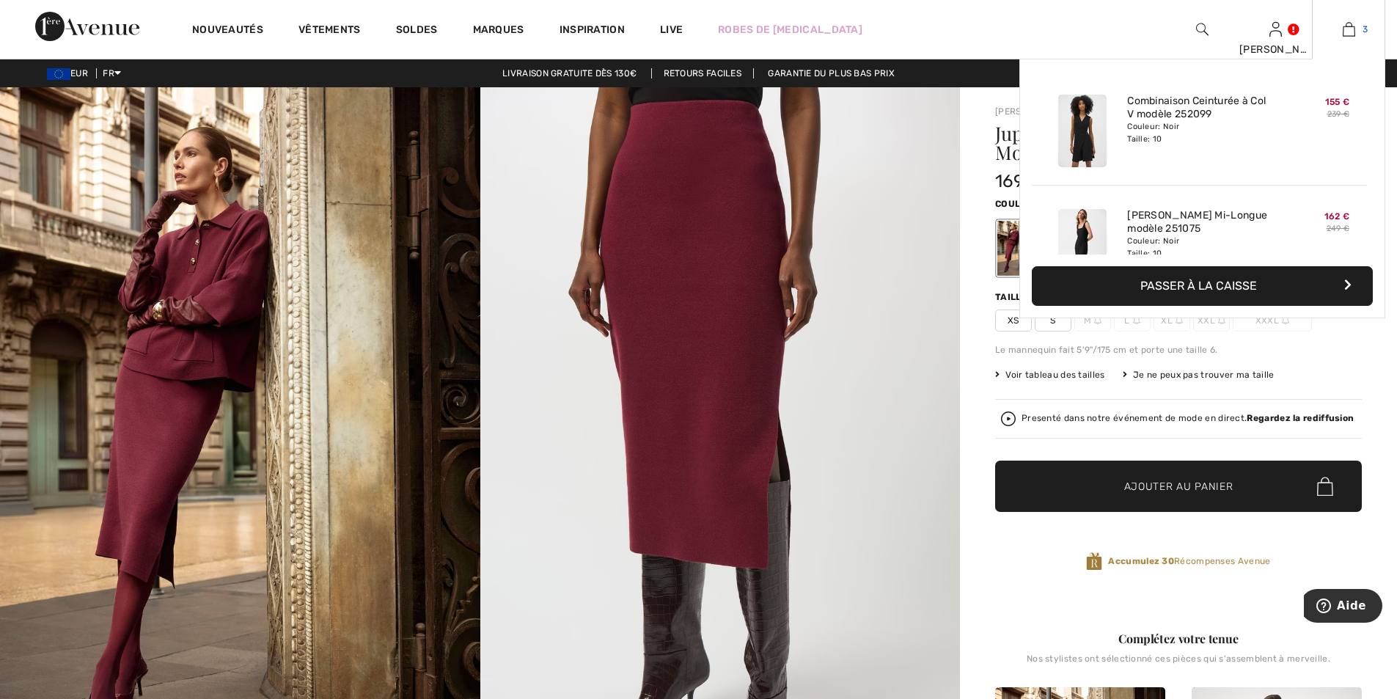
click at [1349, 36] on img at bounding box center [1349, 30] width 12 height 18
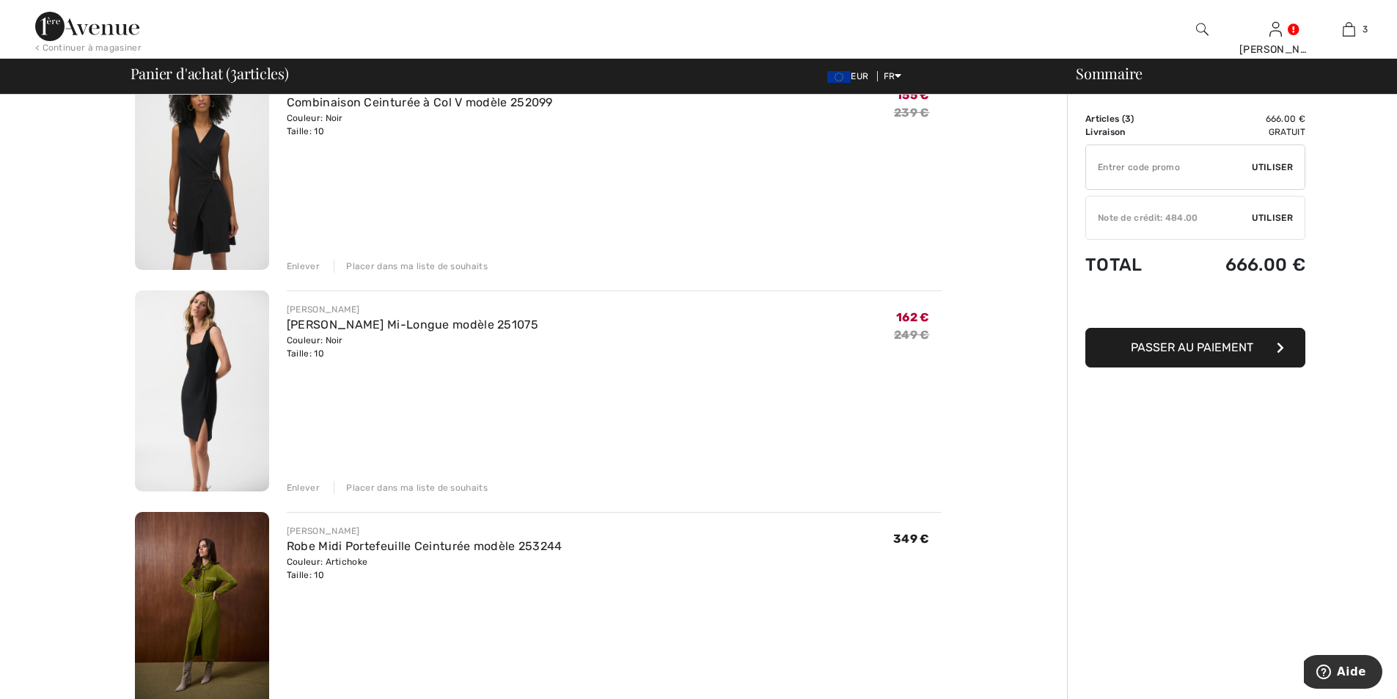
scroll to position [293, 0]
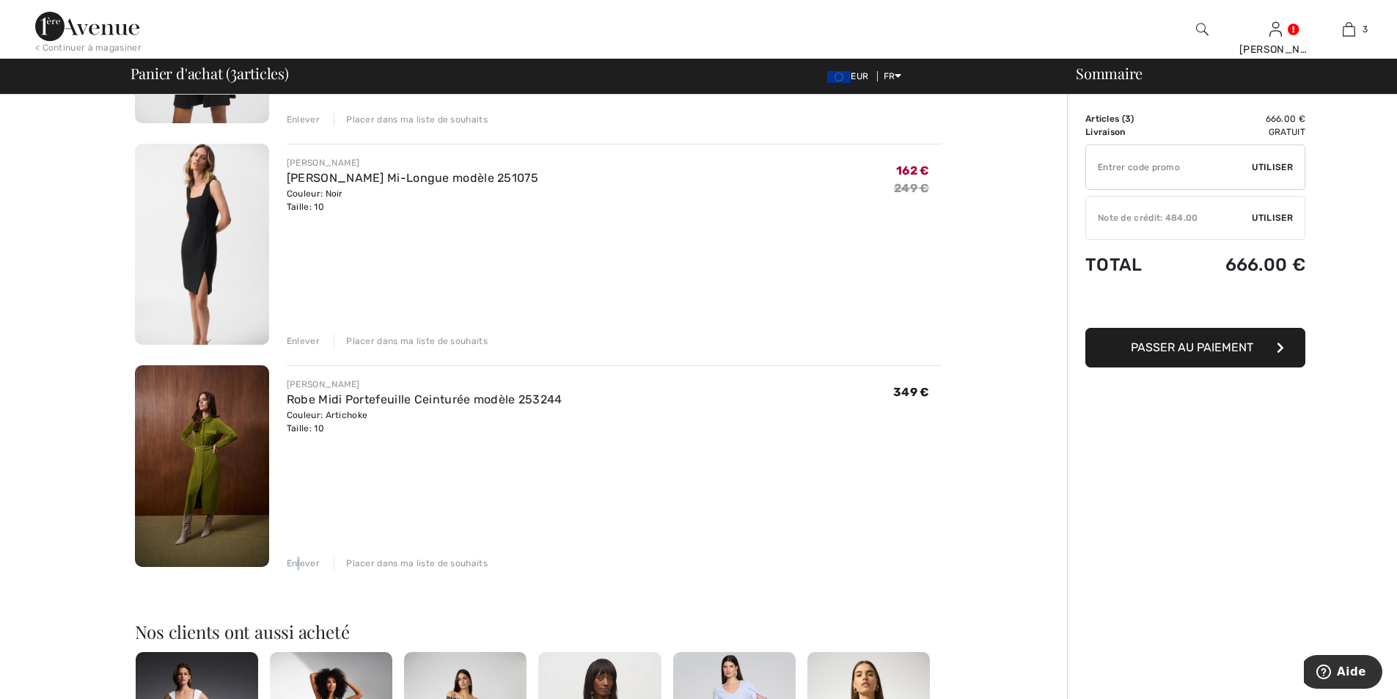
click at [299, 568] on div "Enlever" at bounding box center [303, 563] width 33 height 13
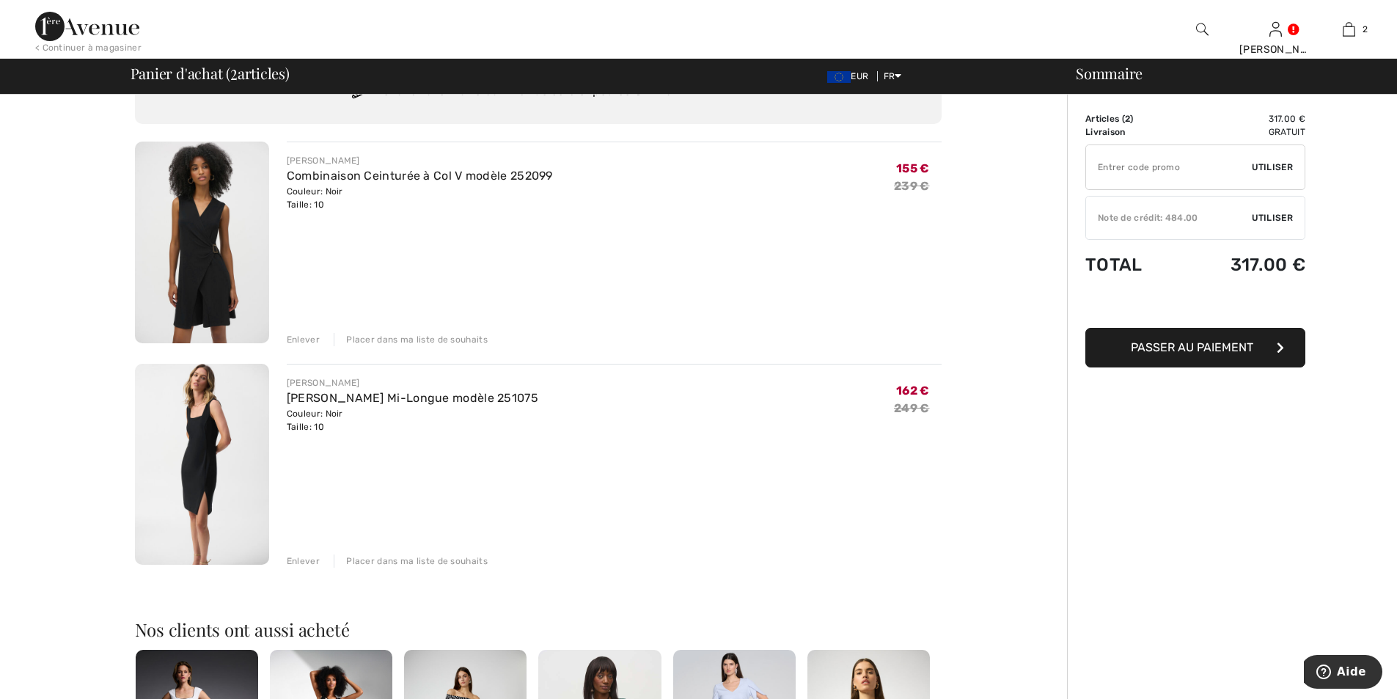
scroll to position [0, 0]
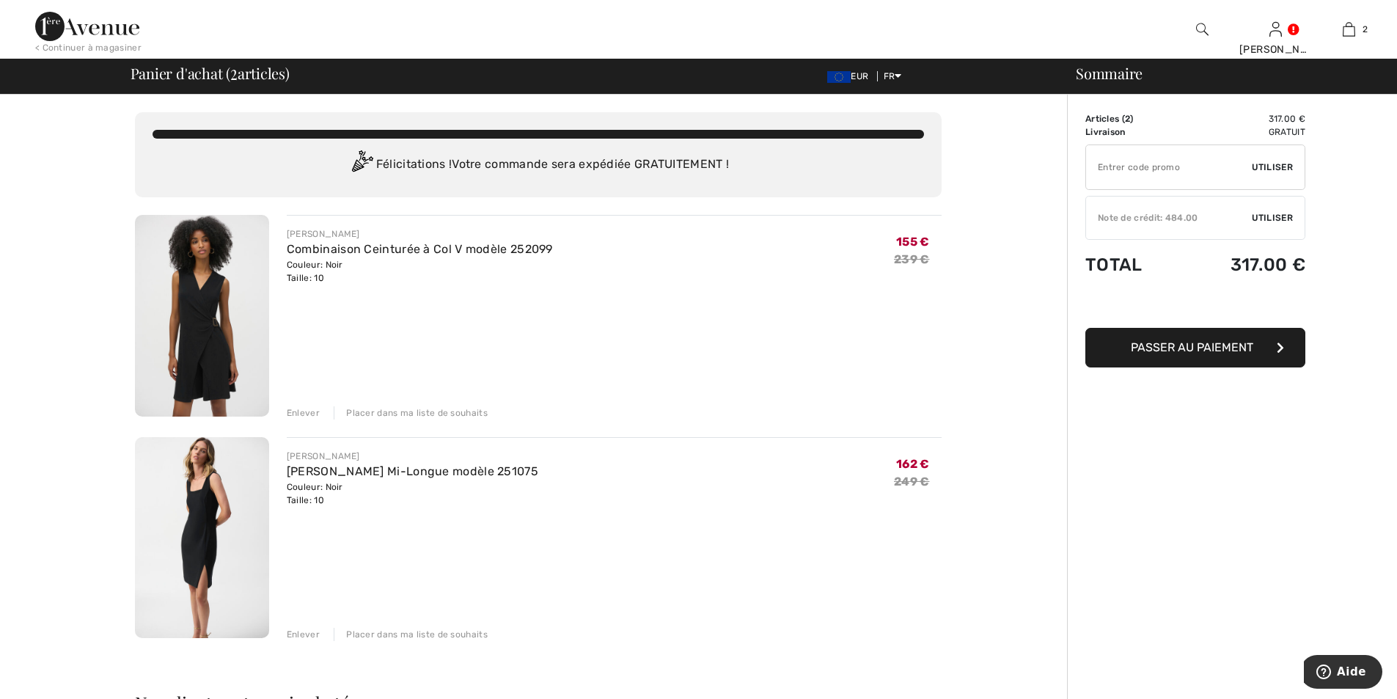
click at [307, 634] on div "Enlever" at bounding box center [303, 634] width 33 height 13
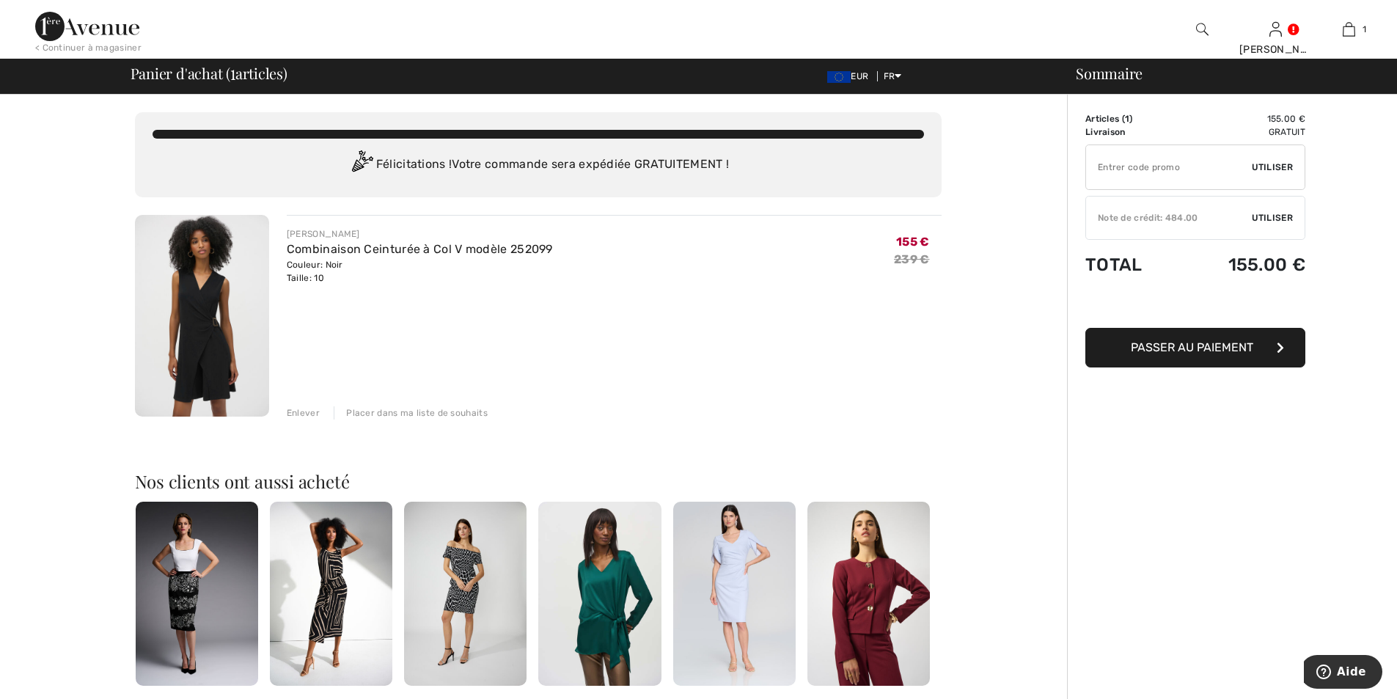
click at [343, 573] on img at bounding box center [331, 594] width 122 height 184
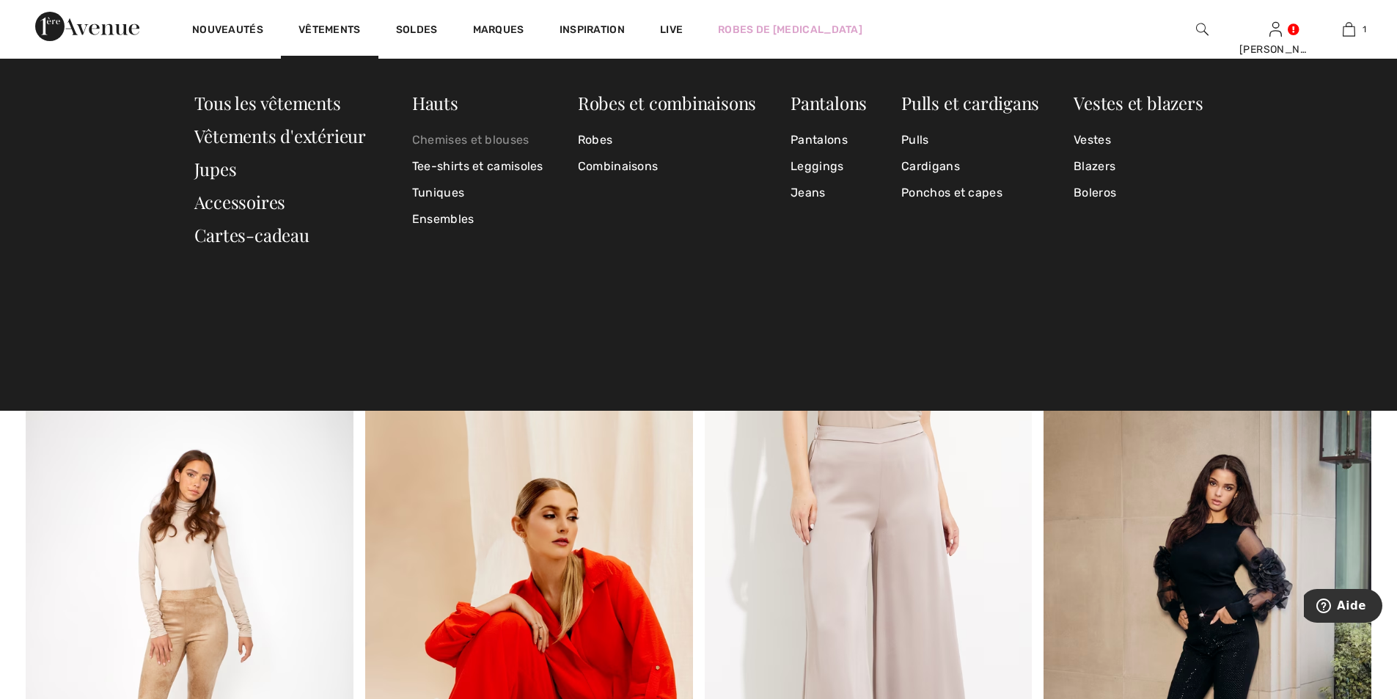
click at [486, 141] on link "Chemises et blouses" at bounding box center [477, 140] width 131 height 26
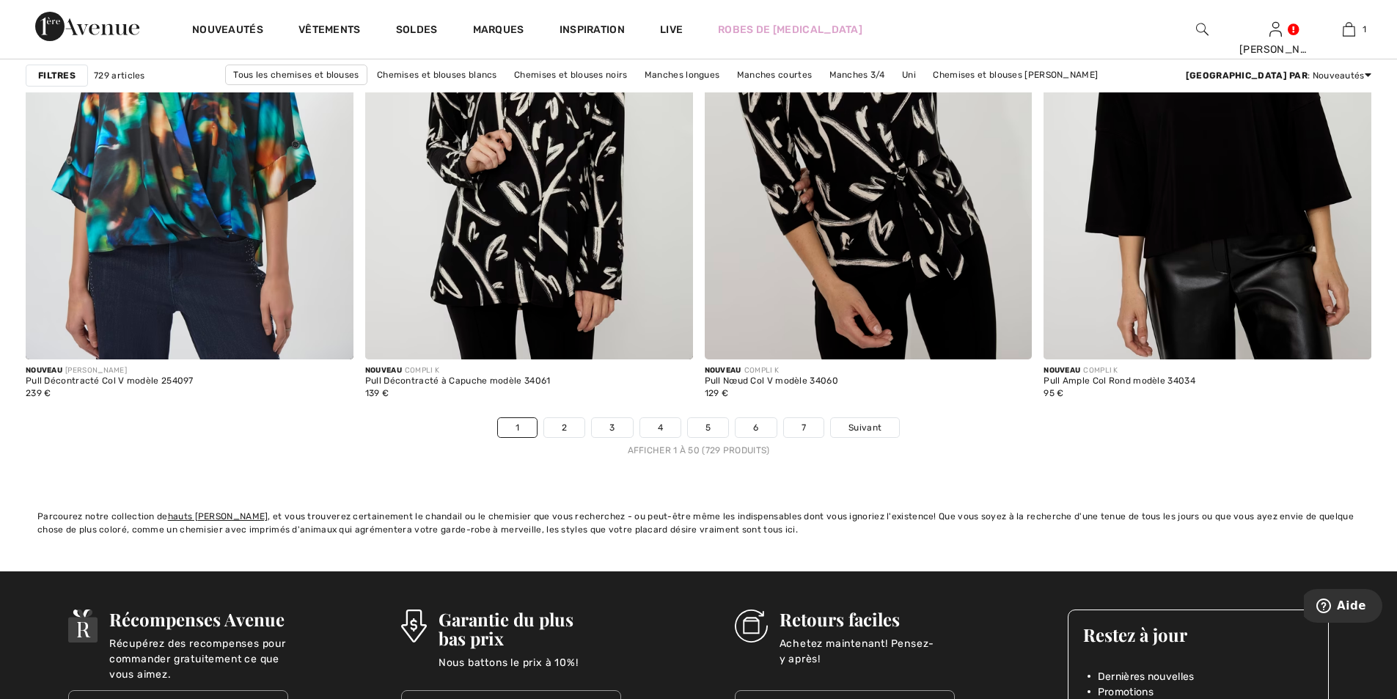
scroll to position [8538, 0]
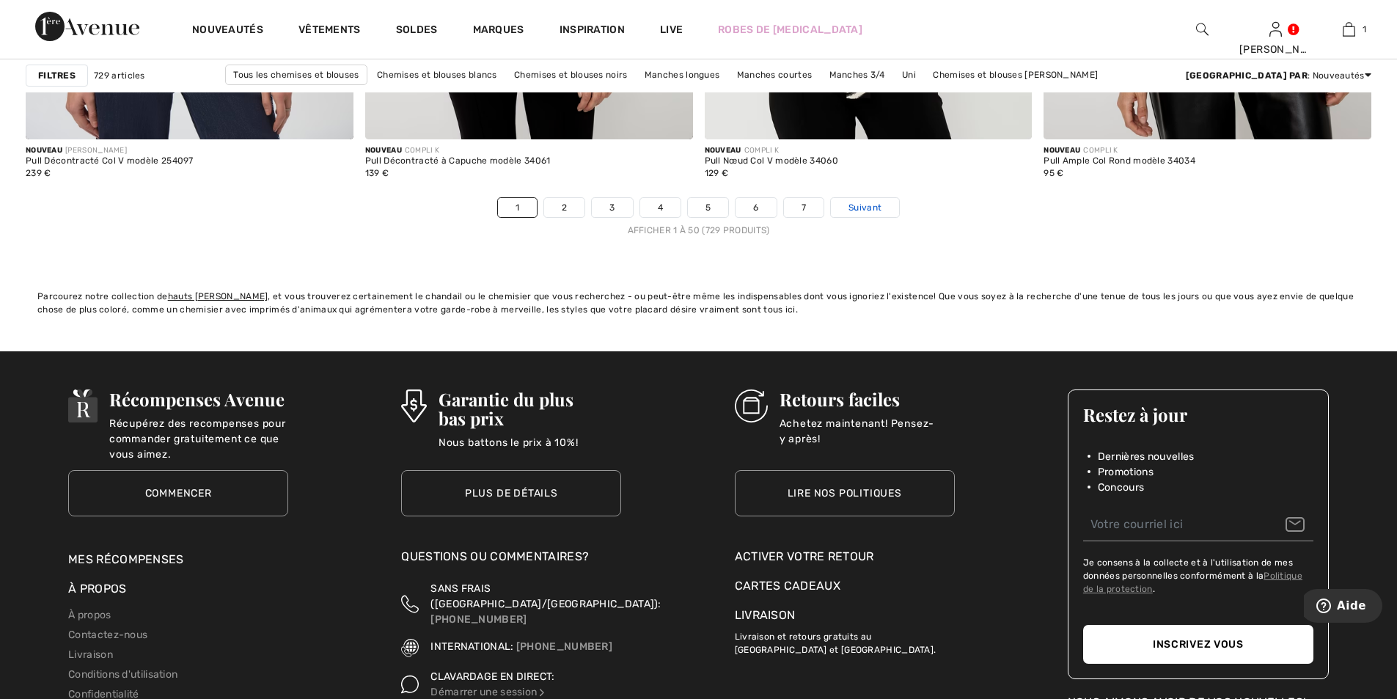
click at [881, 202] on span "Suivant" at bounding box center [865, 207] width 33 height 13
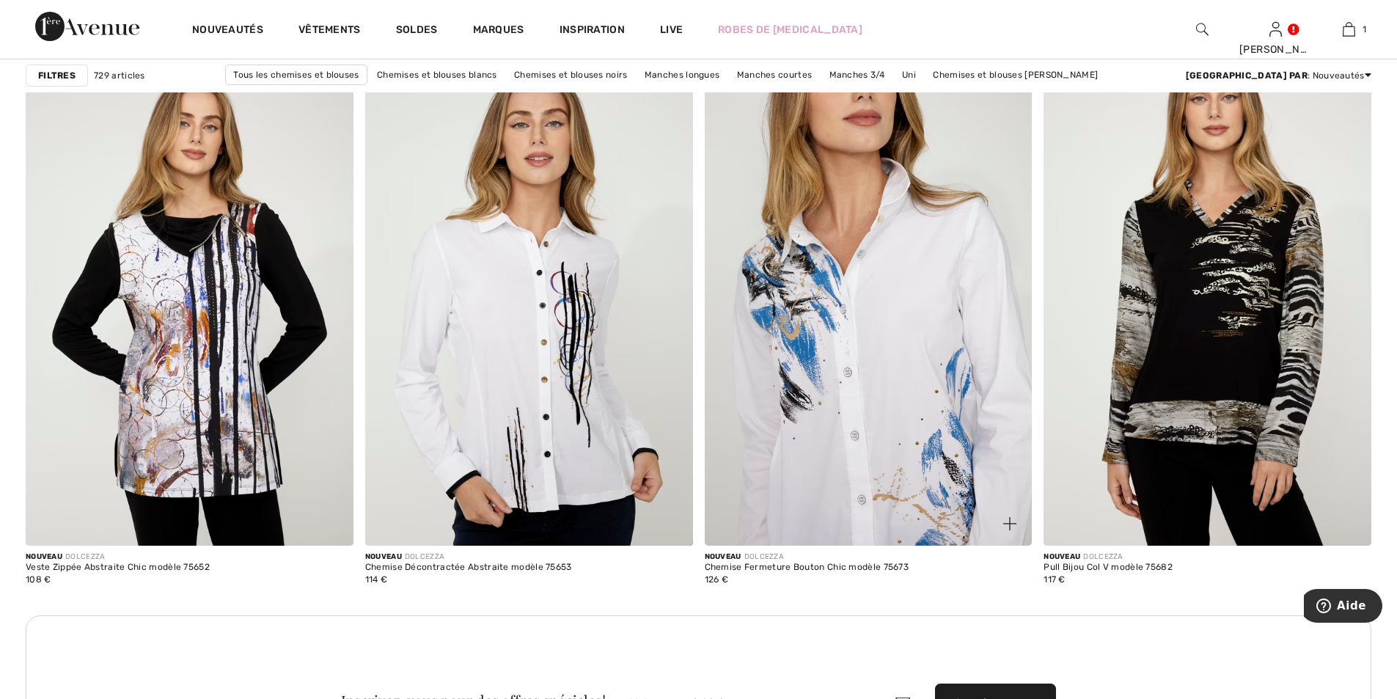
scroll to position [3374, 0]
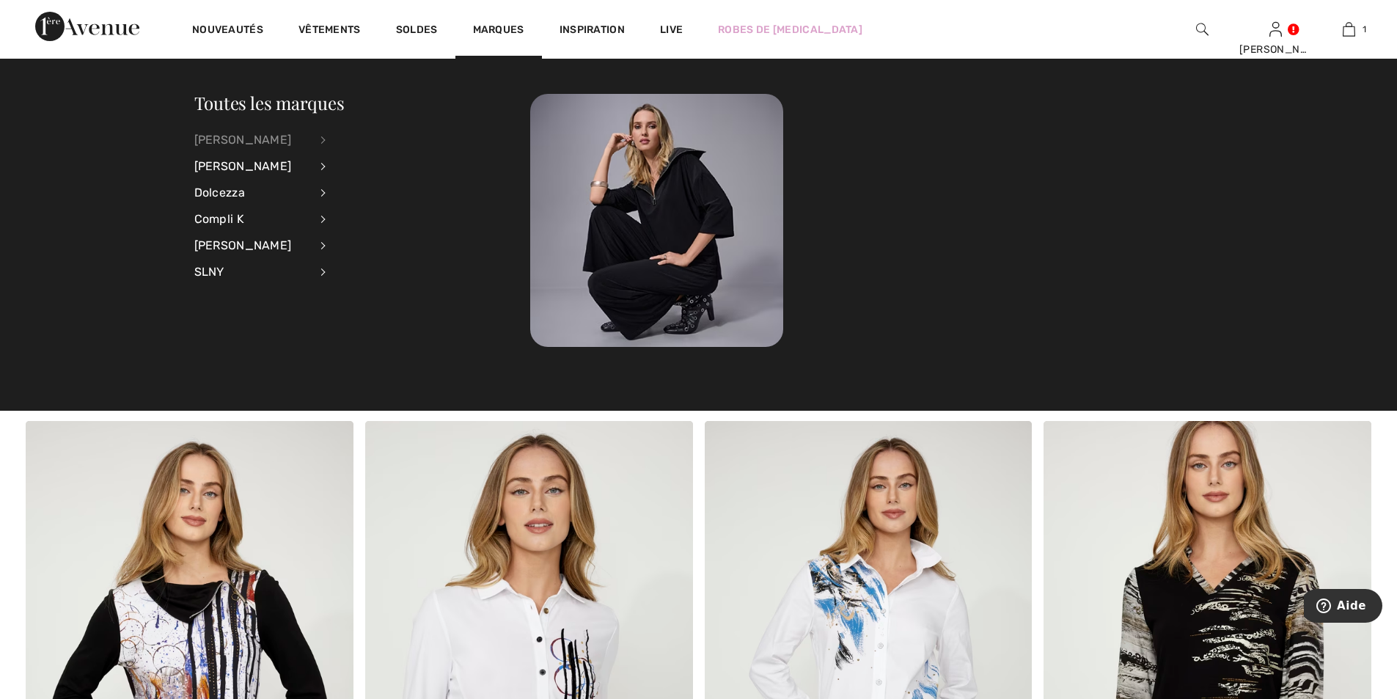
click at [225, 139] on div "[PERSON_NAME]" at bounding box center [251, 140] width 115 height 26
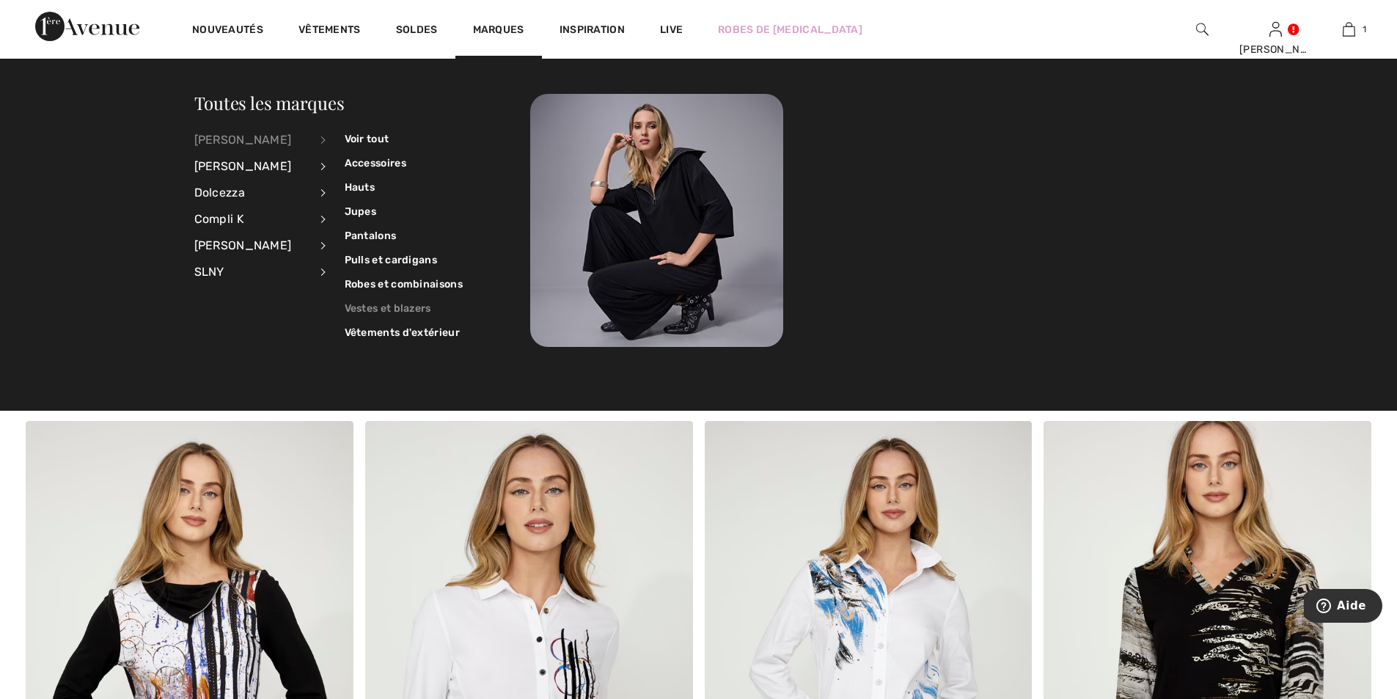
click at [367, 308] on link "Vestes et blazers" at bounding box center [404, 308] width 118 height 24
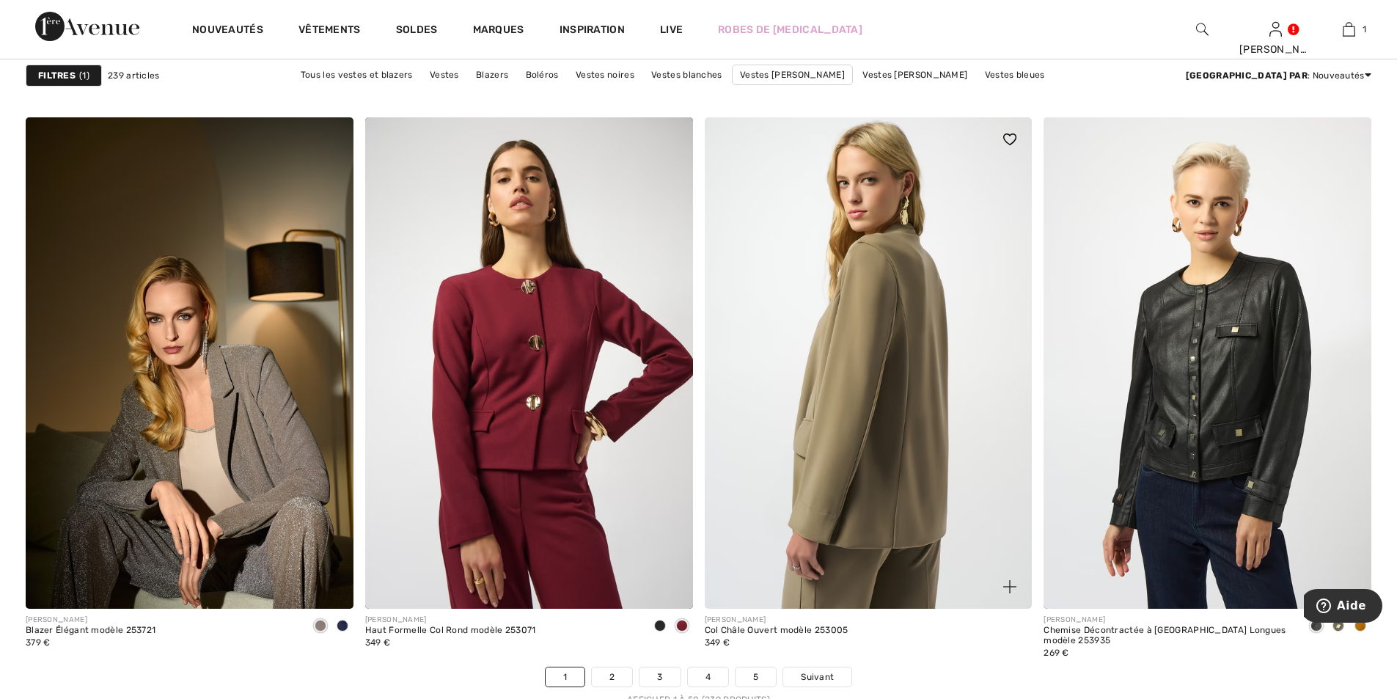
scroll to position [8362, 0]
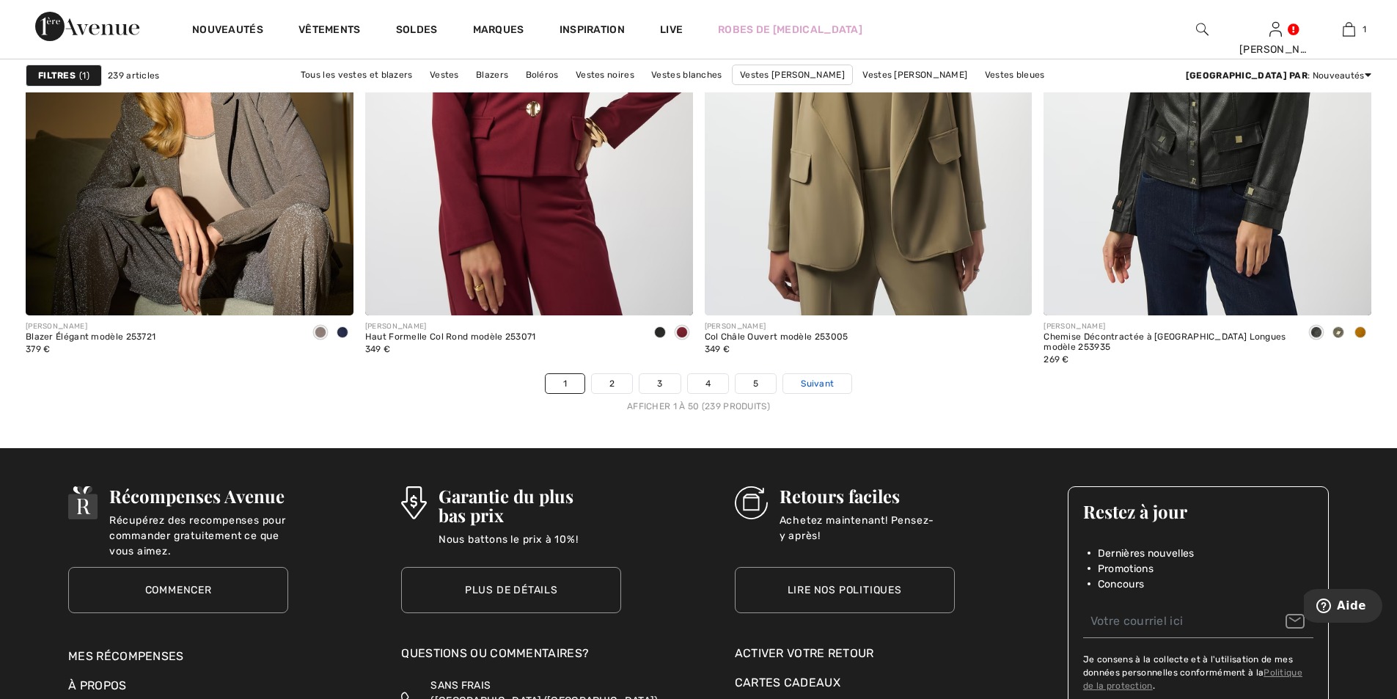
click at [814, 379] on span "Suivant" at bounding box center [817, 383] width 33 height 13
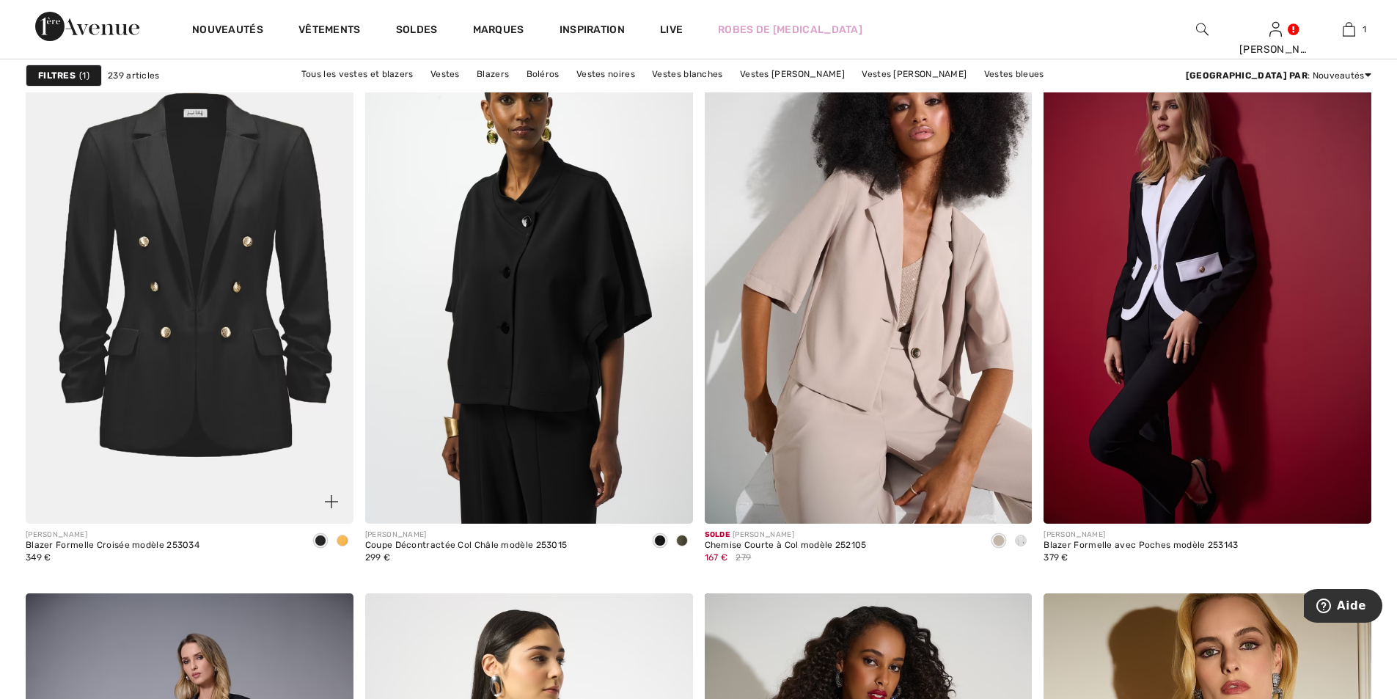
scroll to position [2714, 0]
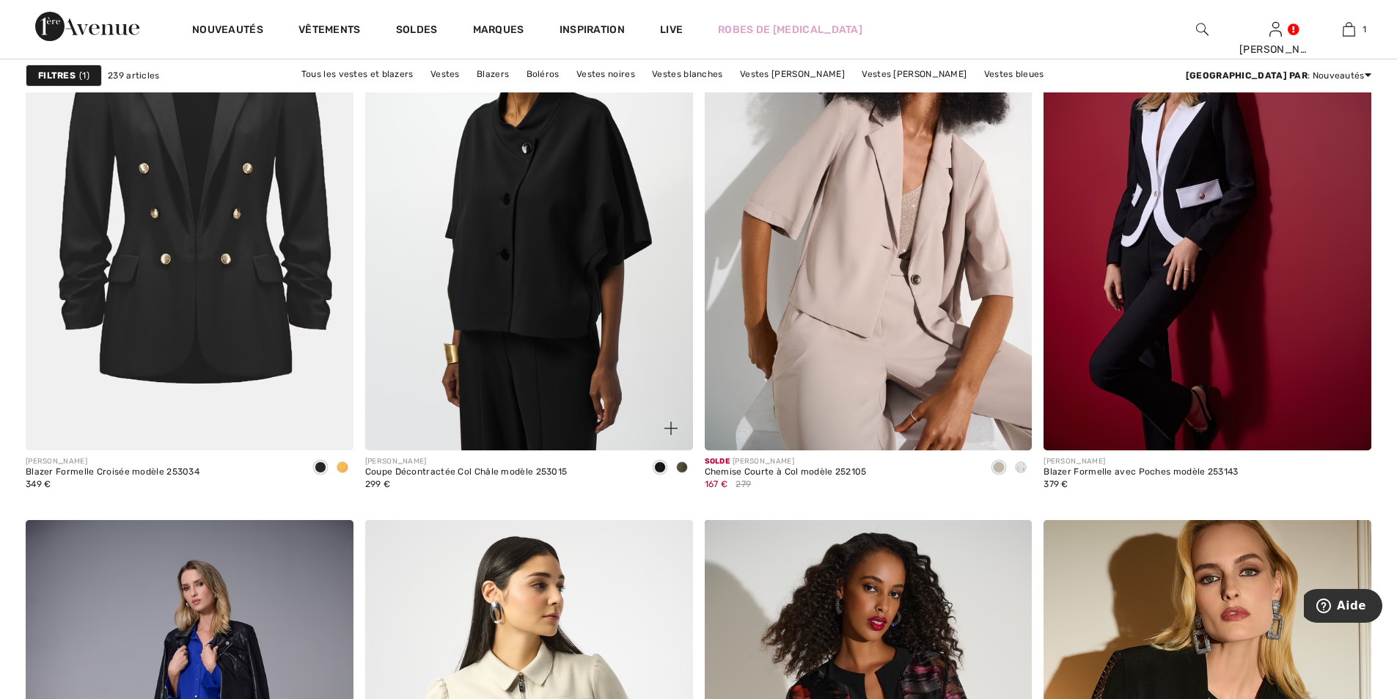
click at [583, 258] on img at bounding box center [529, 204] width 328 height 491
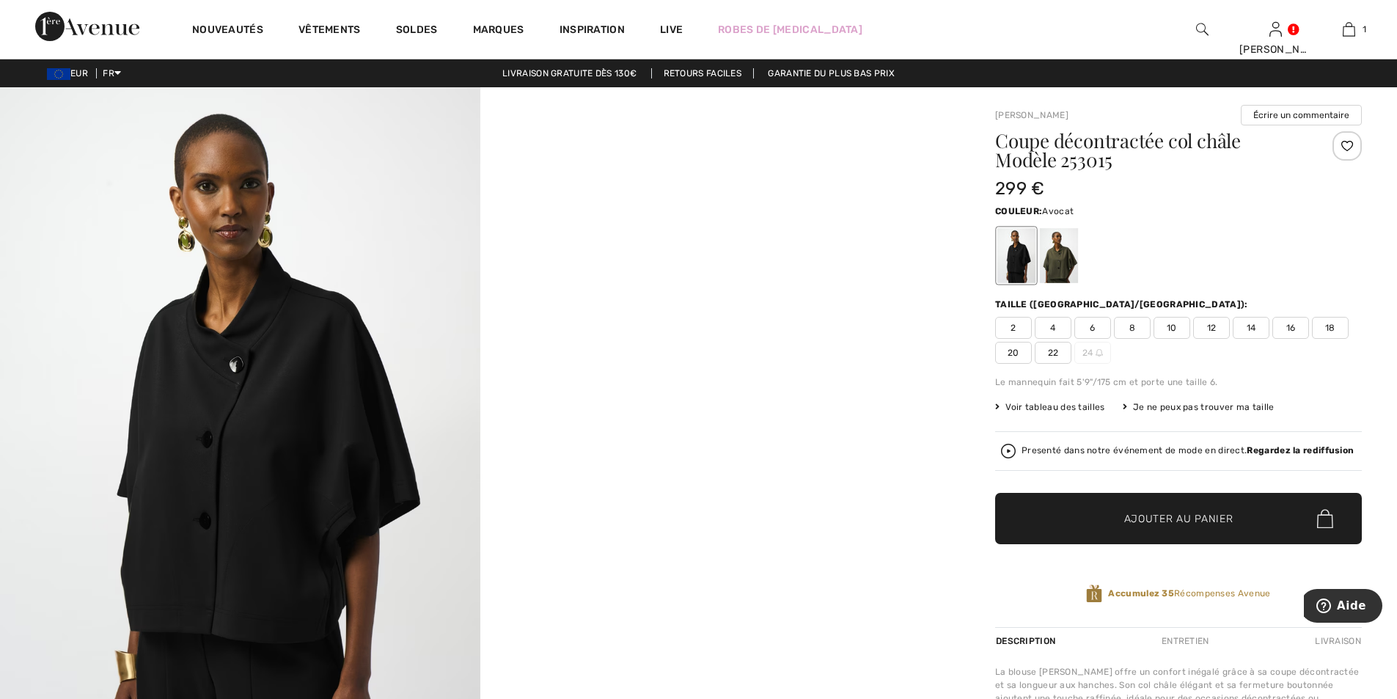
click at [1059, 264] on div at bounding box center [1059, 255] width 38 height 55
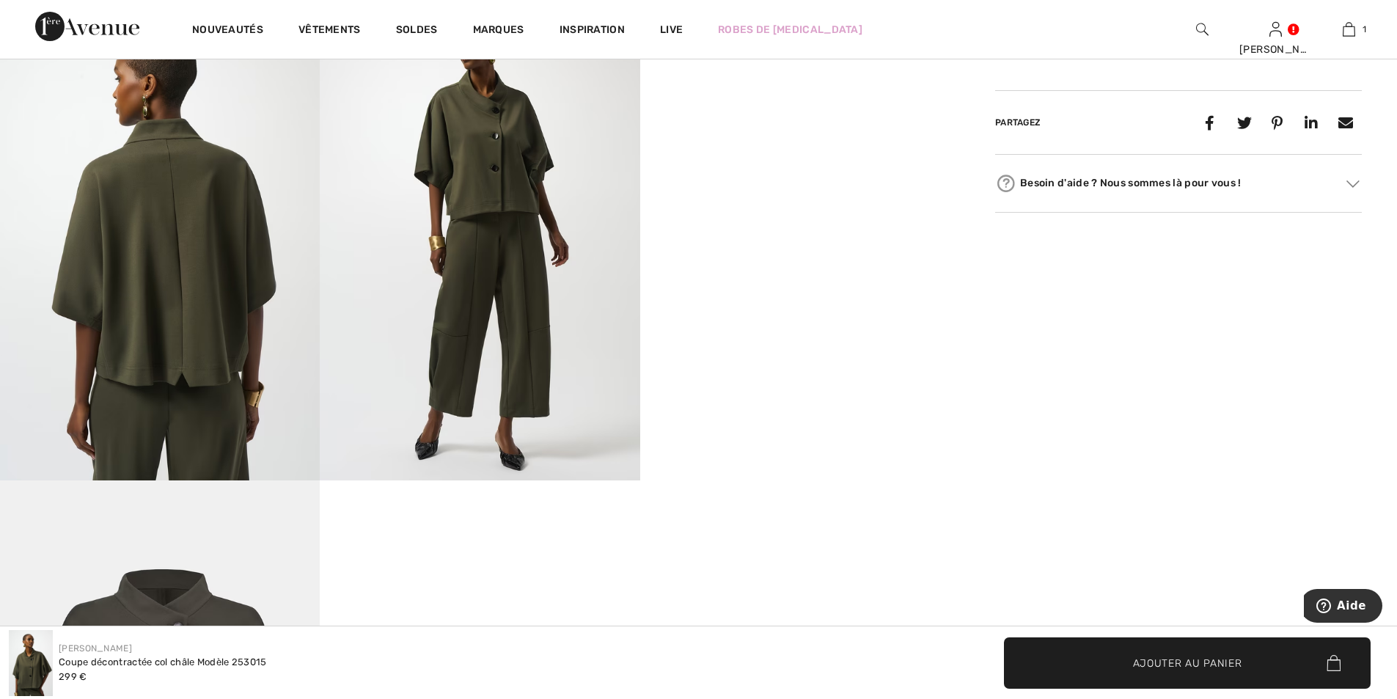
scroll to position [587, 0]
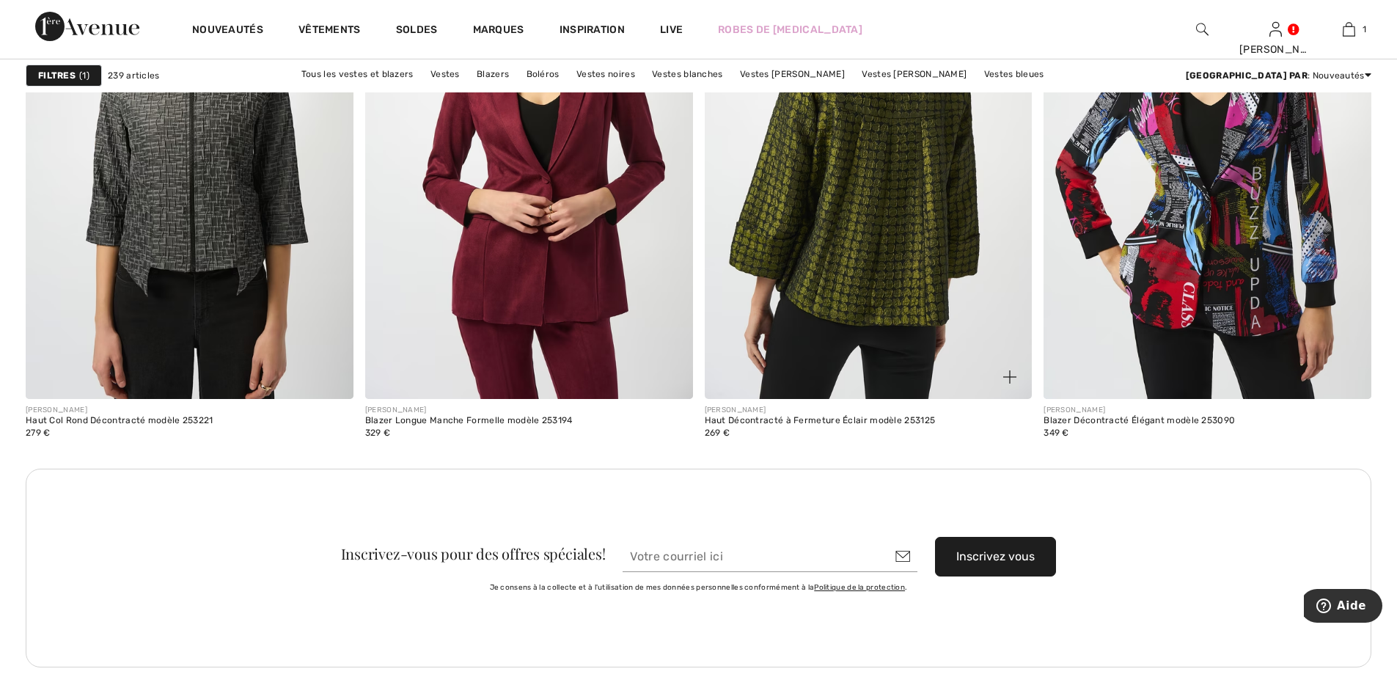
scroll to position [3741, 0]
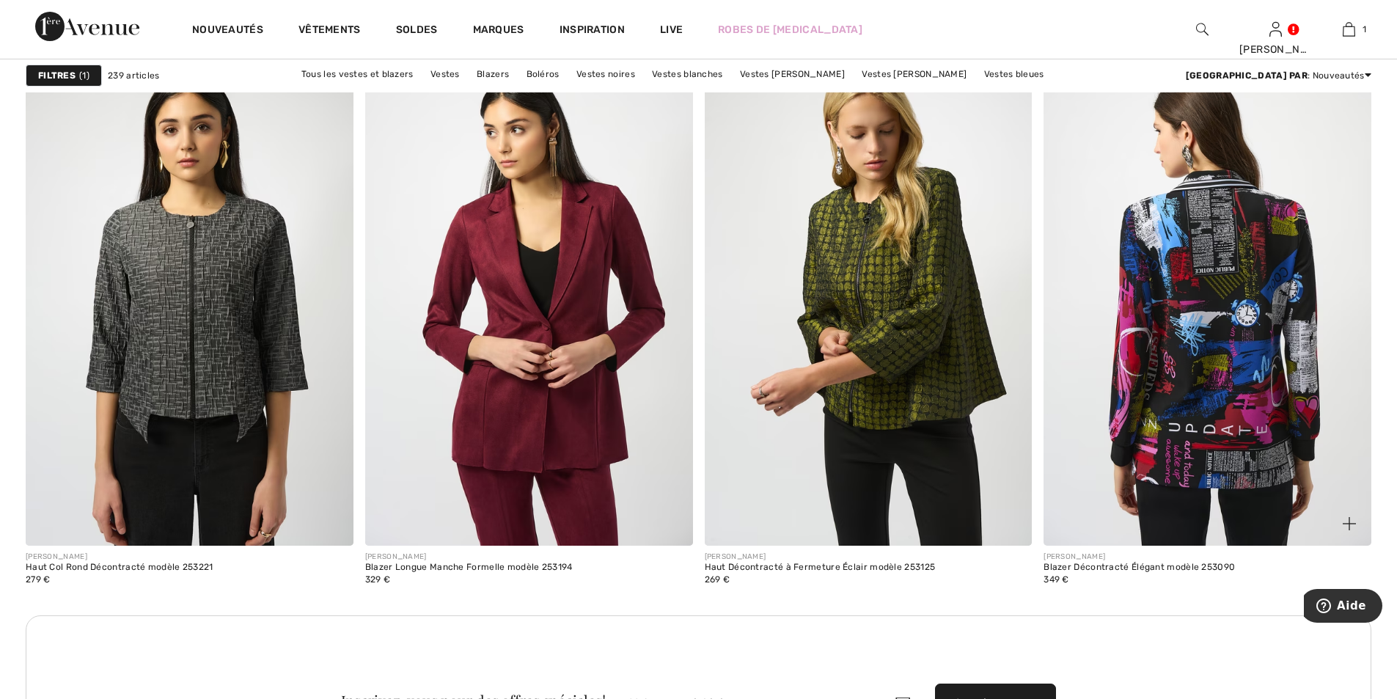
click at [1231, 307] on img at bounding box center [1208, 299] width 328 height 491
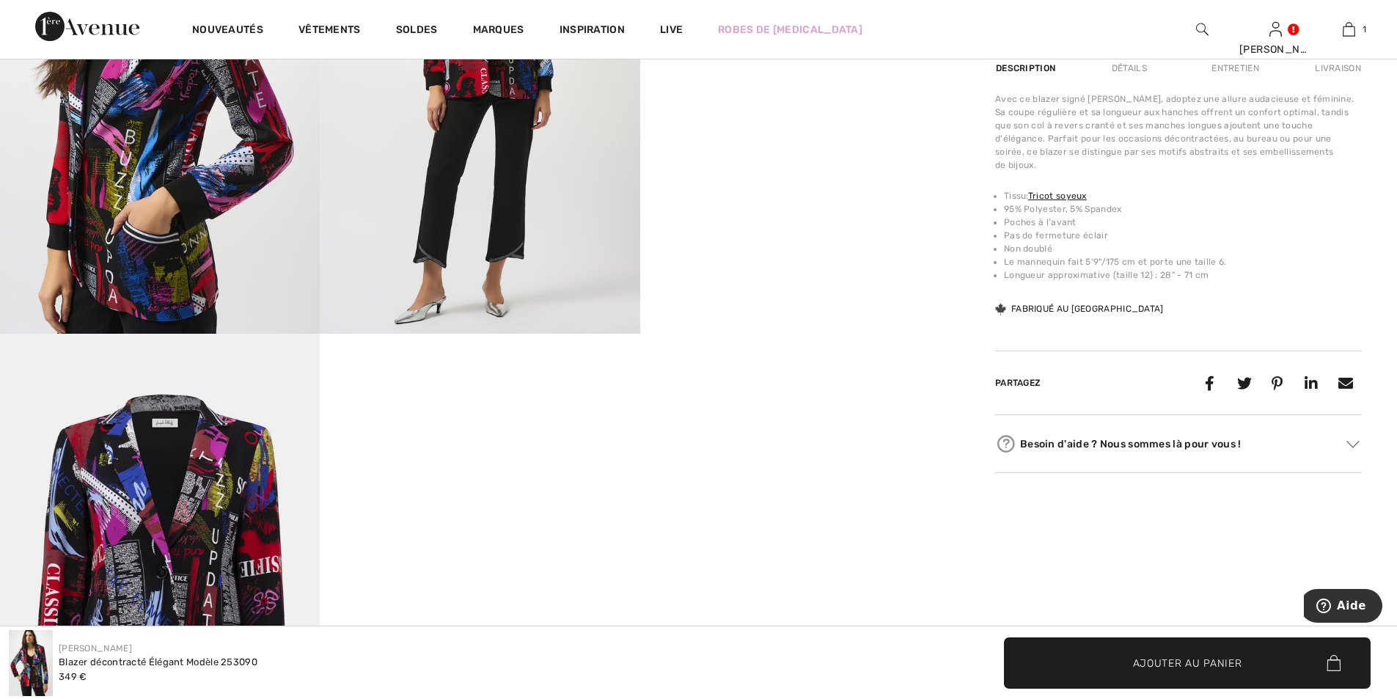
scroll to position [807, 0]
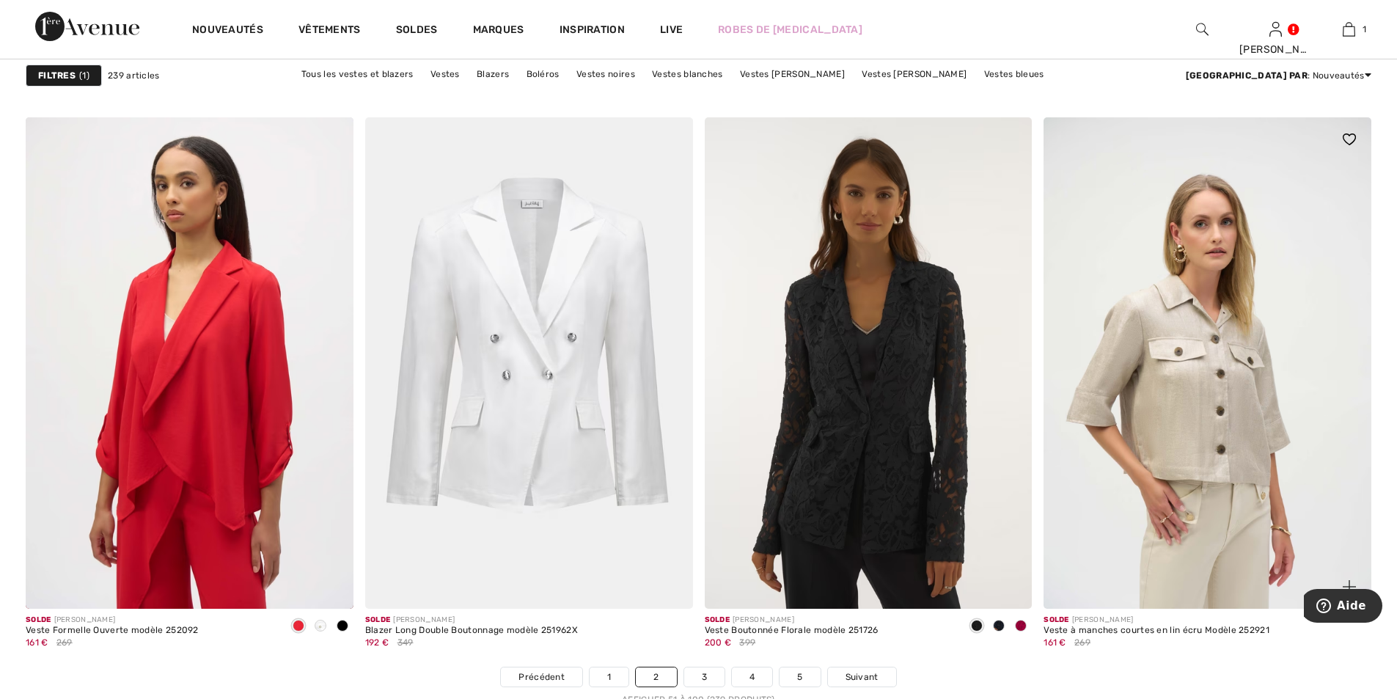
scroll to position [8215, 0]
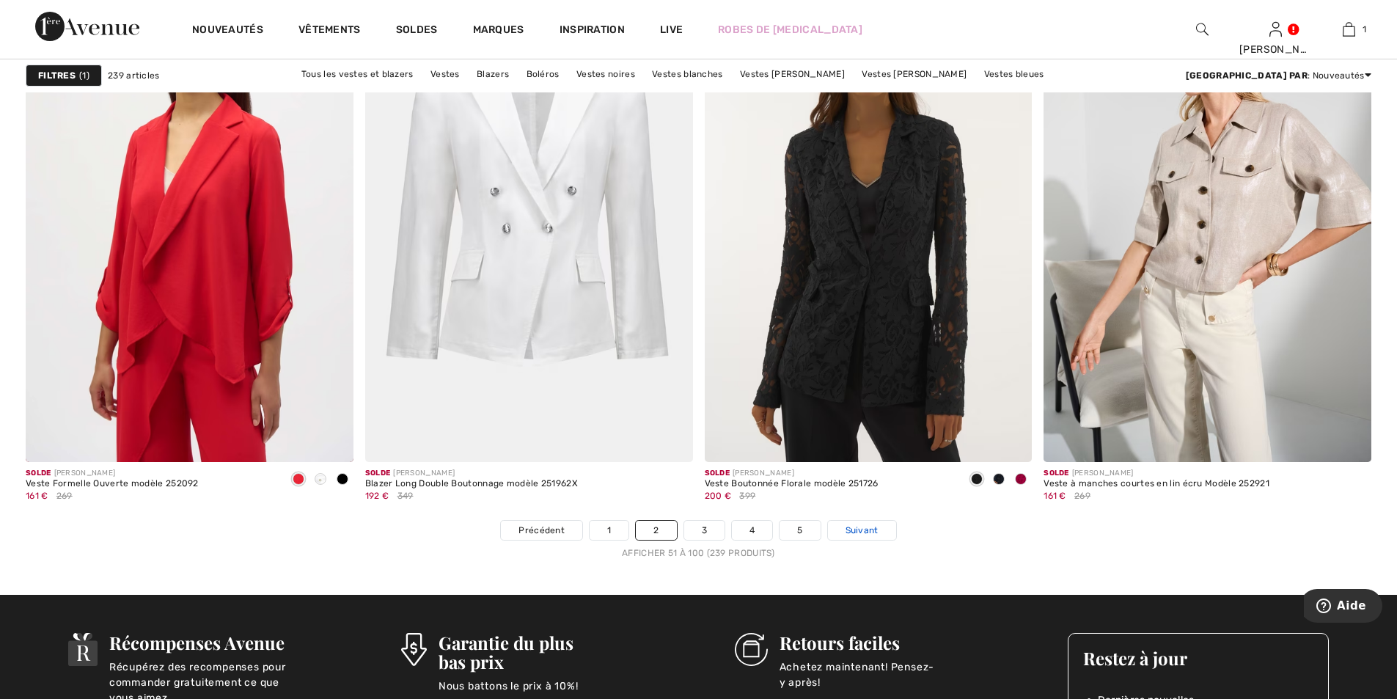
click at [863, 527] on span "Suivant" at bounding box center [862, 530] width 33 height 13
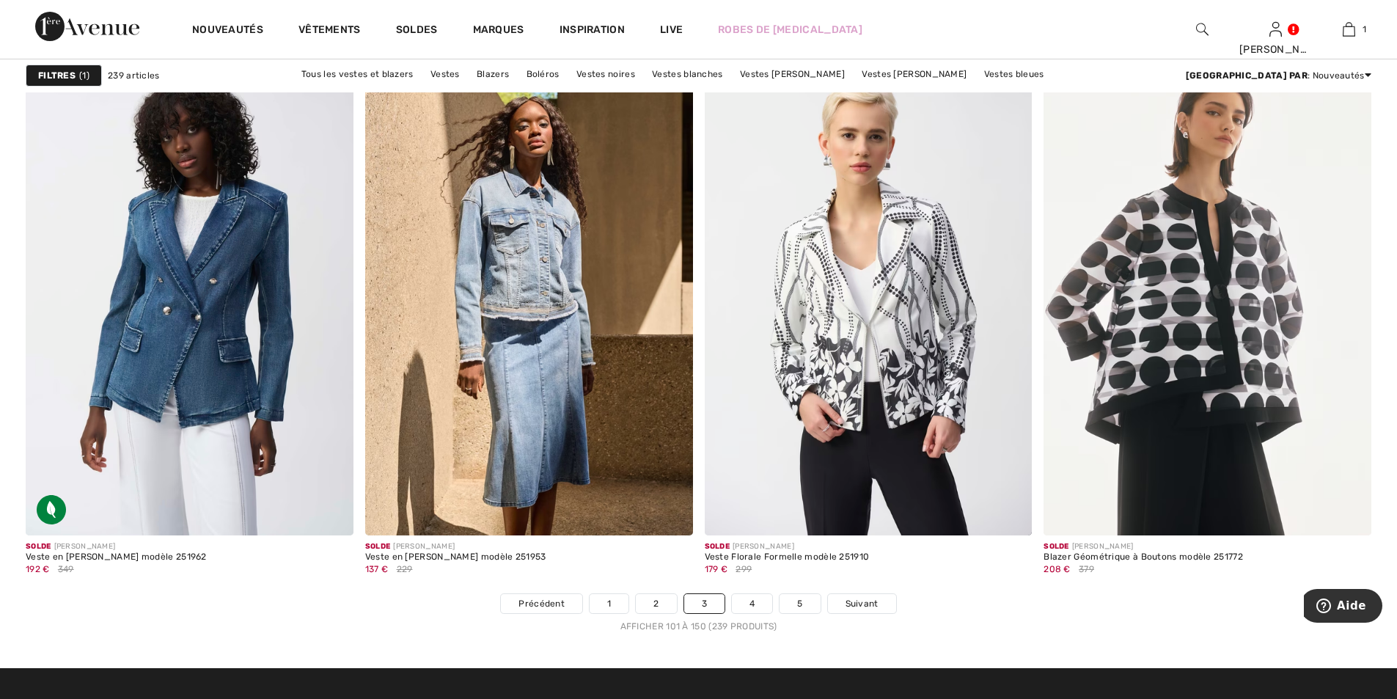
scroll to position [8215, 0]
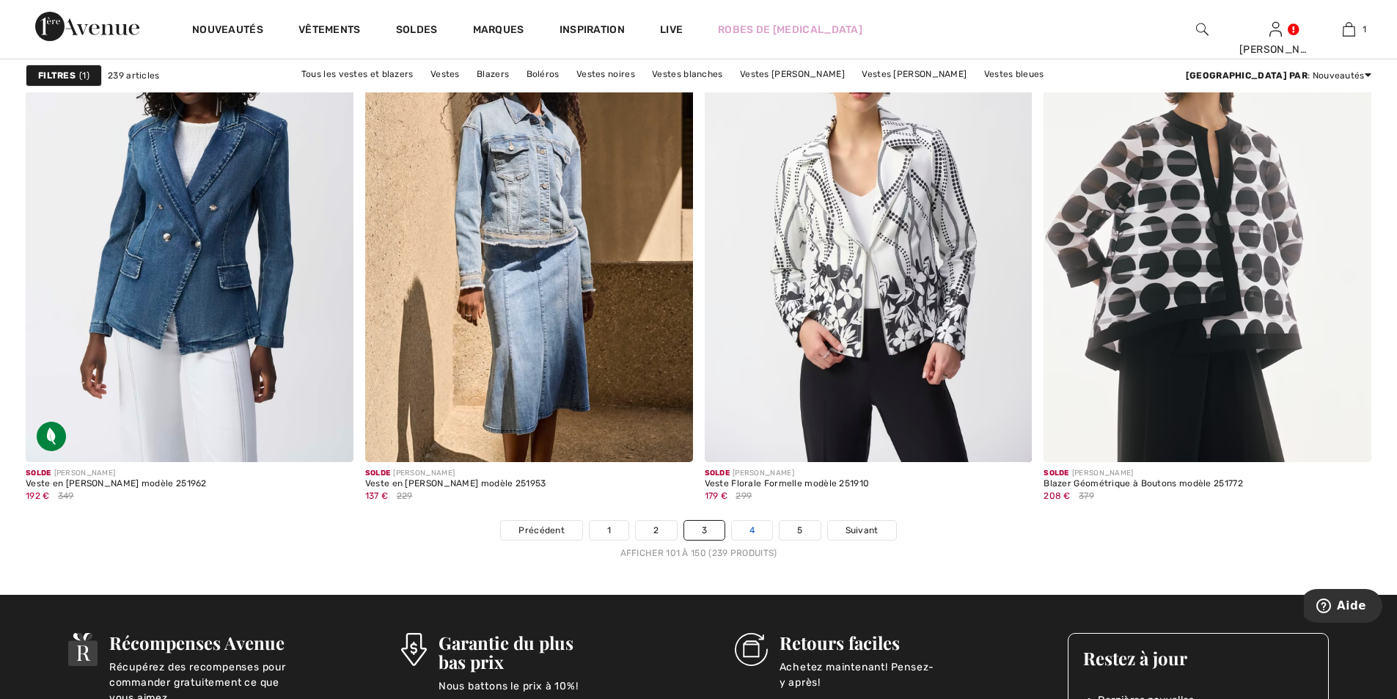
click at [750, 530] on link "4" at bounding box center [752, 530] width 40 height 19
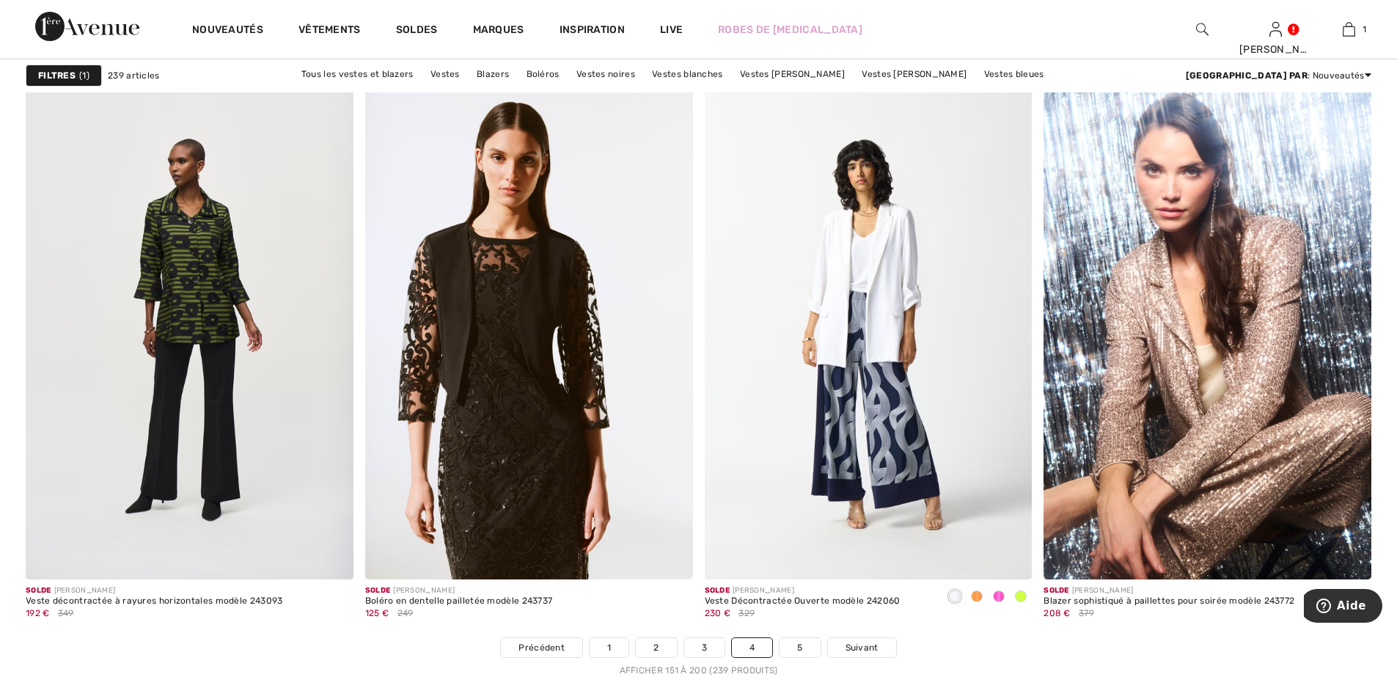
scroll to position [8244, 0]
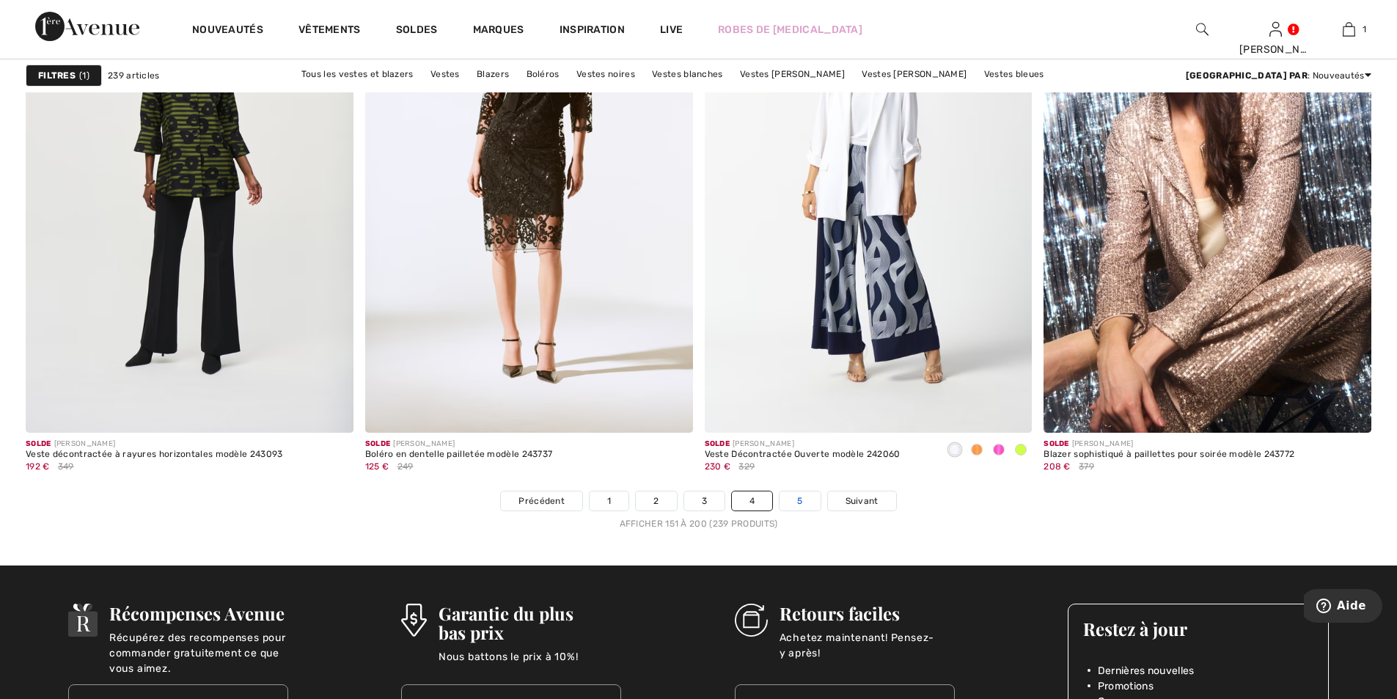
click at [802, 504] on link "5" at bounding box center [800, 500] width 40 height 19
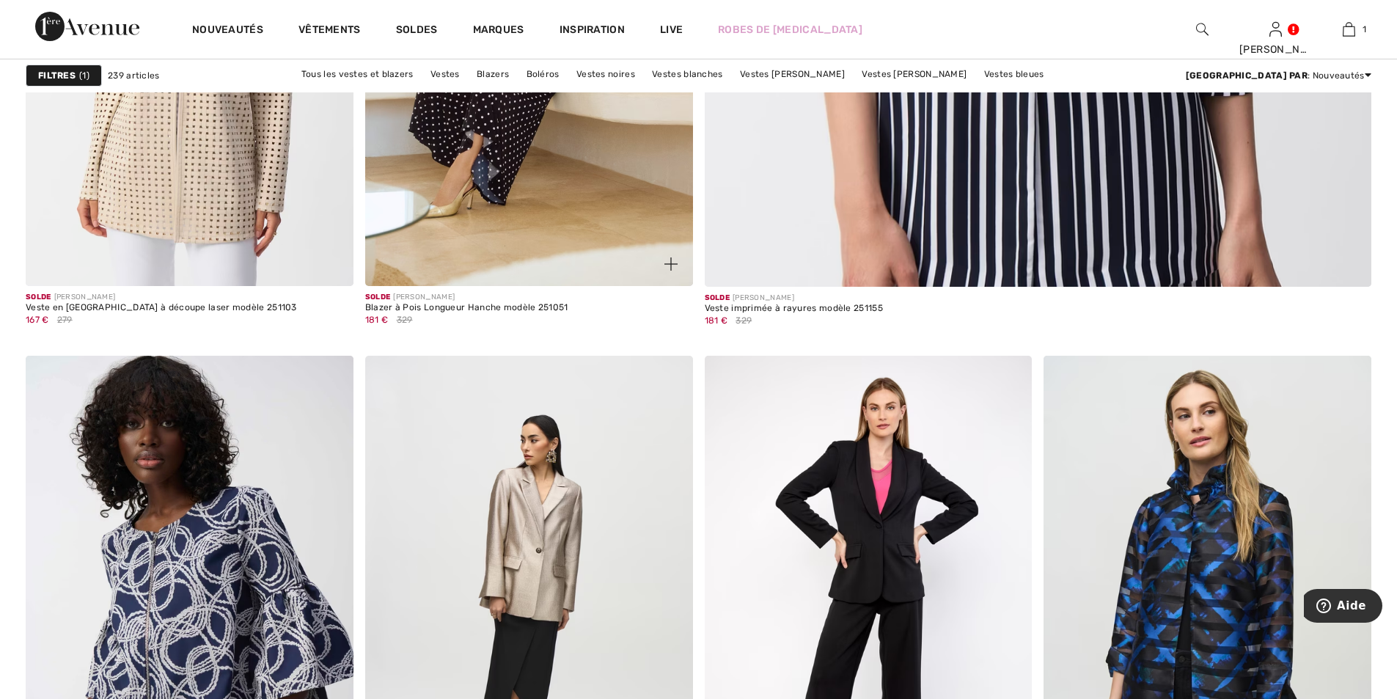
scroll to position [689, 0]
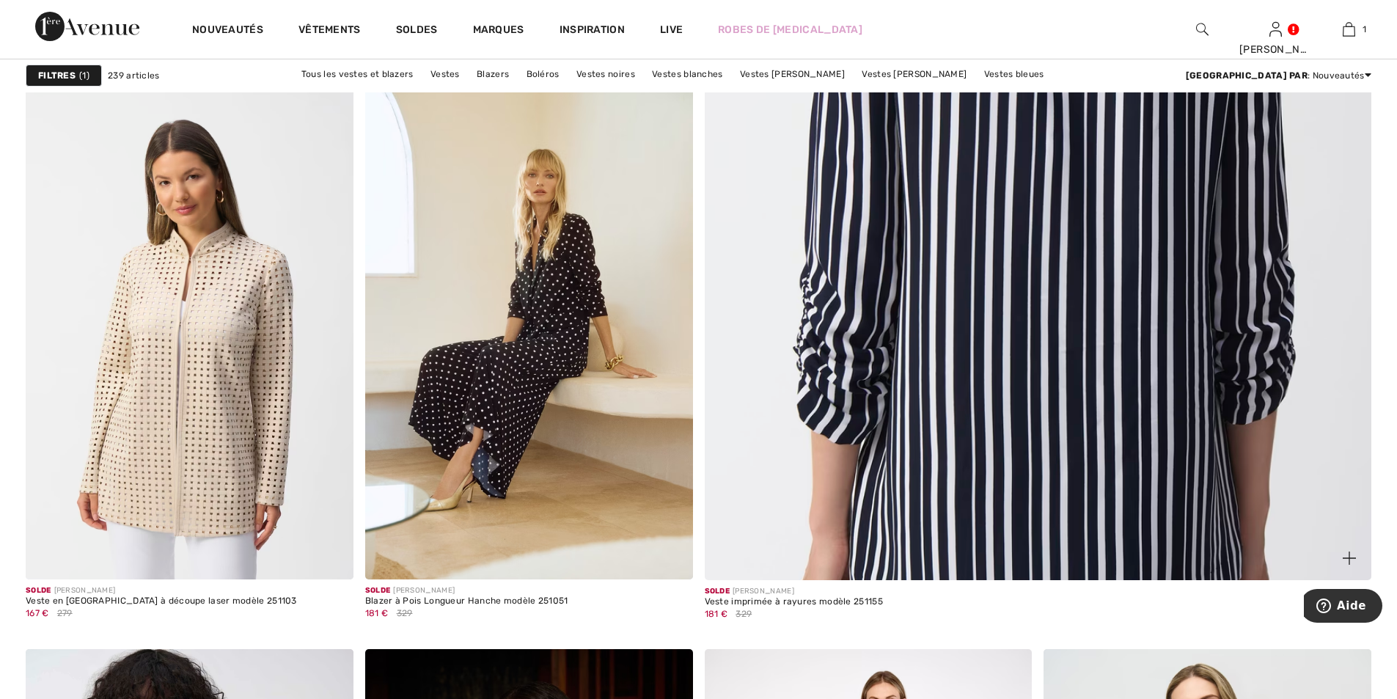
click at [848, 349] on img at bounding box center [1038, 127] width 800 height 1201
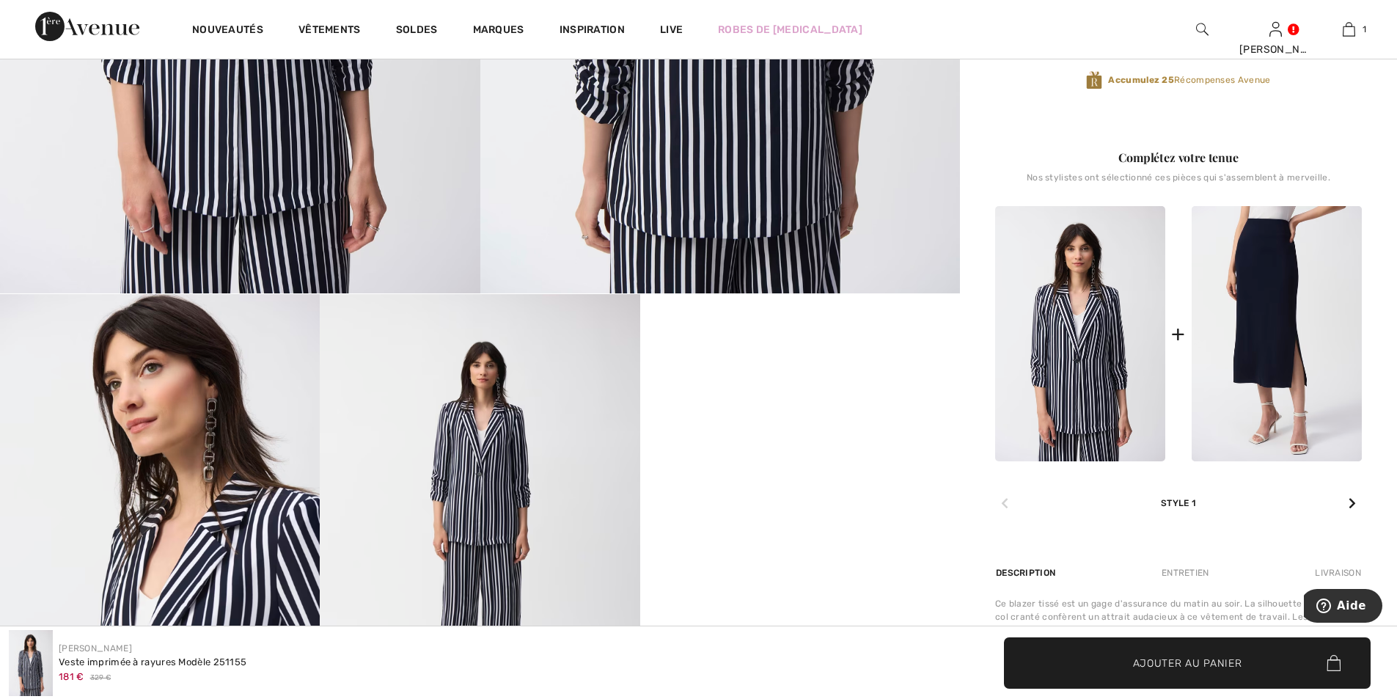
scroll to position [220, 0]
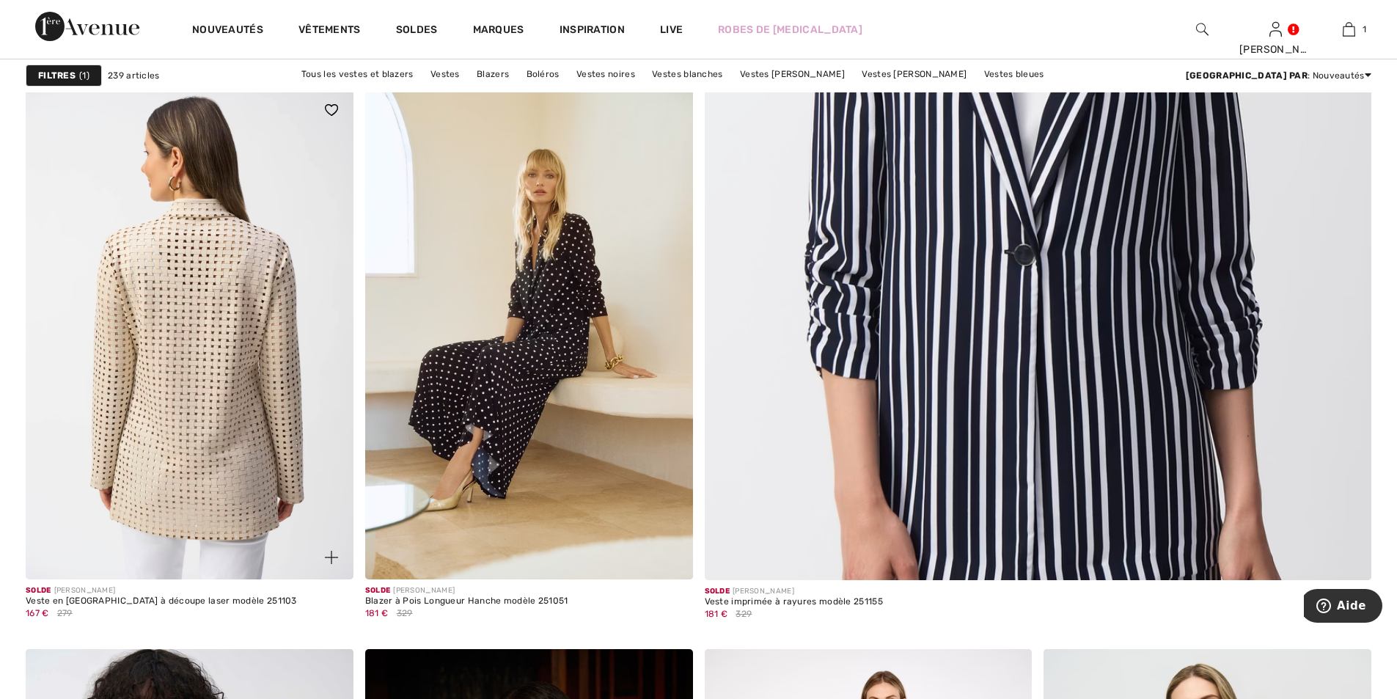
click at [266, 359] on img at bounding box center [190, 333] width 328 height 491
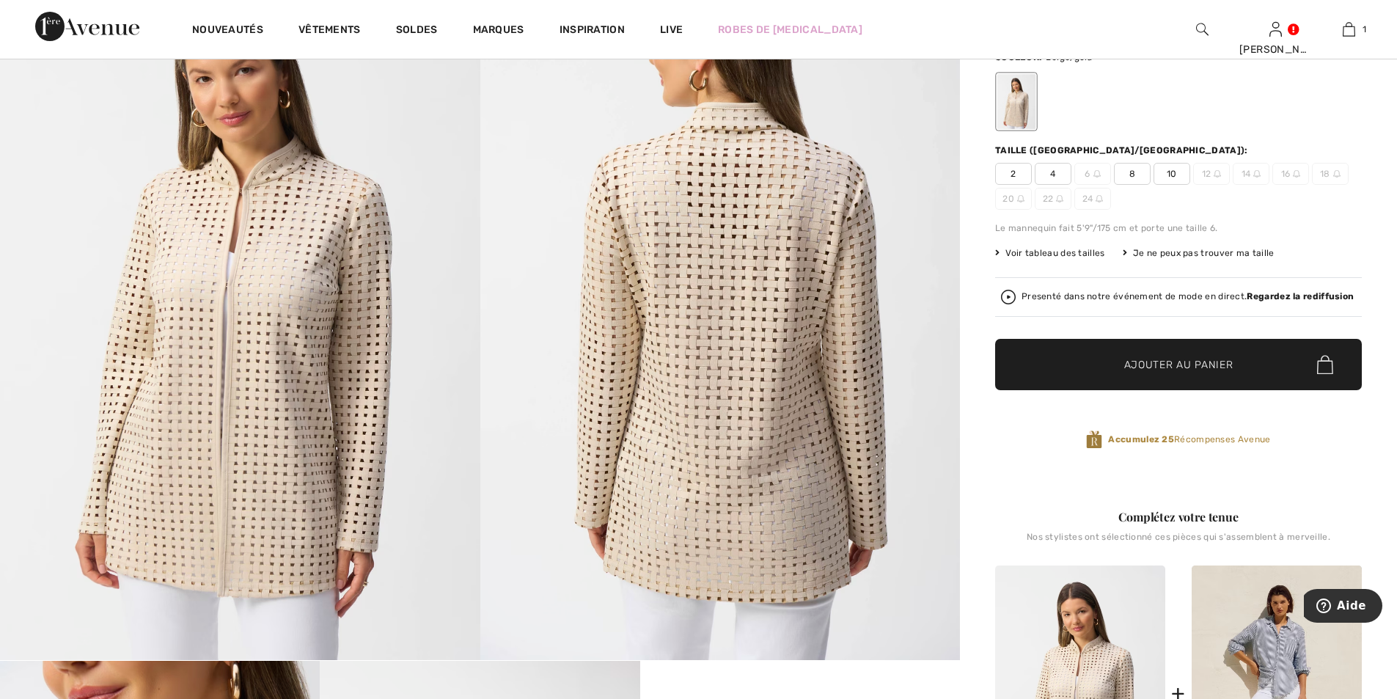
scroll to position [73, 0]
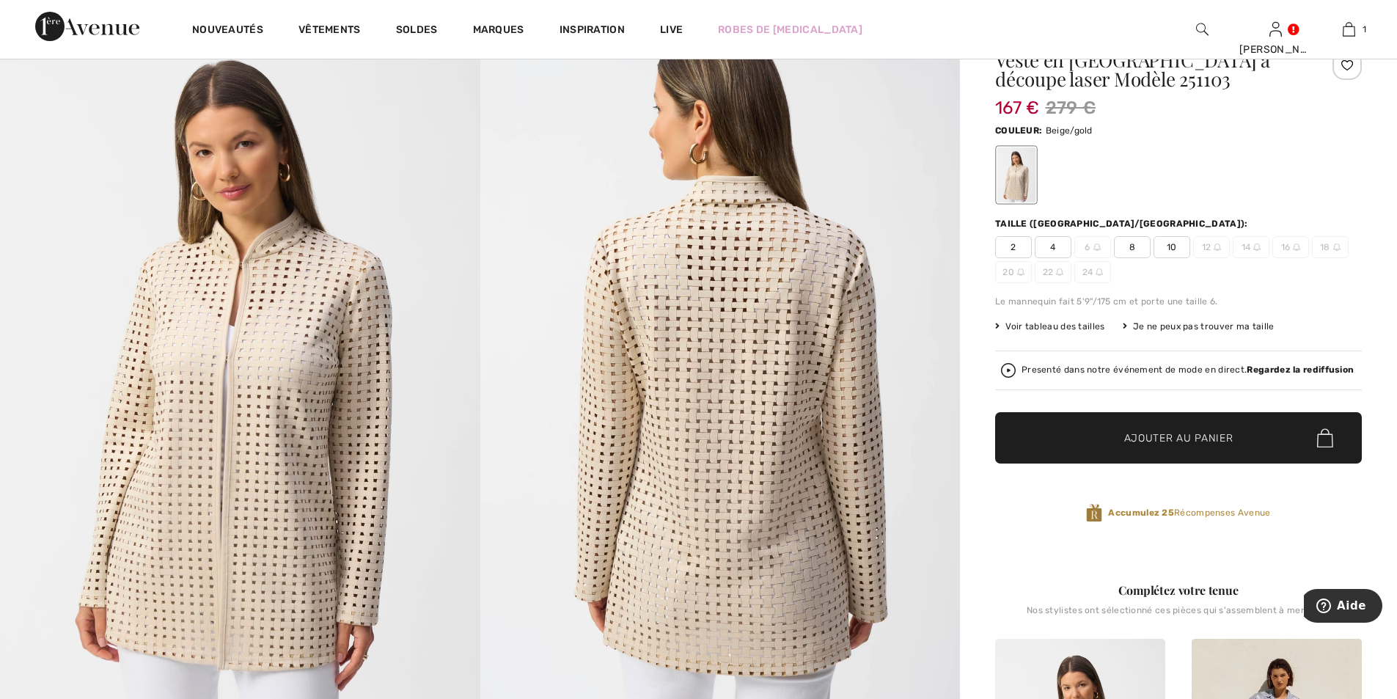
click at [1166, 249] on span "10" at bounding box center [1172, 247] width 37 height 22
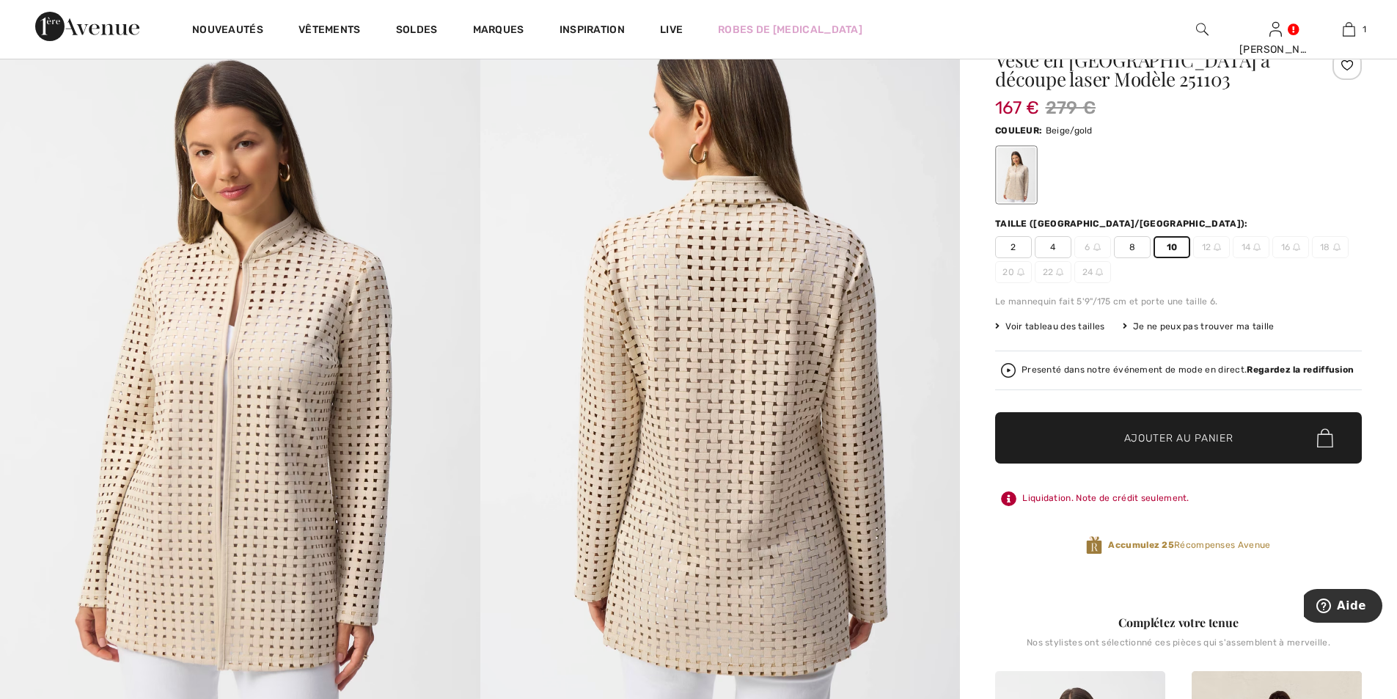
click at [1124, 442] on span "Ajouter au panier" at bounding box center [1178, 438] width 109 height 15
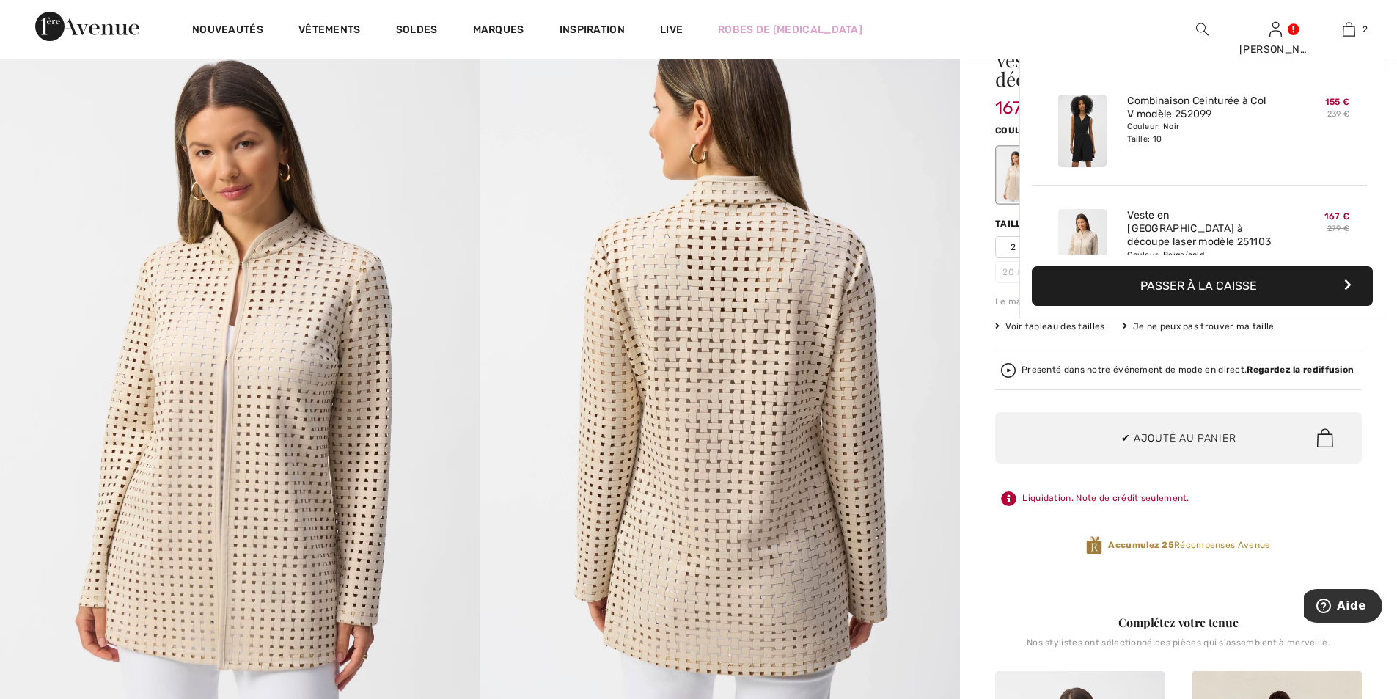
scroll to position [45, 0]
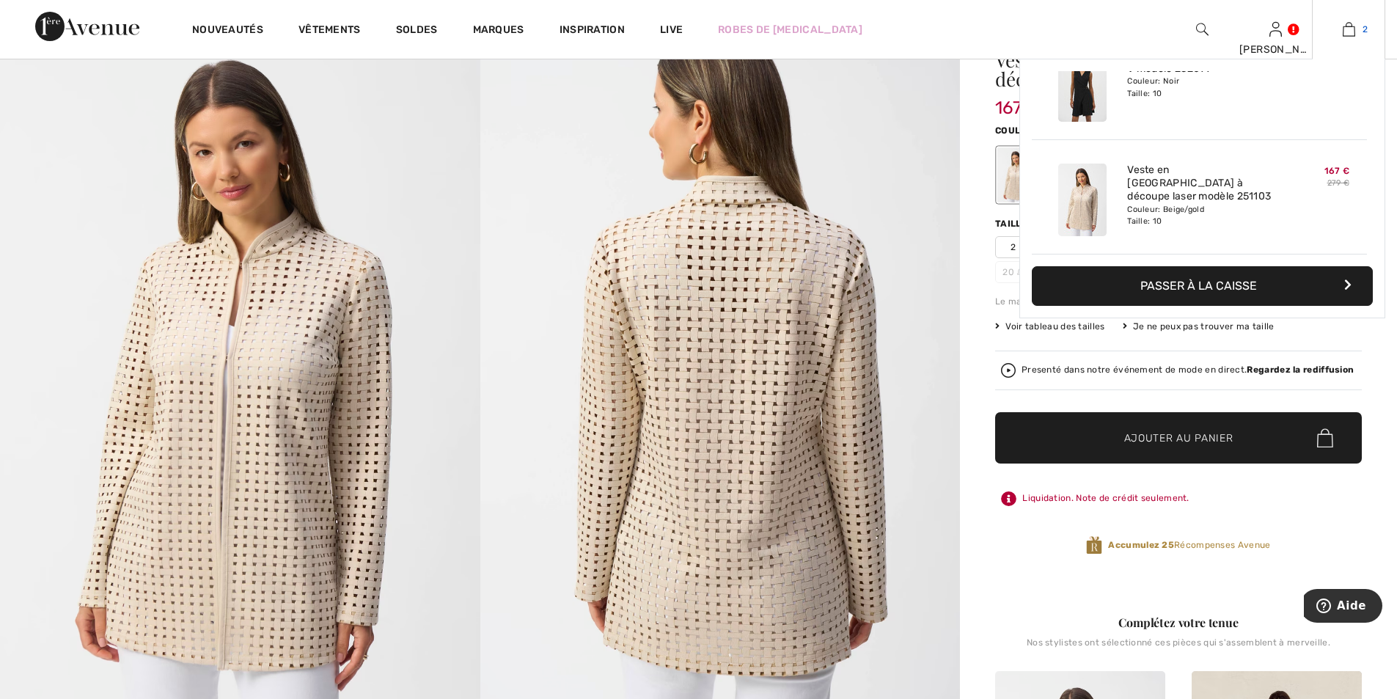
click at [1349, 33] on img at bounding box center [1349, 30] width 12 height 18
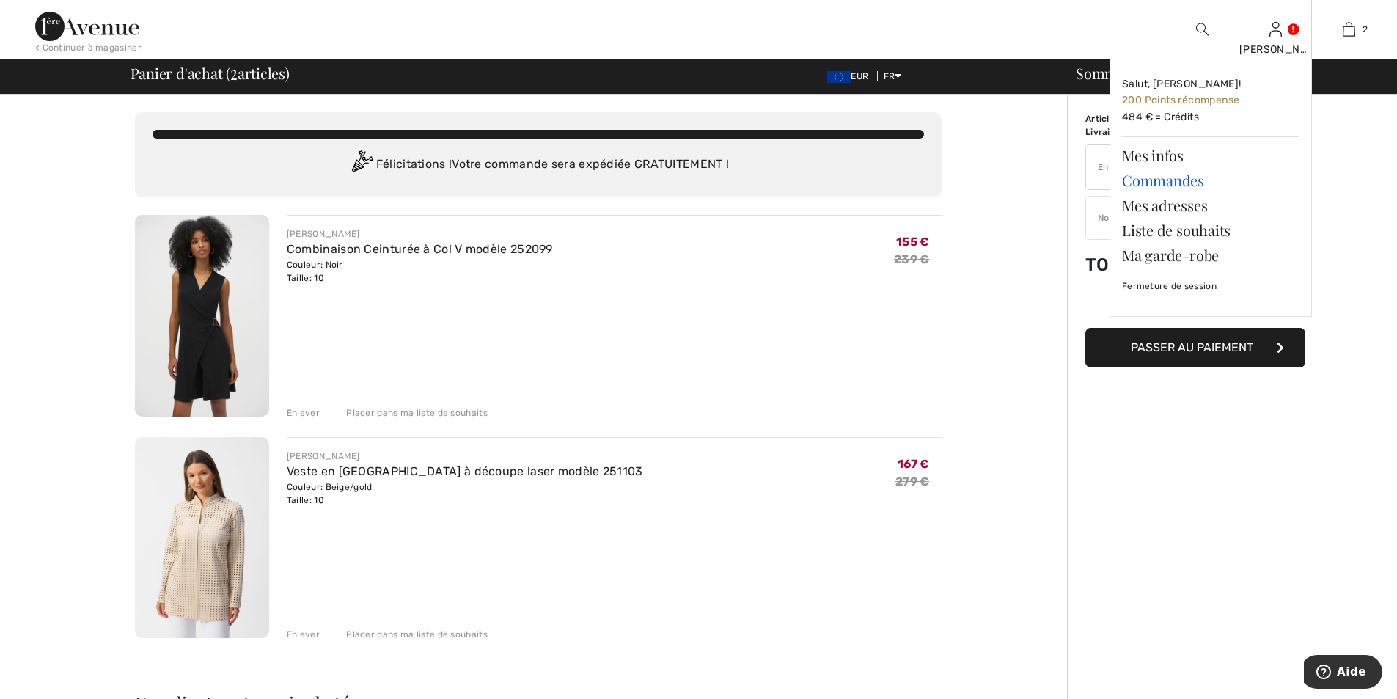
click at [1168, 179] on link "Commandes" at bounding box center [1211, 180] width 178 height 25
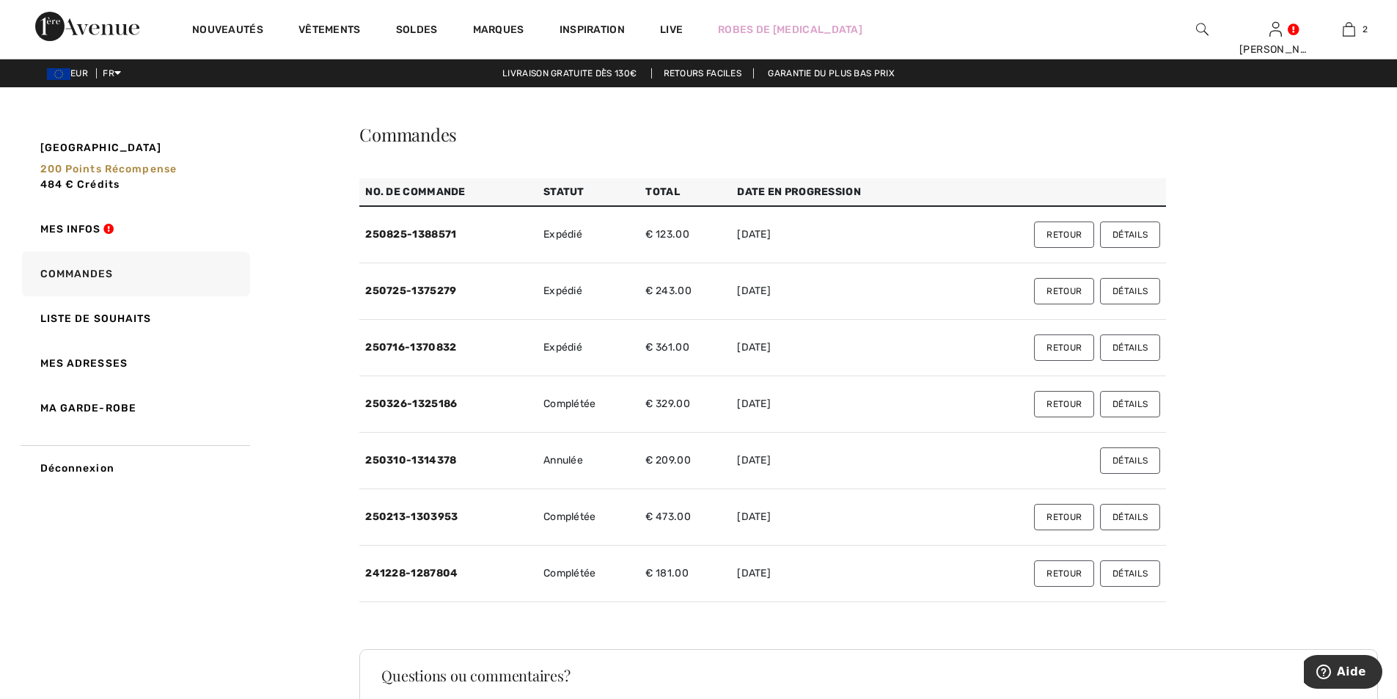
click at [1119, 571] on button "Détails" at bounding box center [1130, 573] width 60 height 26
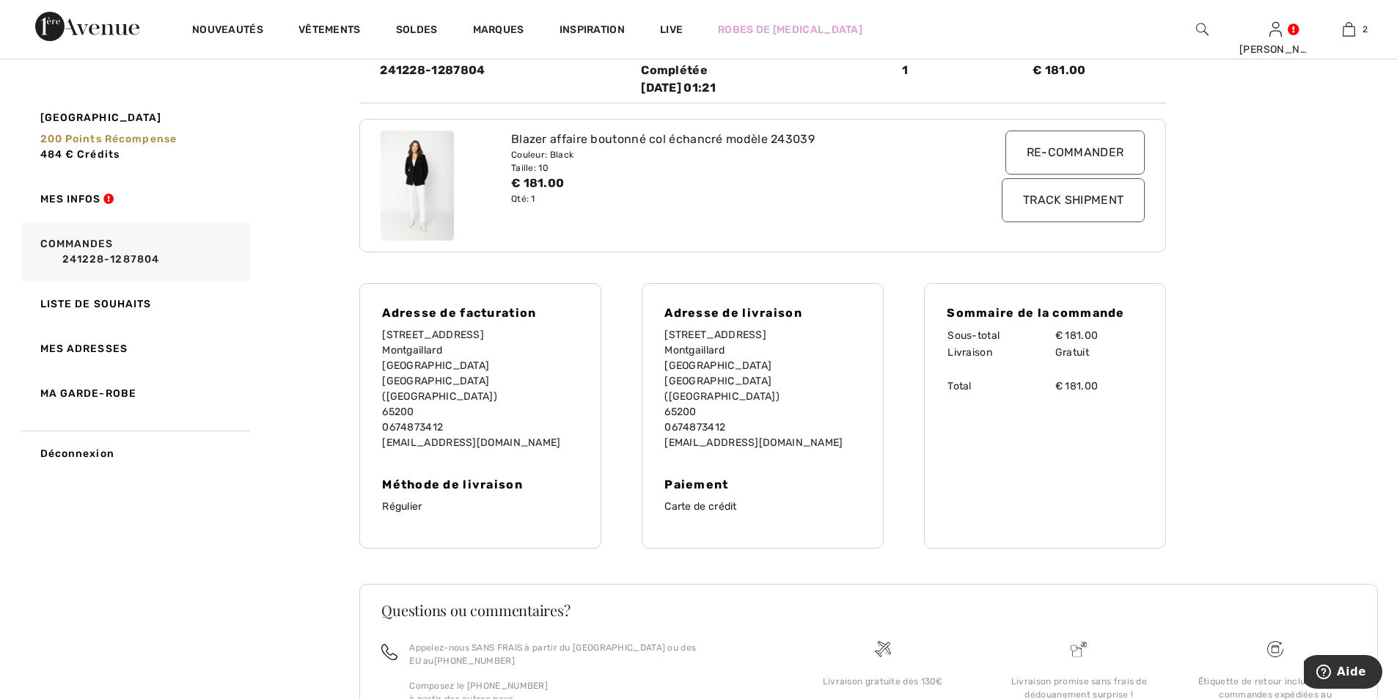
scroll to position [73, 0]
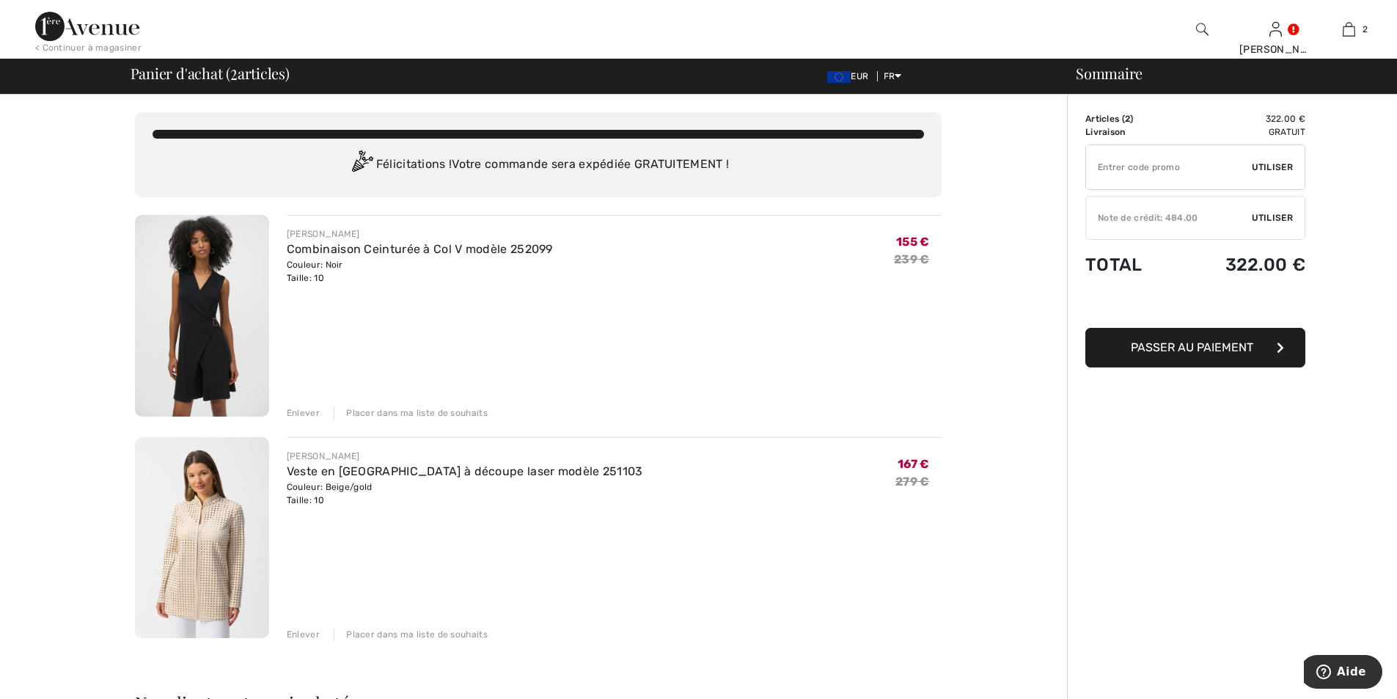
click at [231, 535] on img at bounding box center [202, 538] width 134 height 202
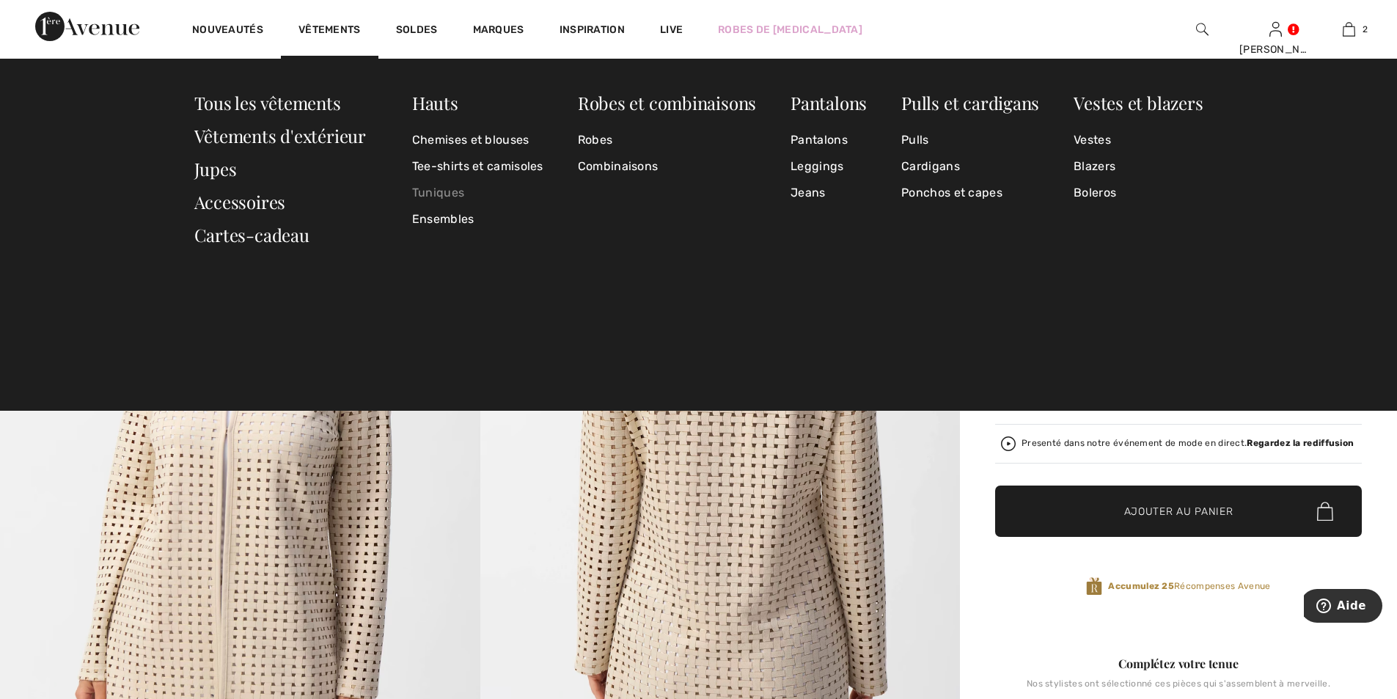
click at [450, 193] on link "Tuniques" at bounding box center [477, 193] width 131 height 26
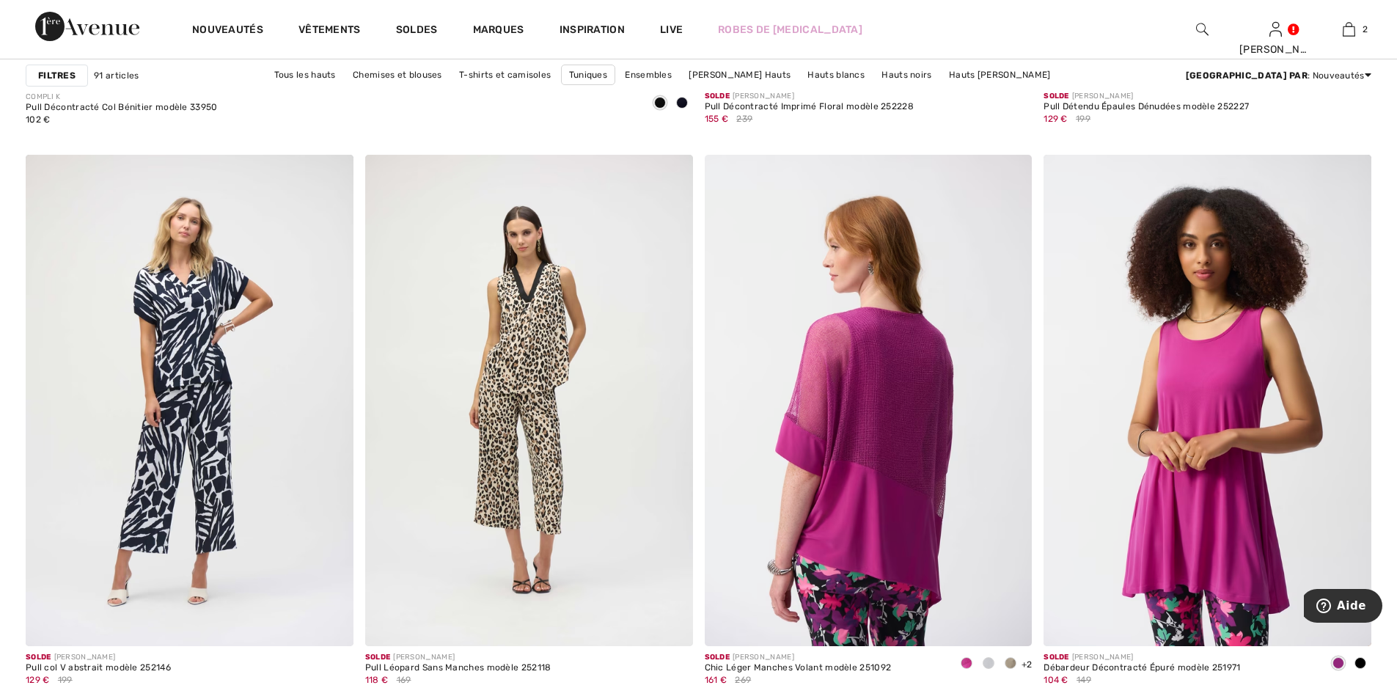
scroll to position [5208, 0]
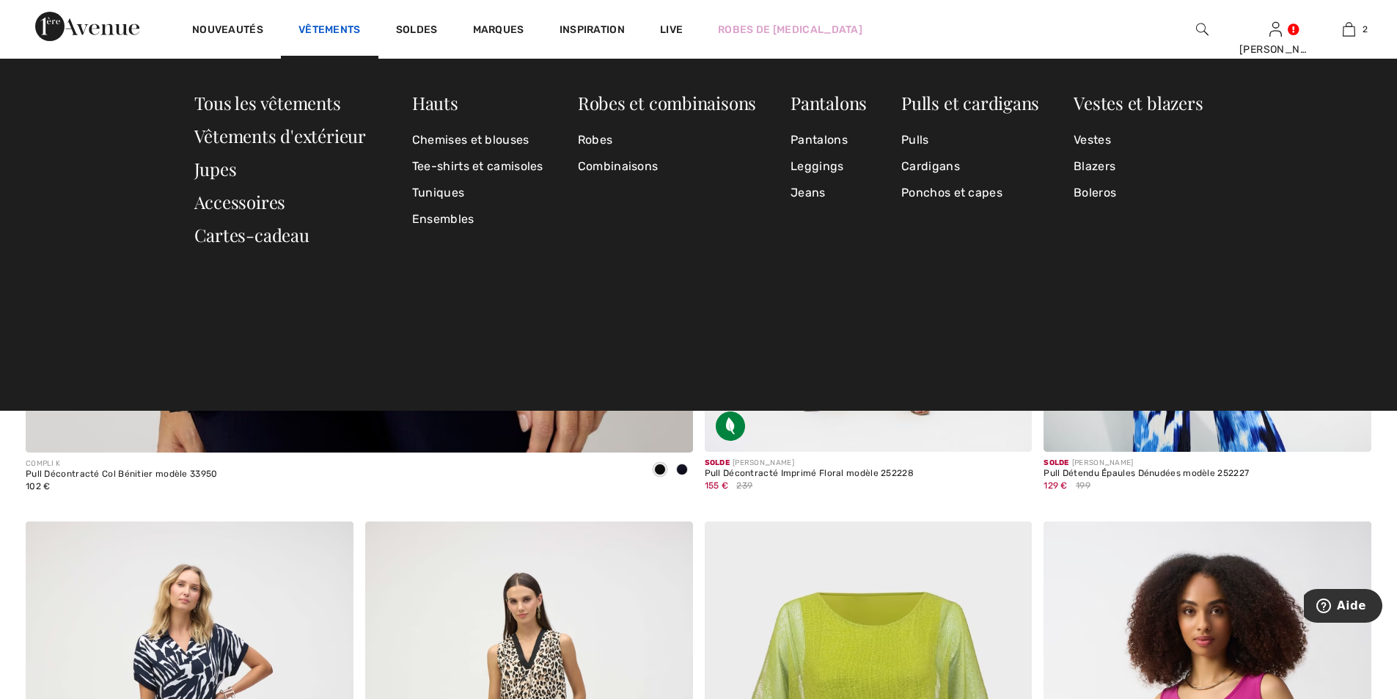
click at [335, 26] on link "Vêtements" at bounding box center [330, 30] width 62 height 15
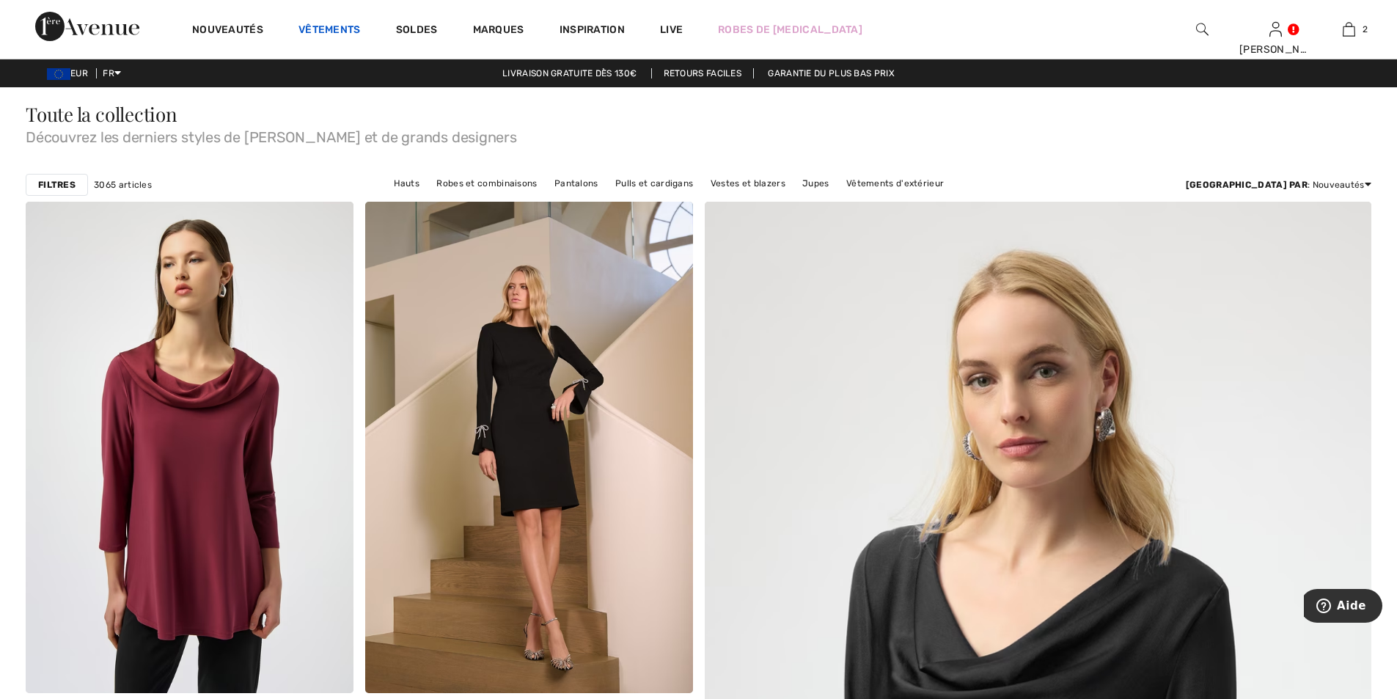
drag, startPoint x: 0, startPoint y: 0, endPoint x: 337, endPoint y: 26, distance: 337.7
click at [337, 26] on link "Vêtements" at bounding box center [330, 30] width 62 height 15
checkbox input "true"
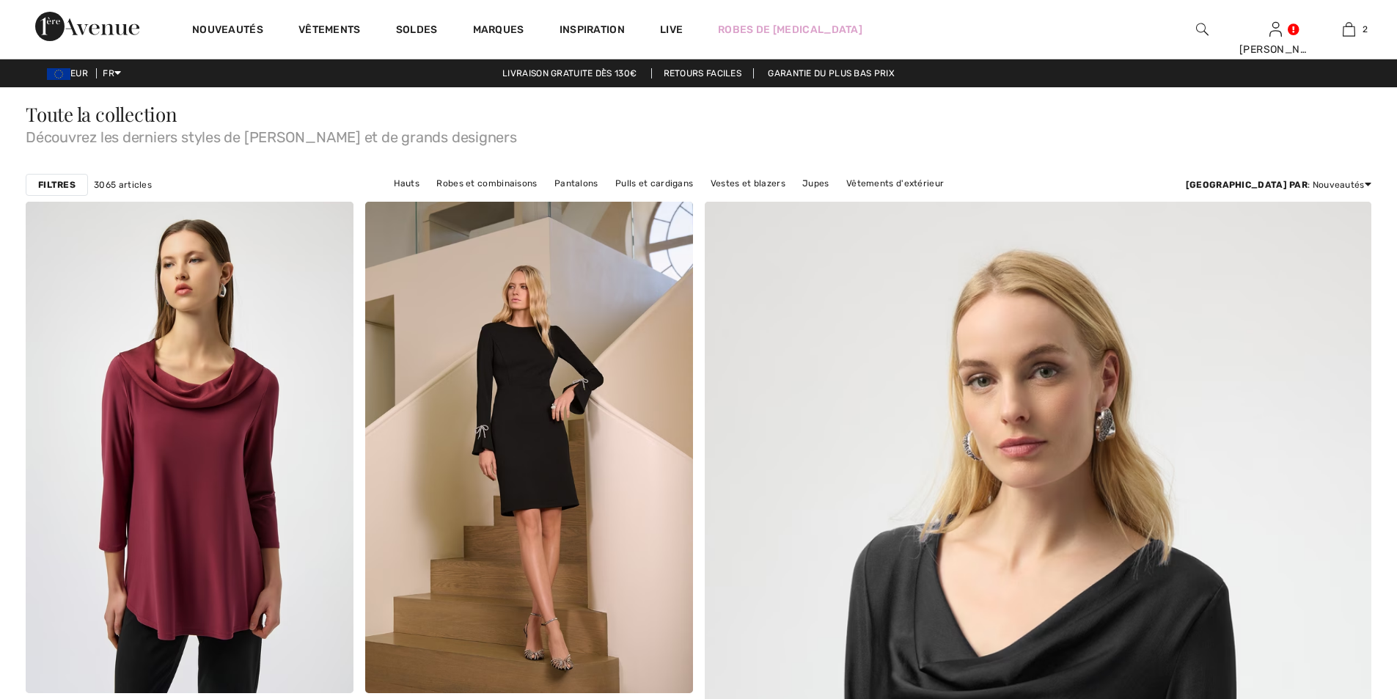
checkbox input "true"
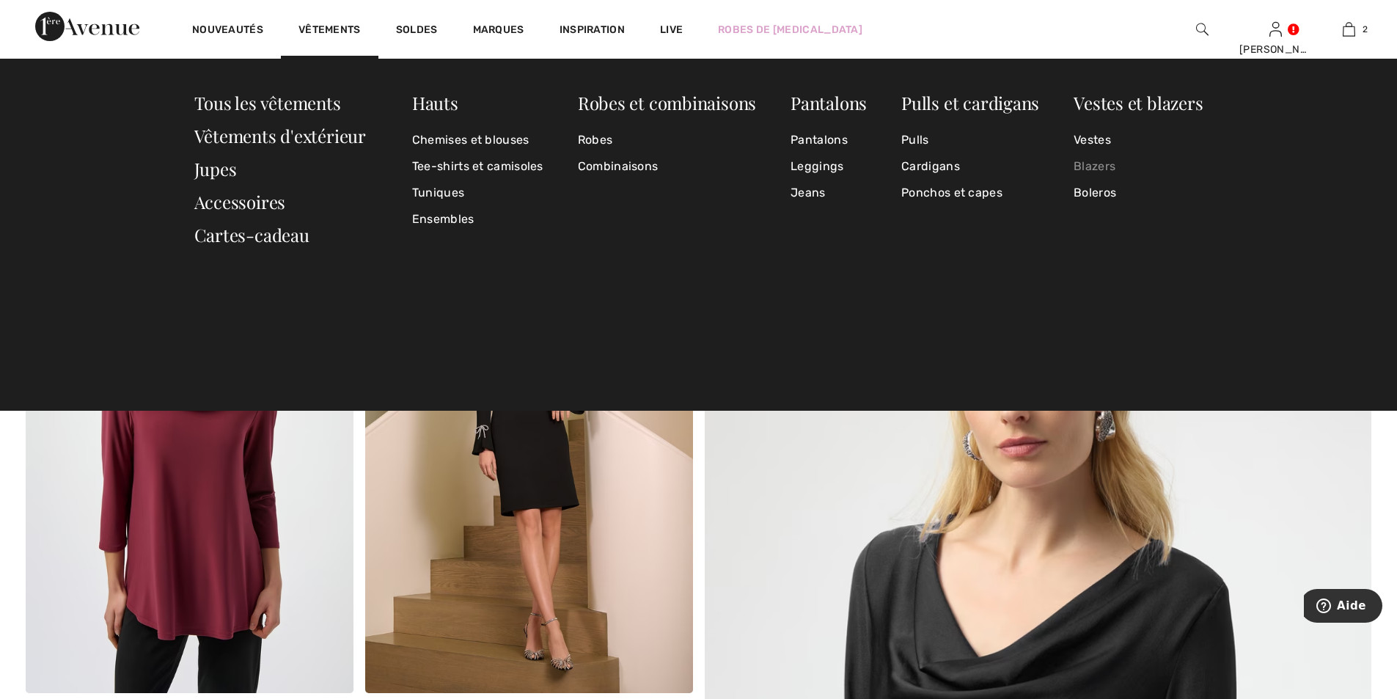
click at [1097, 167] on link "Blazers" at bounding box center [1138, 166] width 129 height 26
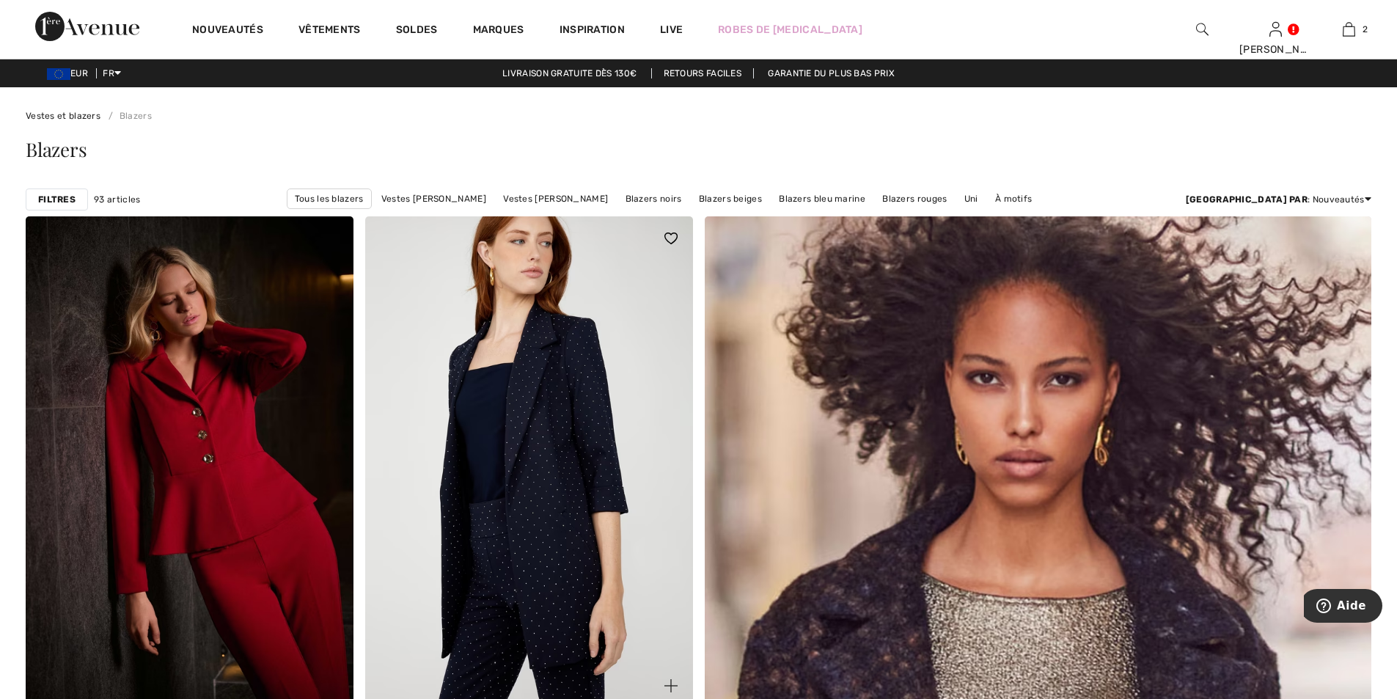
click at [587, 417] on img at bounding box center [529, 461] width 328 height 491
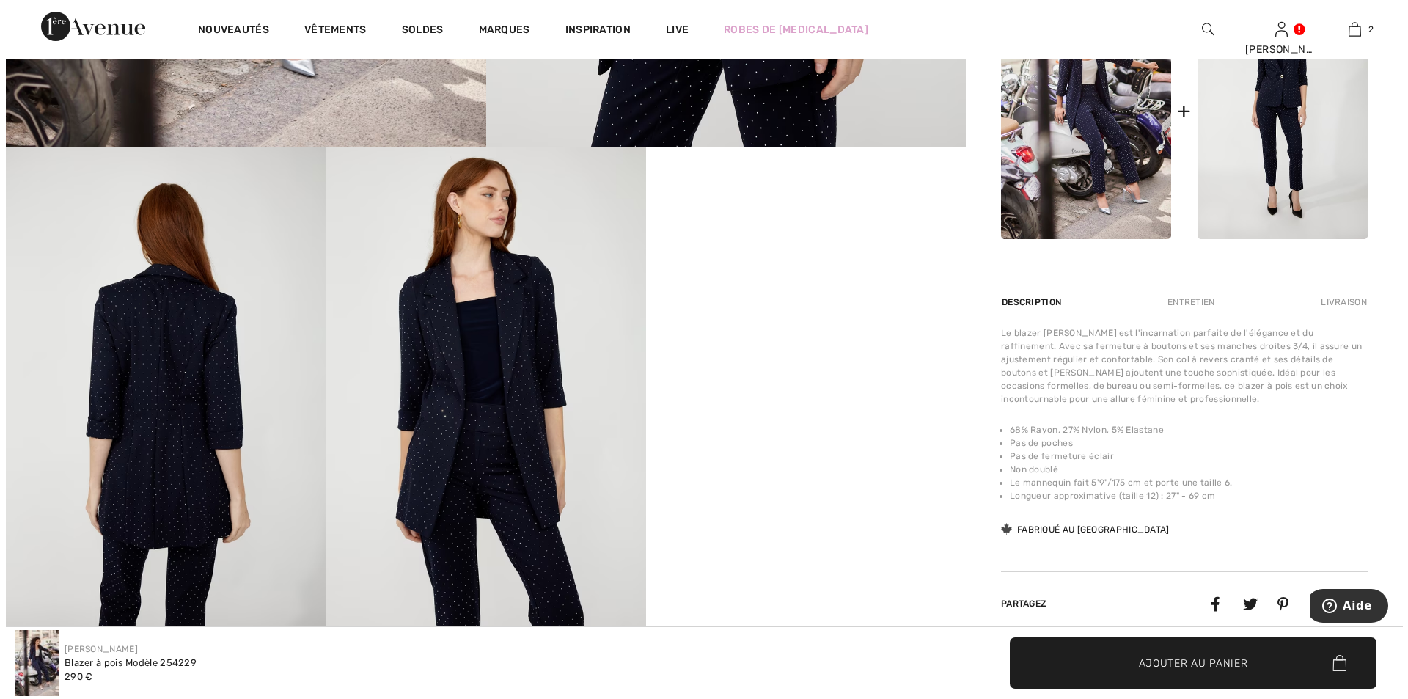
scroll to position [293, 0]
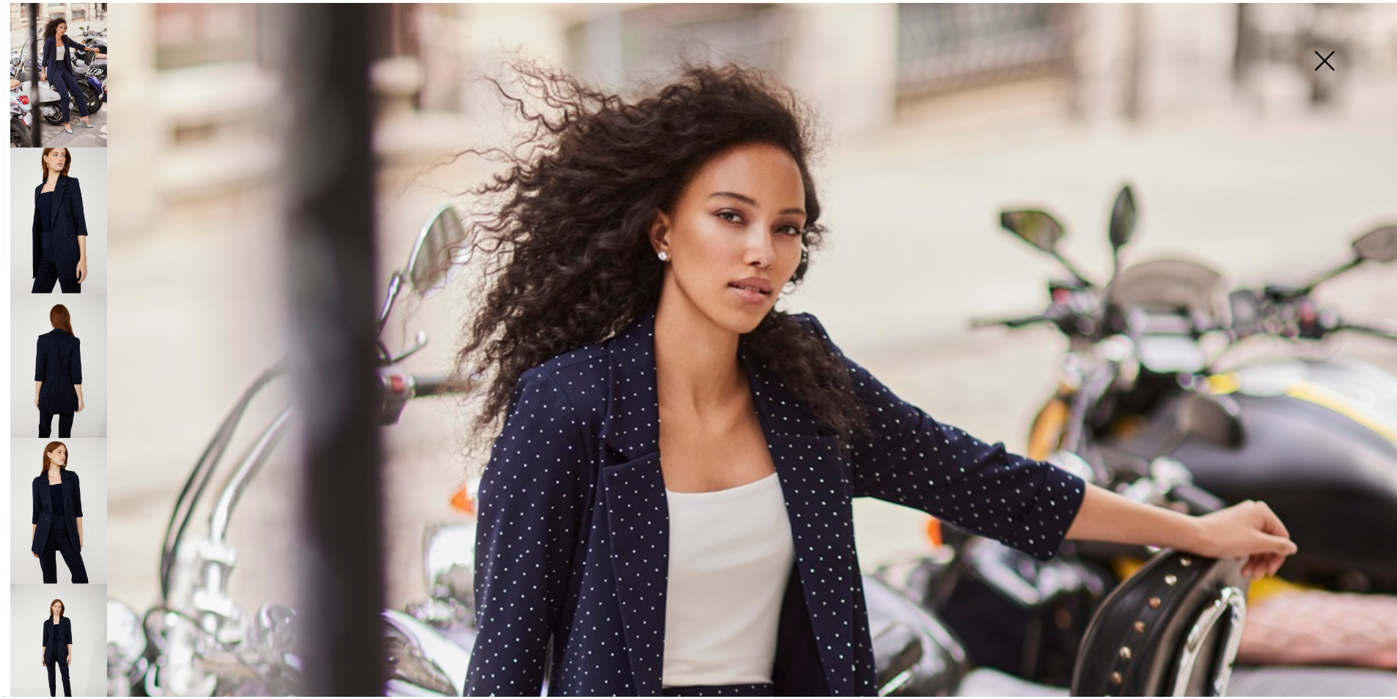
scroll to position [220, 0]
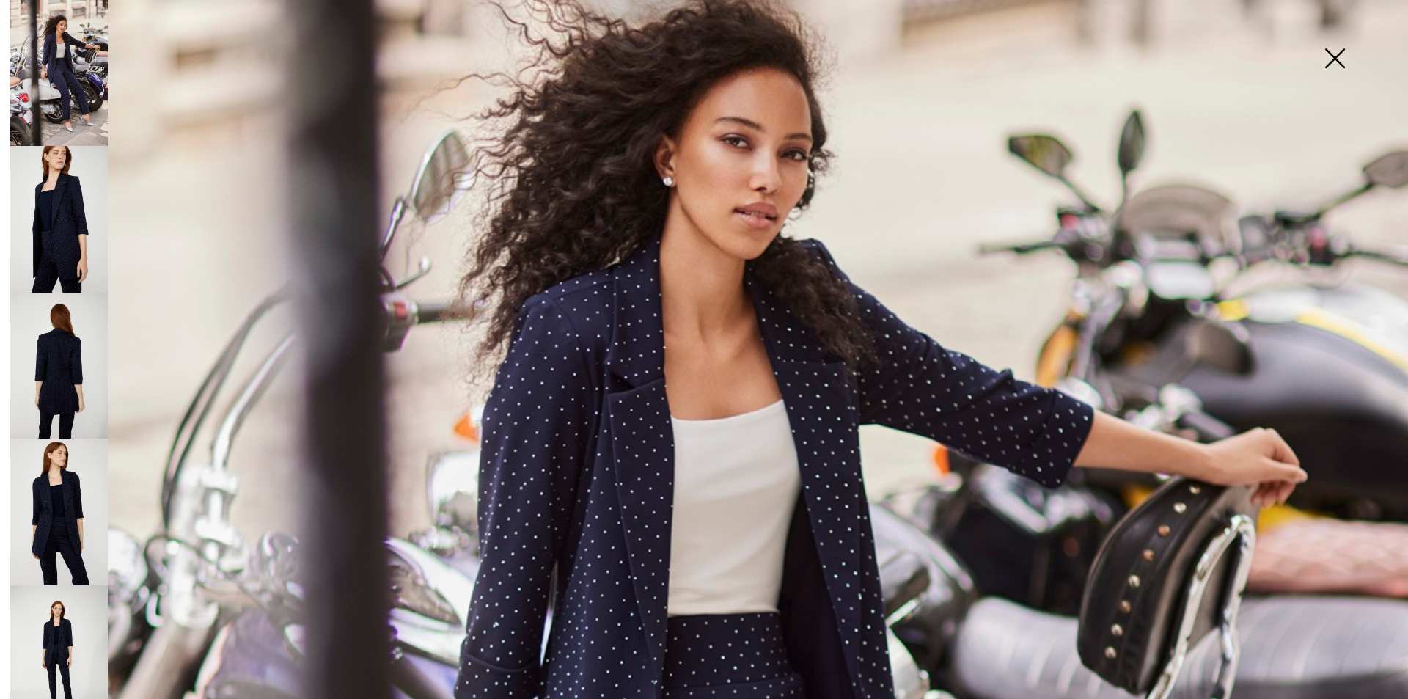
click at [1338, 60] on img at bounding box center [1334, 60] width 73 height 76
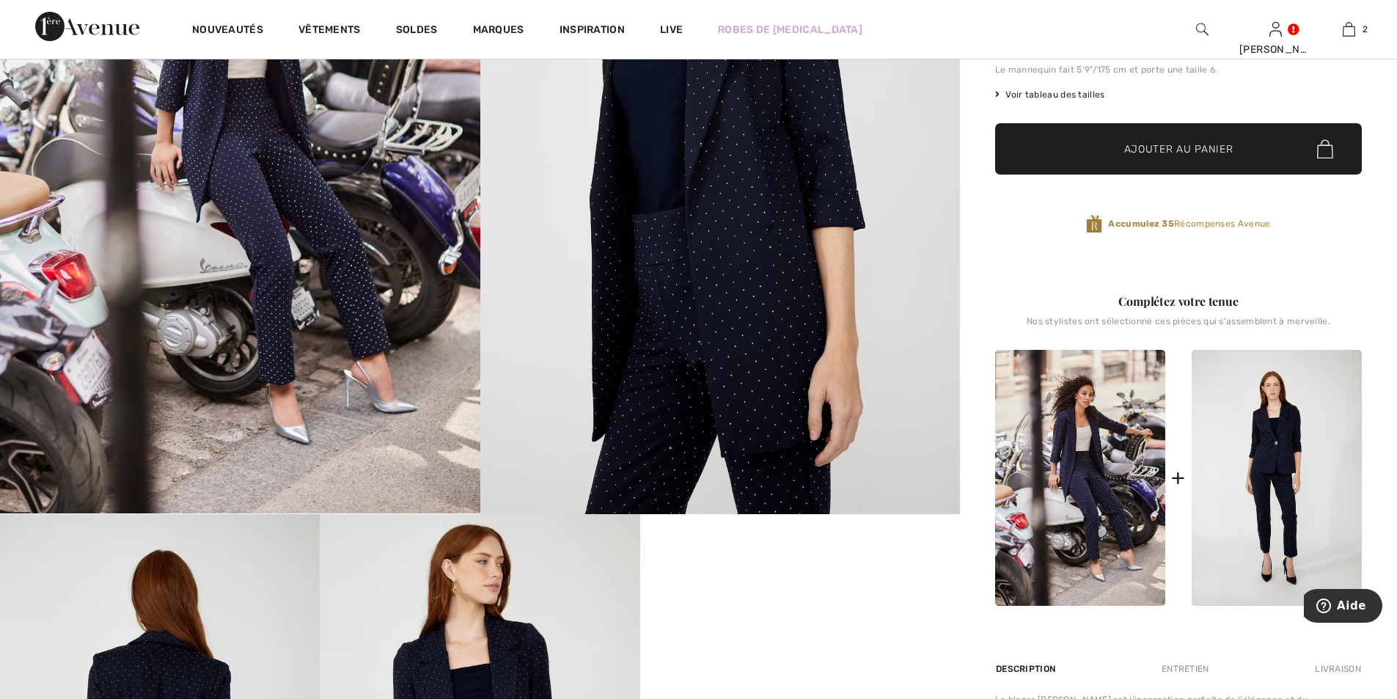
scroll to position [660, 0]
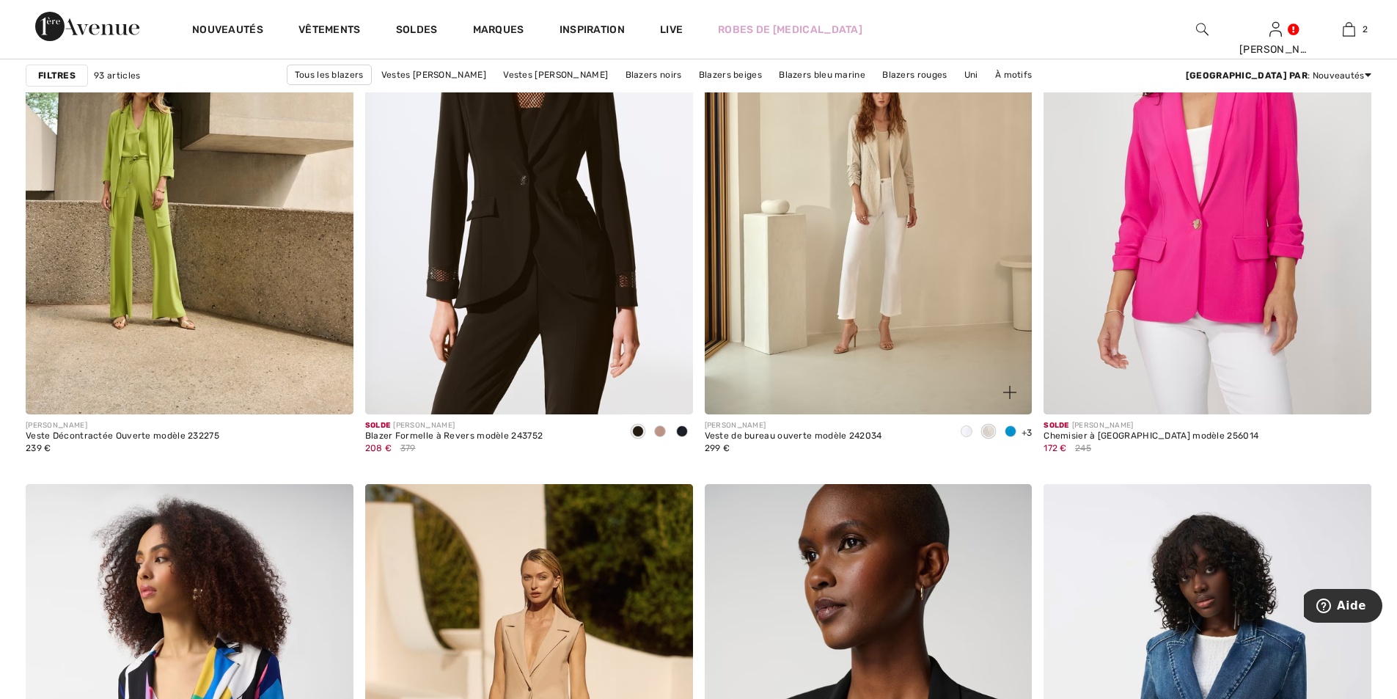
scroll to position [8068, 0]
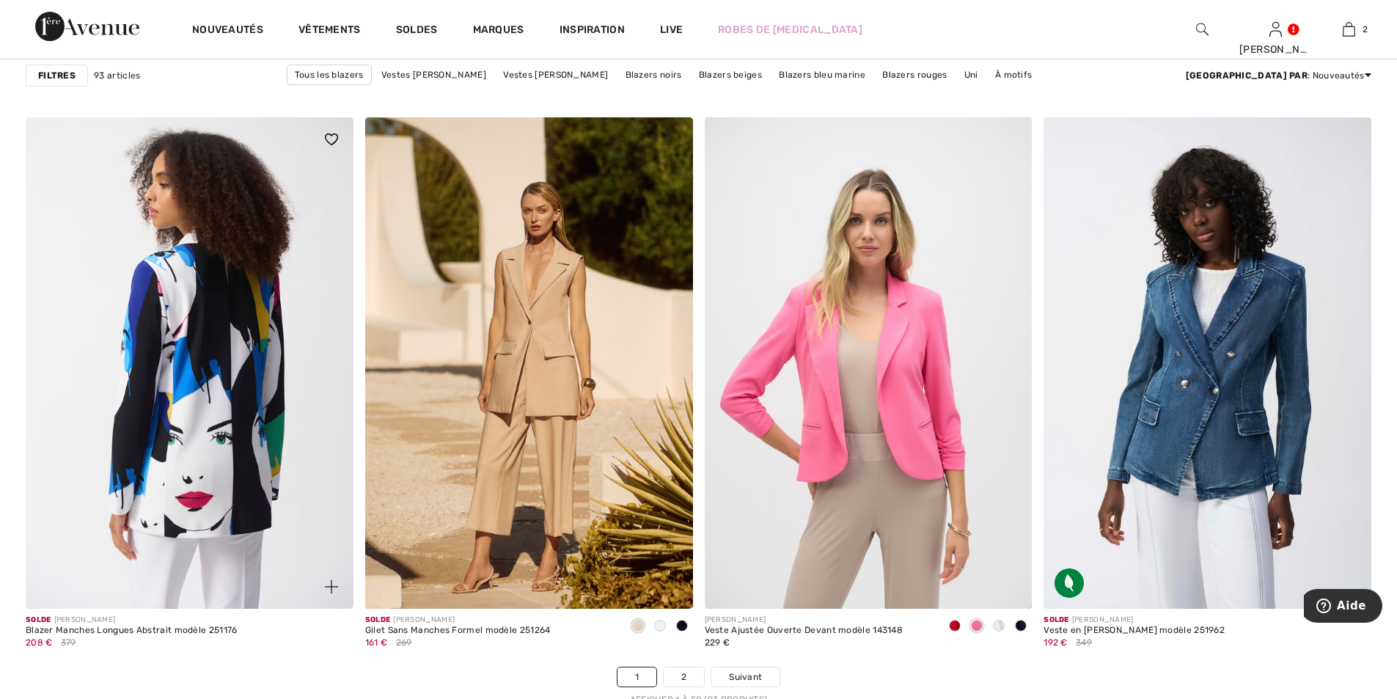
click at [266, 499] on img at bounding box center [190, 362] width 328 height 491
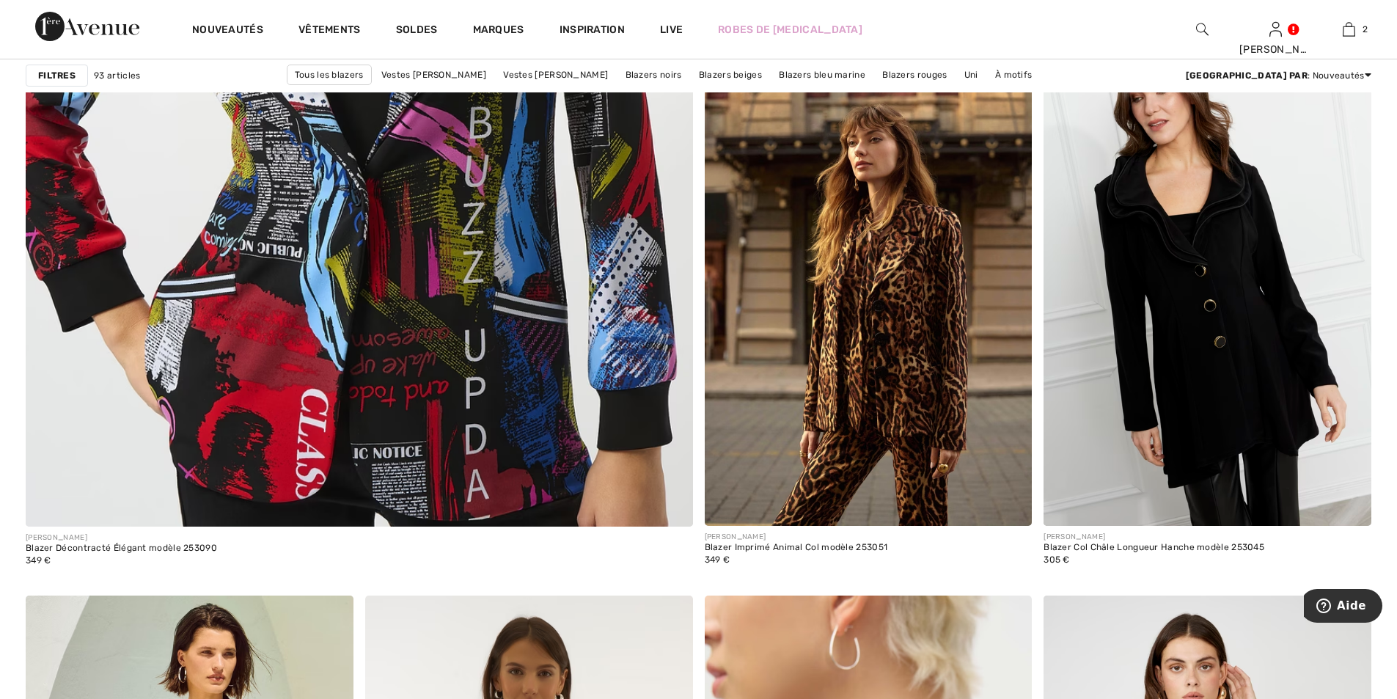
scroll to position [4914, 0]
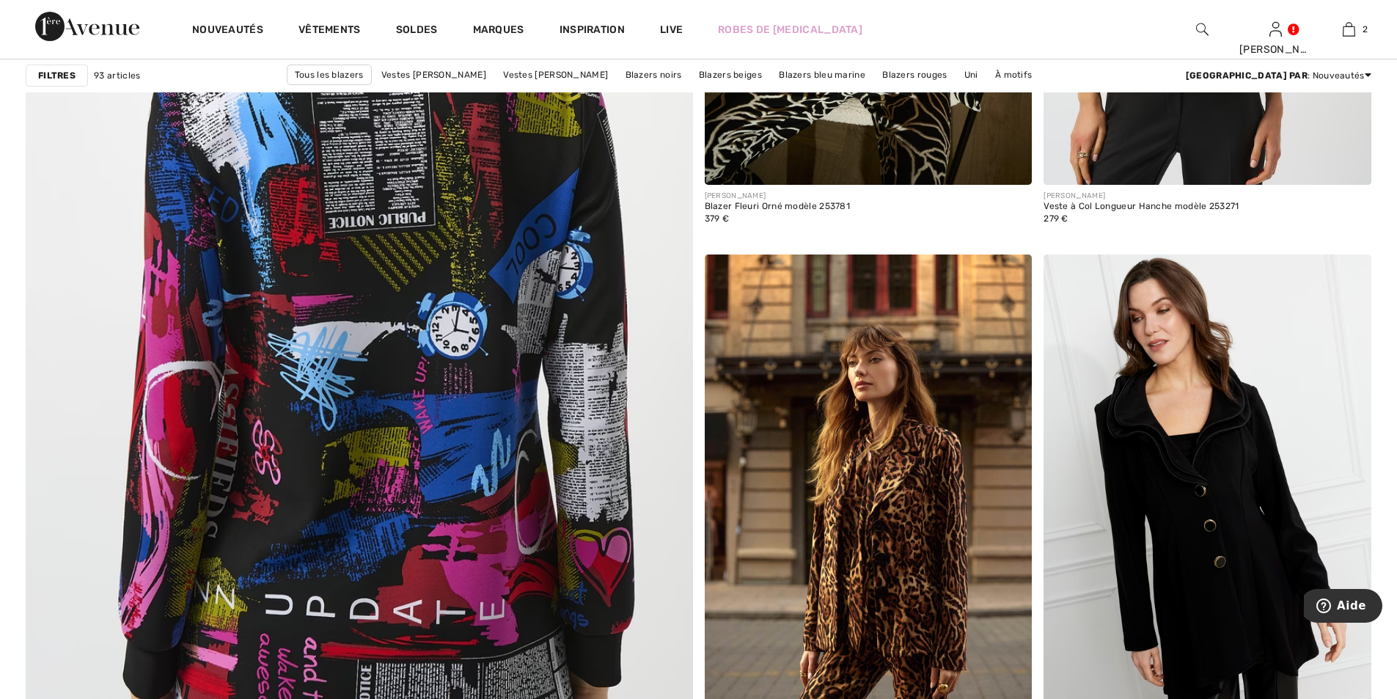
click at [494, 557] on img at bounding box center [359, 293] width 800 height 1201
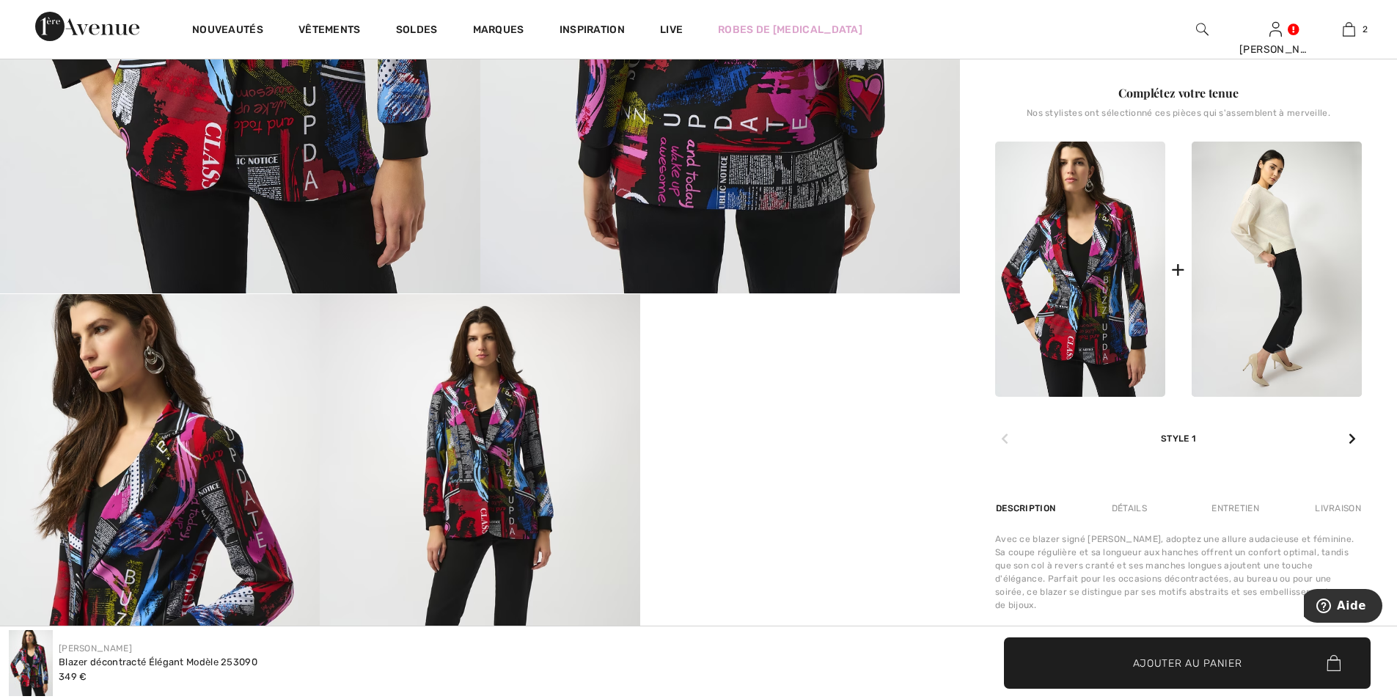
scroll to position [147, 0]
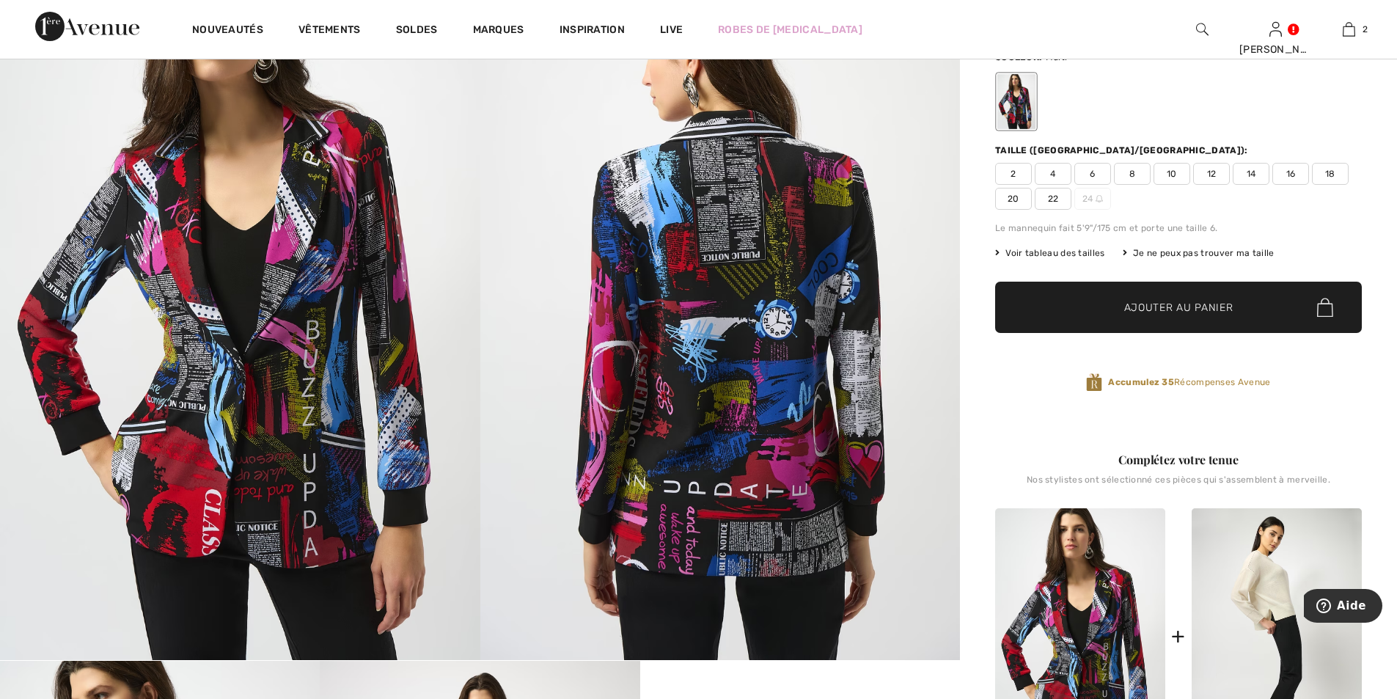
click at [1171, 176] on span "10" at bounding box center [1172, 174] width 37 height 22
click at [1154, 311] on span "Ajouter au panier" at bounding box center [1178, 307] width 109 height 15
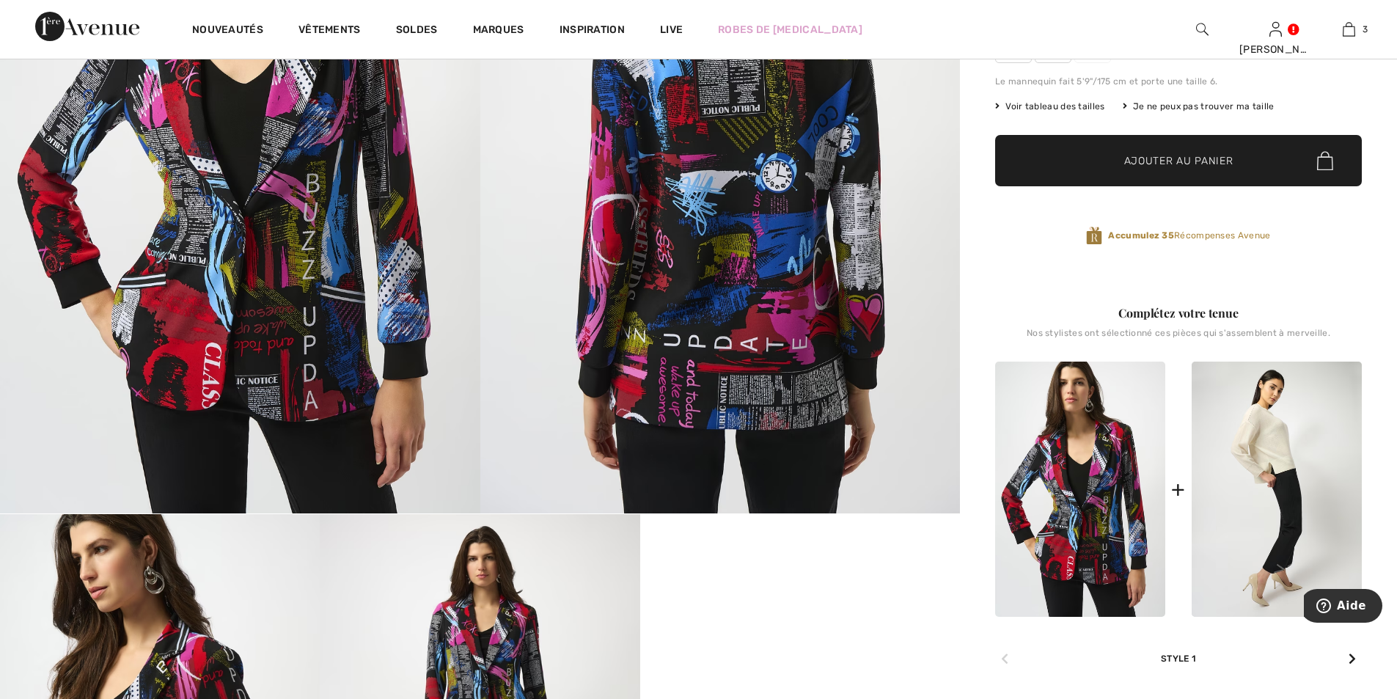
scroll to position [0, 0]
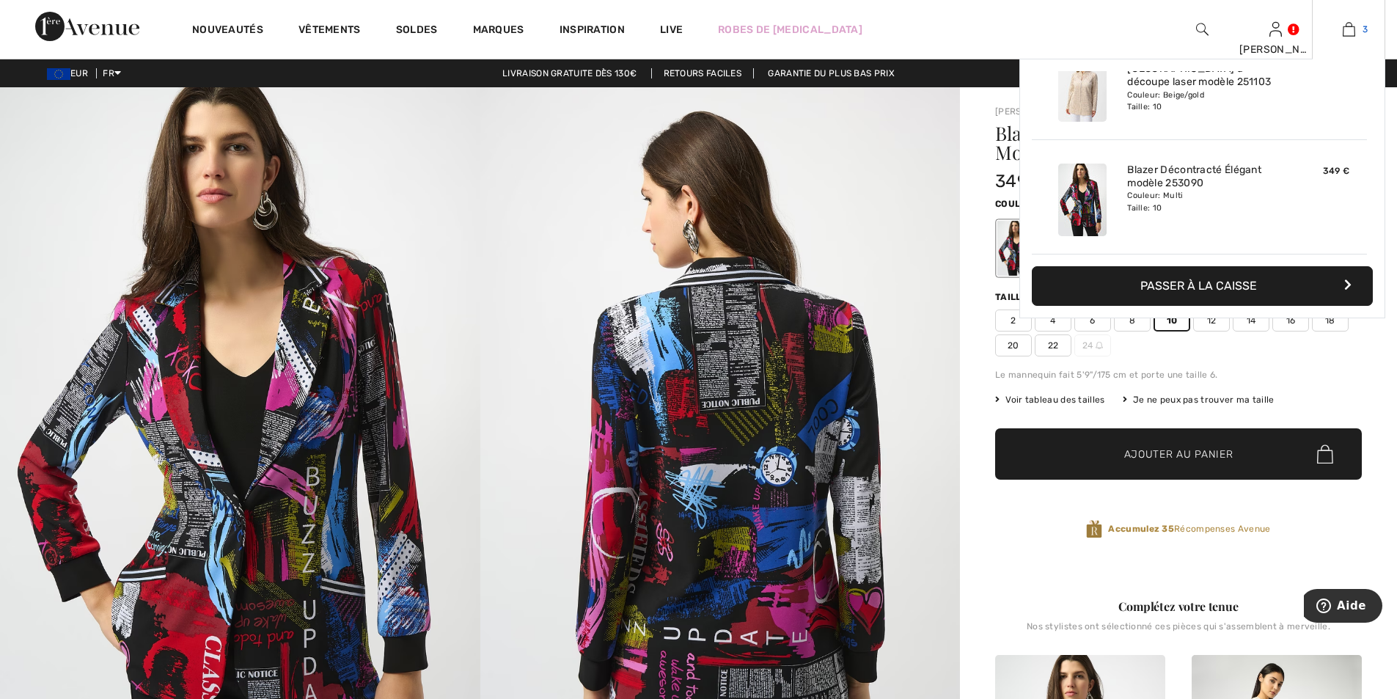
click at [1354, 27] on img at bounding box center [1349, 30] width 12 height 18
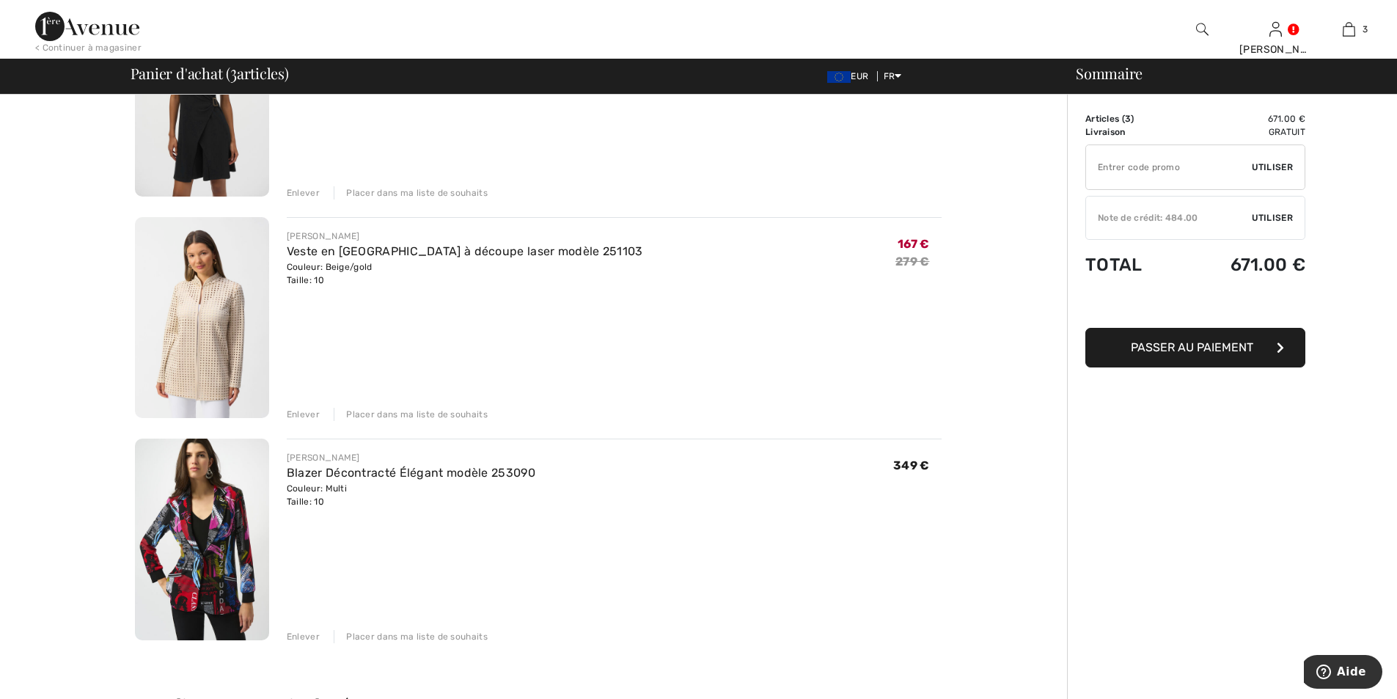
scroll to position [73, 0]
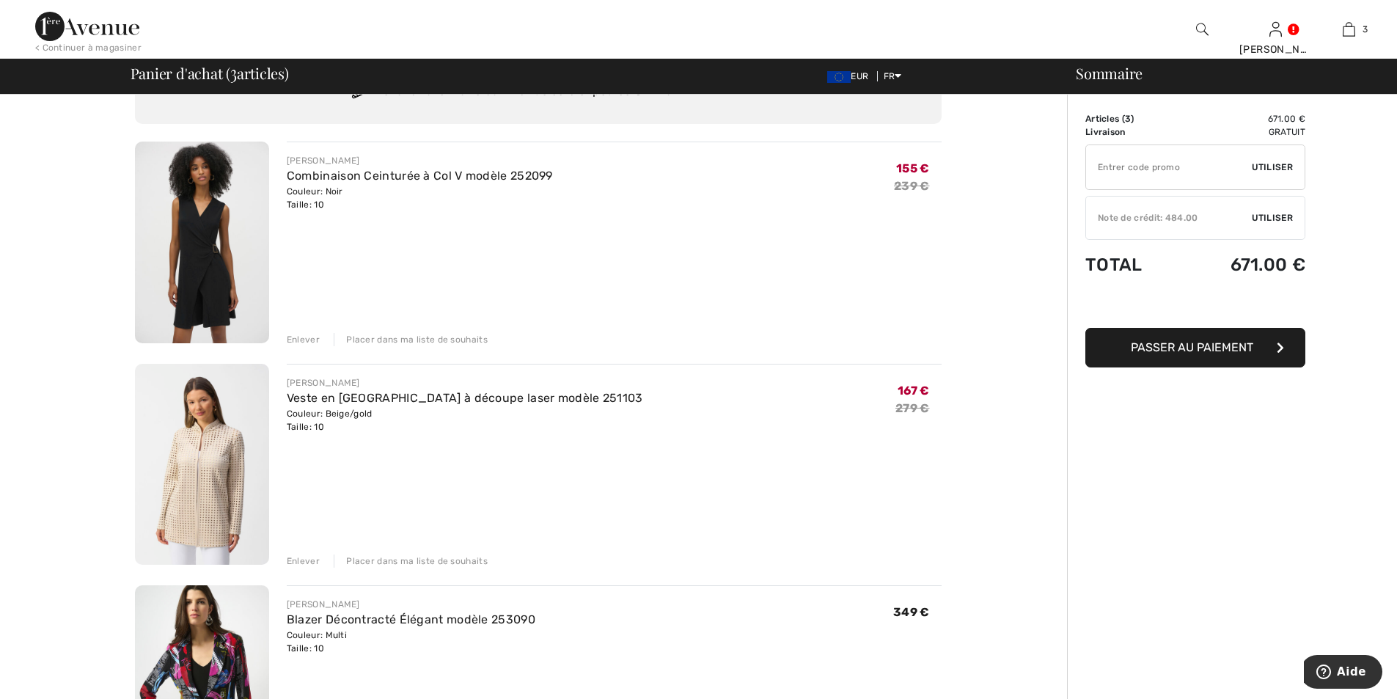
click at [299, 558] on div "Enlever" at bounding box center [303, 561] width 33 height 13
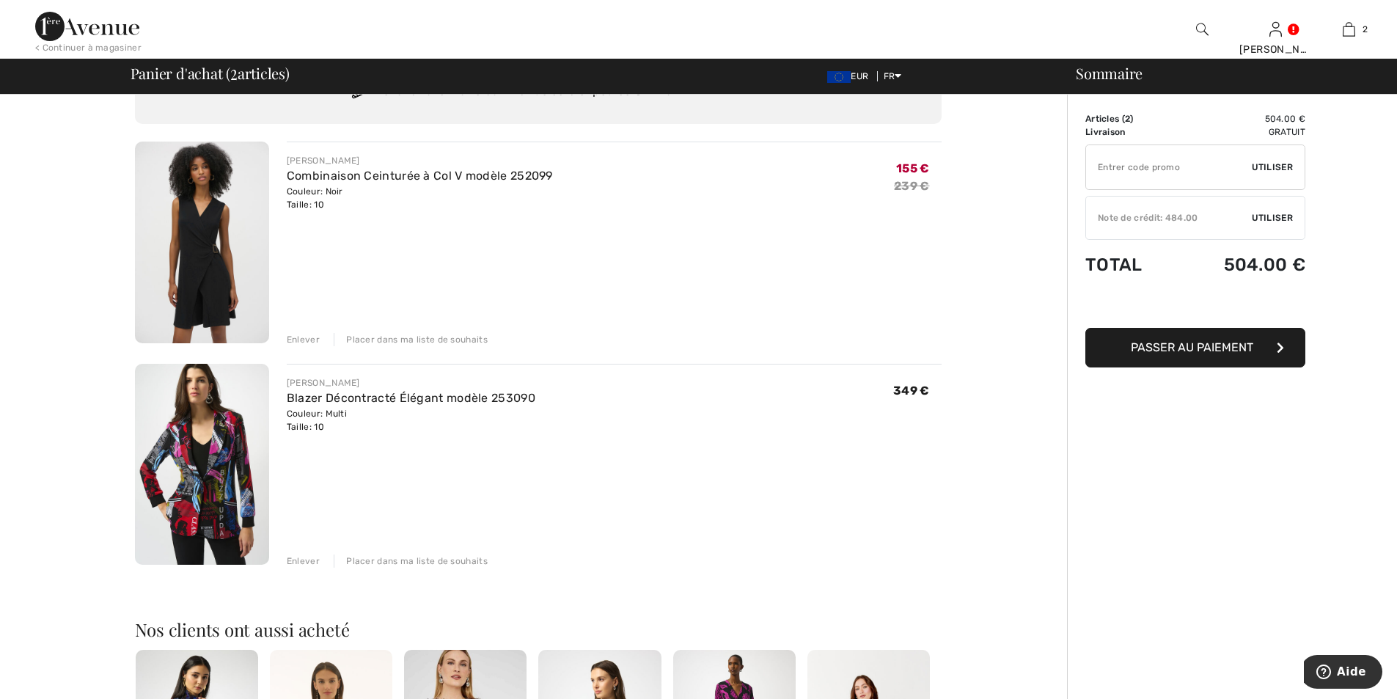
click at [233, 463] on img at bounding box center [202, 465] width 134 height 202
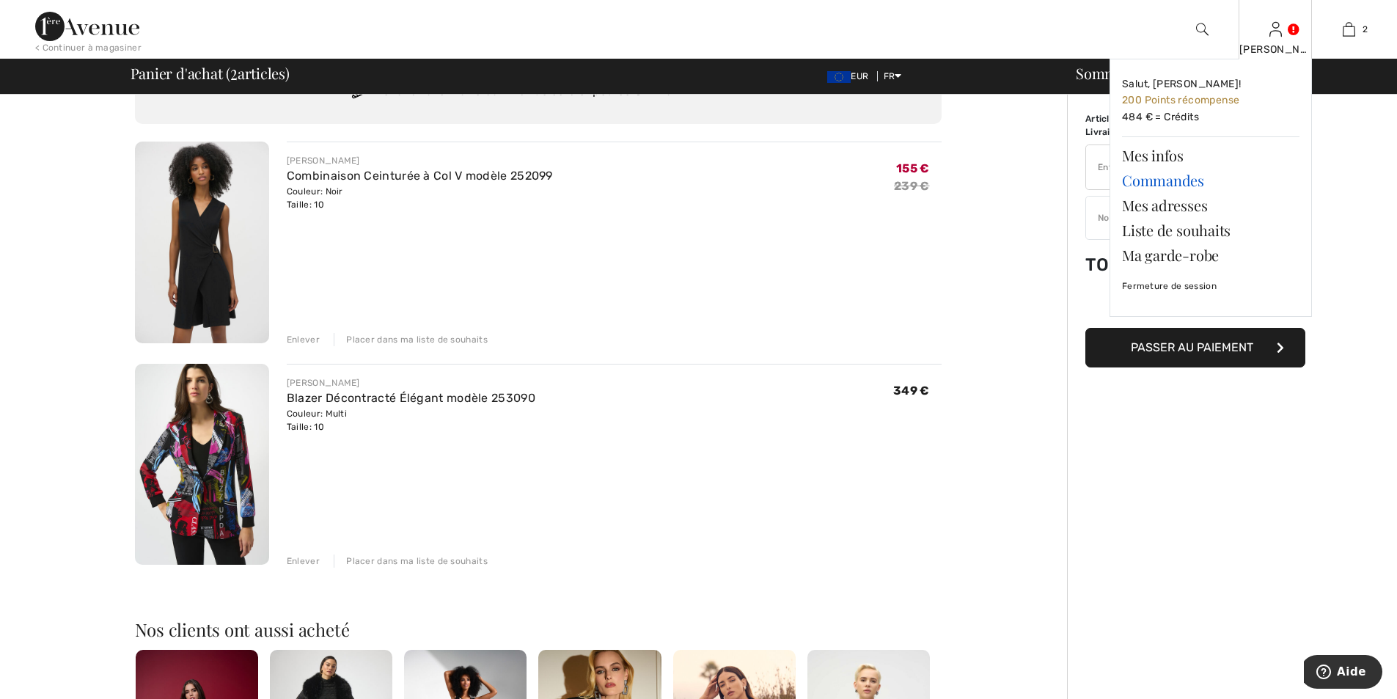
click at [1171, 183] on link "Commandes" at bounding box center [1211, 180] width 178 height 25
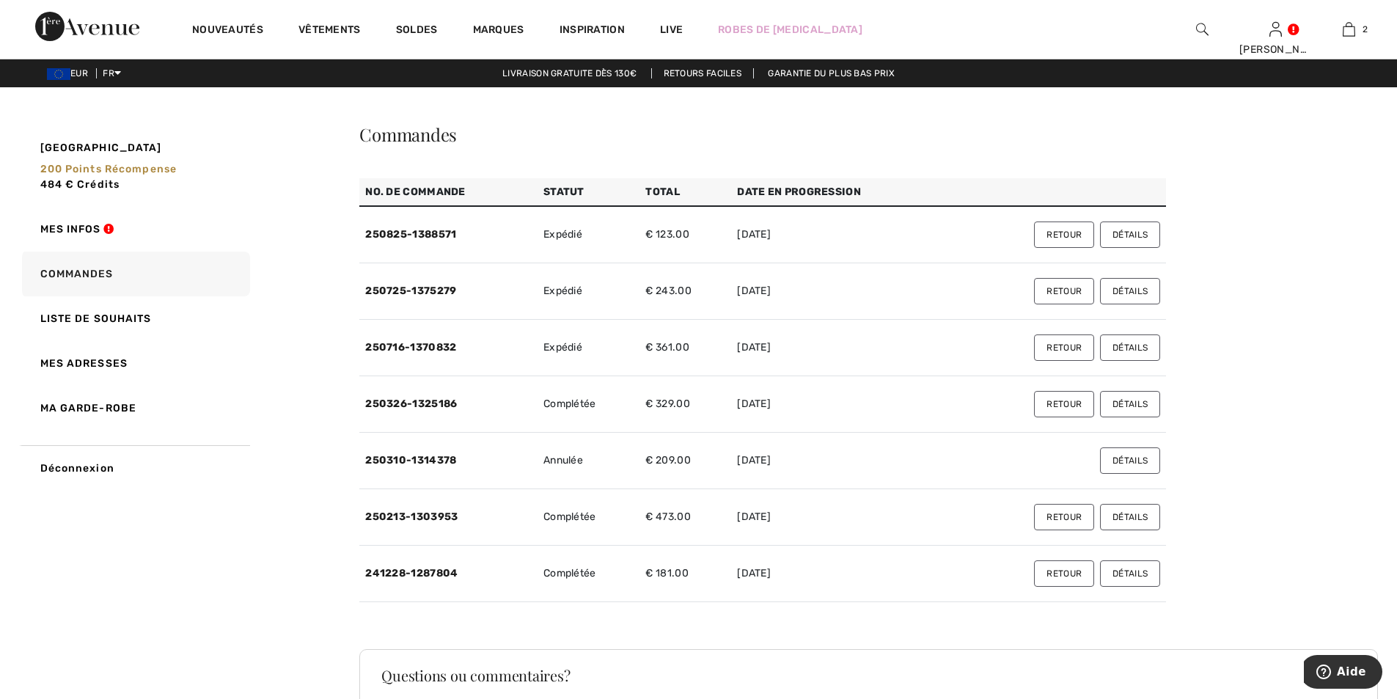
click at [1120, 346] on button "Détails" at bounding box center [1130, 347] width 60 height 26
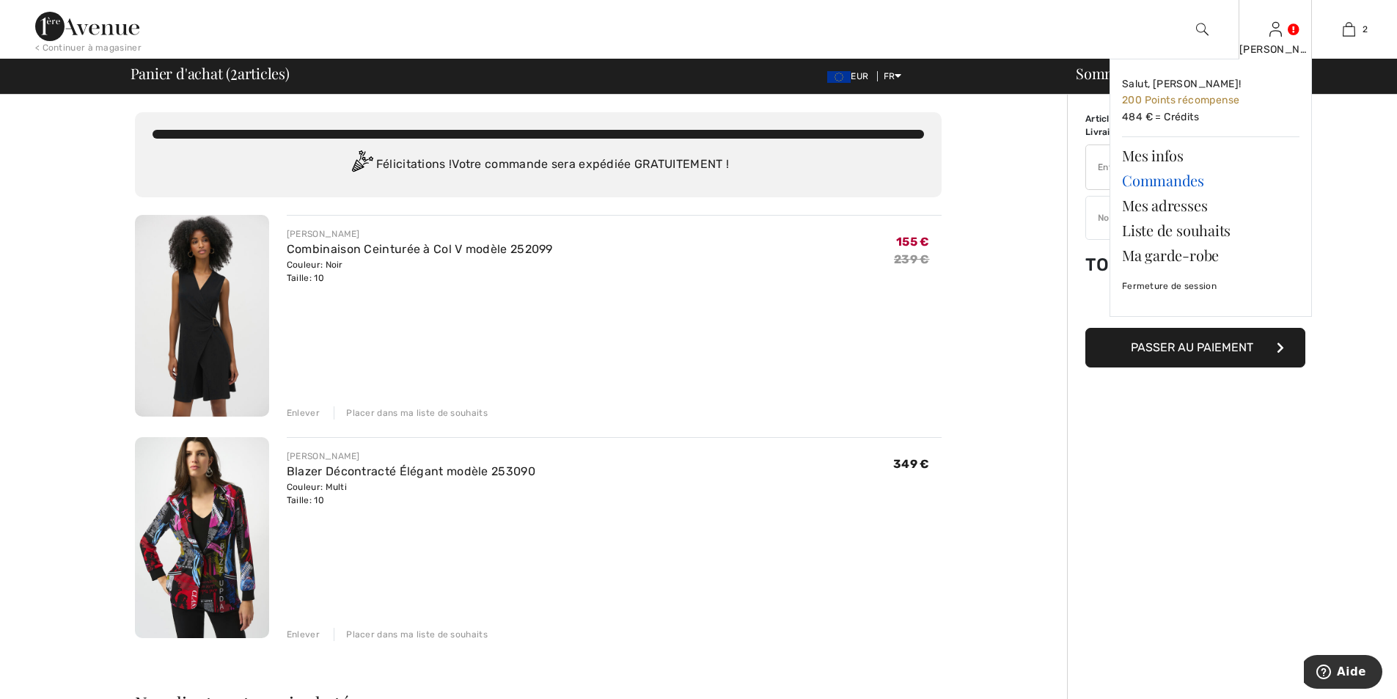
click at [1179, 180] on link "Commandes" at bounding box center [1211, 180] width 178 height 25
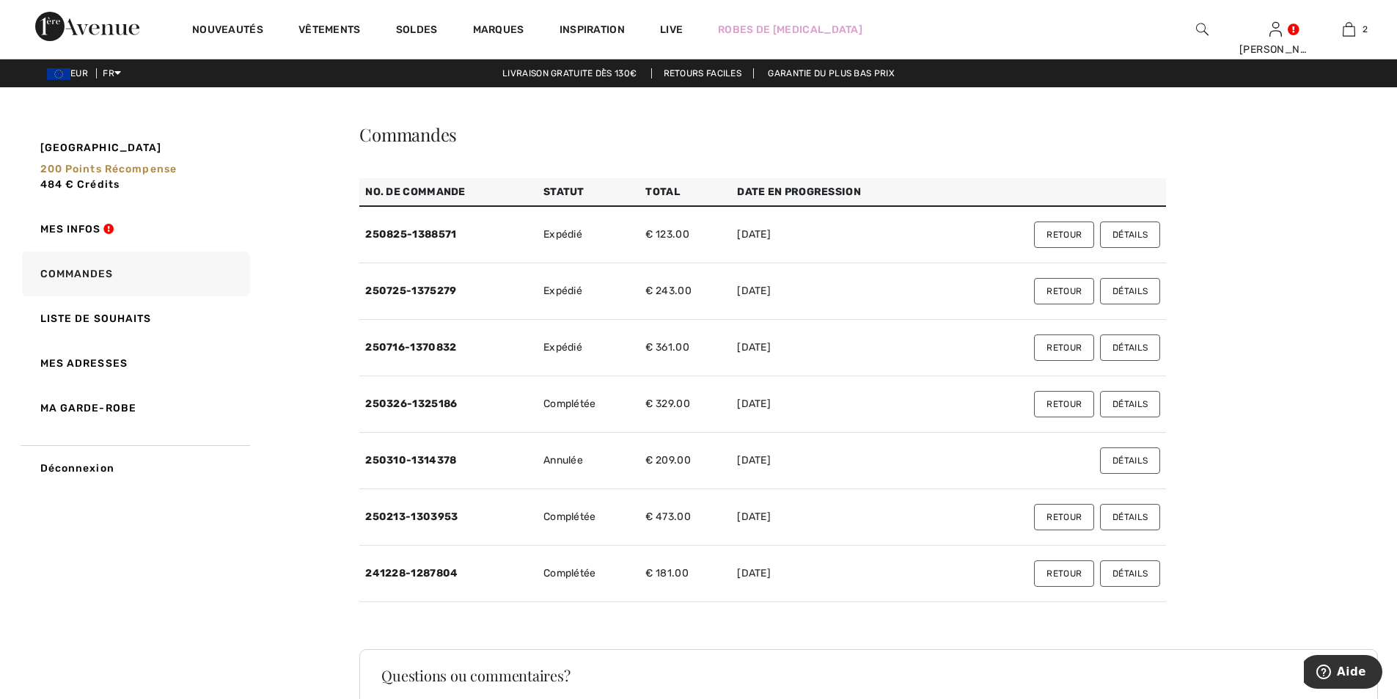
click at [1127, 511] on button "Détails" at bounding box center [1130, 517] width 60 height 26
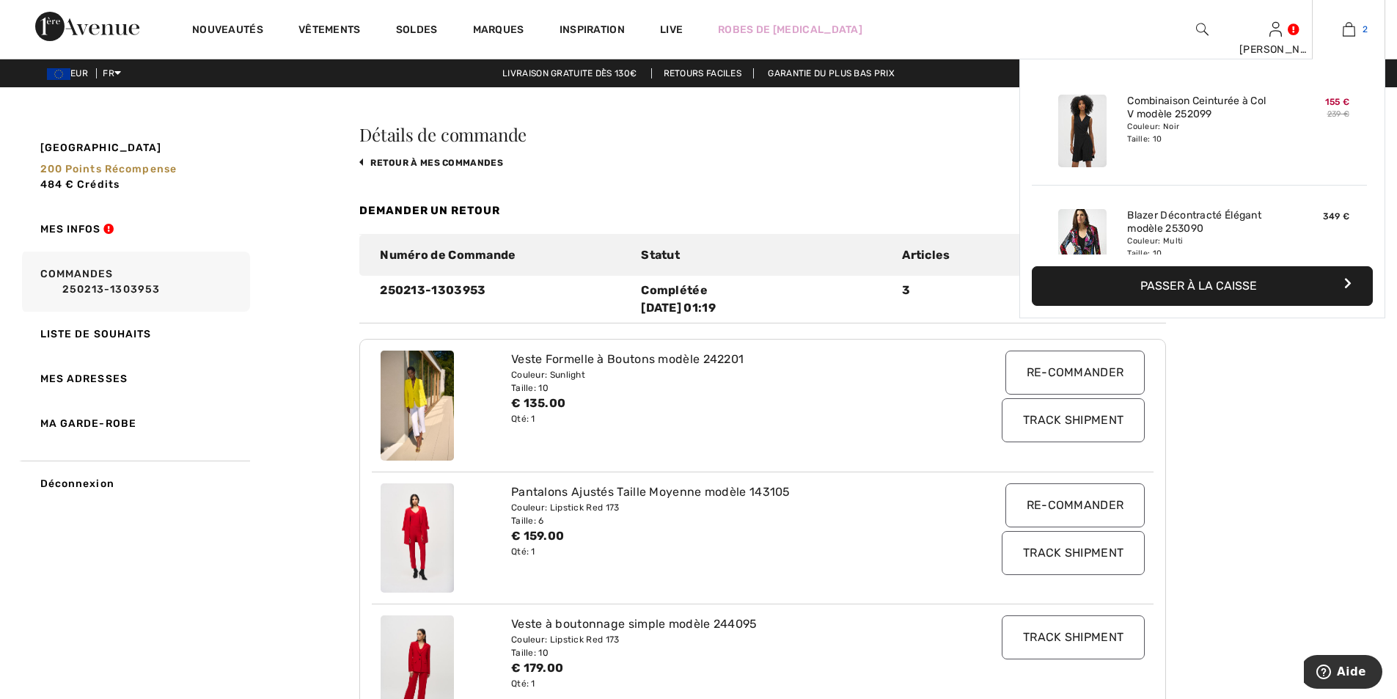
click at [1353, 34] on img at bounding box center [1349, 30] width 12 height 18
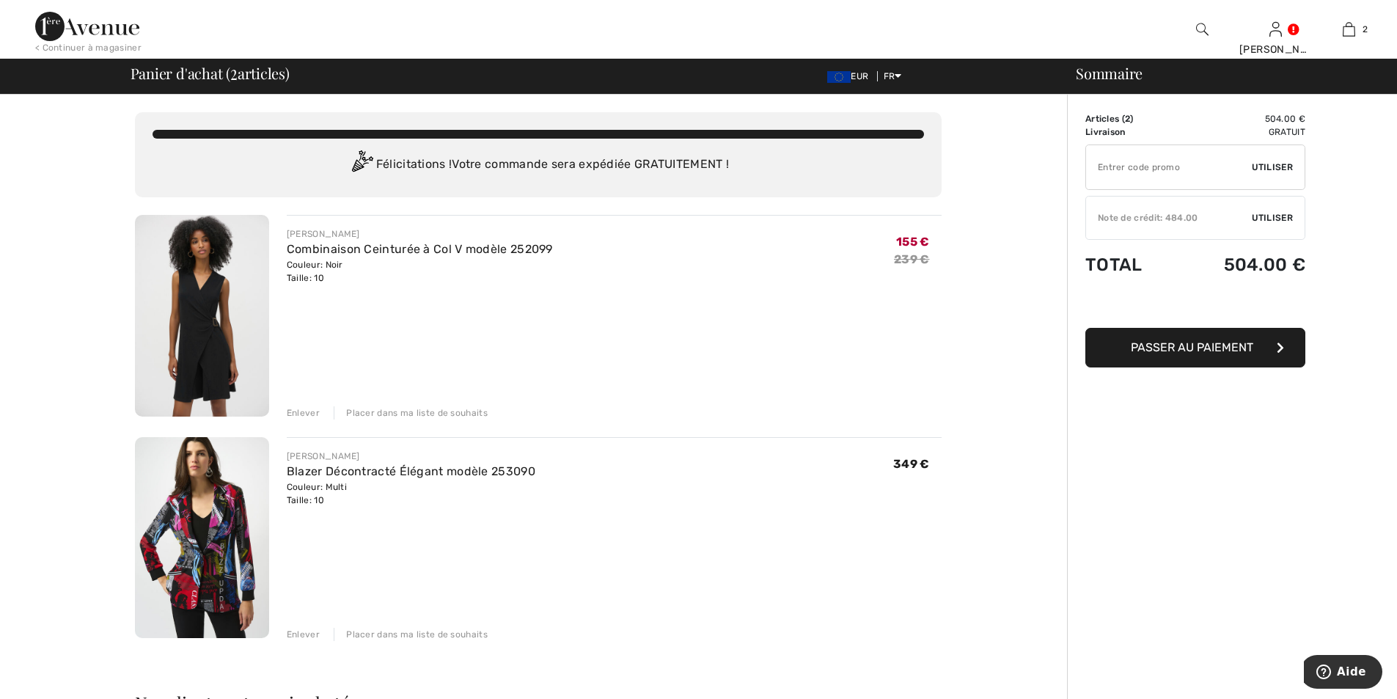
click at [1204, 219] on div "Note de crédit: 484.00" at bounding box center [1169, 217] width 166 height 13
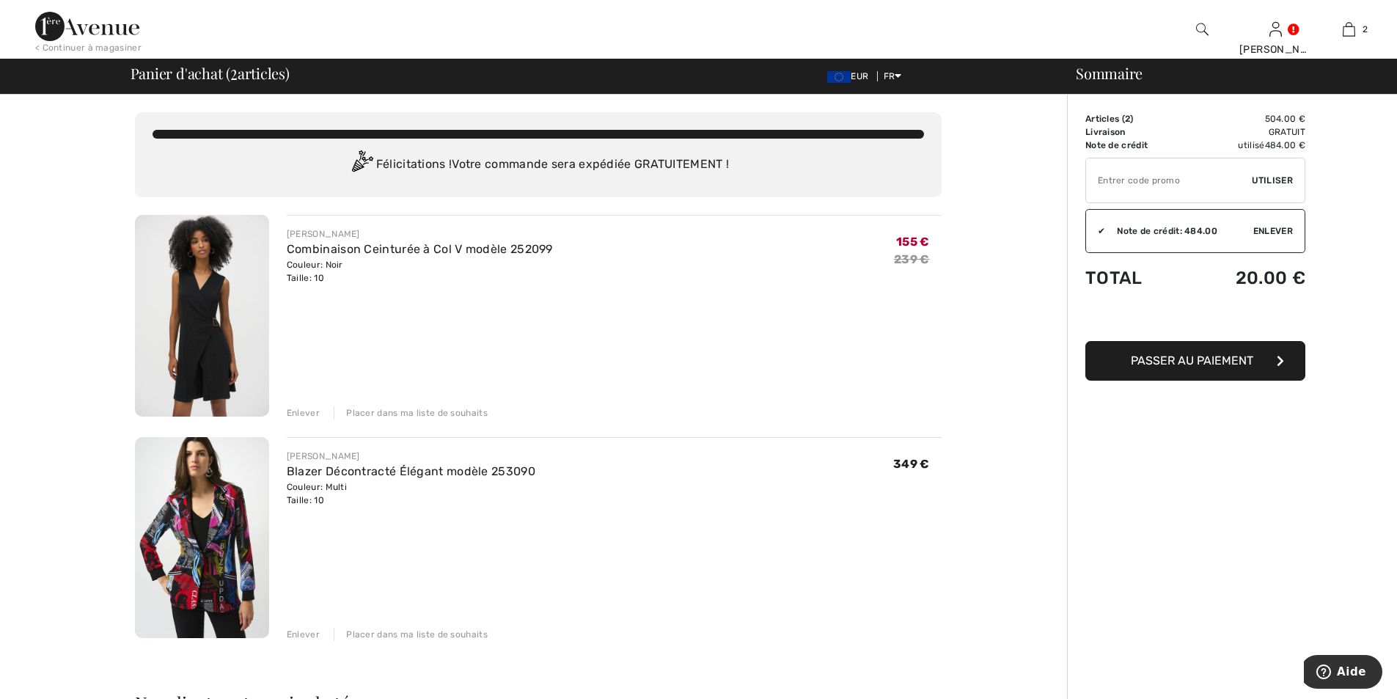
click at [1175, 359] on span "Passer au paiement" at bounding box center [1192, 361] width 122 height 14
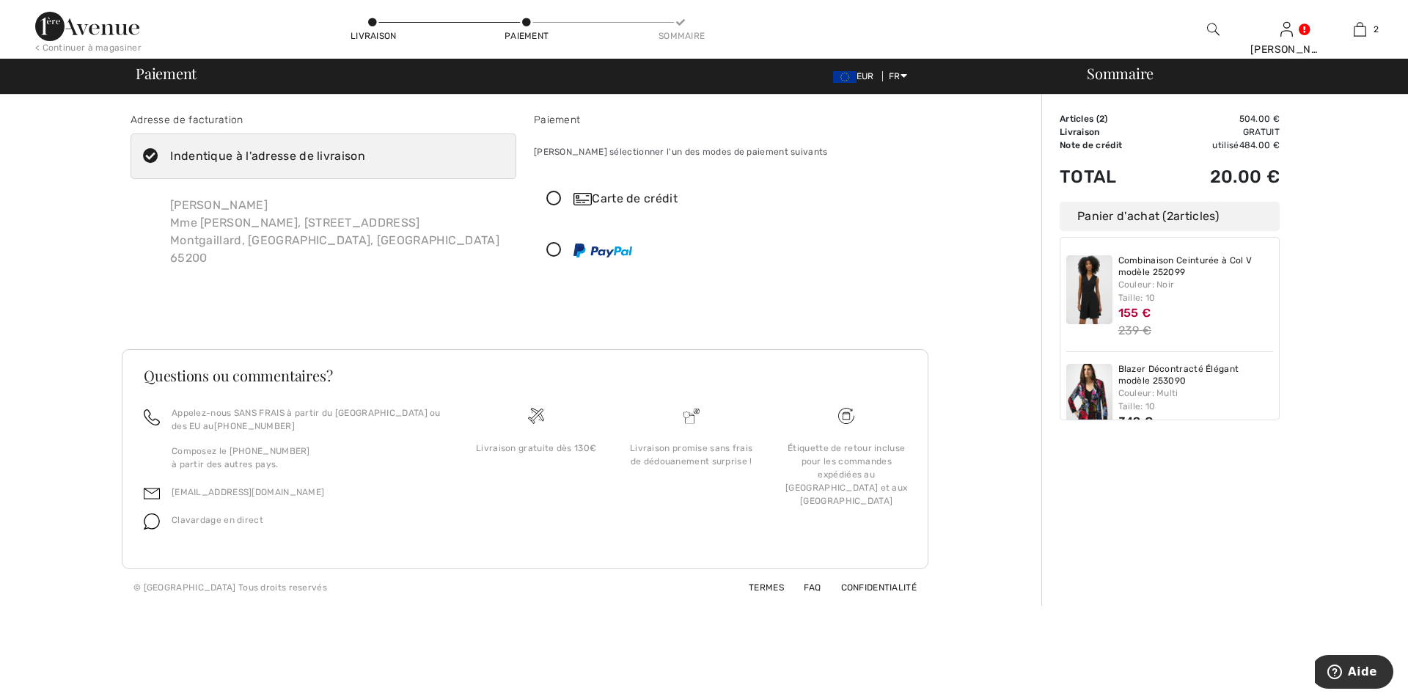
click at [560, 199] on icon at bounding box center [554, 198] width 39 height 15
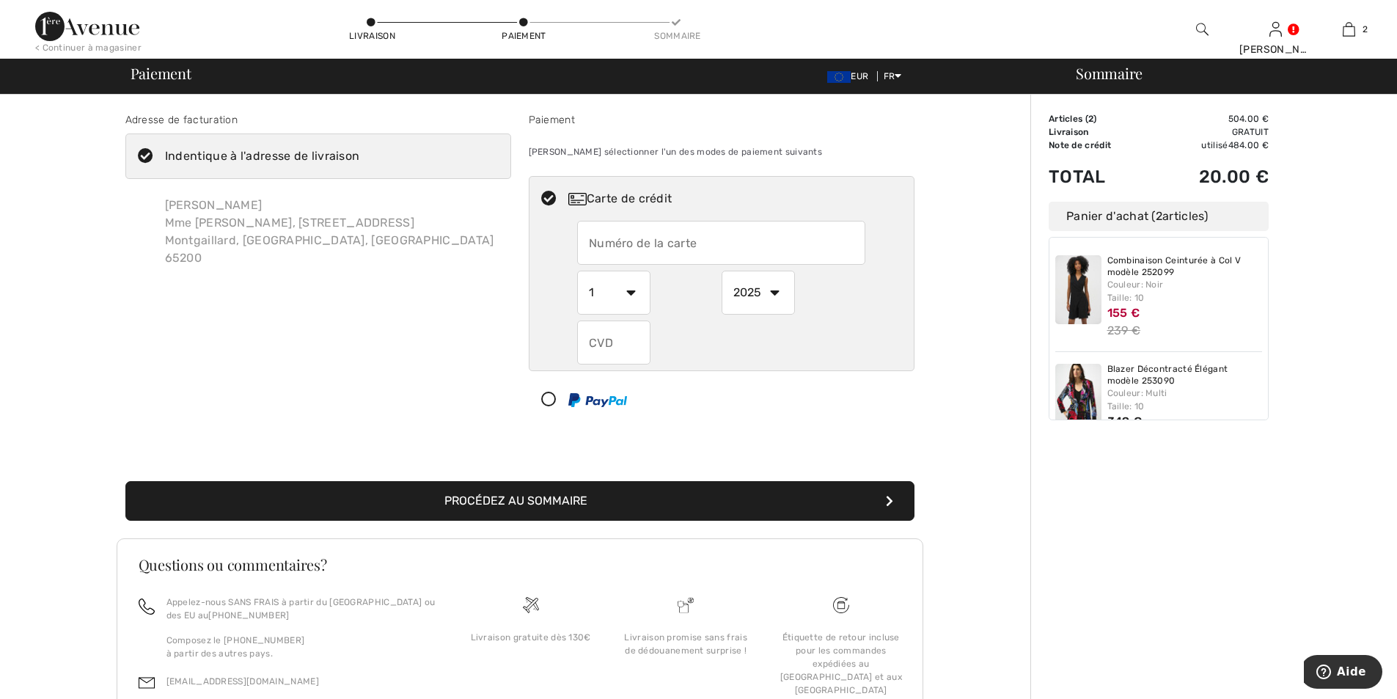
click at [623, 238] on input "text" at bounding box center [721, 243] width 288 height 44
type input "5137716909181394"
select select "12"
click at [614, 343] on input "text" at bounding box center [613, 343] width 73 height 44
type input "861"
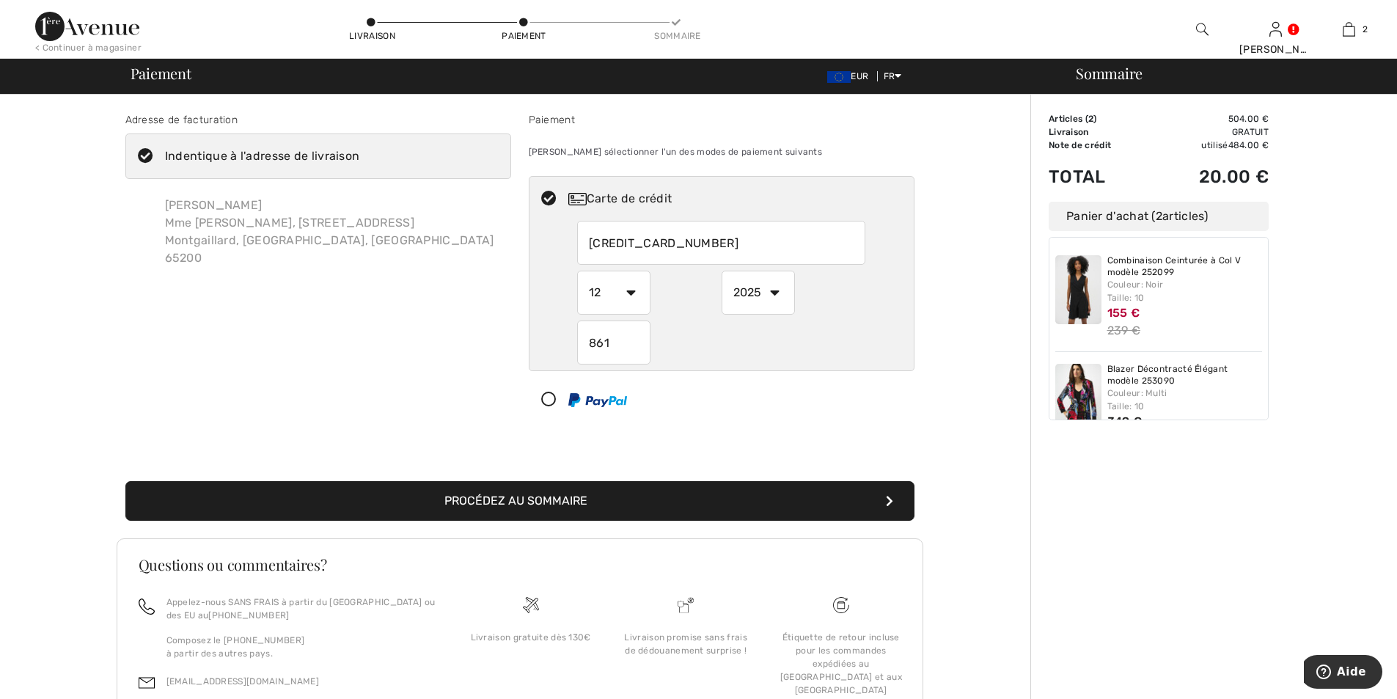
click at [562, 500] on button "Procédez au sommaire" at bounding box center [519, 501] width 789 height 40
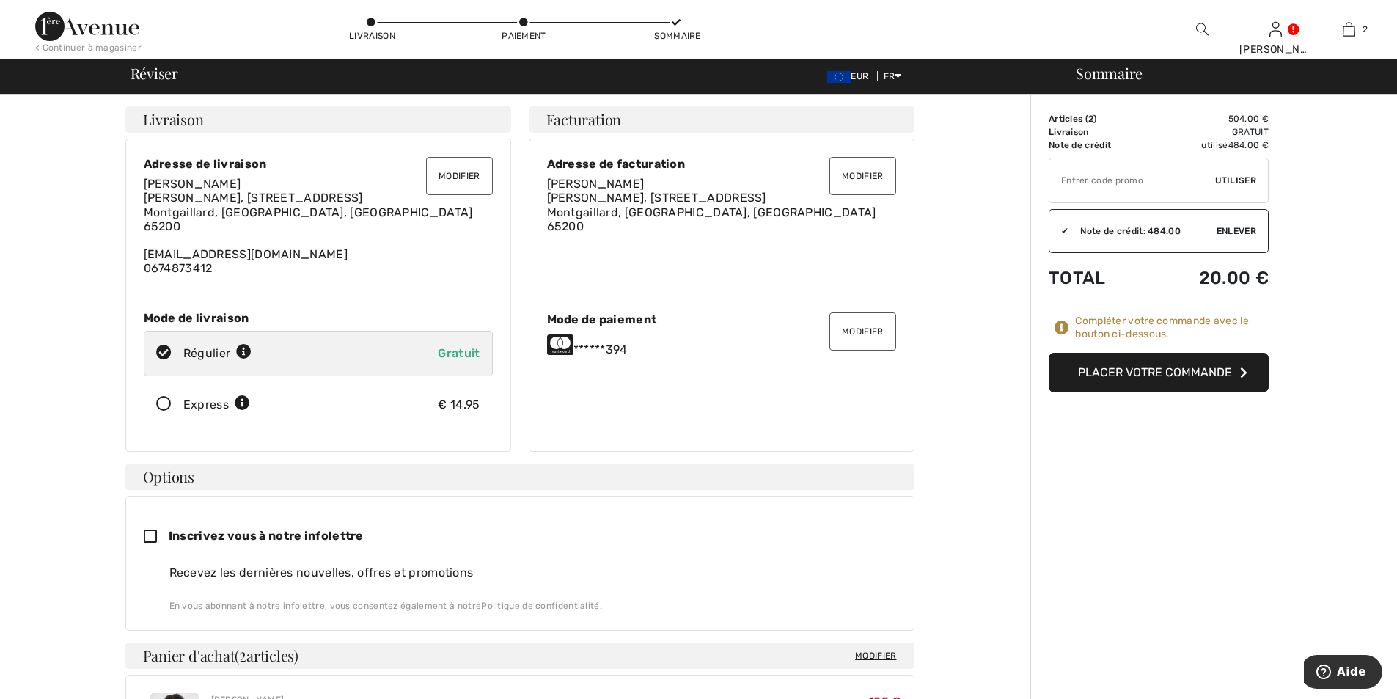
click at [1175, 372] on button "Placer votre commande" at bounding box center [1159, 373] width 220 height 40
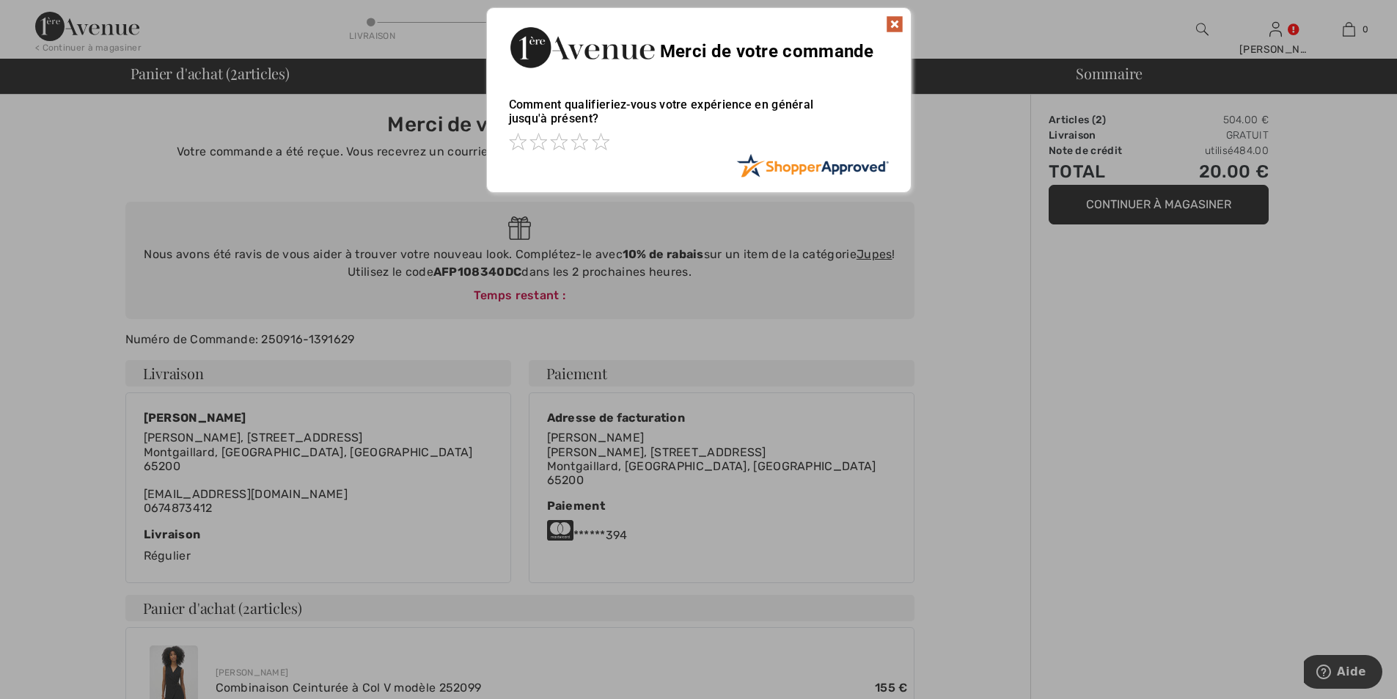
click at [893, 25] on img at bounding box center [895, 24] width 18 height 18
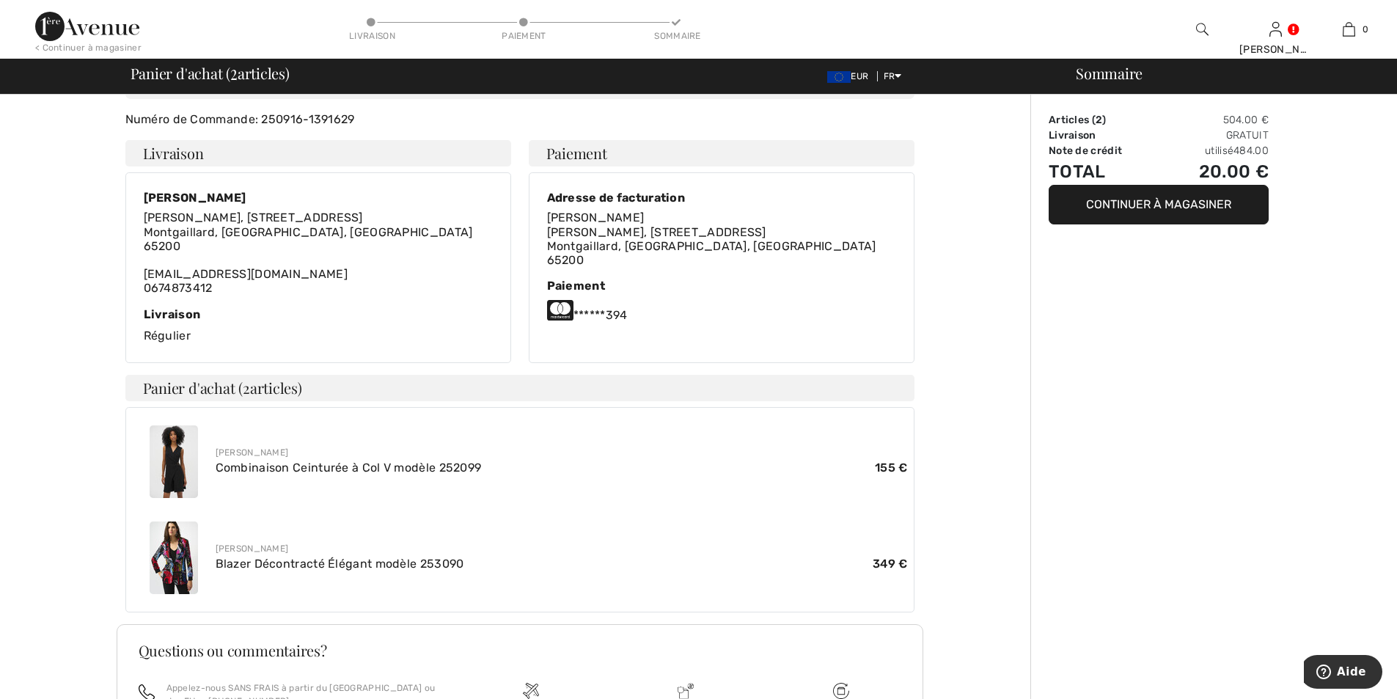
scroll to position [402, 0]
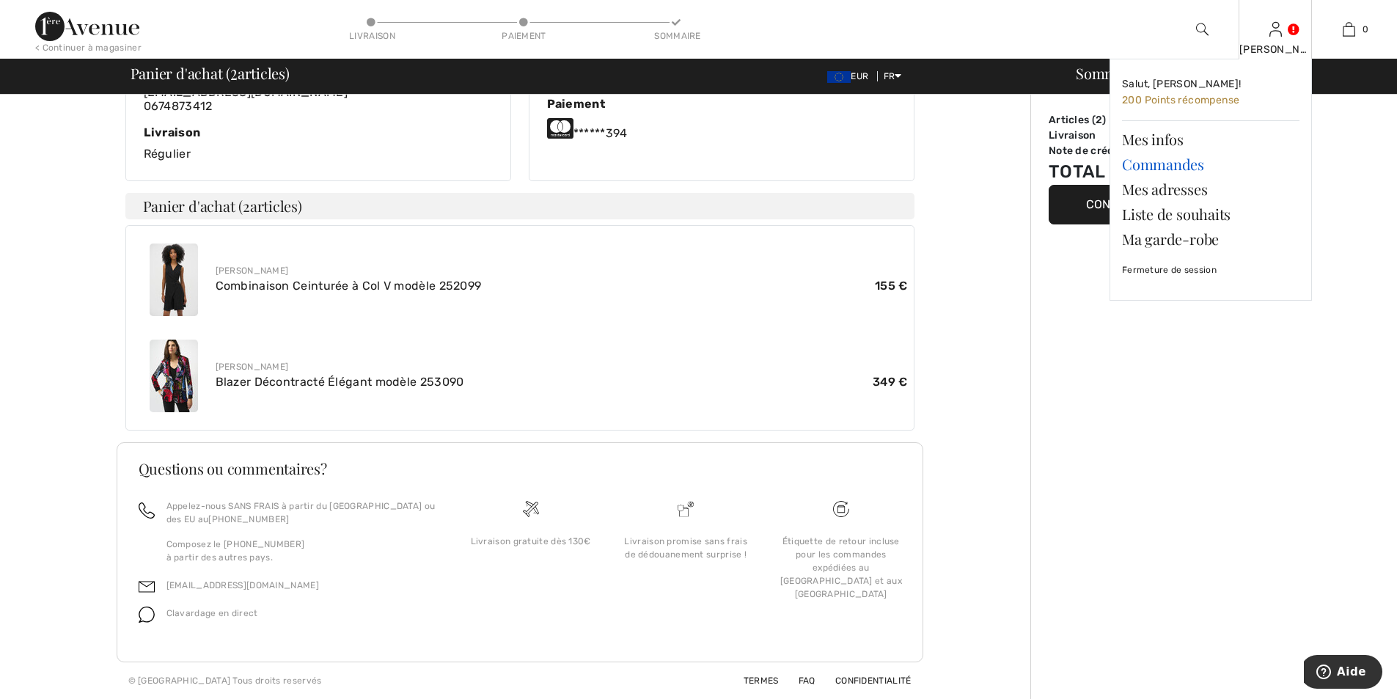
click at [1175, 170] on link "Commandes" at bounding box center [1211, 164] width 178 height 25
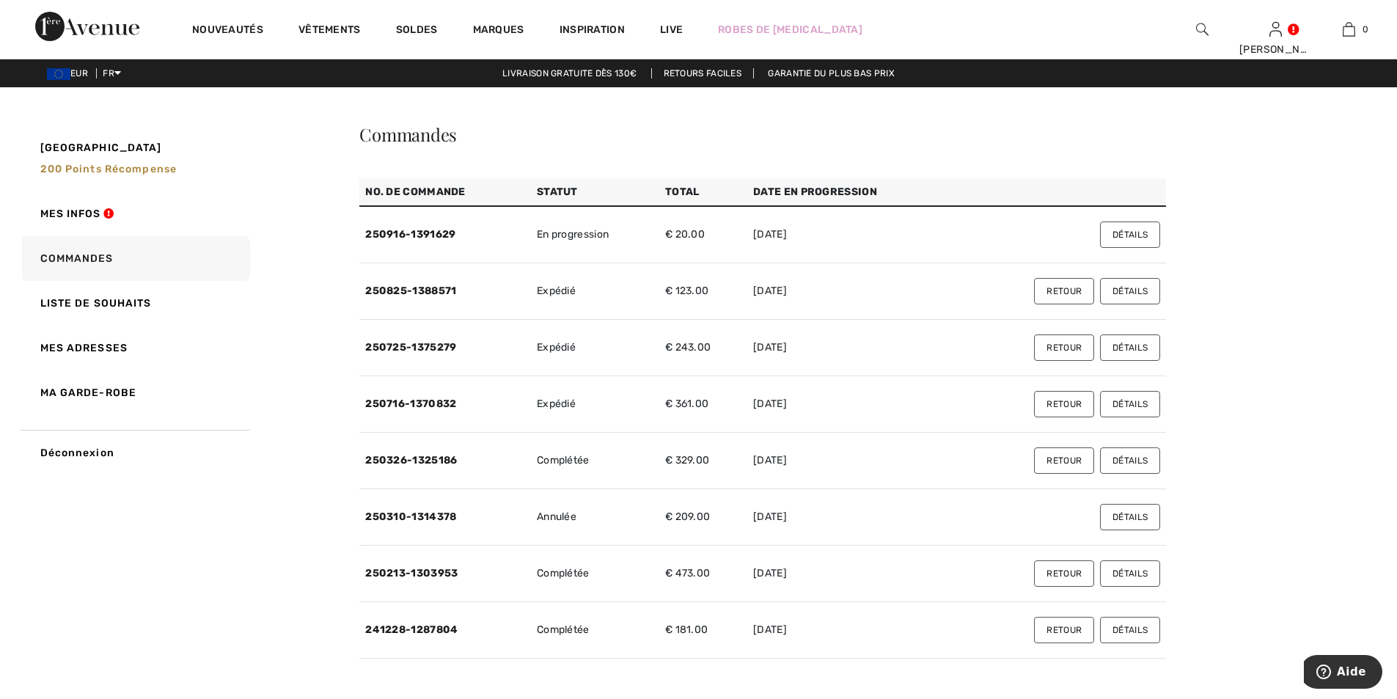
click at [1135, 232] on button "Détails" at bounding box center [1130, 235] width 60 height 26
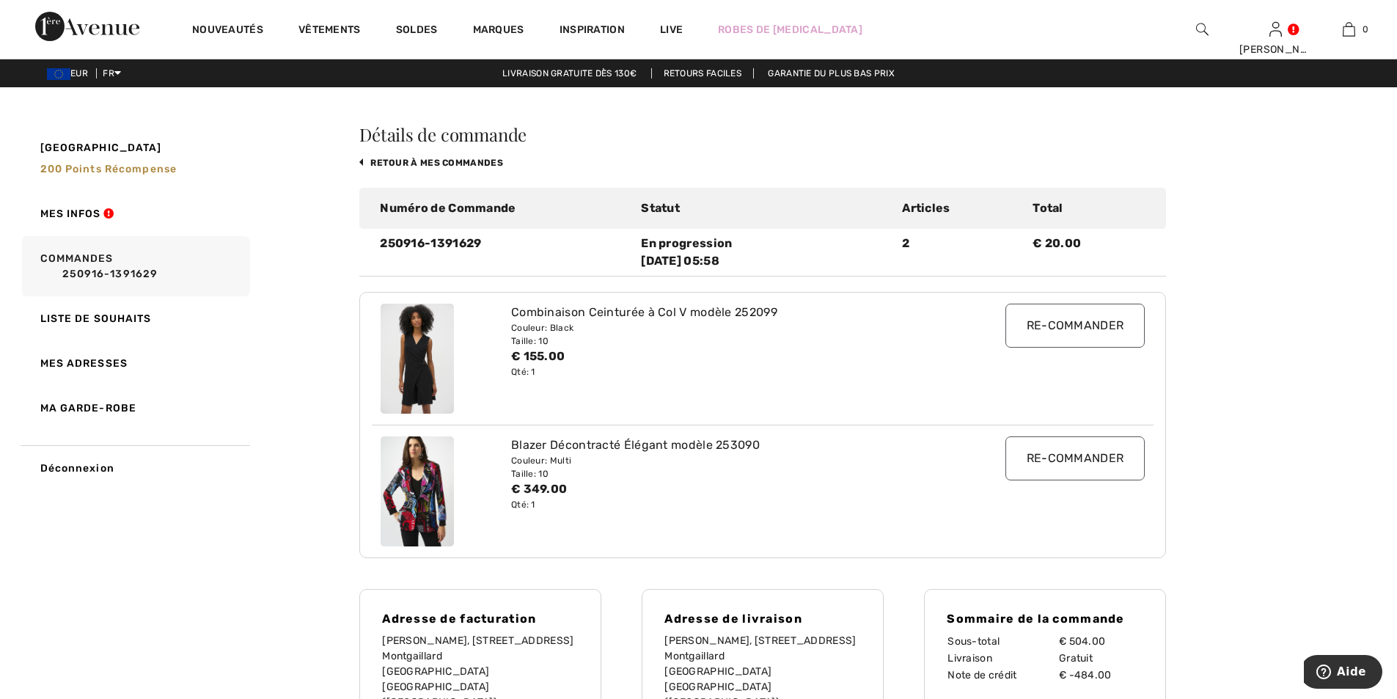
click at [395, 513] on img at bounding box center [417, 491] width 73 height 110
click at [419, 481] on img at bounding box center [417, 491] width 73 height 110
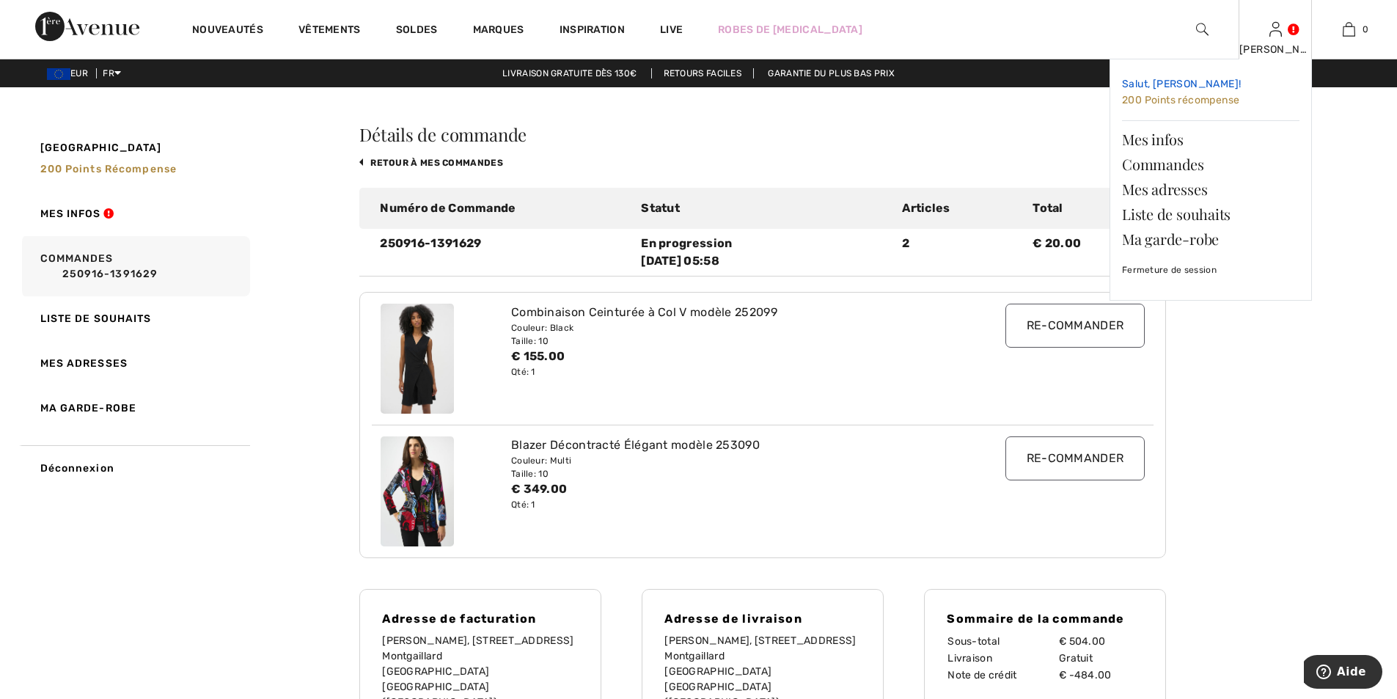
click at [1236, 97] on span "200 Points récompense" at bounding box center [1180, 100] width 117 height 12
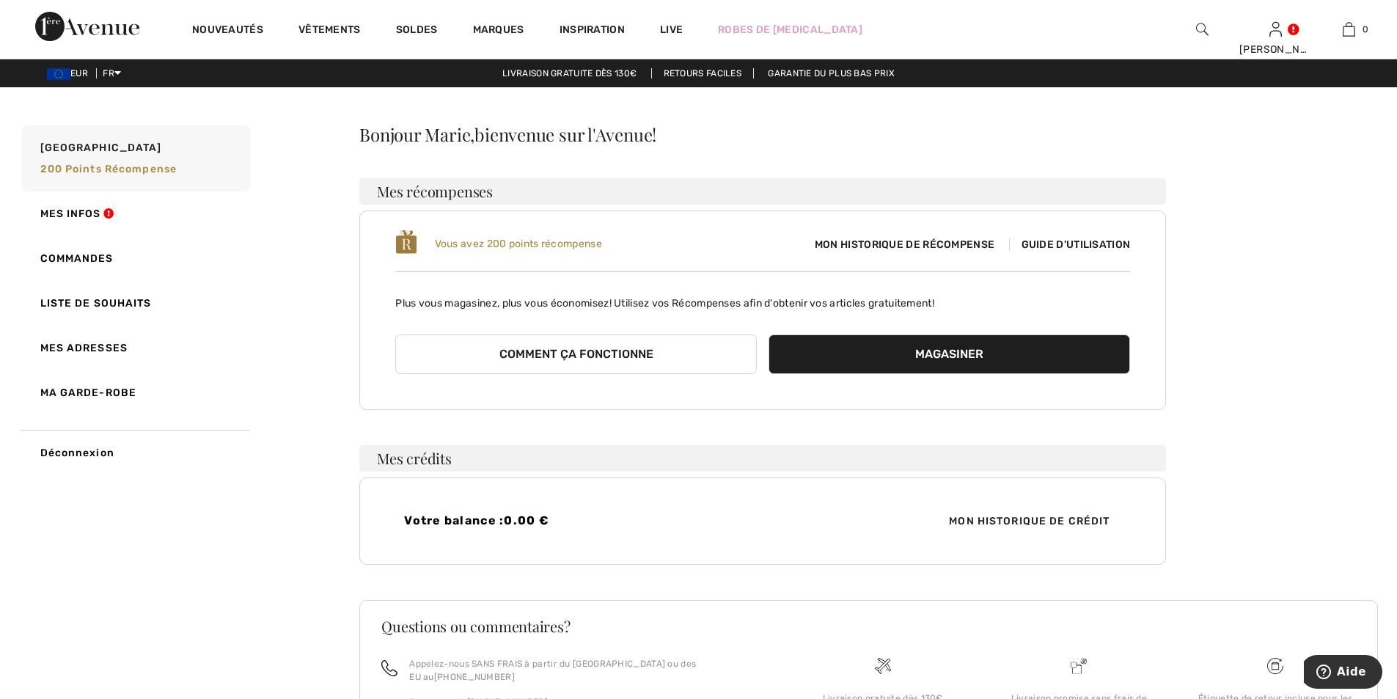
click at [1053, 249] on span "Guide d'utilisation" at bounding box center [1070, 244] width 122 height 12
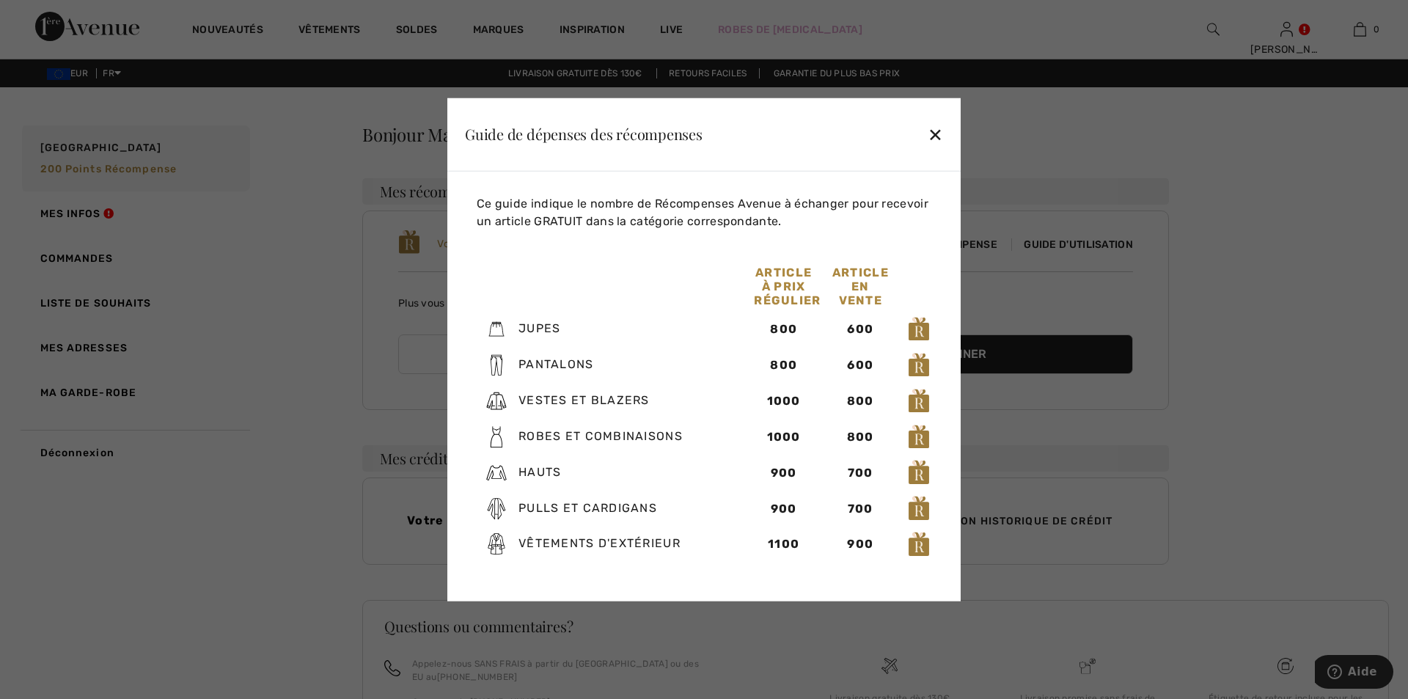
click at [942, 135] on div "✕" at bounding box center [935, 134] width 15 height 31
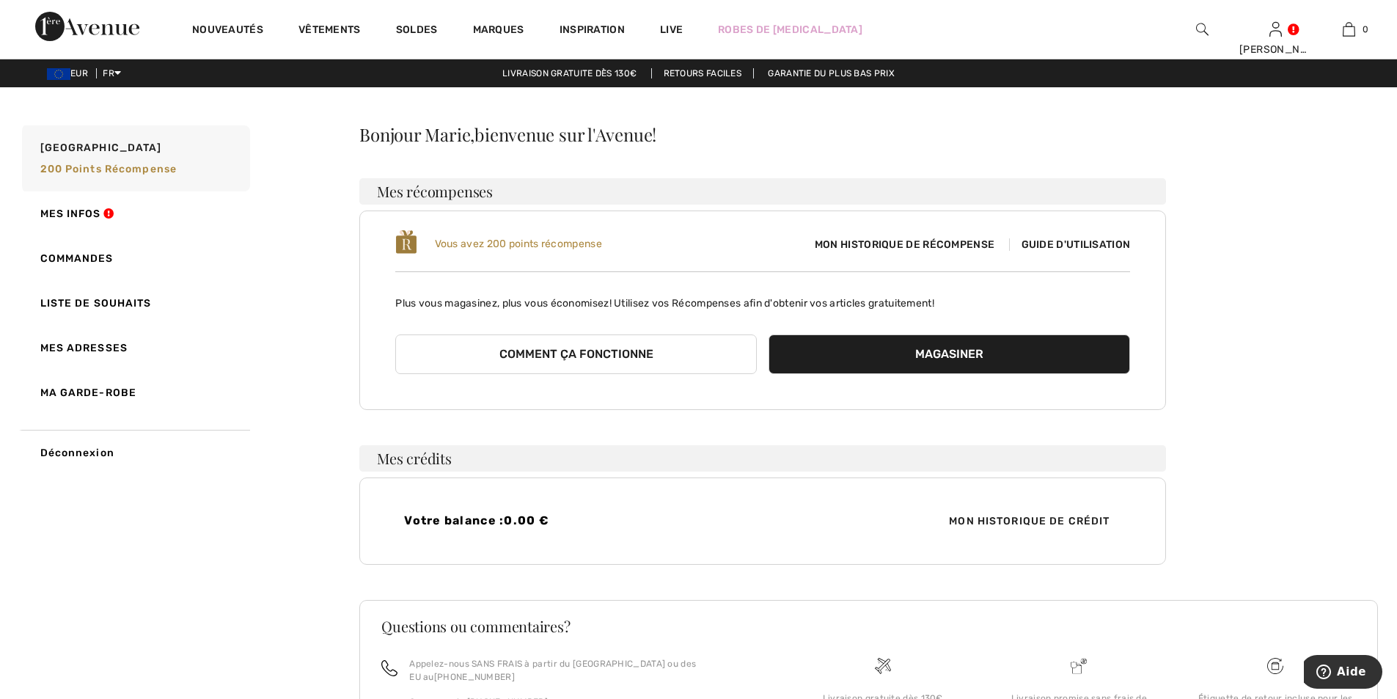
click at [1083, 252] on div "Vous avez 200 points récompense Mon historique de récompense Guide d'utilisation" at bounding box center [762, 244] width 735 height 31
click at [1055, 244] on span "Guide d'utilisation" at bounding box center [1070, 244] width 122 height 12
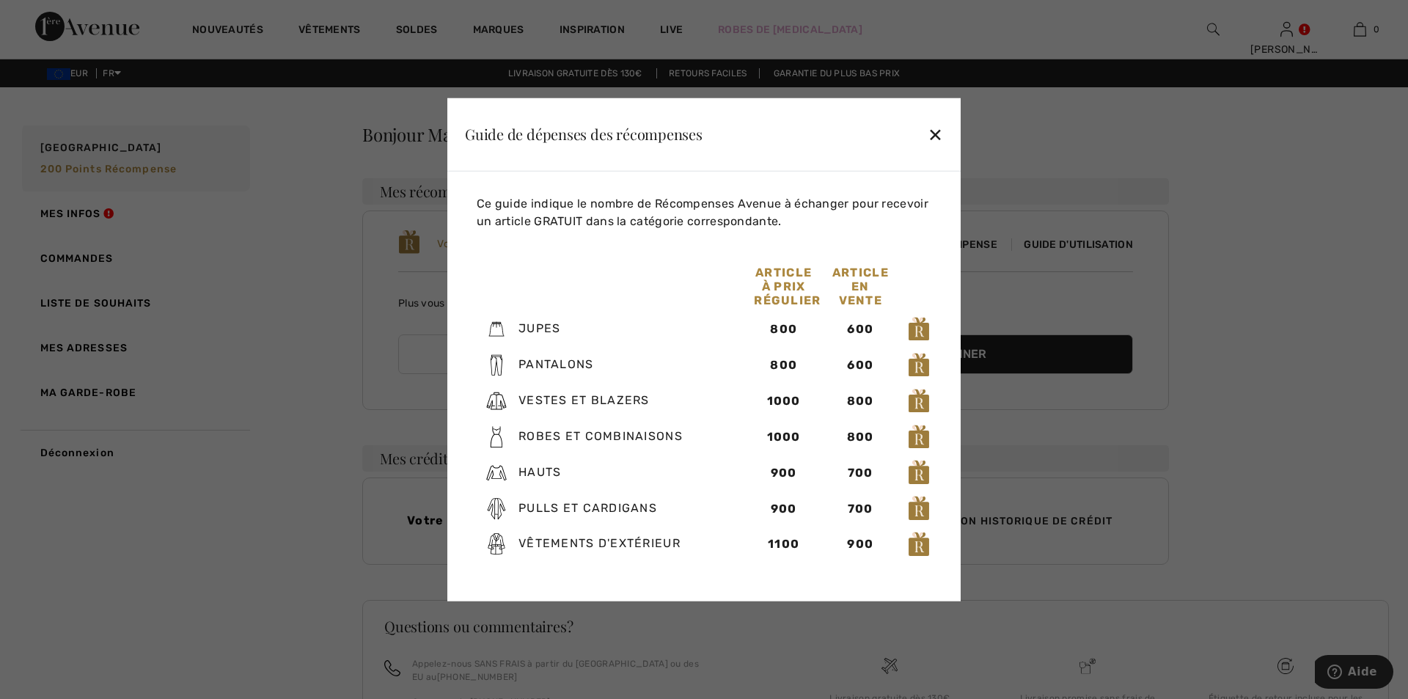
click at [937, 135] on div "✕" at bounding box center [935, 134] width 15 height 31
